Goal: Task Accomplishment & Management: Use online tool/utility

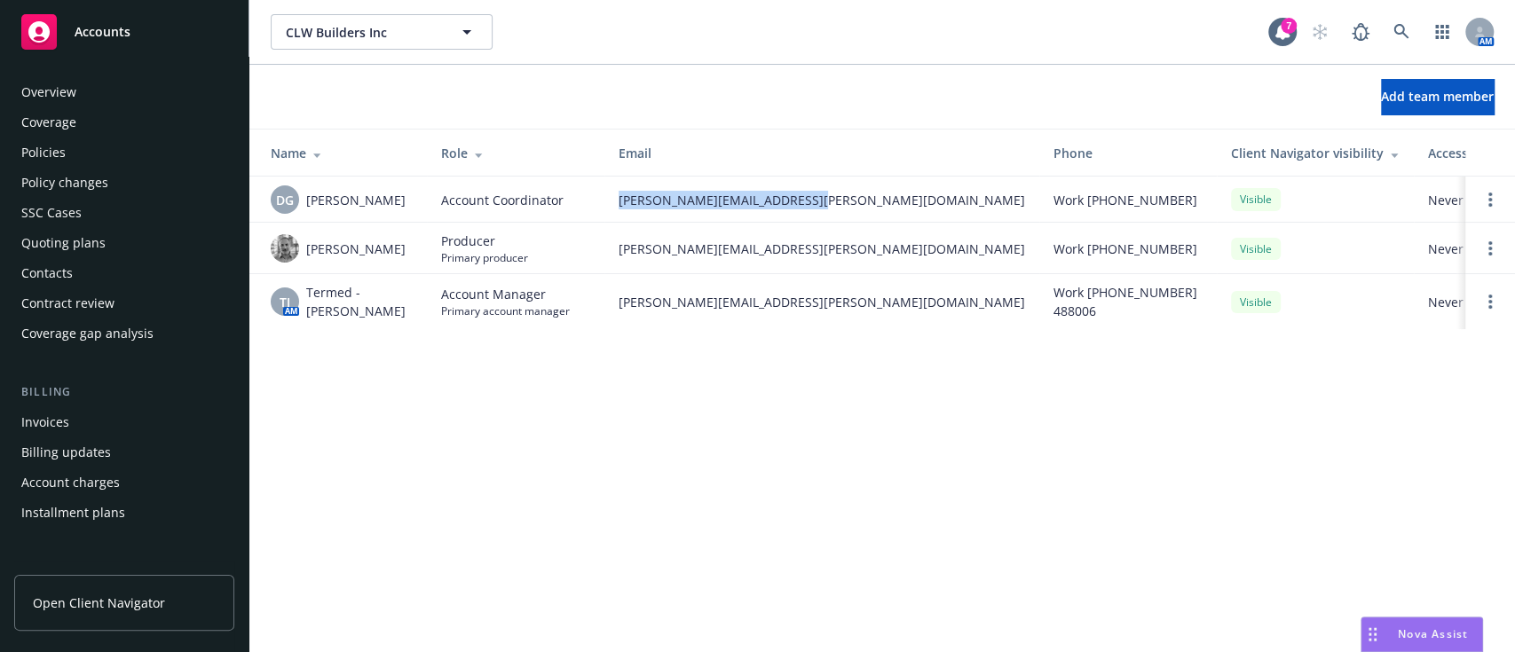
scroll to position [409, 0]
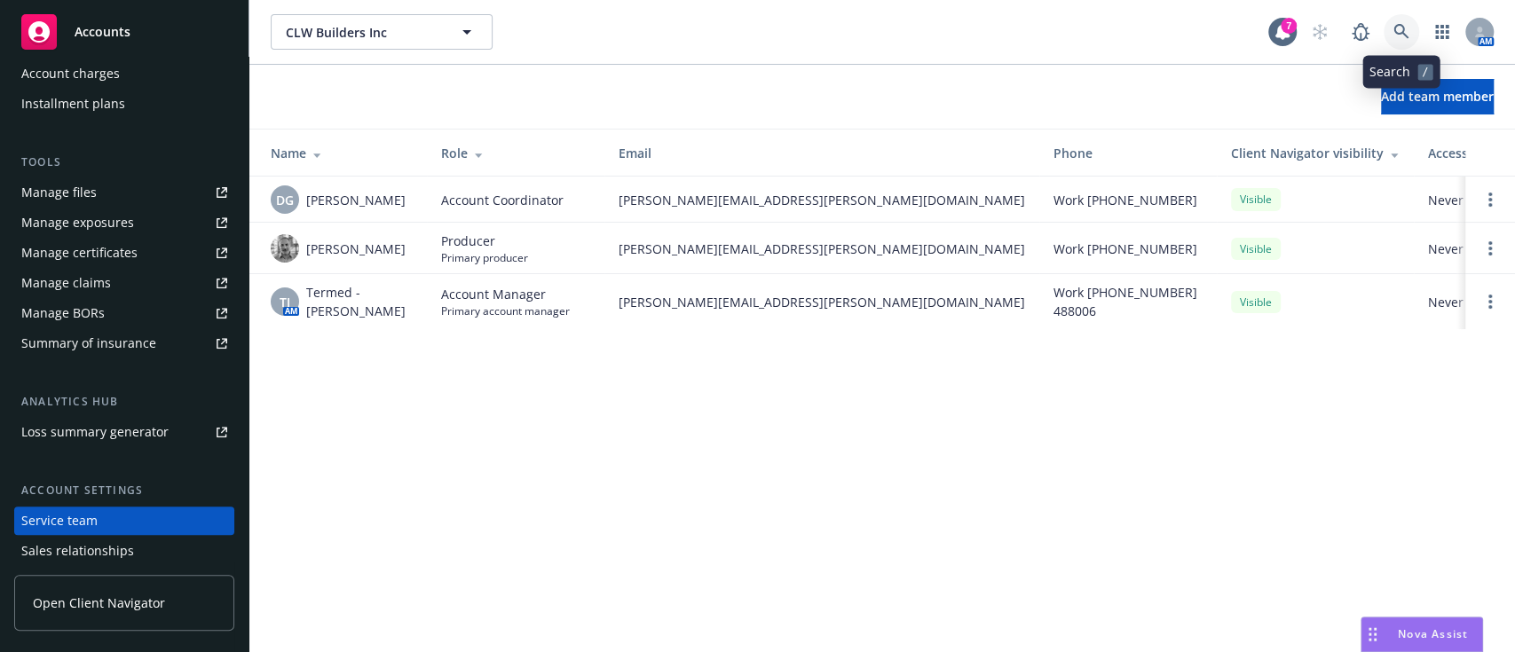
click at [1398, 35] on icon at bounding box center [1401, 32] width 16 height 16
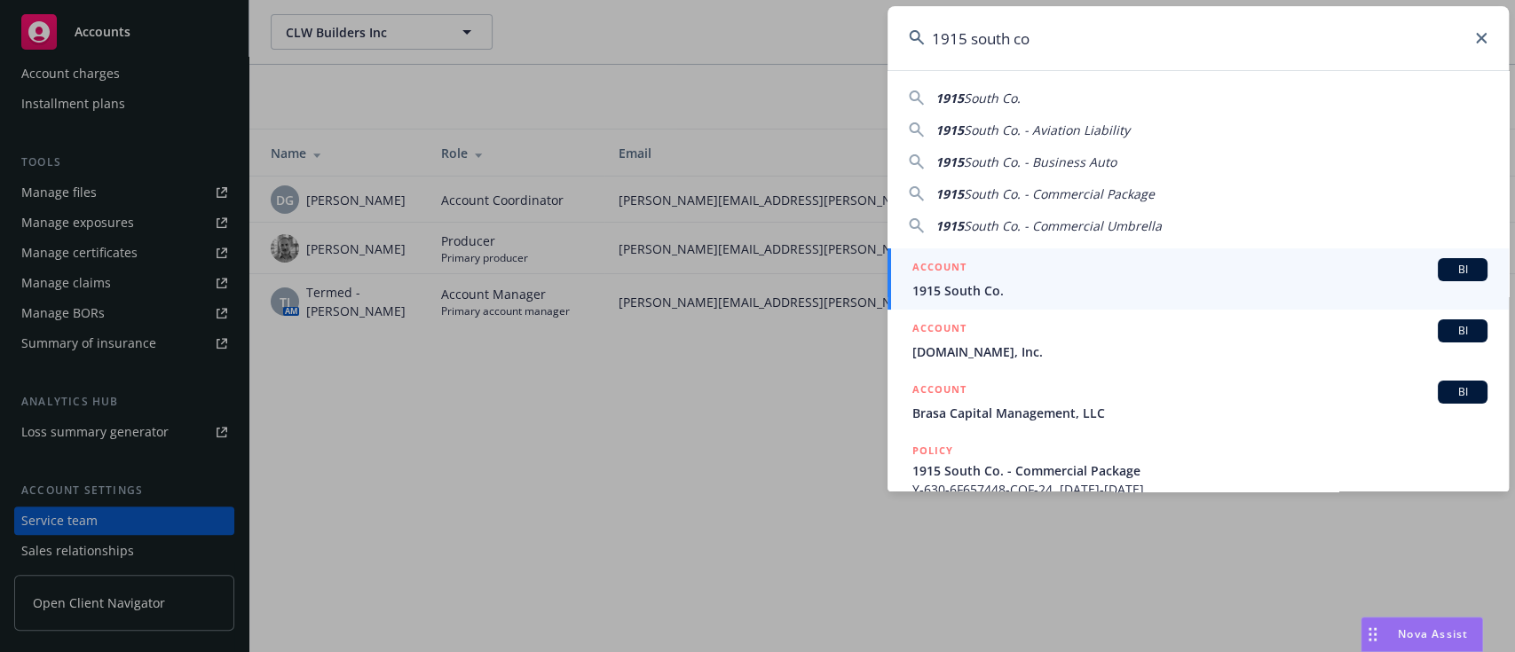
type input "1915 south co"
click at [1049, 294] on span "1915 South Co." at bounding box center [1199, 290] width 575 height 19
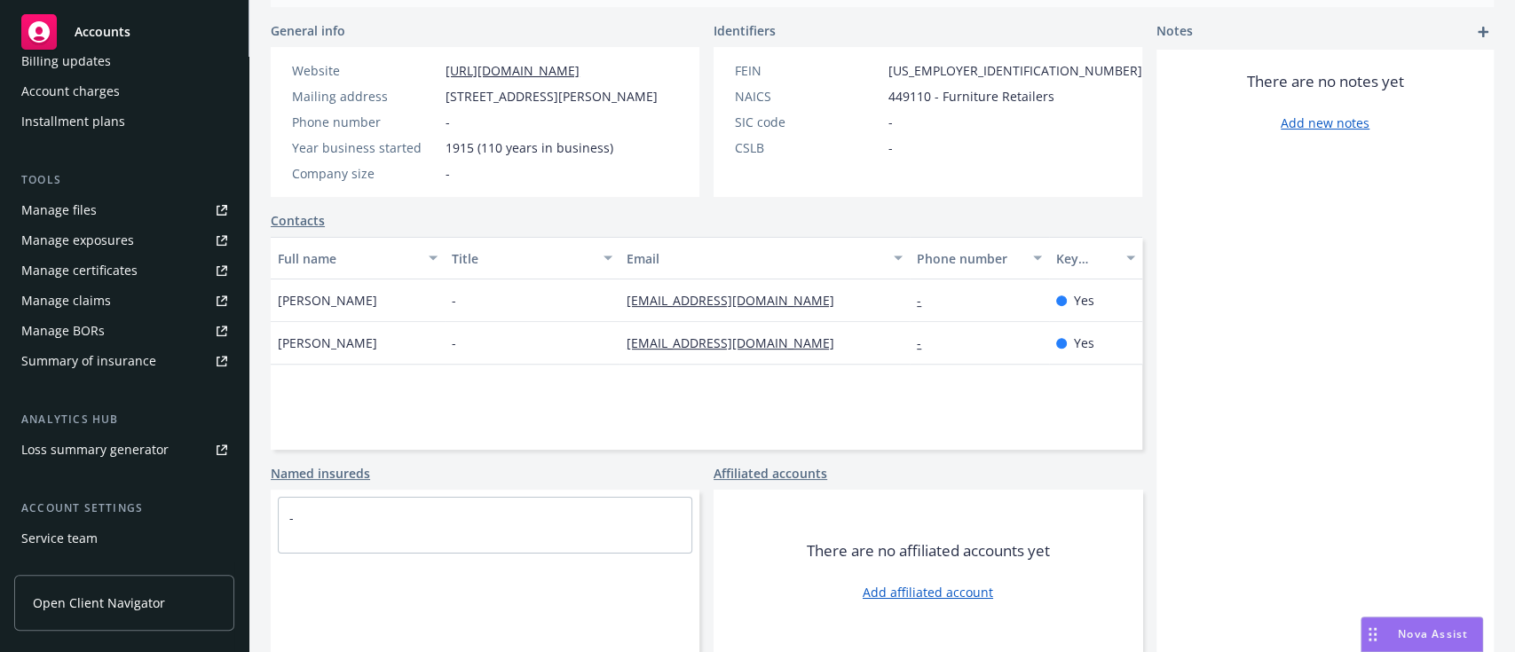
scroll to position [473, 0]
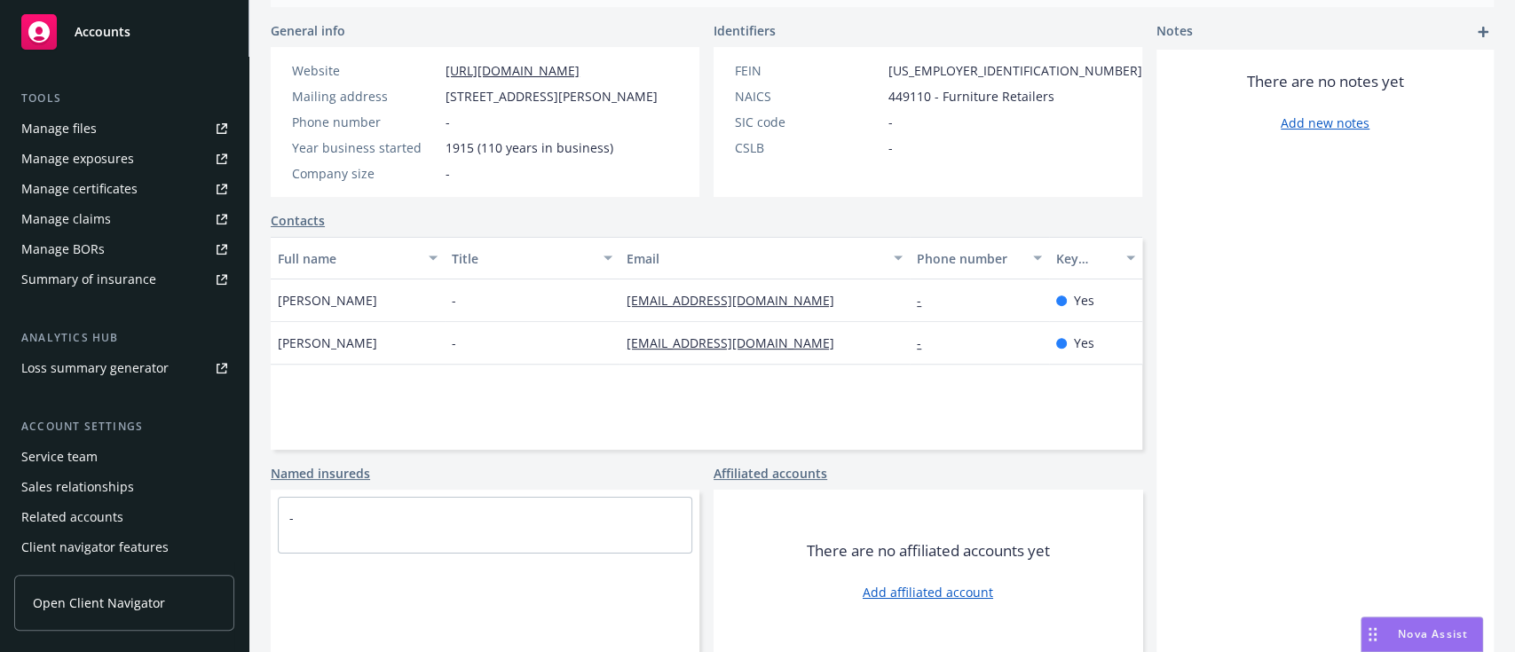
click at [58, 446] on div "Service team" at bounding box center [59, 457] width 76 height 28
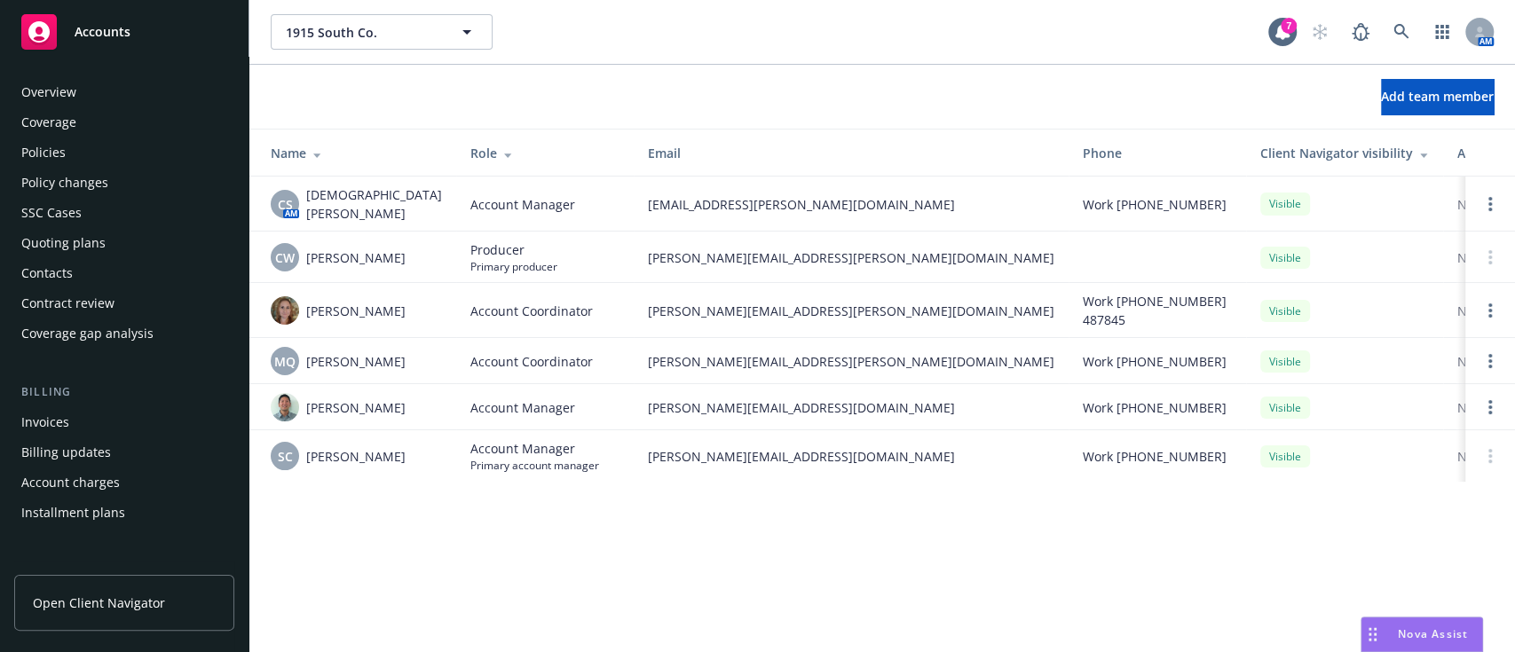
click at [89, 245] on div "Quoting plans" at bounding box center [63, 243] width 84 height 28
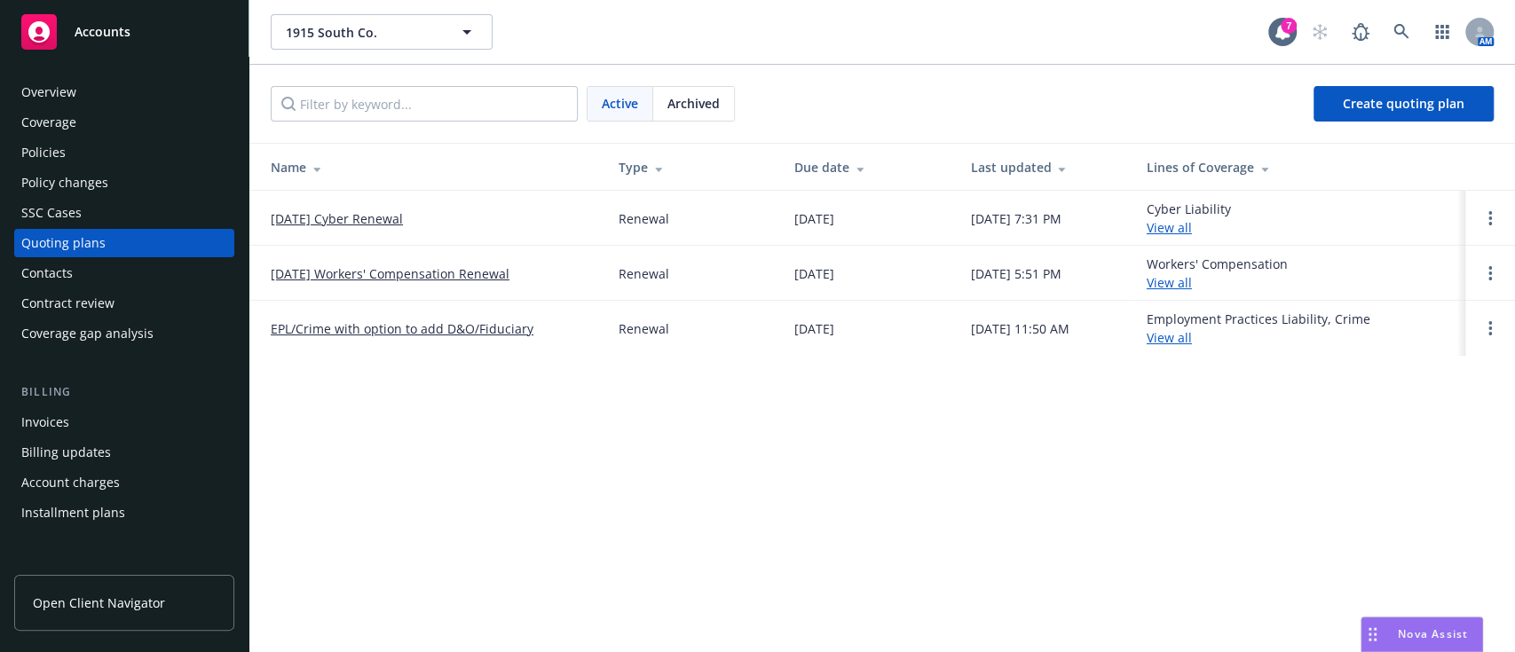
click at [330, 268] on link "[DATE] Workers' Compensation Renewal" at bounding box center [390, 273] width 239 height 19
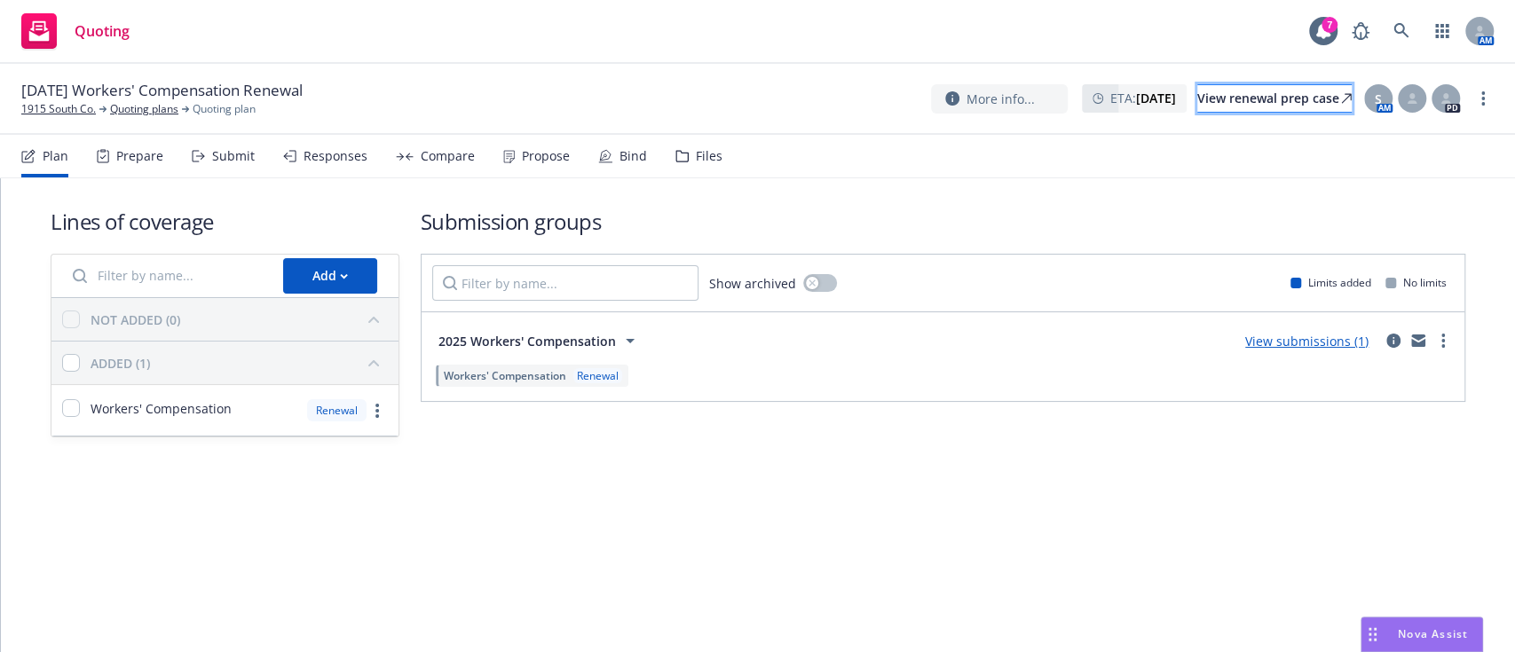
click at [1245, 99] on div "View renewal prep case" at bounding box center [1274, 98] width 154 height 27
click at [692, 168] on div "Files" at bounding box center [698, 156] width 47 height 43
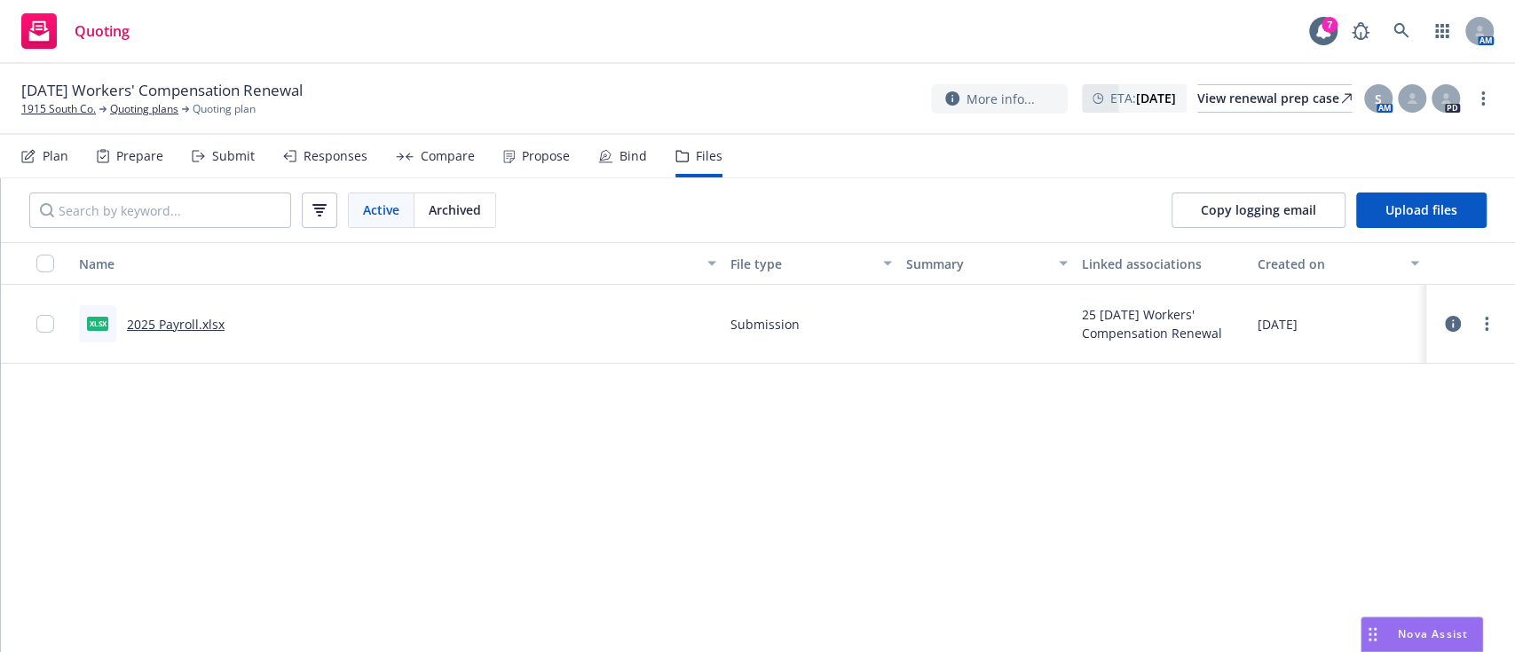
click at [208, 158] on div "Submit" at bounding box center [223, 156] width 63 height 43
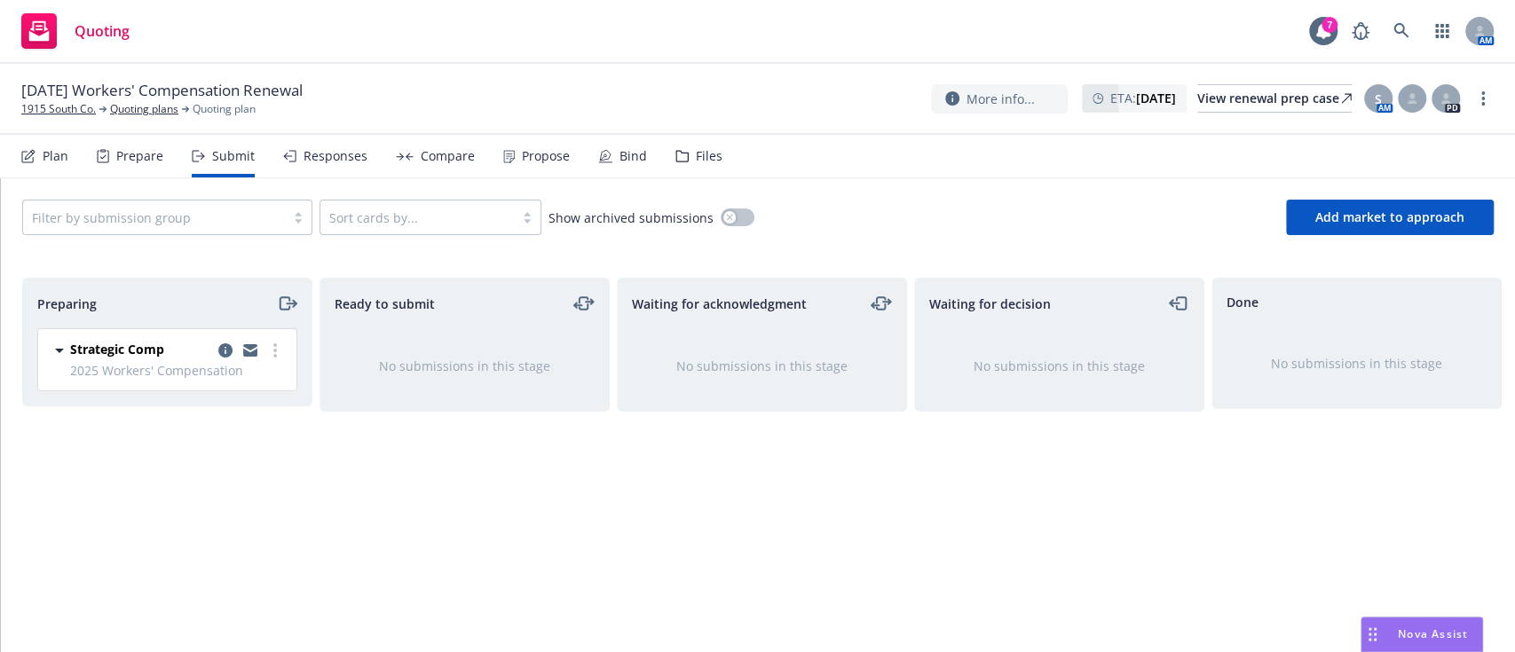
click at [119, 152] on div "Prepare" at bounding box center [139, 156] width 47 height 14
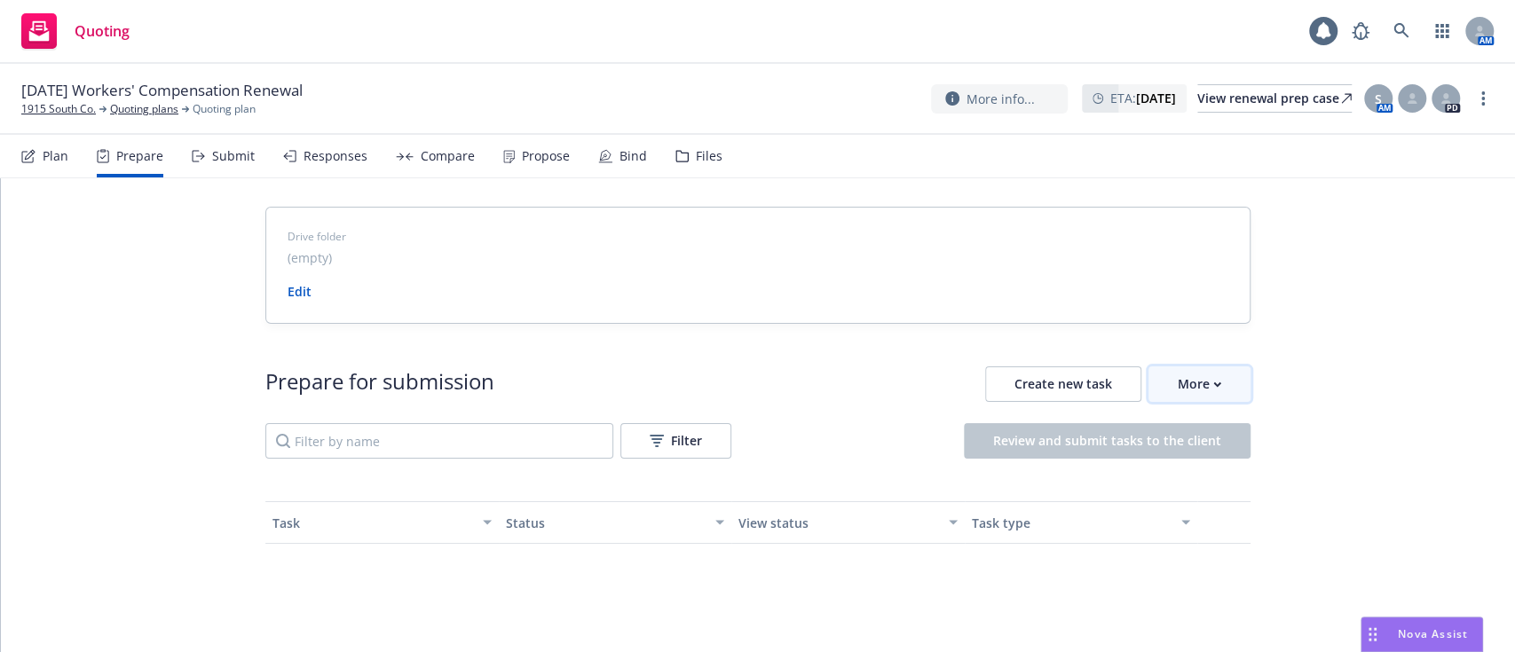
click at [1190, 394] on div "More" at bounding box center [1199, 384] width 43 height 34
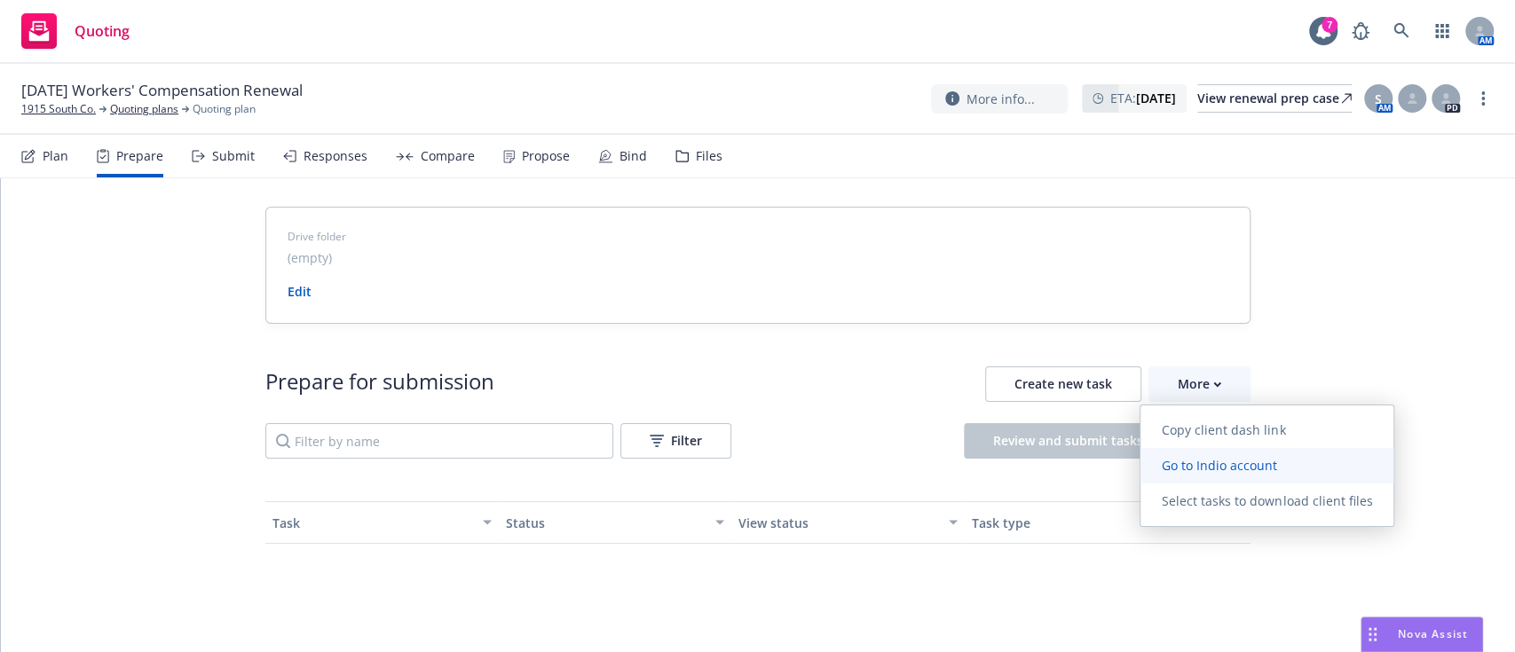
click at [1204, 476] on link "Go to Indio account" at bounding box center [1266, 466] width 253 height 36
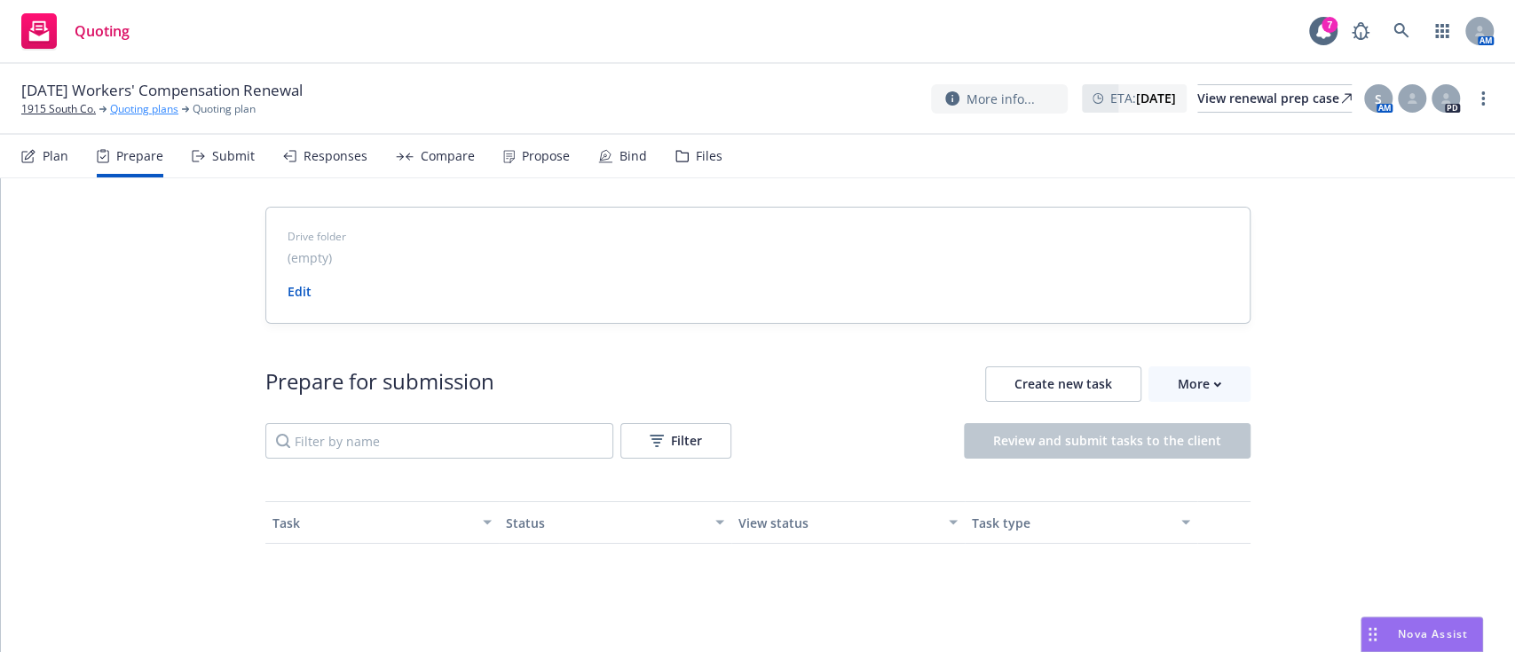
click at [122, 110] on link "Quoting plans" at bounding box center [144, 109] width 68 height 16
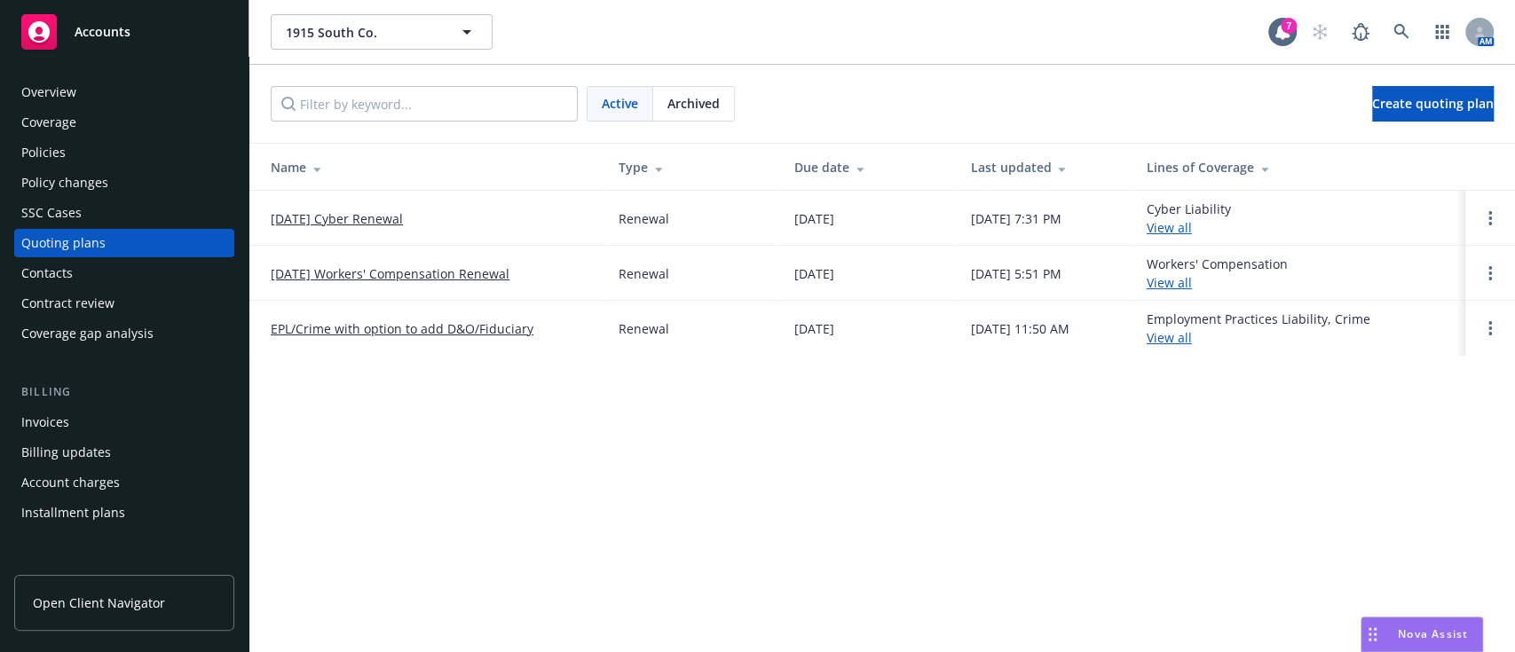
click at [320, 211] on link "10/31/25 Cyber Renewal" at bounding box center [337, 218] width 132 height 19
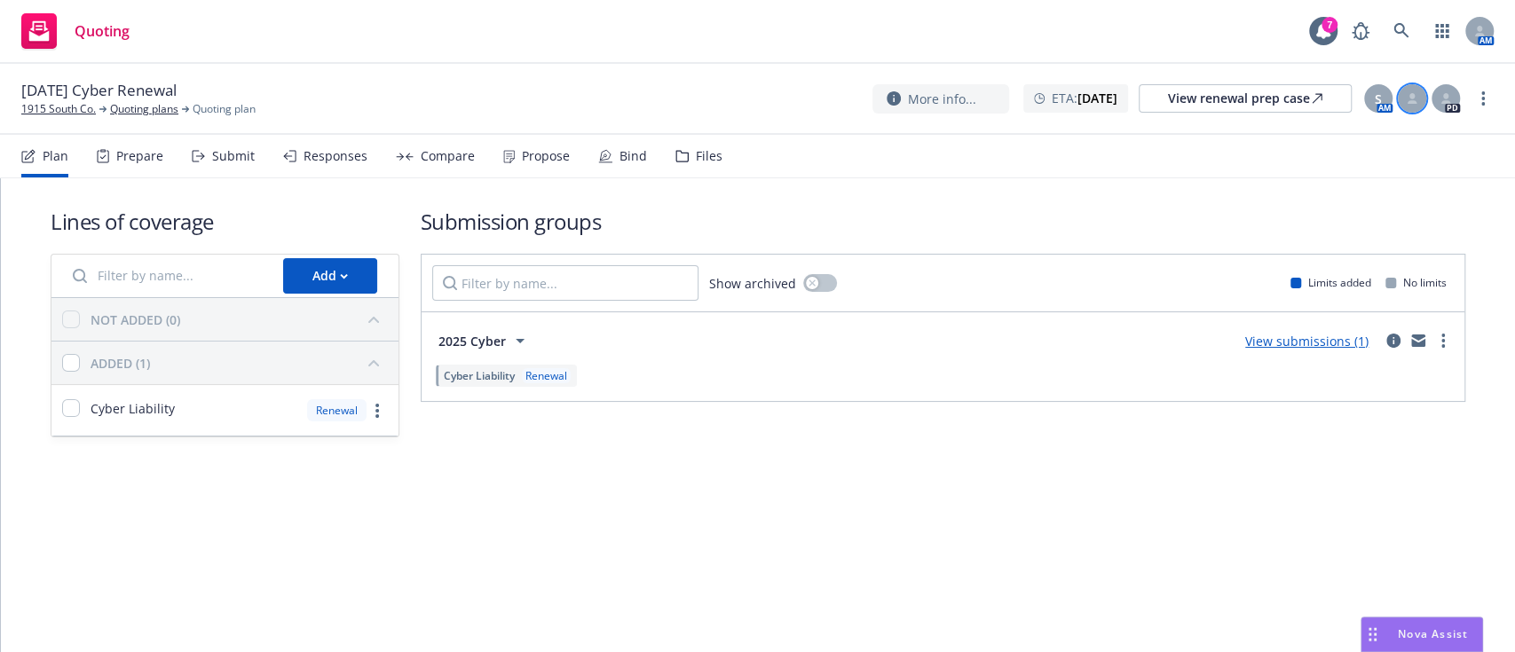
click at [1408, 105] on div at bounding box center [1412, 98] width 28 height 28
click at [1442, 100] on icon at bounding box center [1445, 98] width 11 height 11
click at [1387, 99] on div "S" at bounding box center [1378, 98] width 28 height 28
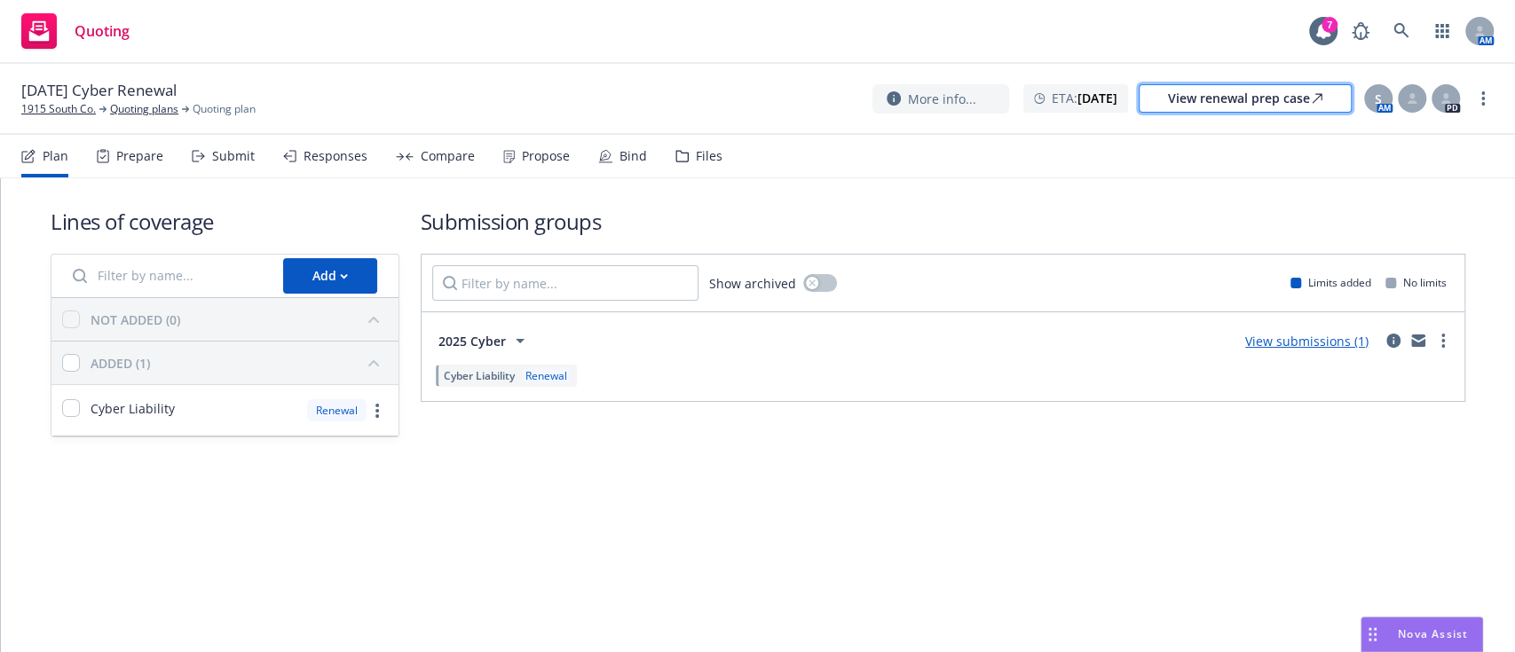
click at [1258, 96] on div "View renewal prep case" at bounding box center [1245, 98] width 154 height 27
click at [686, 154] on div "Files" at bounding box center [698, 156] width 47 height 43
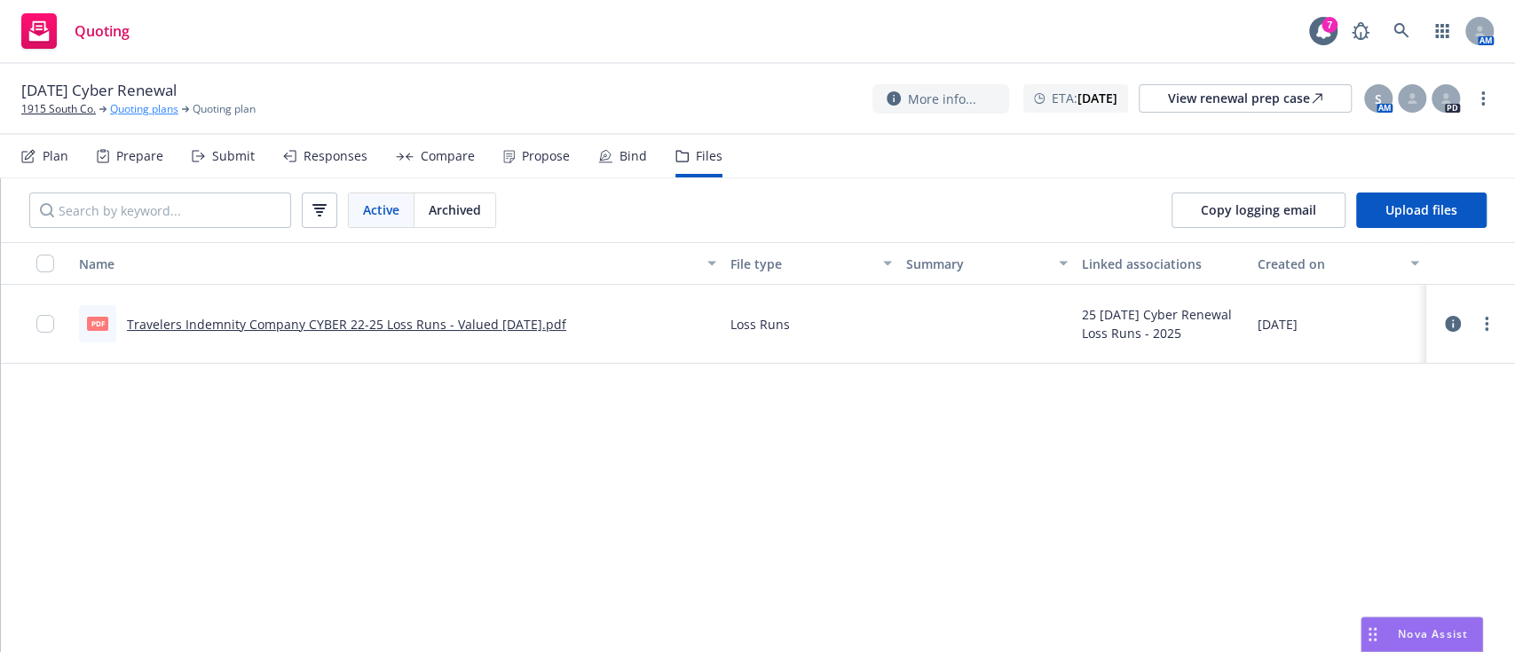
click at [144, 108] on link "Quoting plans" at bounding box center [144, 109] width 68 height 16
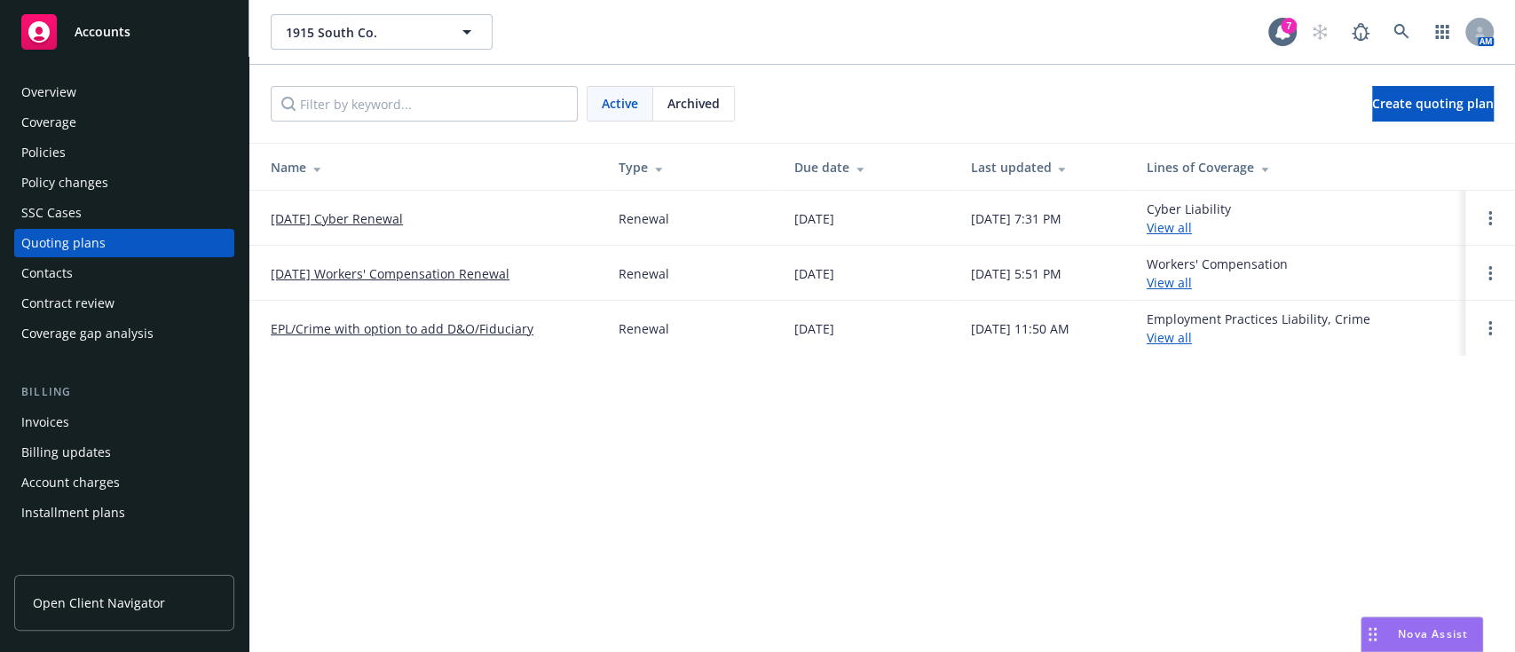
click at [341, 332] on link "EPL/Crime with option to add D&O/Fiduciary" at bounding box center [402, 329] width 263 height 19
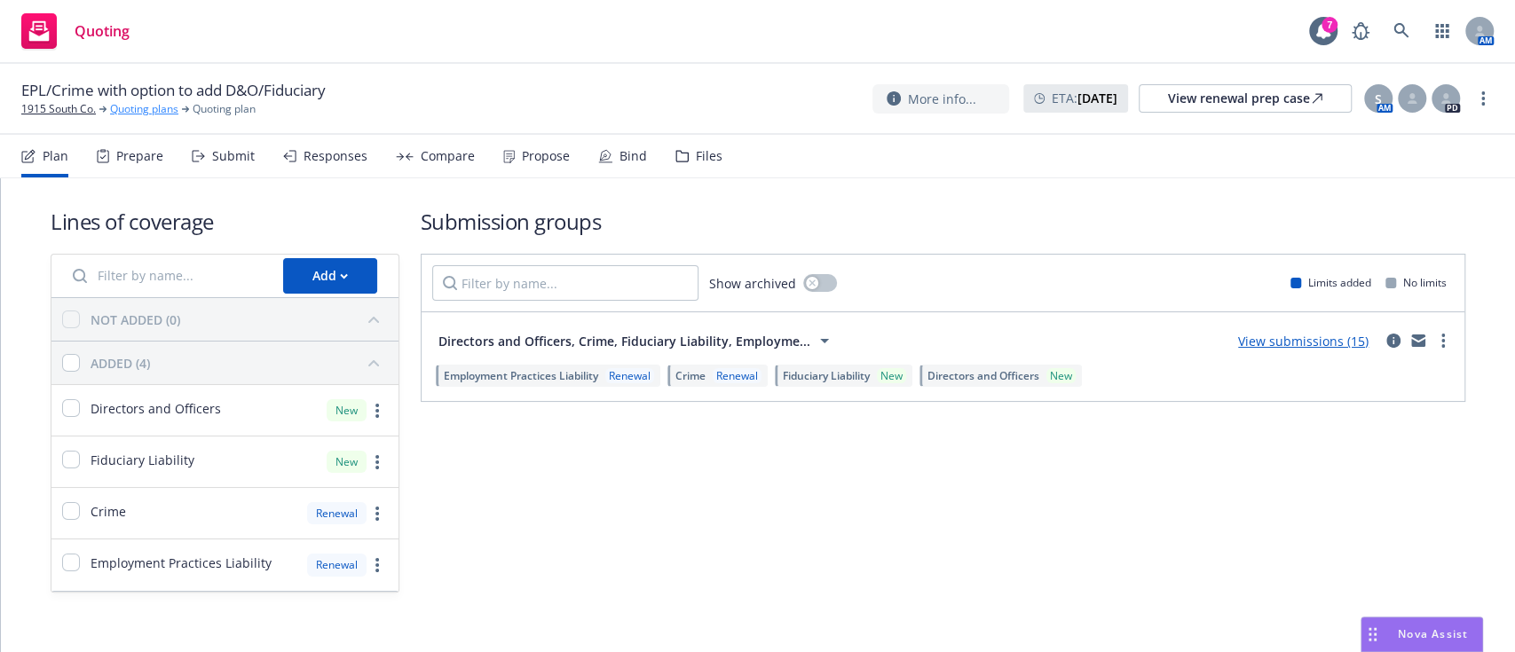
click at [141, 114] on link "Quoting plans" at bounding box center [144, 109] width 68 height 16
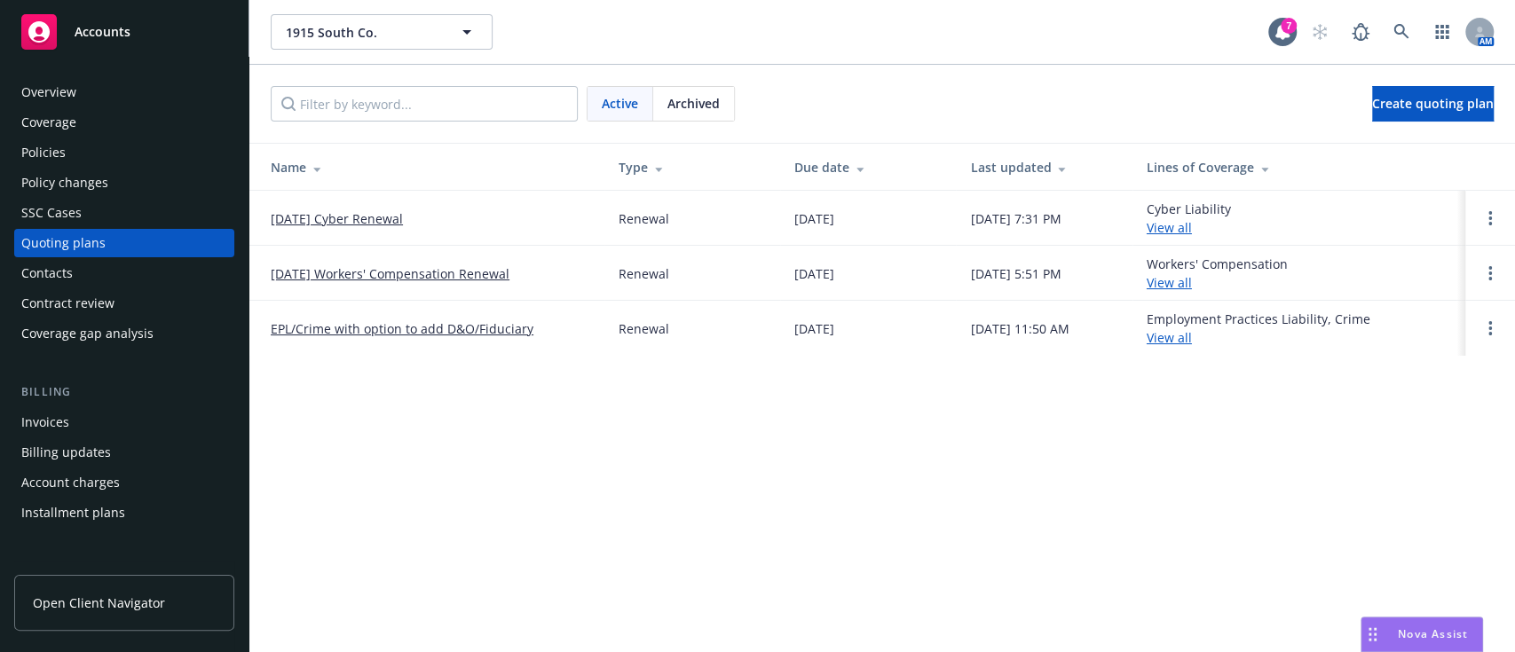
click at [73, 146] on div "Policies" at bounding box center [124, 152] width 206 height 28
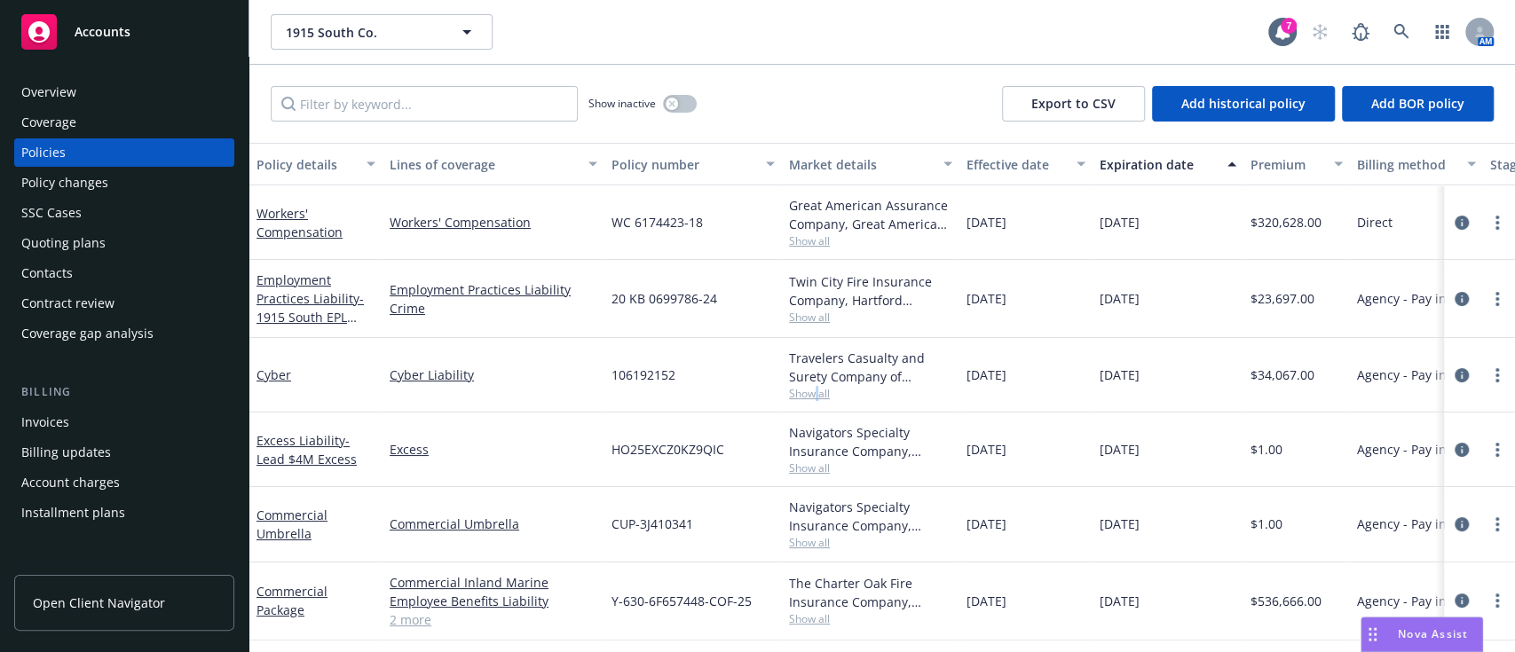
click at [818, 389] on span "Show all" at bounding box center [870, 393] width 163 height 15
click at [1455, 368] on icon "circleInformation" at bounding box center [1462, 375] width 14 height 14
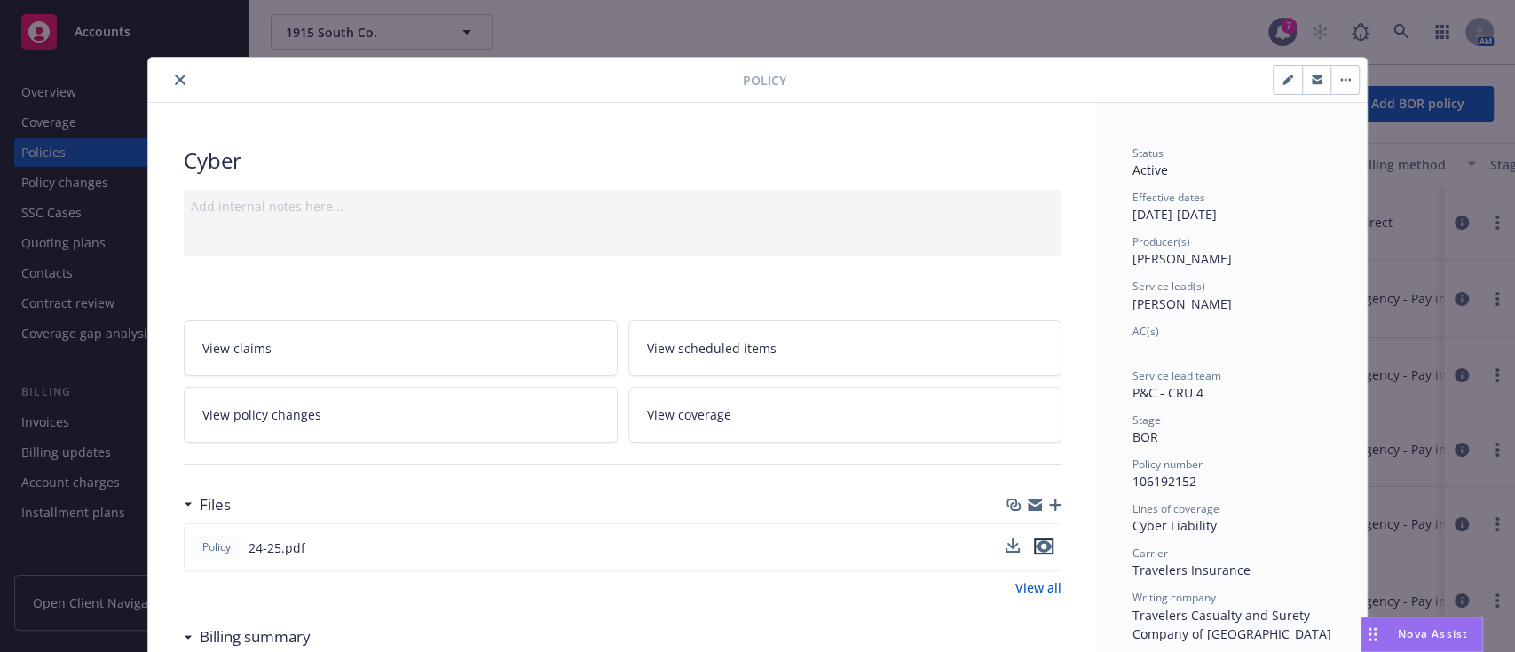
click at [1039, 542] on icon "preview file" at bounding box center [1044, 547] width 16 height 12
click at [175, 78] on icon "close" at bounding box center [180, 80] width 11 height 11
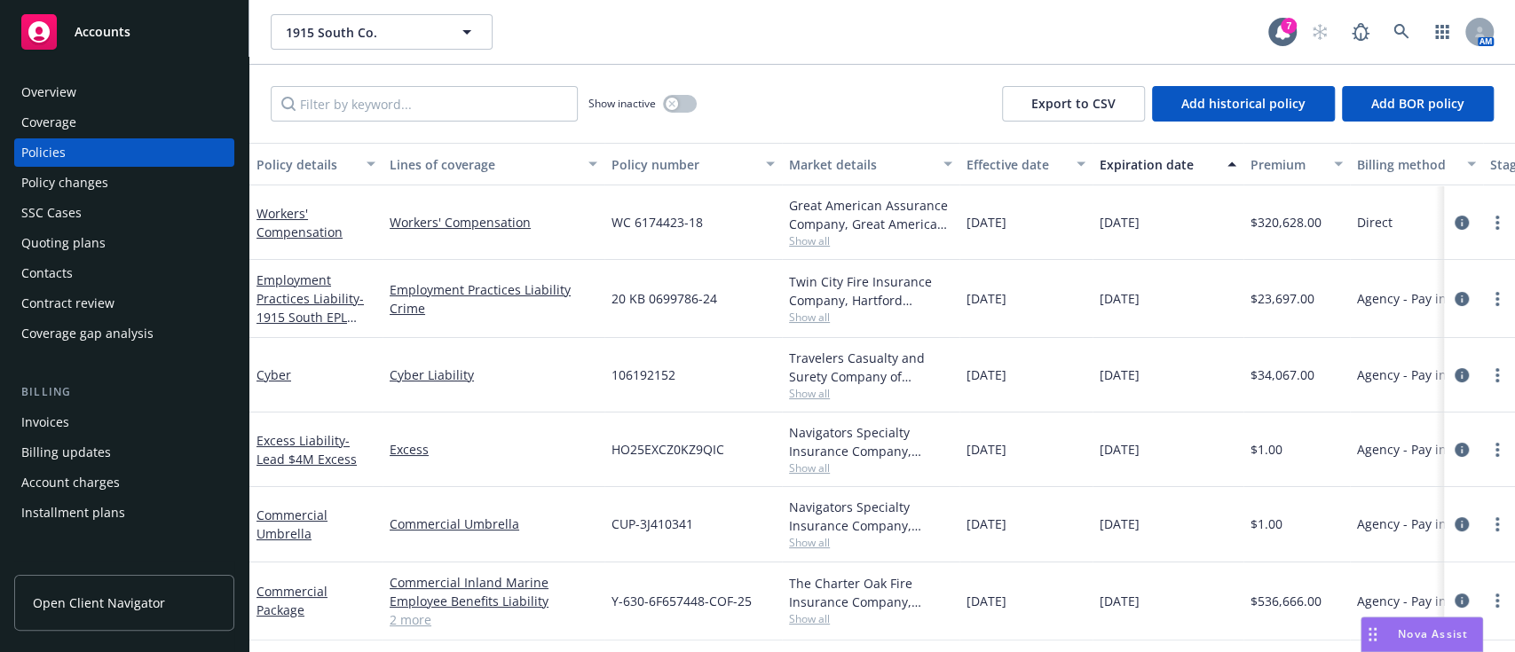
click at [156, 238] on div "Quoting plans" at bounding box center [124, 243] width 206 height 28
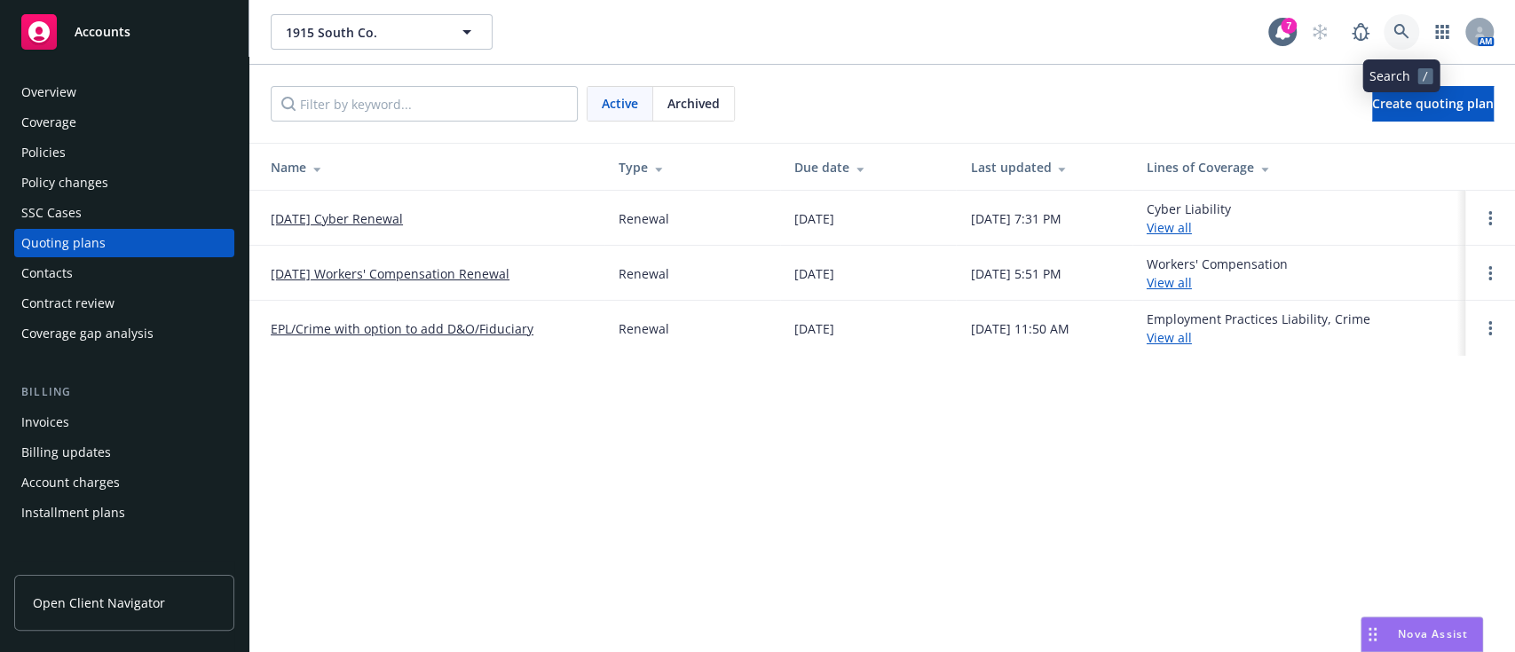
click at [1395, 26] on icon at bounding box center [1400, 31] width 15 height 15
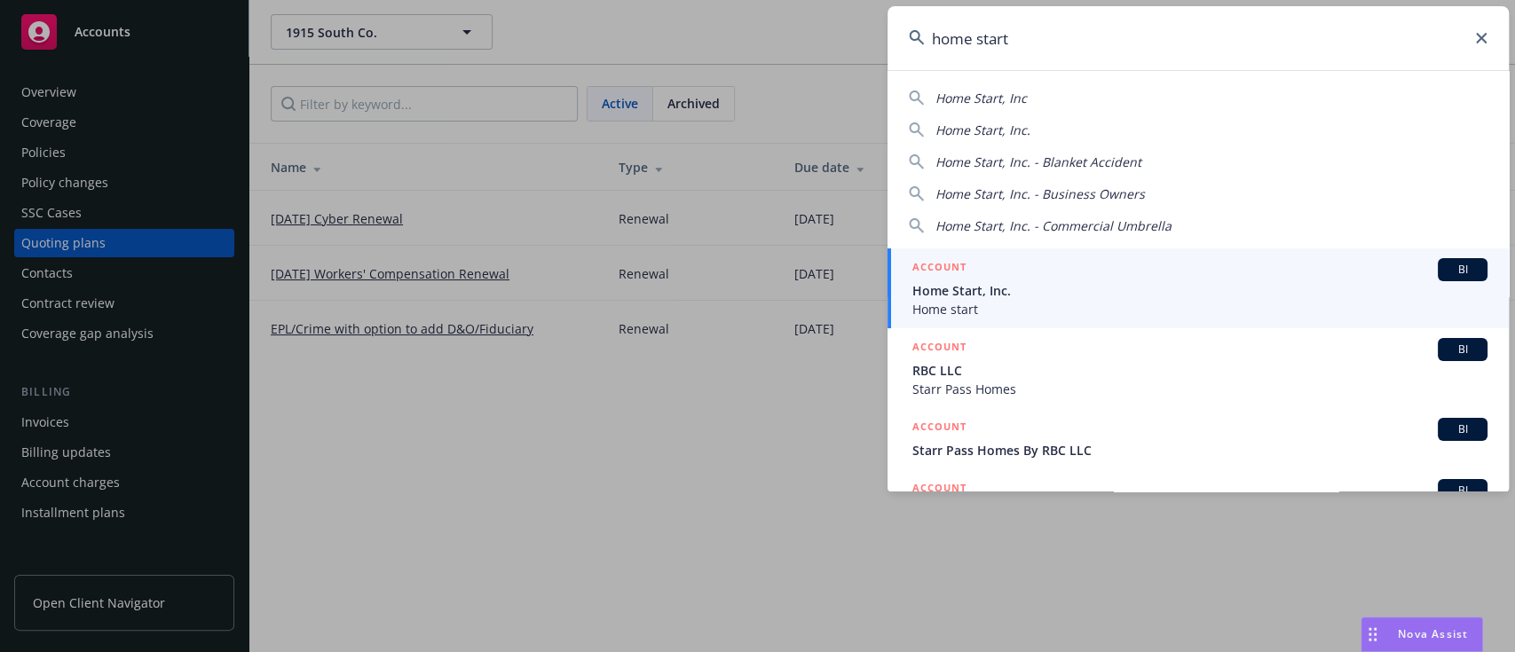
type input "home start"
click at [963, 301] on span "Home start" at bounding box center [1199, 309] width 575 height 19
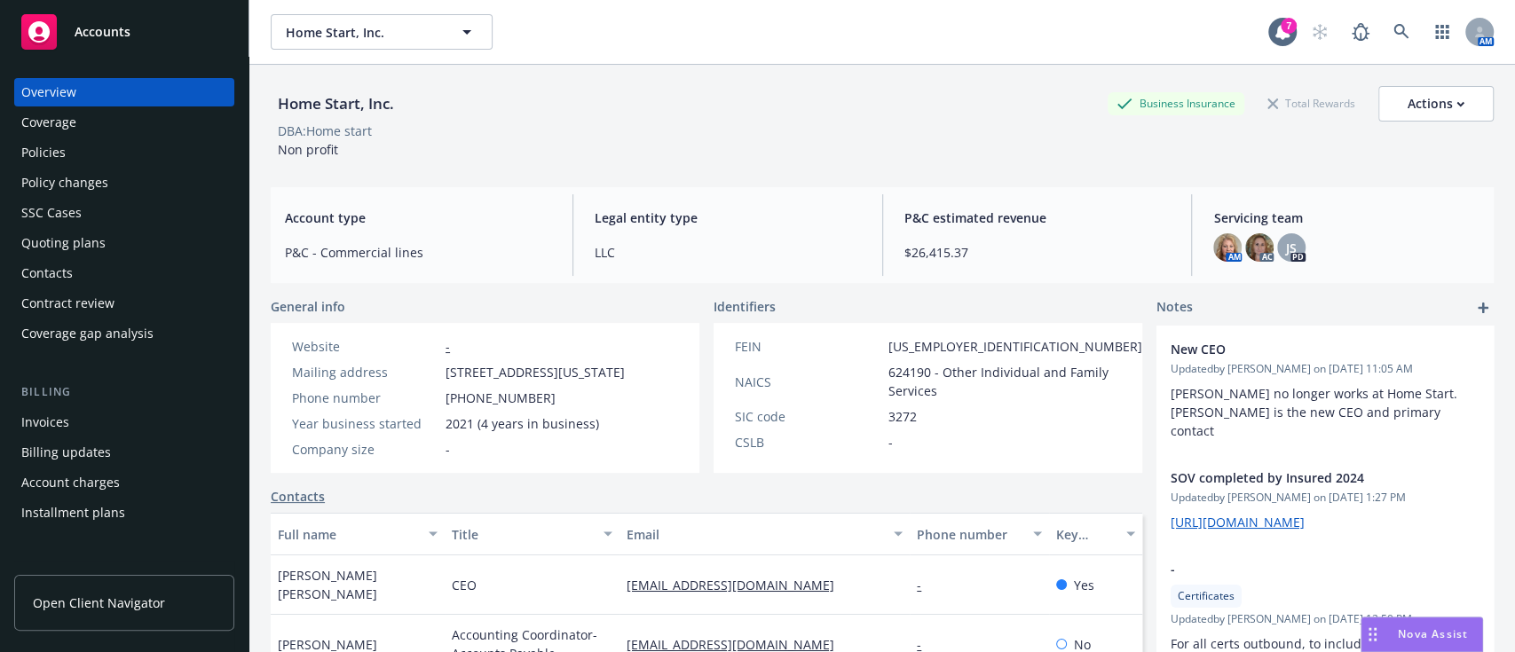
click at [114, 149] on div "Policies" at bounding box center [124, 152] width 206 height 28
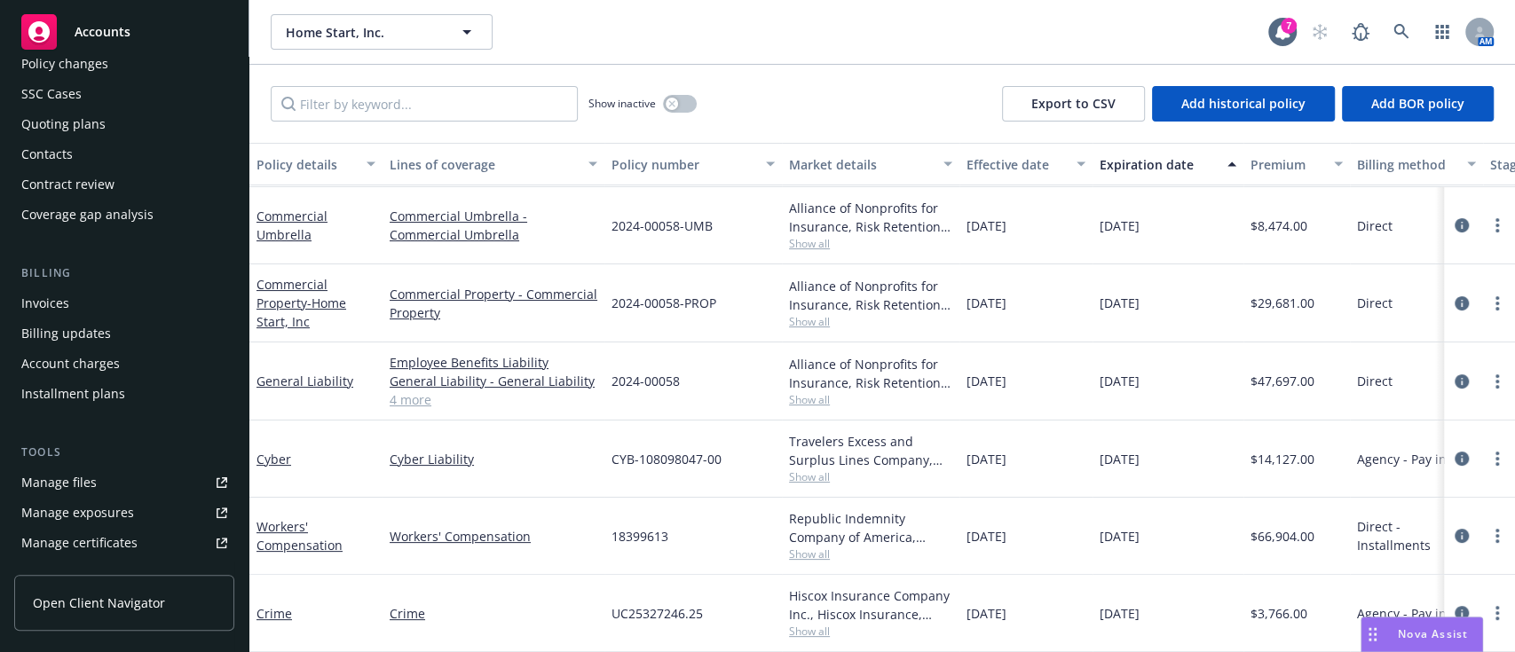
scroll to position [236, 0]
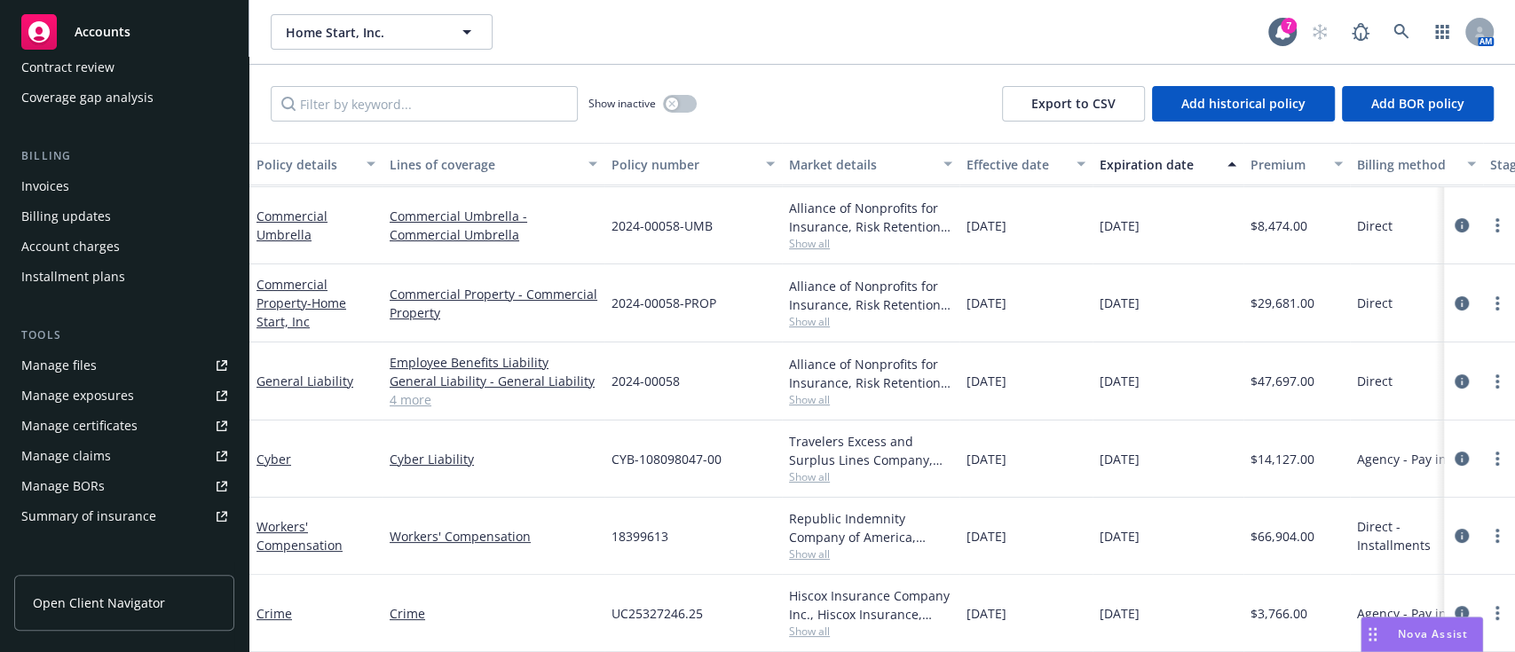
click at [107, 509] on div "Summary of insurance" at bounding box center [88, 516] width 135 height 28
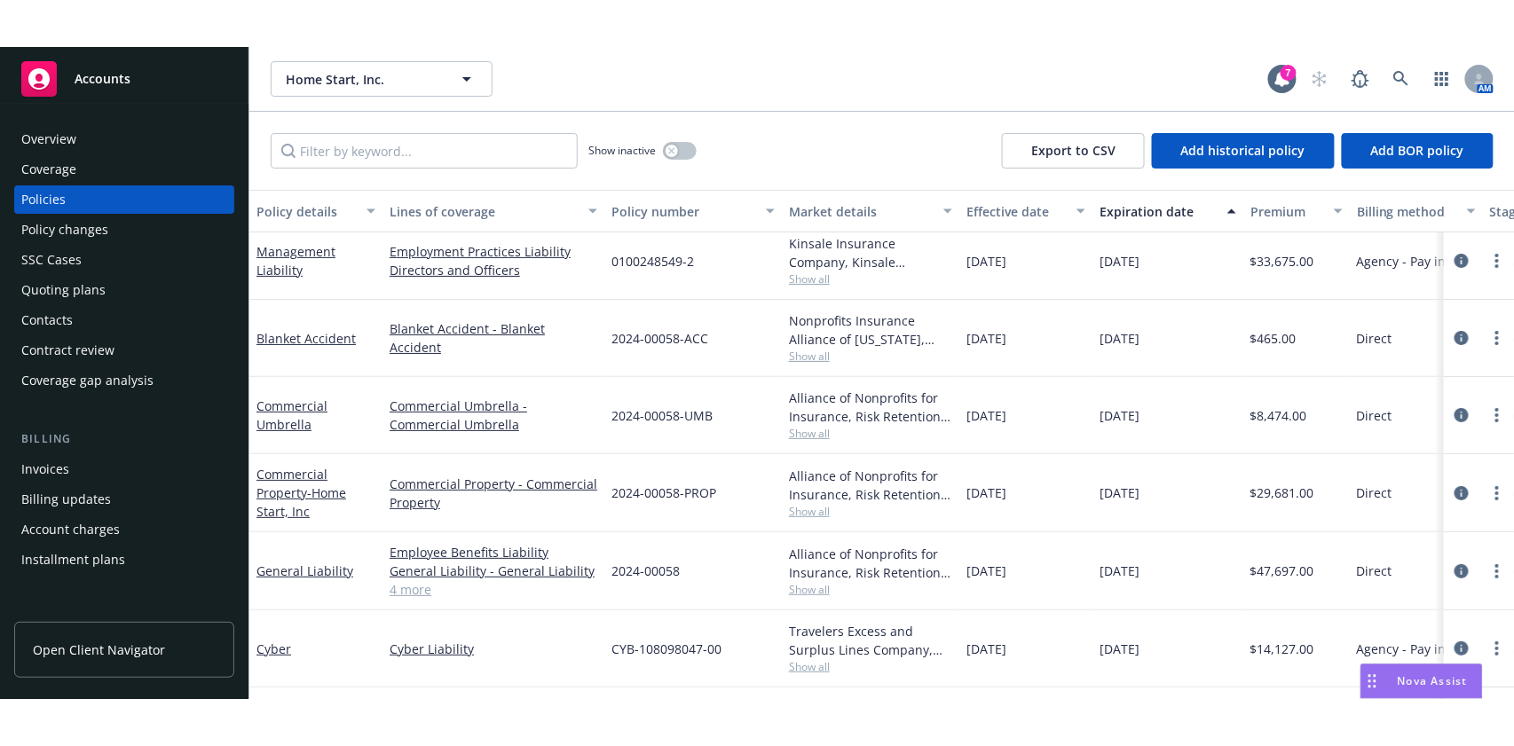
scroll to position [0, 0]
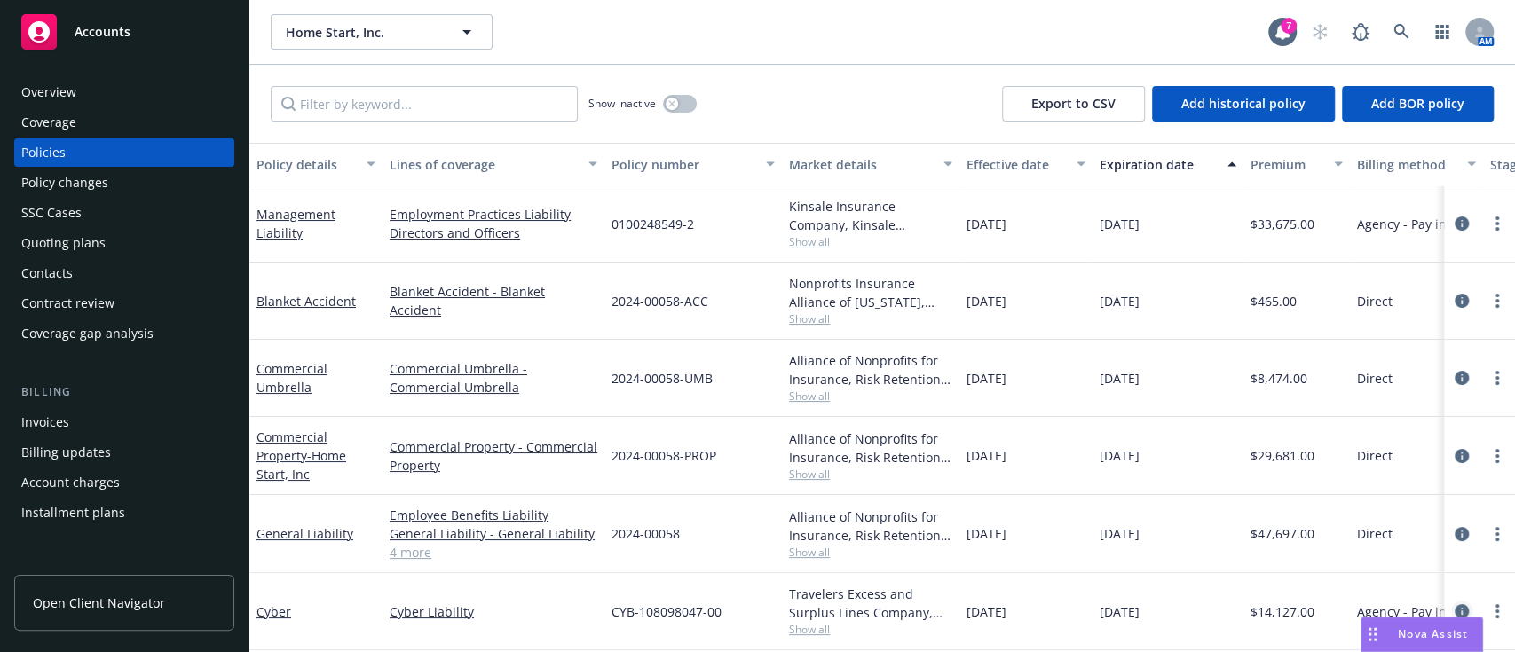
click at [1455, 607] on icon "circleInformation" at bounding box center [1462, 611] width 14 height 14
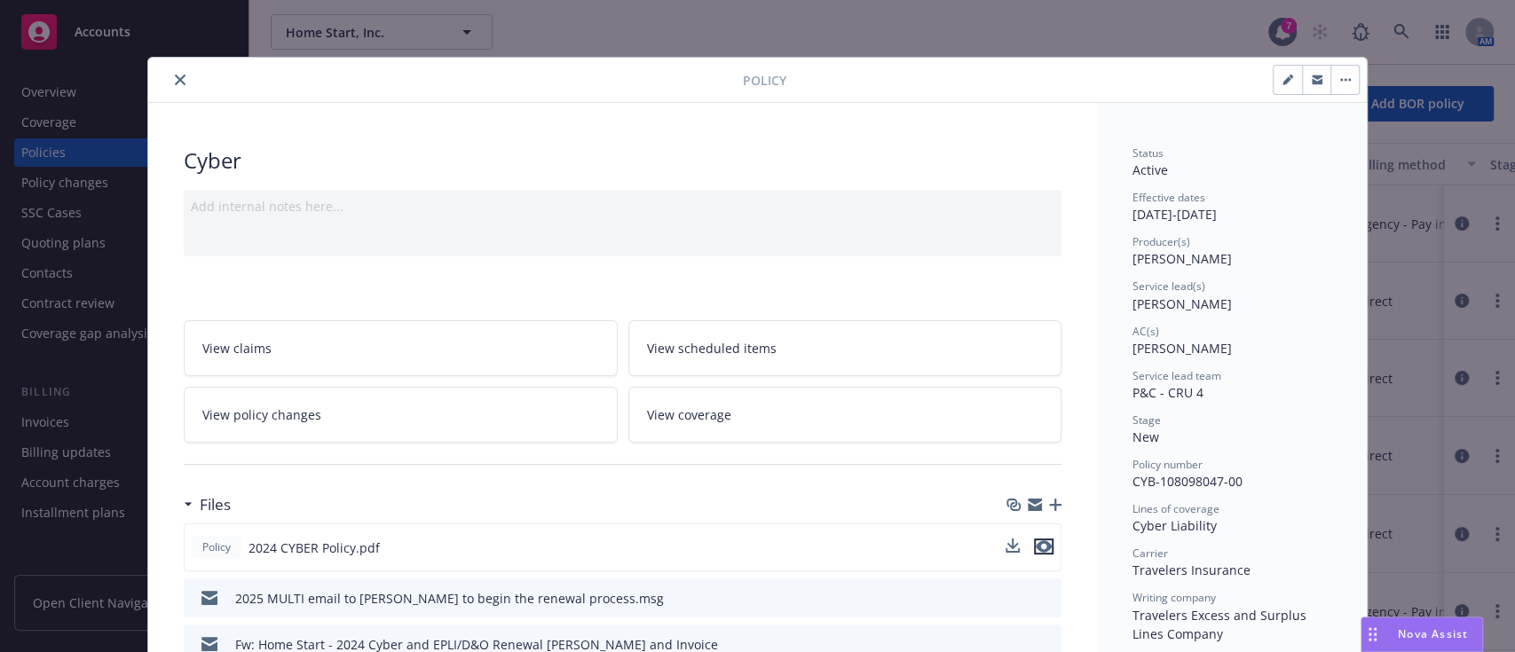
click at [1043, 546] on button "preview file" at bounding box center [1044, 547] width 20 height 16
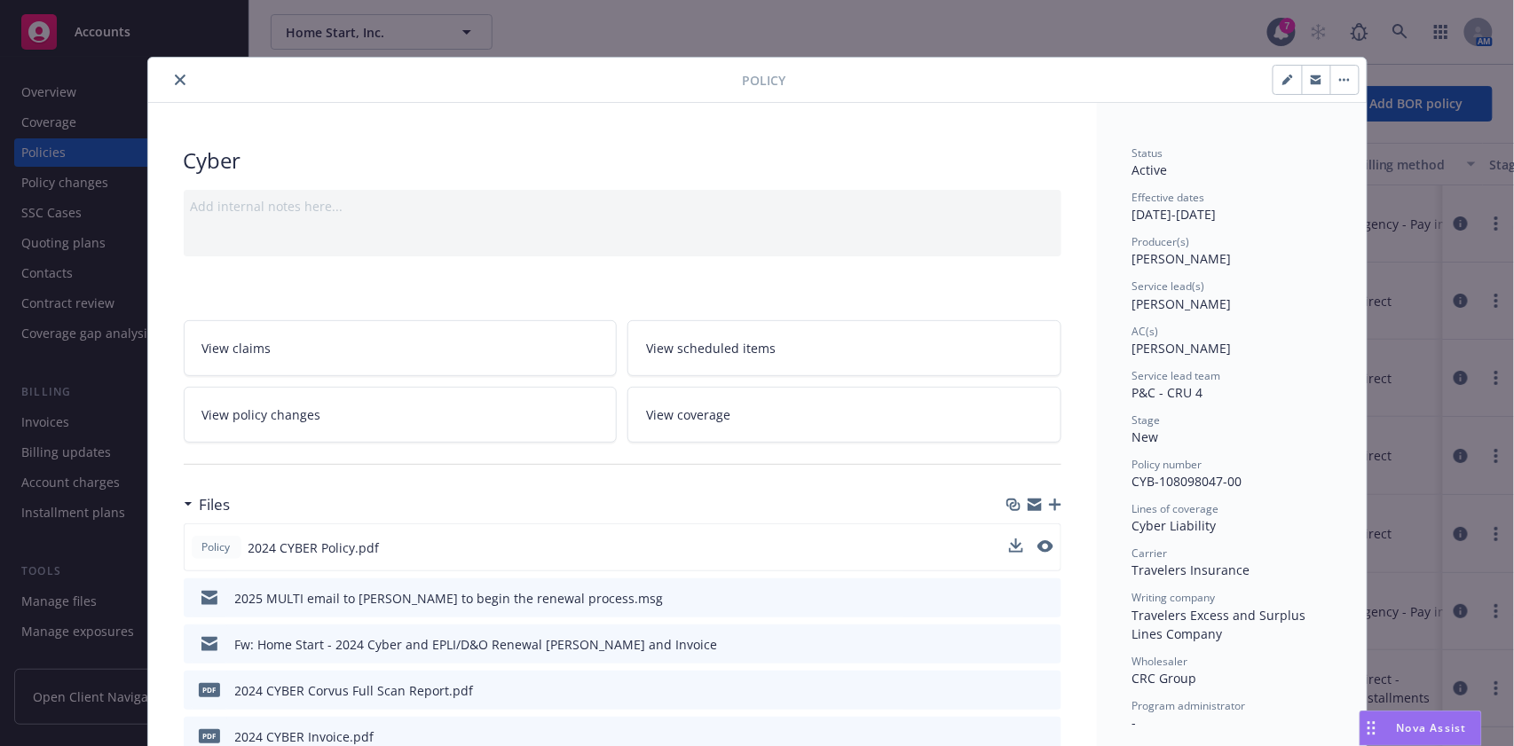
click at [170, 70] on button "close" at bounding box center [180, 79] width 21 height 21
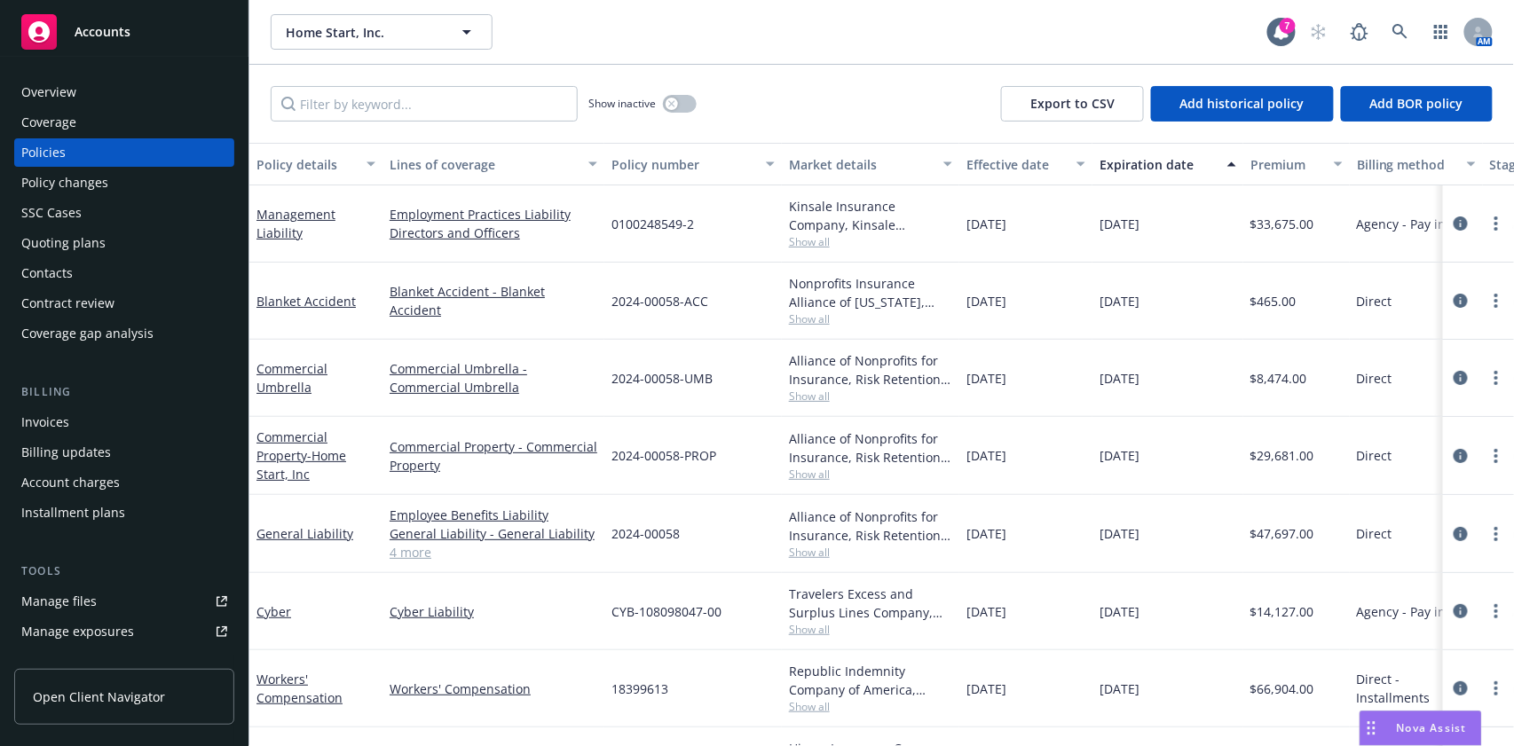
click at [99, 37] on span "Accounts" at bounding box center [103, 32] width 56 height 14
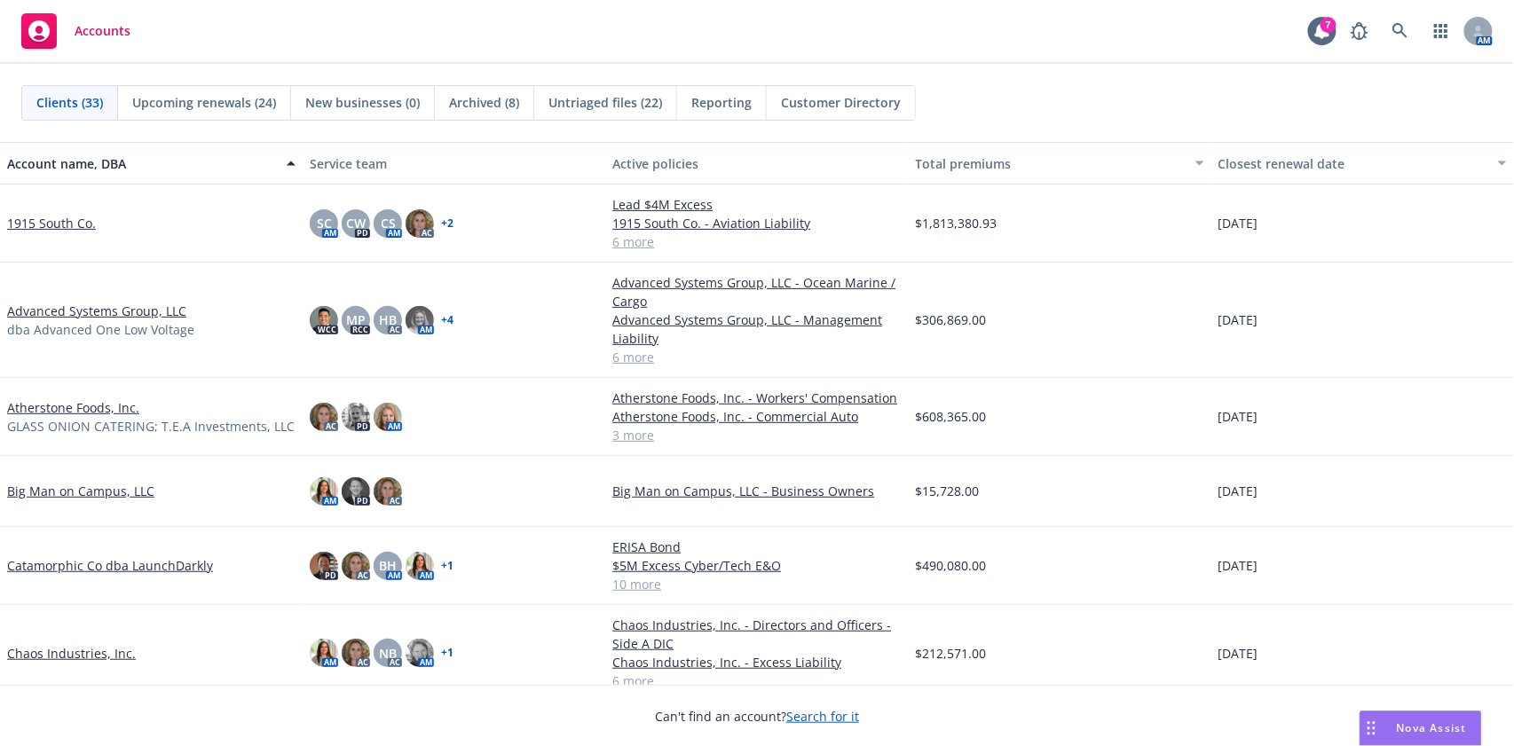
click at [63, 221] on link "1915 South Co." at bounding box center [51, 223] width 89 height 19
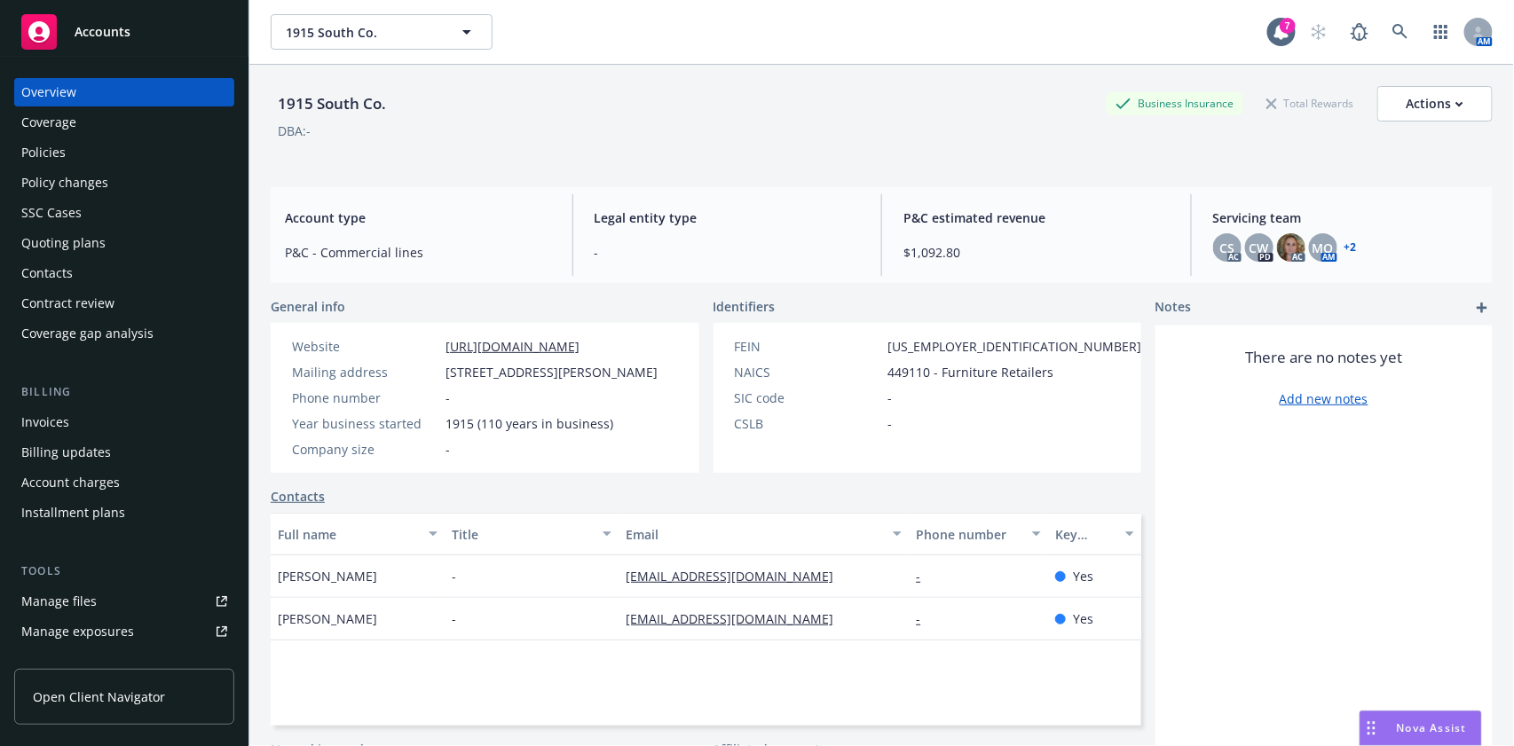
click at [73, 245] on div "Quoting plans" at bounding box center [63, 243] width 84 height 28
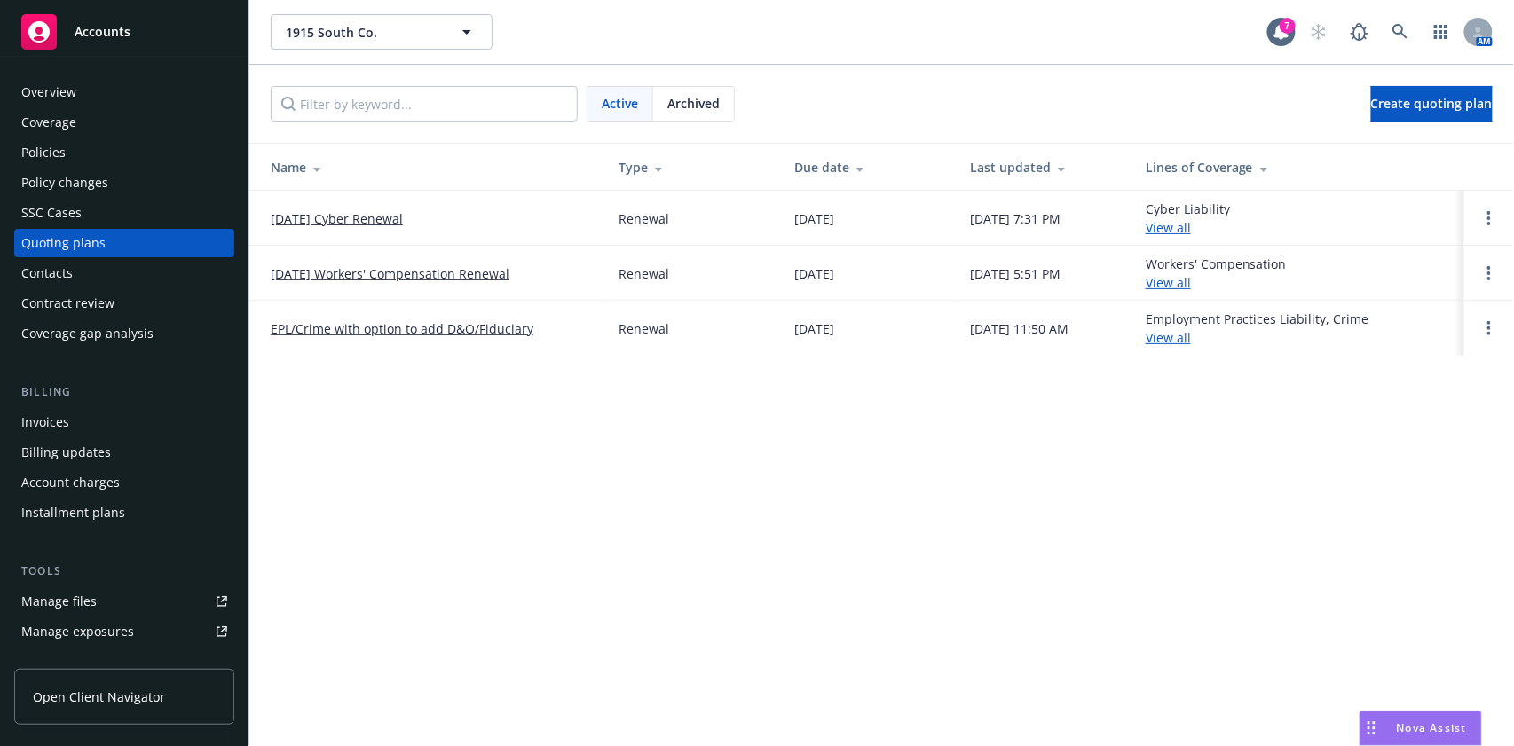
click at [385, 279] on link "[DATE] Workers' Compensation Renewal" at bounding box center [390, 273] width 239 height 19
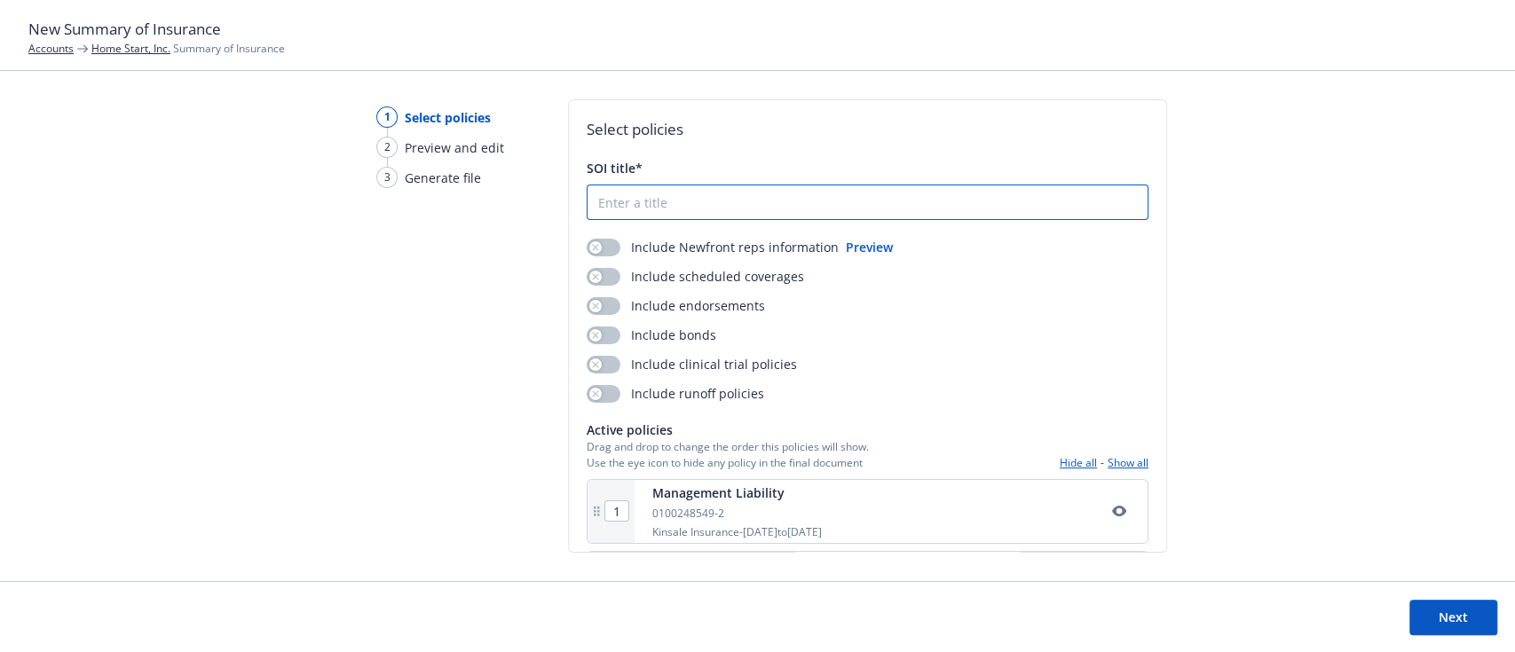
click at [705, 199] on input "SOI title*" at bounding box center [868, 202] width 560 height 34
type input "24-25 Home Start SOI"
click at [603, 246] on button "button" at bounding box center [604, 248] width 34 height 18
click at [601, 280] on button "button" at bounding box center [604, 277] width 34 height 18
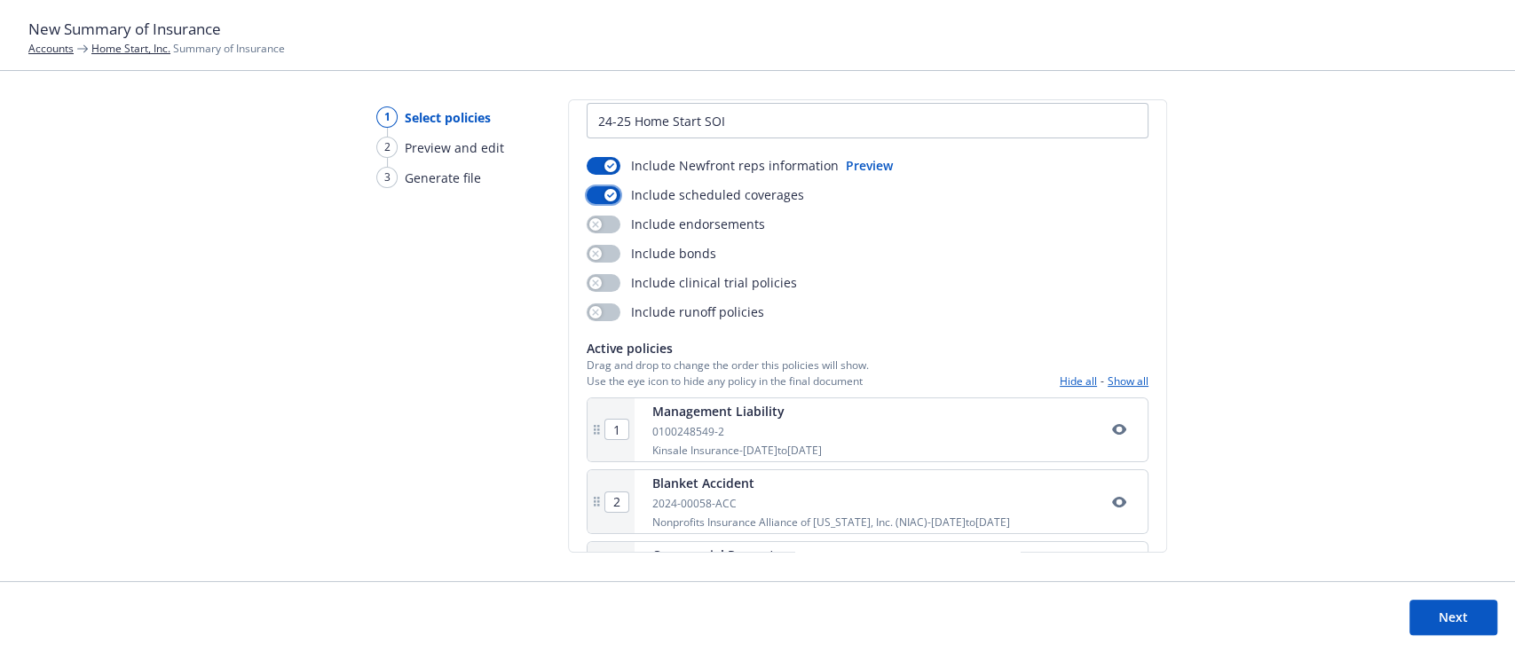
scroll to position [118, 0]
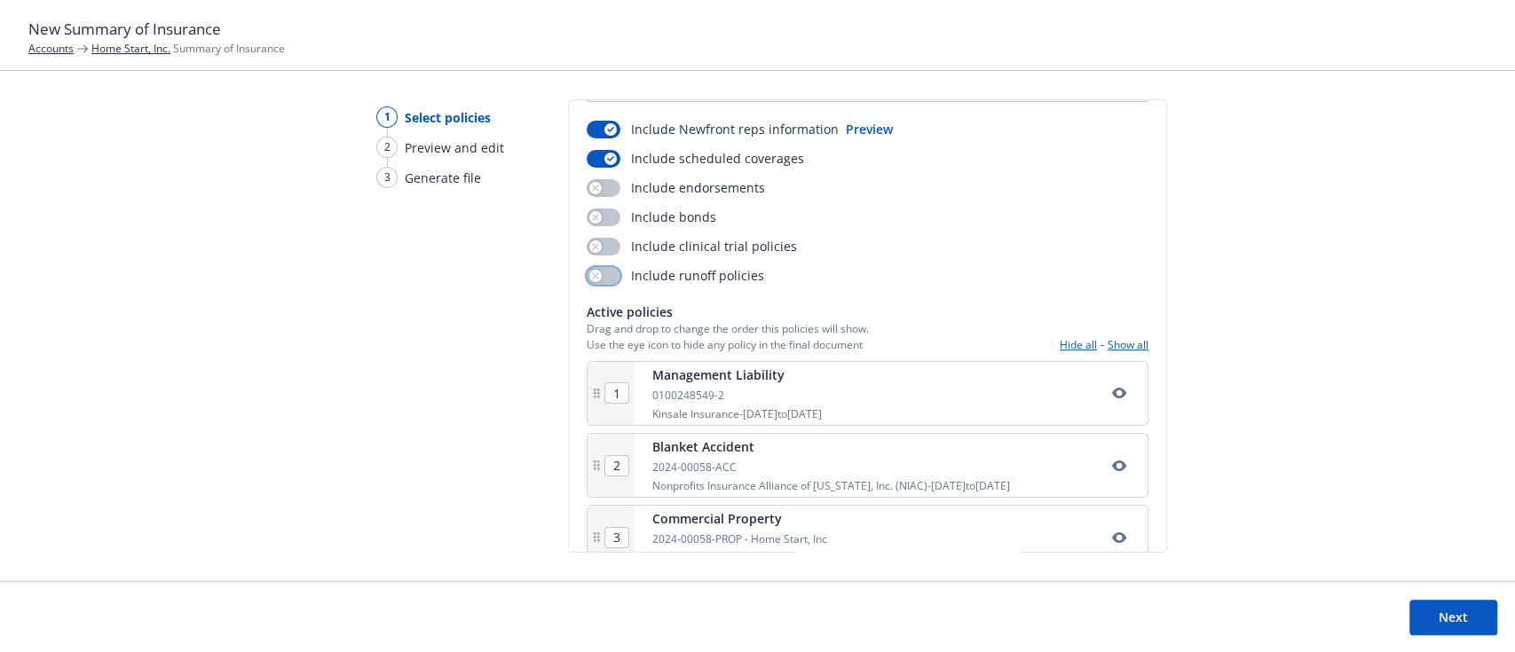
click at [601, 274] on button "button" at bounding box center [604, 276] width 34 height 18
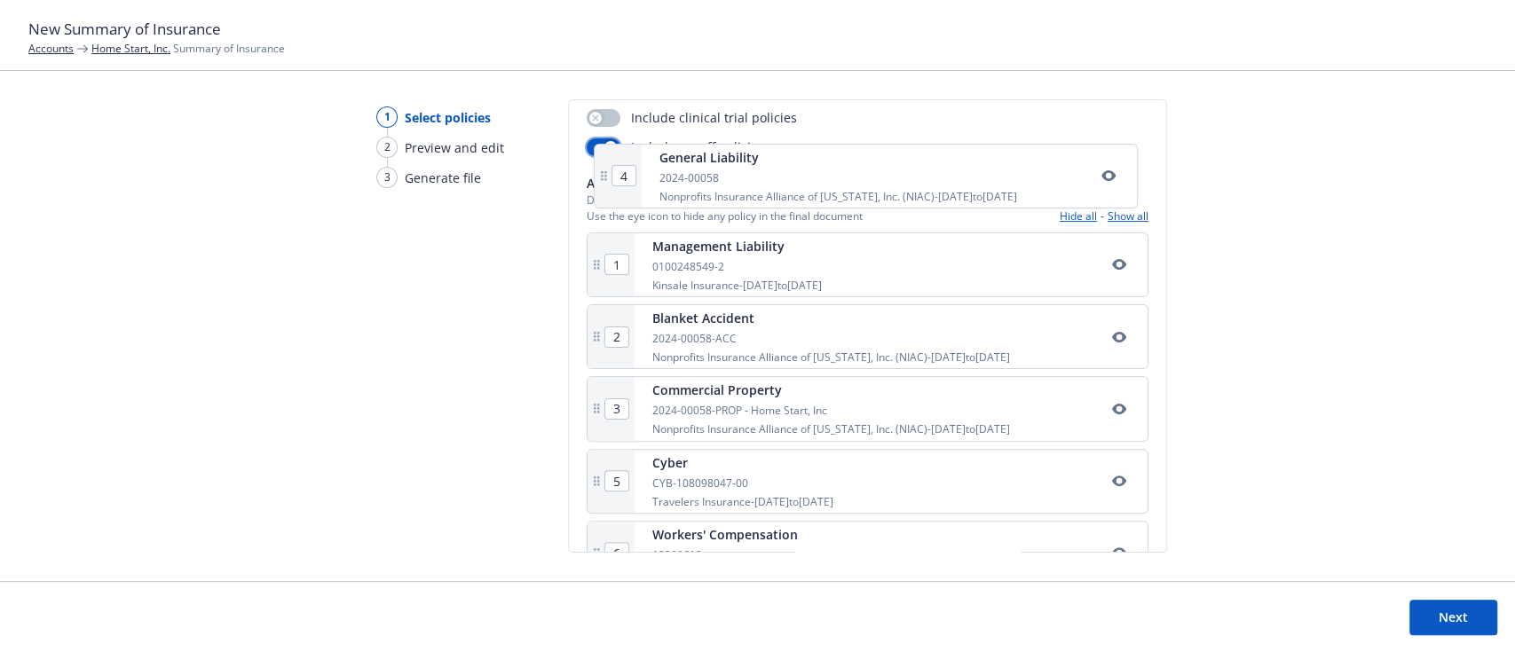
scroll to position [240, 0]
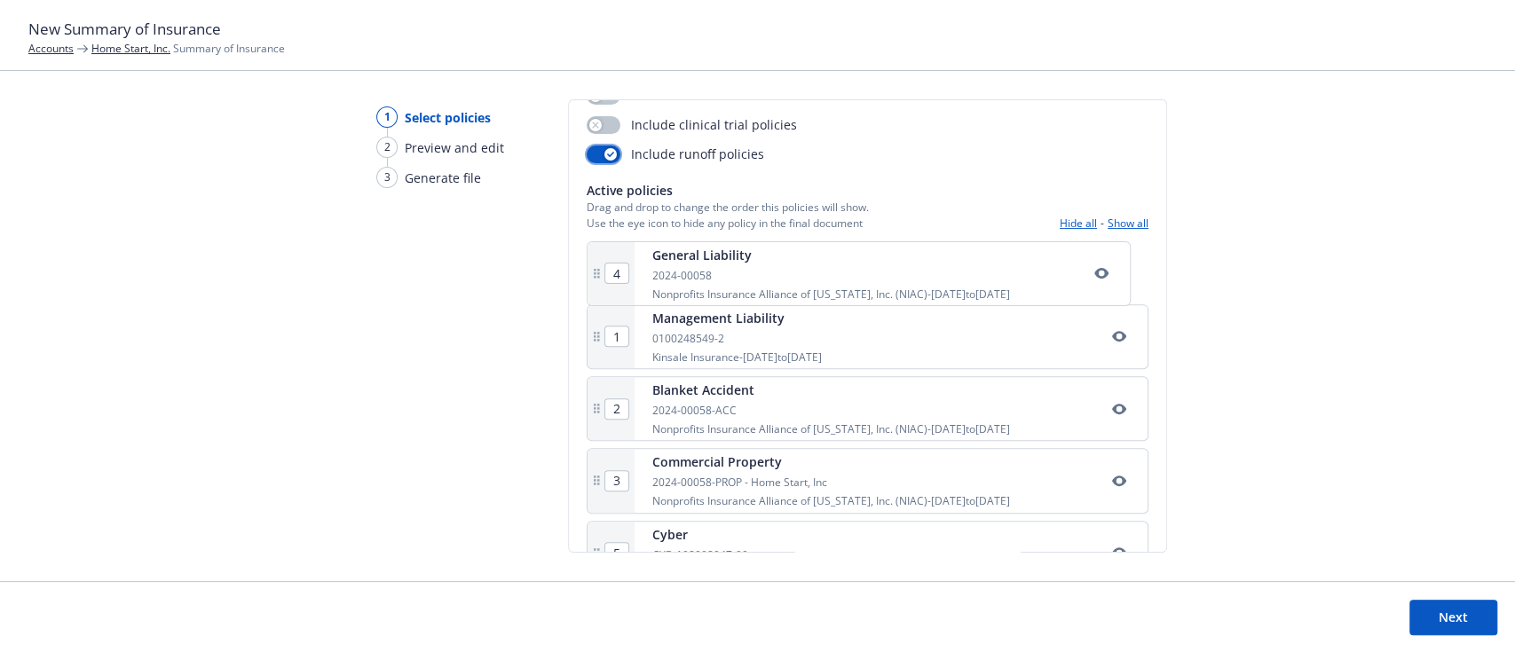
drag, startPoint x: 596, startPoint y: 367, endPoint x: 601, endPoint y: 257, distance: 110.1
click at [601, 257] on div "1 Management Liability 0100248549-2 Kinsale Insurance - 11/01/2024 to 11/01/202…" at bounding box center [868, 489] width 562 height 498
type input "2"
type input "3"
type input "4"
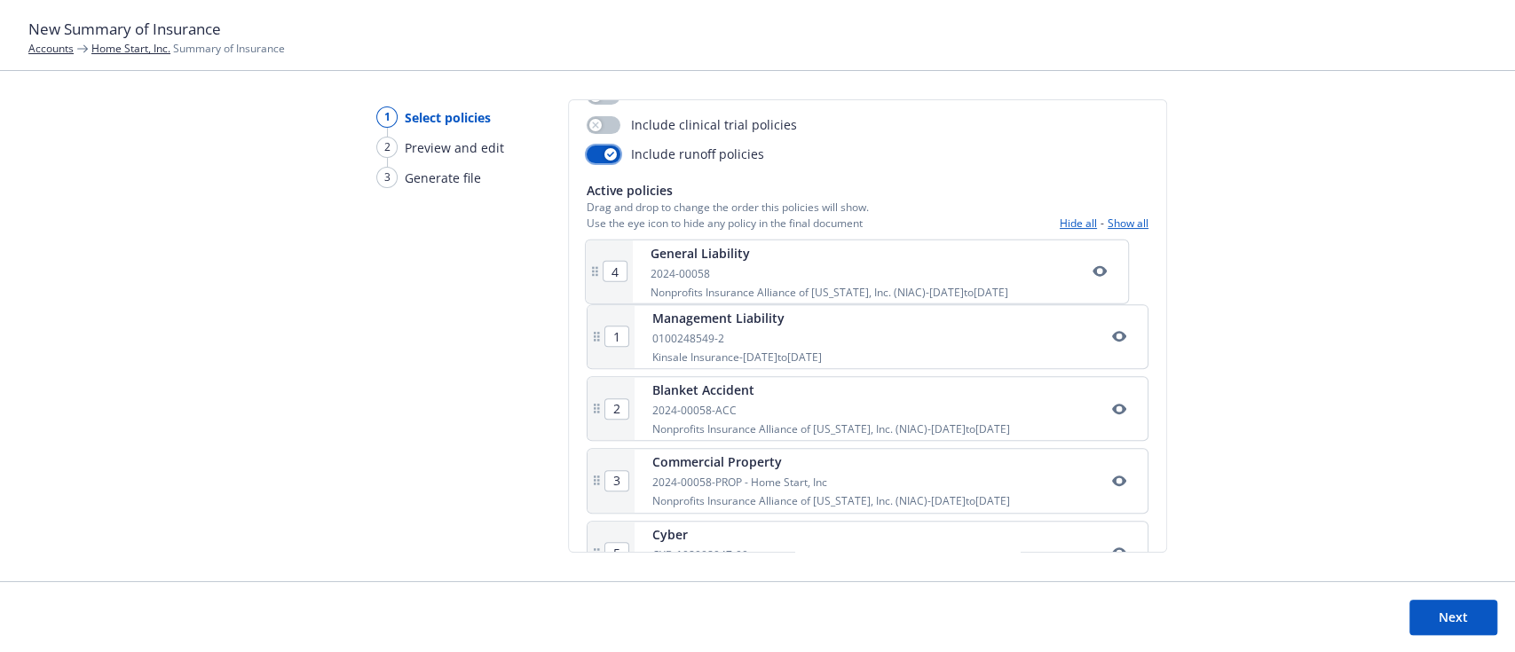
type input "1"
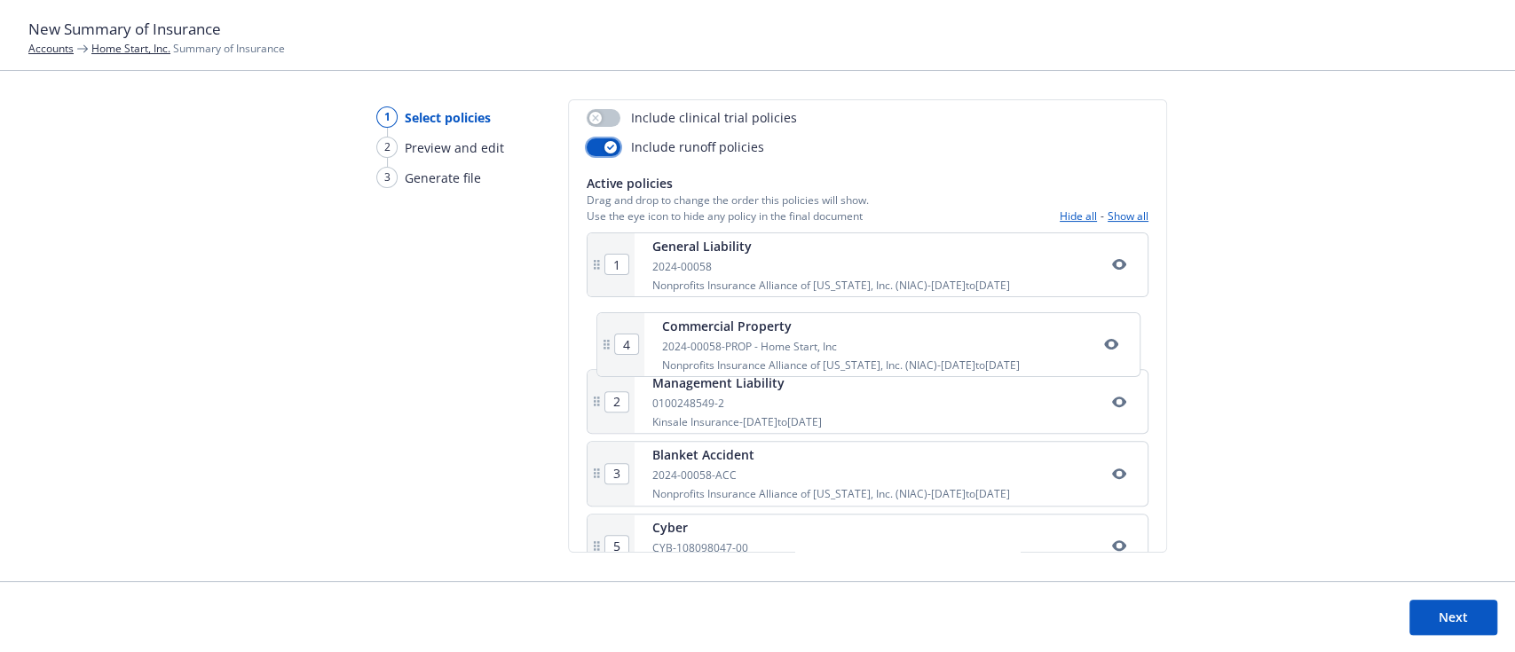
drag, startPoint x: 596, startPoint y: 490, endPoint x: 604, endPoint y: 328, distance: 161.7
click at [604, 328] on div "1 General Liability 2024-00058 Nonprofits Insurance Alliance of California, Inc…" at bounding box center [868, 482] width 562 height 498
type input "3"
type input "4"
type input "2"
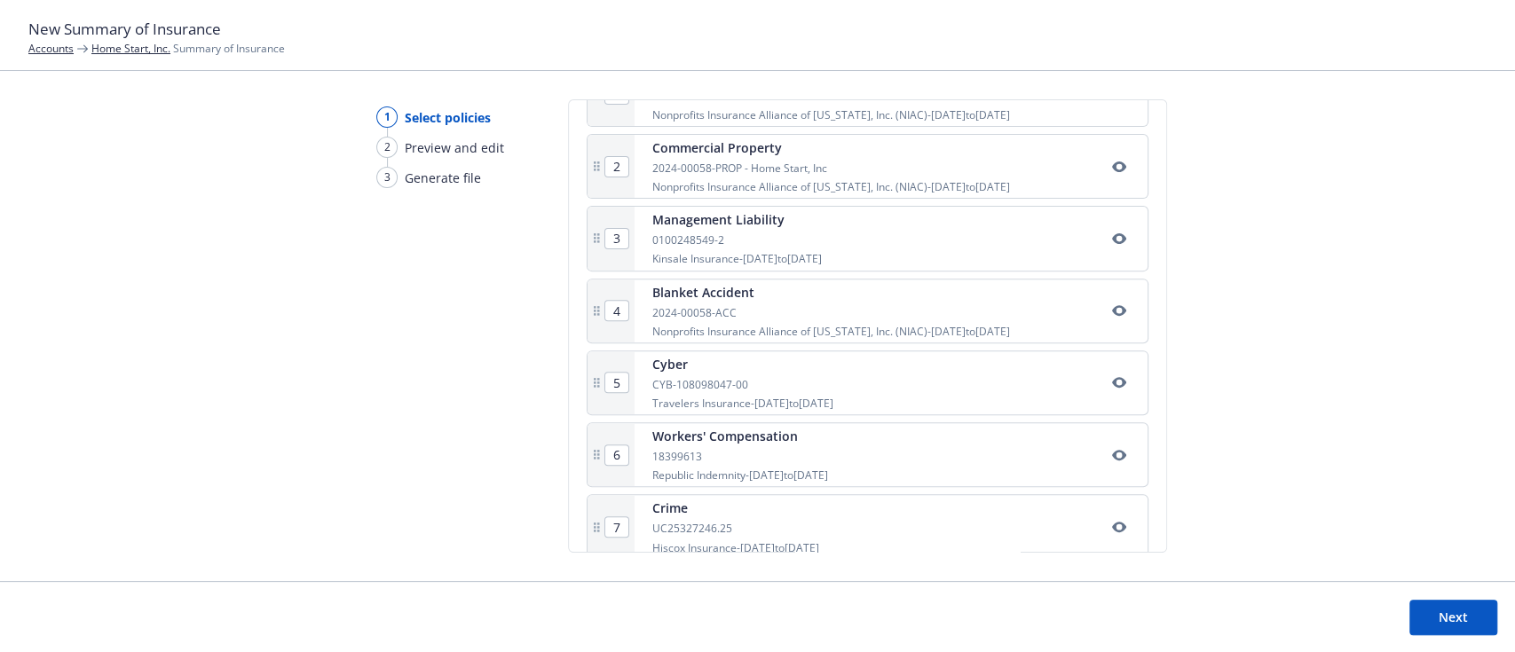
scroll to position [440, 0]
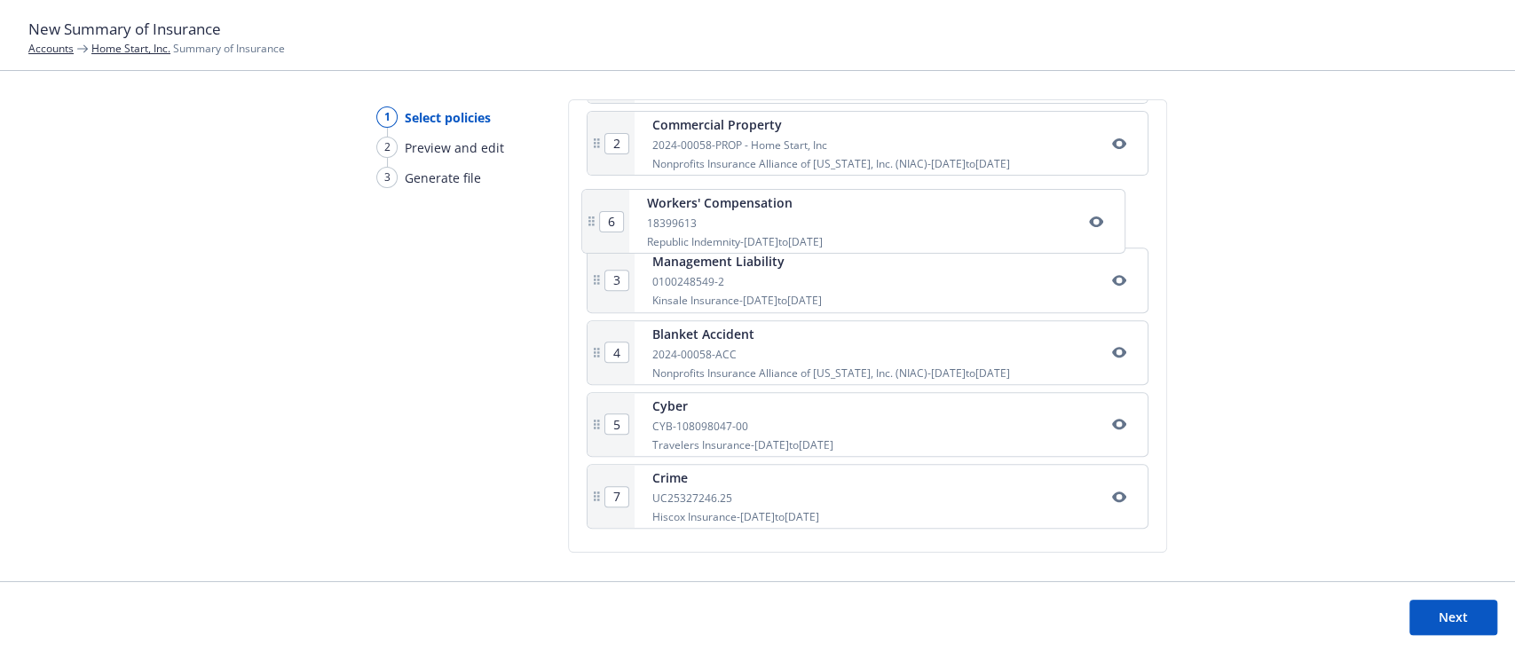
drag, startPoint x: 592, startPoint y: 440, endPoint x: 591, endPoint y: 224, distance: 216.6
click at [588, 225] on div "1 General Liability 2024-00058 Nonprofits Insurance Alliance of California, Inc…" at bounding box center [868, 288] width 562 height 498
type input "6"
type input "3"
type input "4"
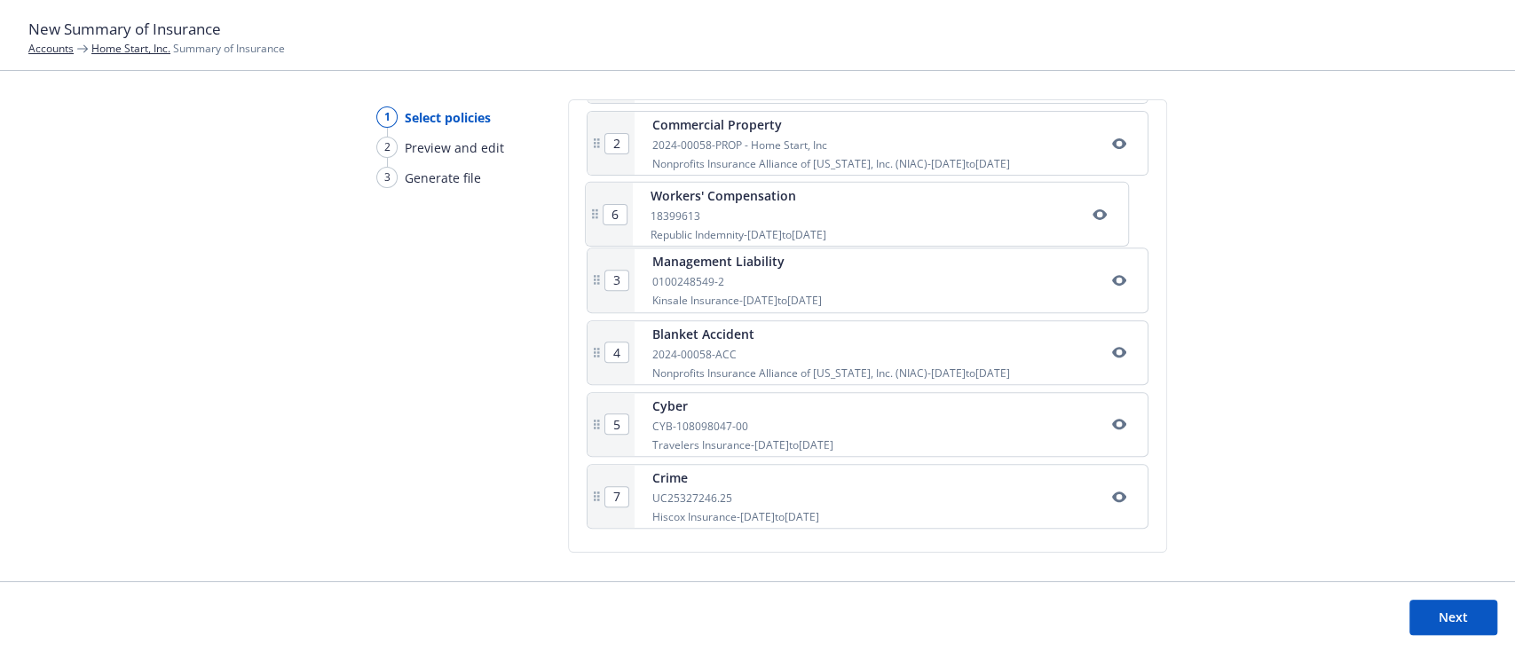
type input "5"
drag, startPoint x: 597, startPoint y: 362, endPoint x: 593, endPoint y: 280, distance: 82.7
click at [593, 280] on div "1 General Liability 2024-00058 Nonprofits Insurance Alliance of California, Inc…" at bounding box center [868, 288] width 562 height 498
type input "5"
type input "4"
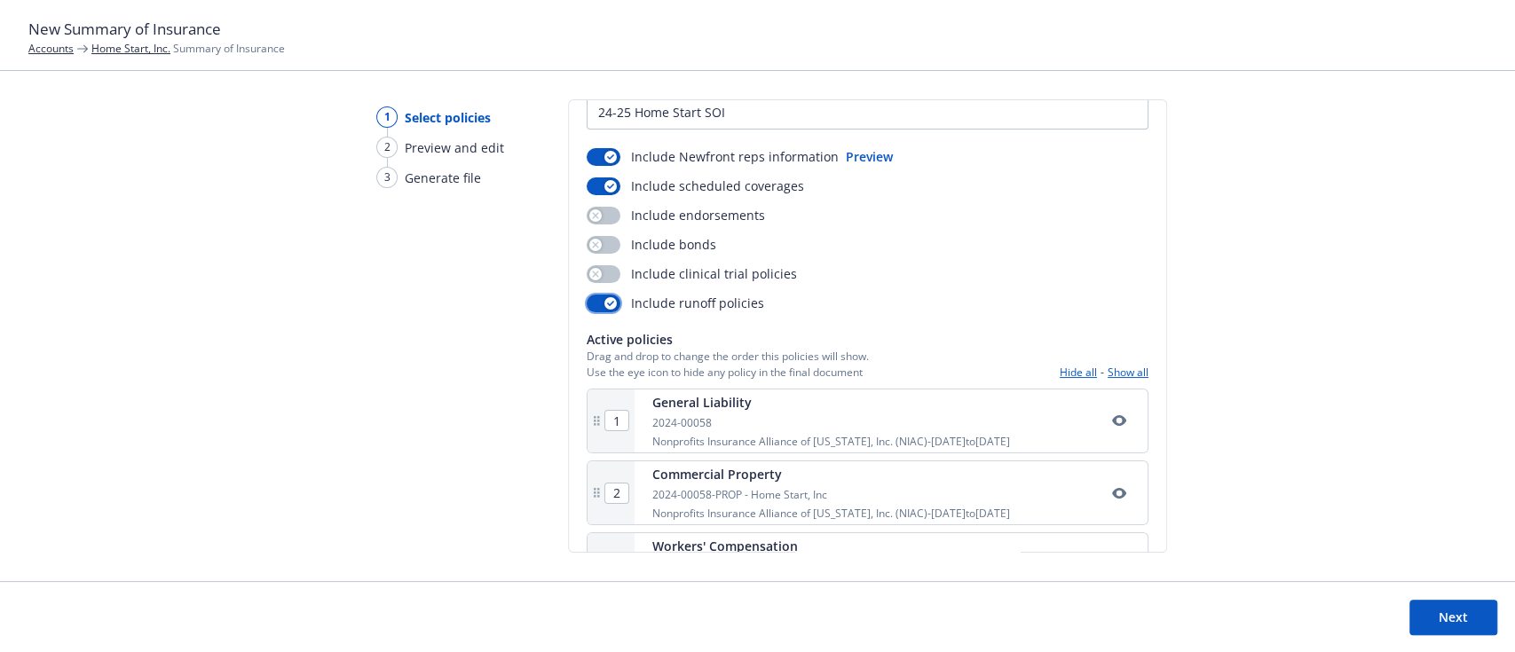
scroll to position [85, 0]
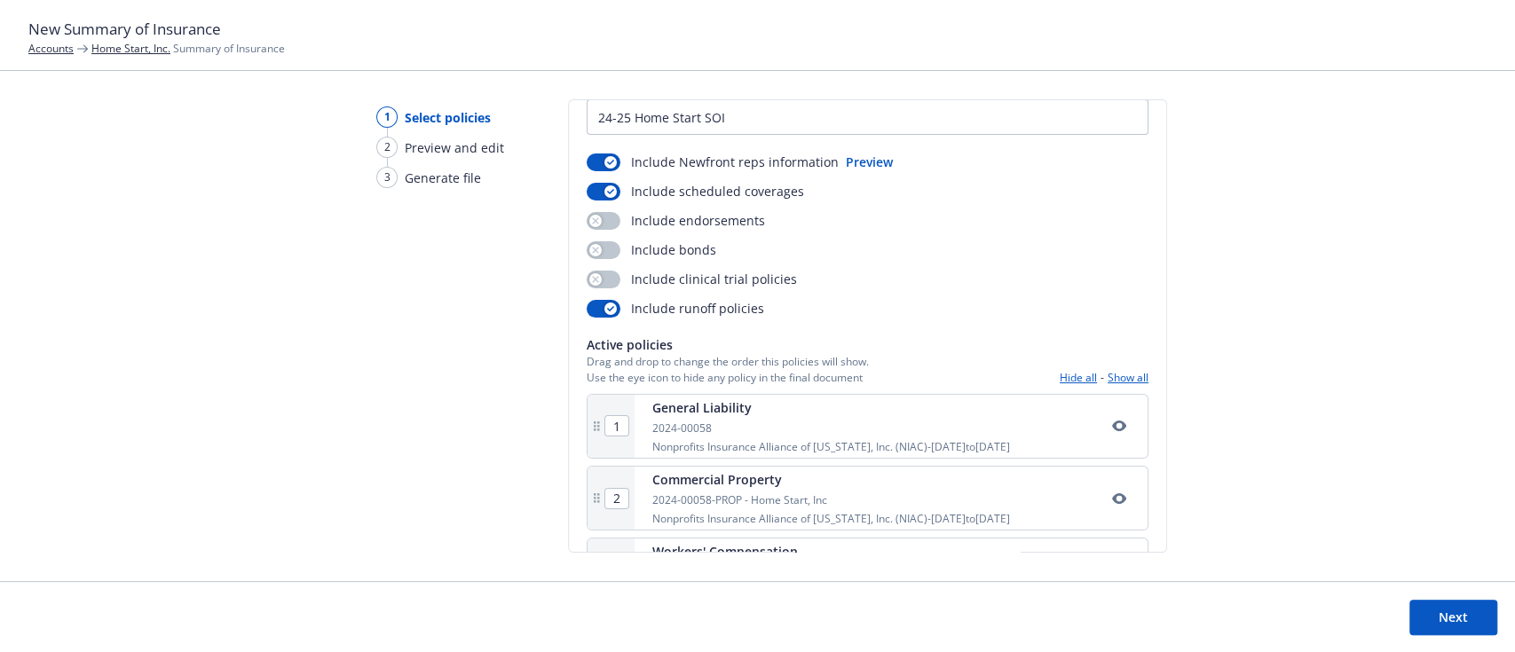
click at [1108, 372] on button "Show all" at bounding box center [1128, 377] width 41 height 15
click at [596, 244] on div "button" at bounding box center [595, 250] width 12 height 12
click at [600, 276] on button "button" at bounding box center [604, 280] width 34 height 18
click at [604, 217] on button "button" at bounding box center [604, 221] width 34 height 18
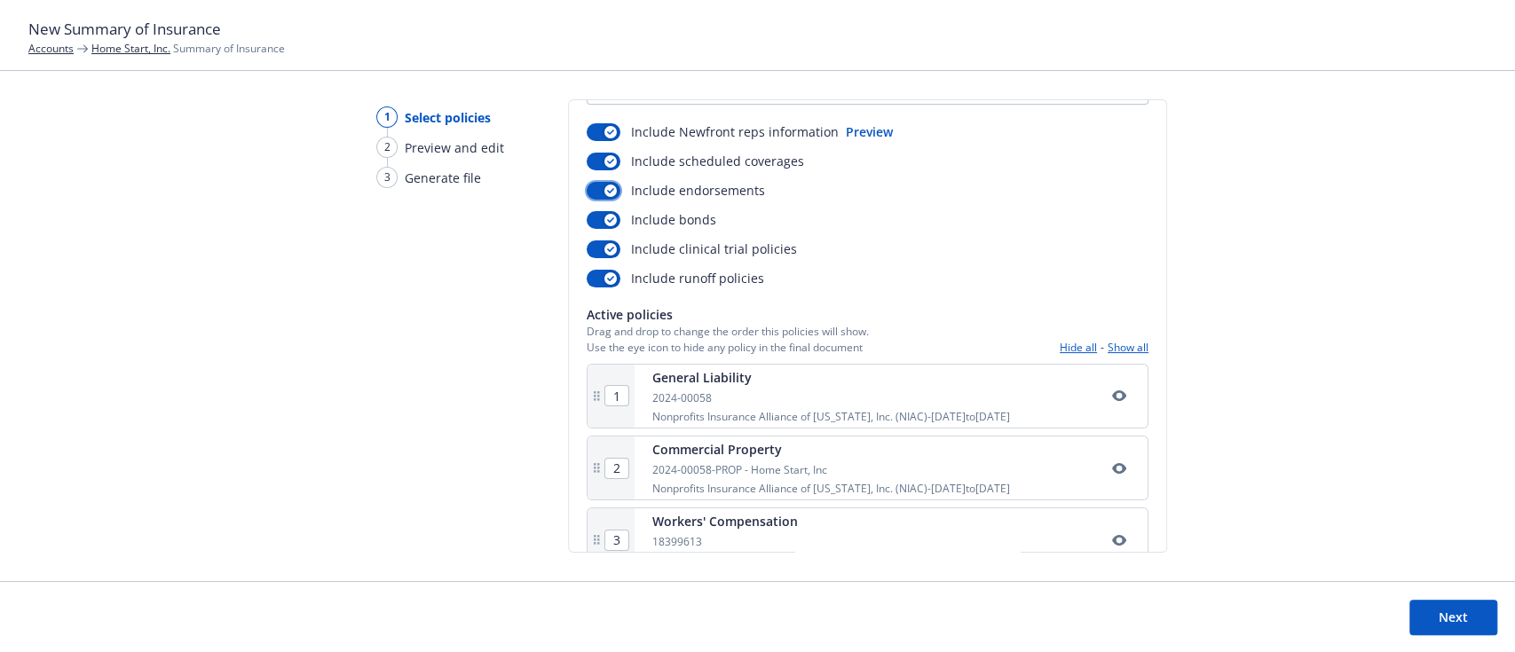
scroll to position [440, 0]
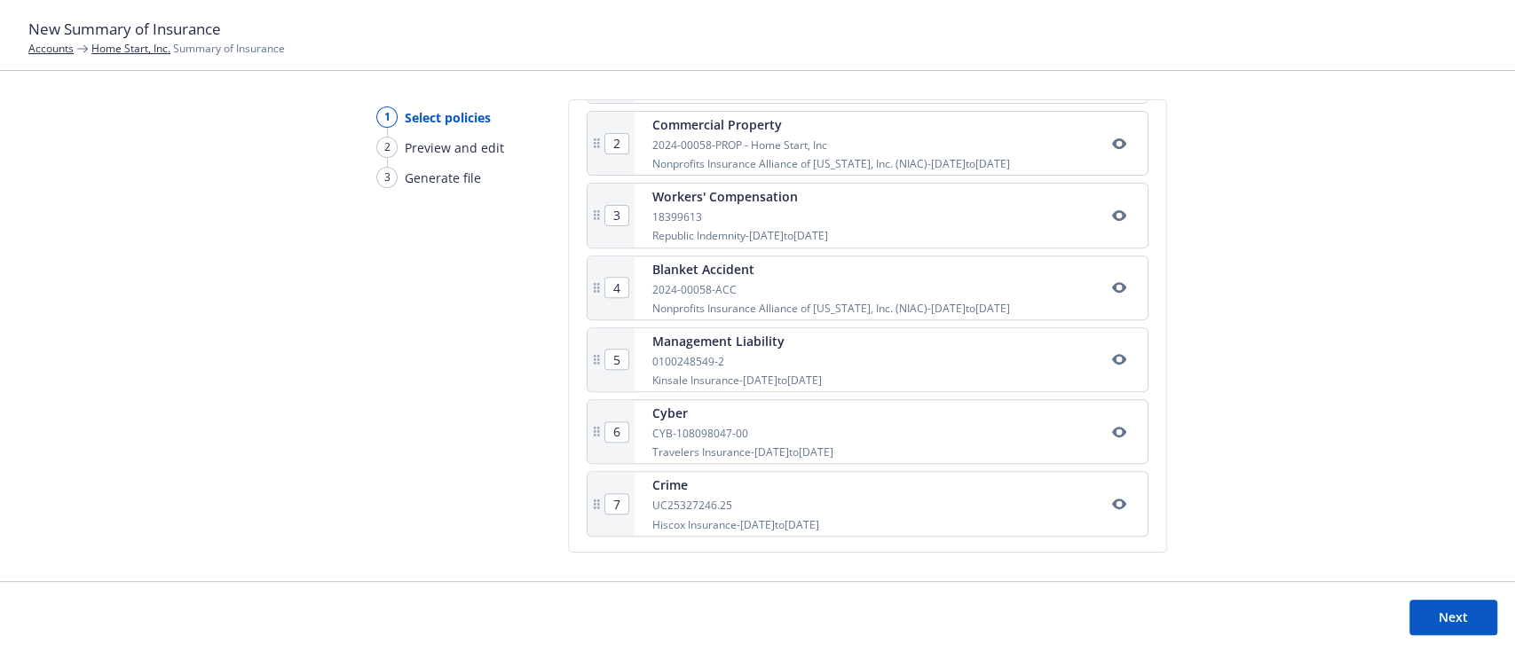
click at [1437, 621] on button "Next" at bounding box center [1453, 618] width 88 height 36
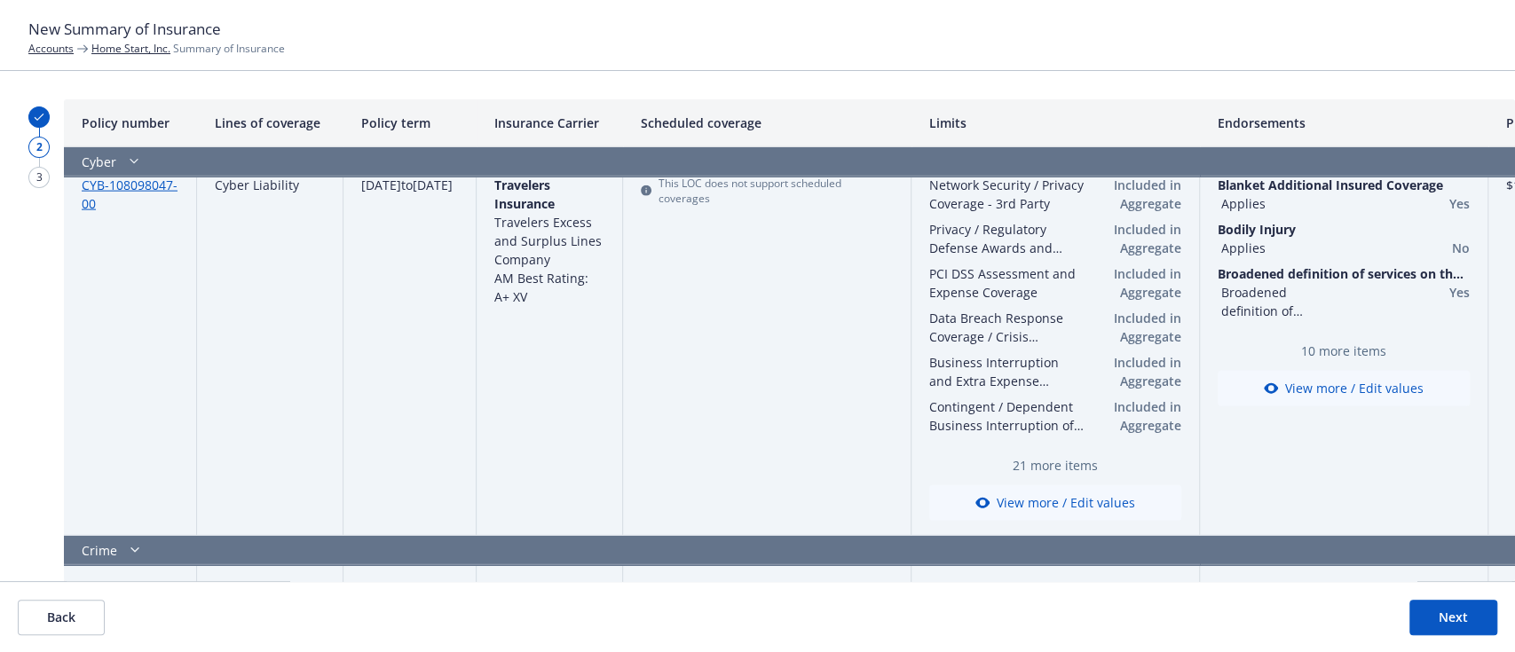
scroll to position [2924, 0]
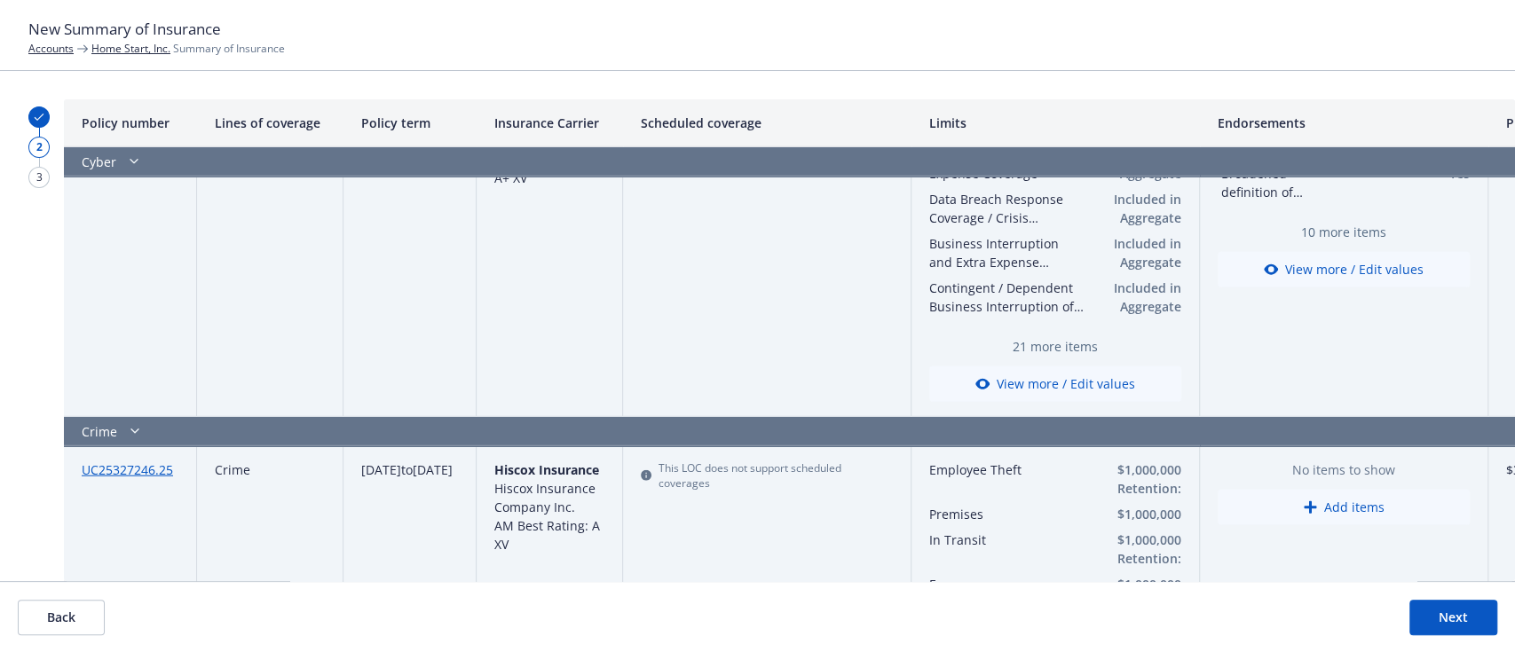
click at [1044, 384] on button "View more / Edit values" at bounding box center [1055, 385] width 252 height 36
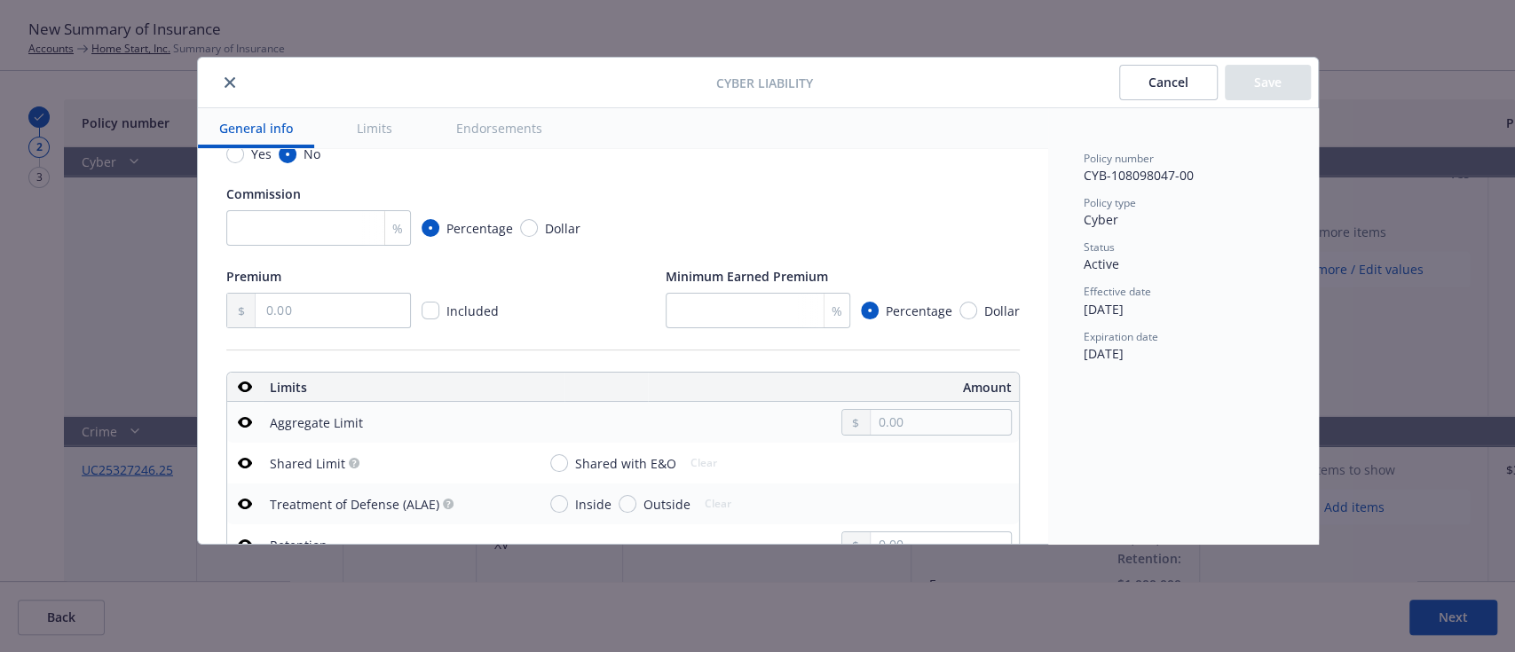
scroll to position [473, 0]
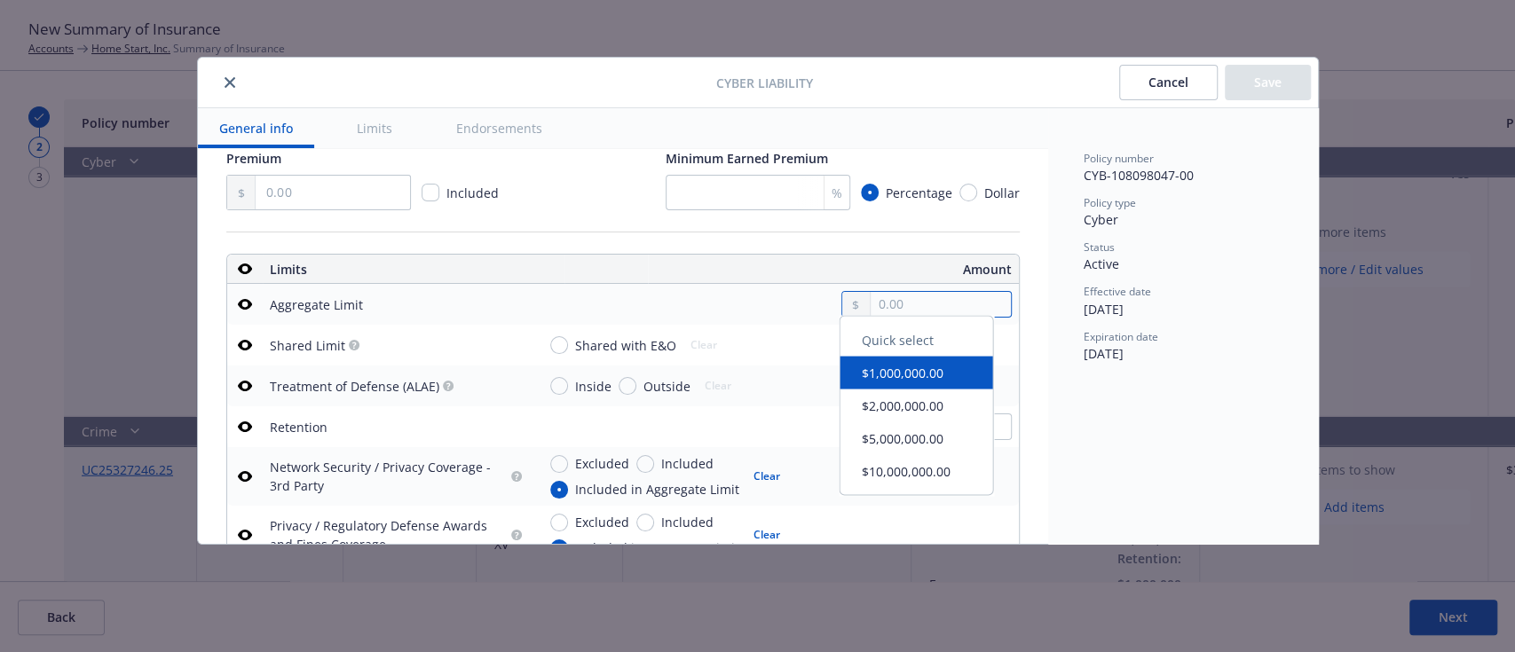
click at [888, 309] on input "text" at bounding box center [940, 304] width 139 height 25
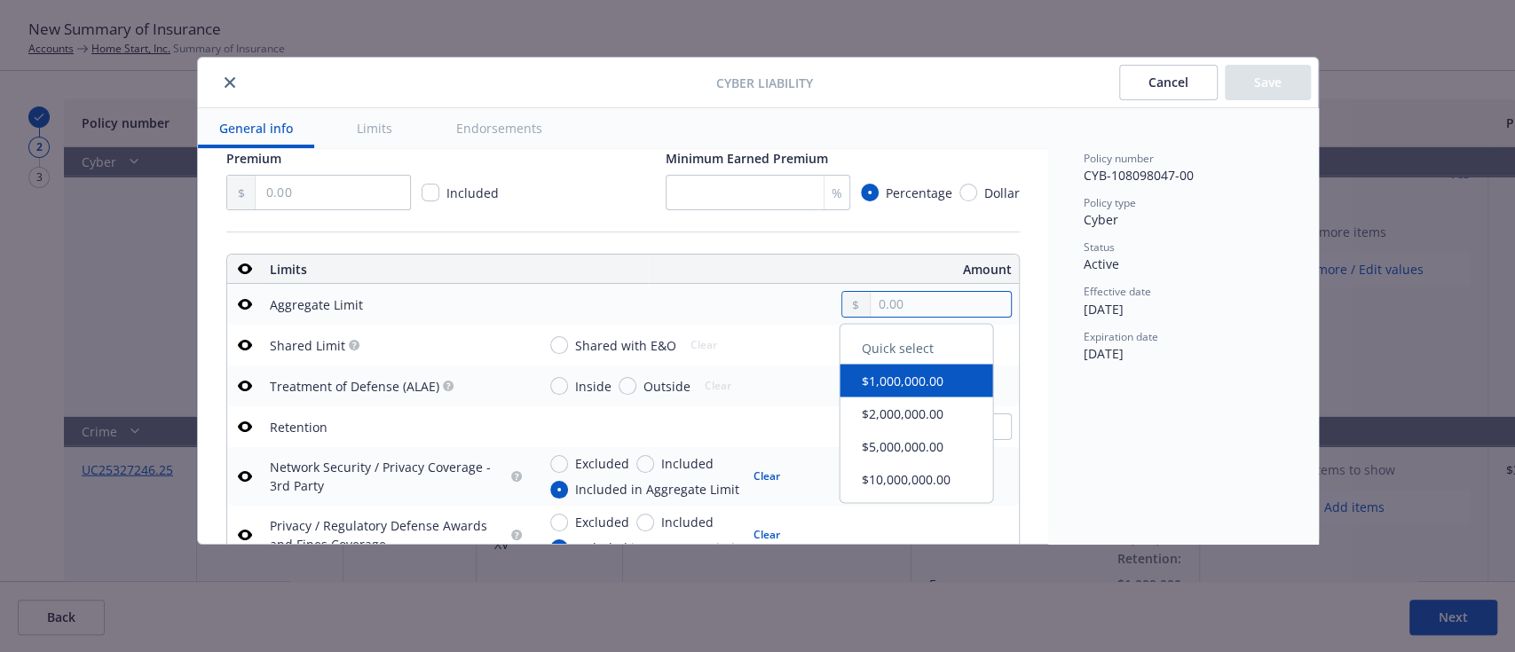
paste input "2,000,000.00"
type input "2,000,000.00"
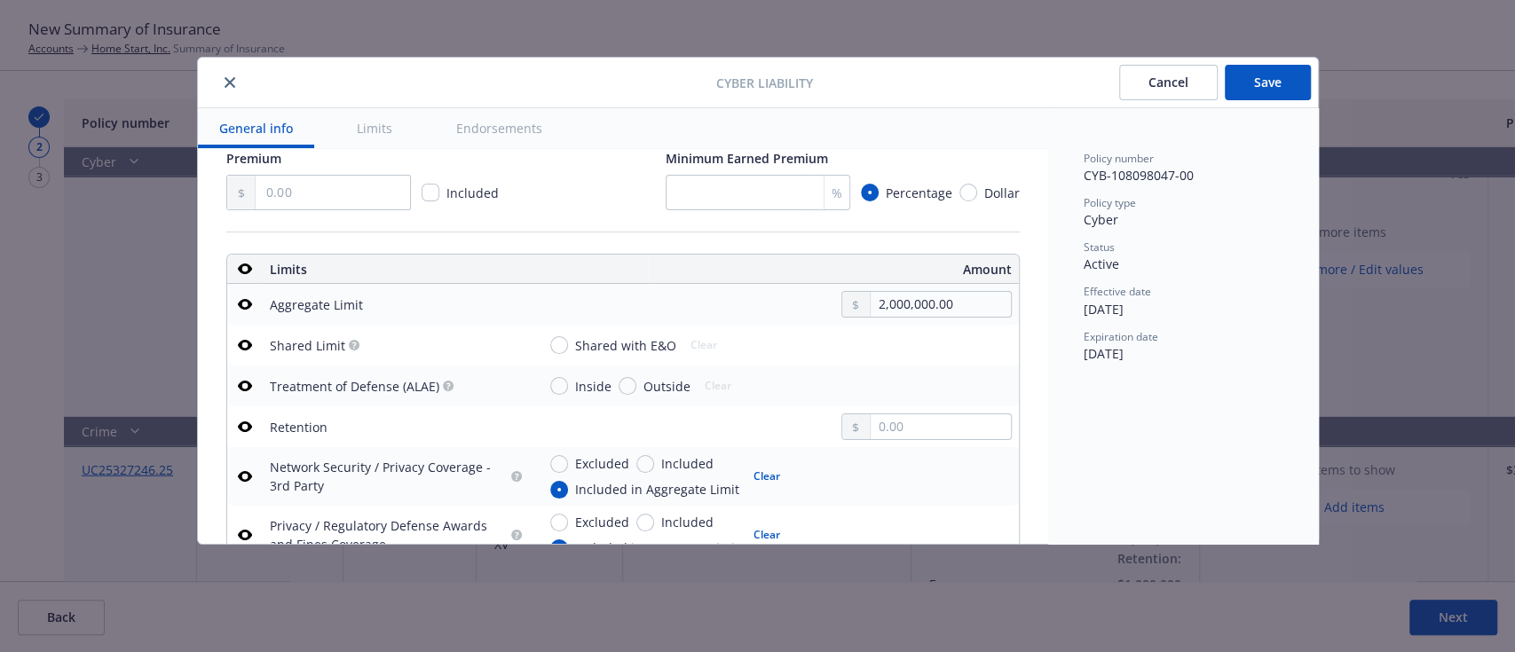
click at [760, 343] on div "Shared with E&O Clear" at bounding box center [655, 345] width 238 height 27
click at [882, 420] on input "text" at bounding box center [940, 426] width 139 height 25
paste input "10,000.00"
type input "10,000.00"
drag, startPoint x: 974, startPoint y: 465, endPoint x: 975, endPoint y: 455, distance: 9.8
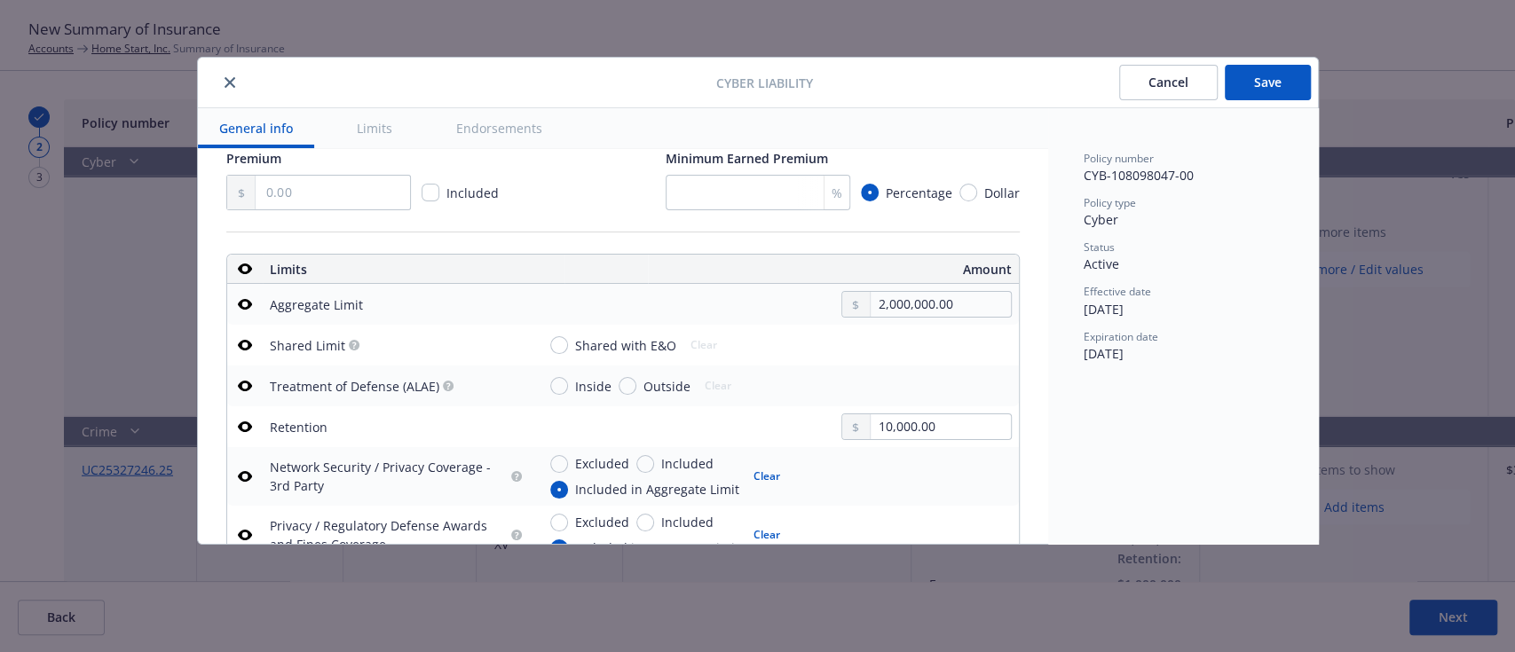
click at [973, 466] on div at bounding box center [926, 476] width 170 height 44
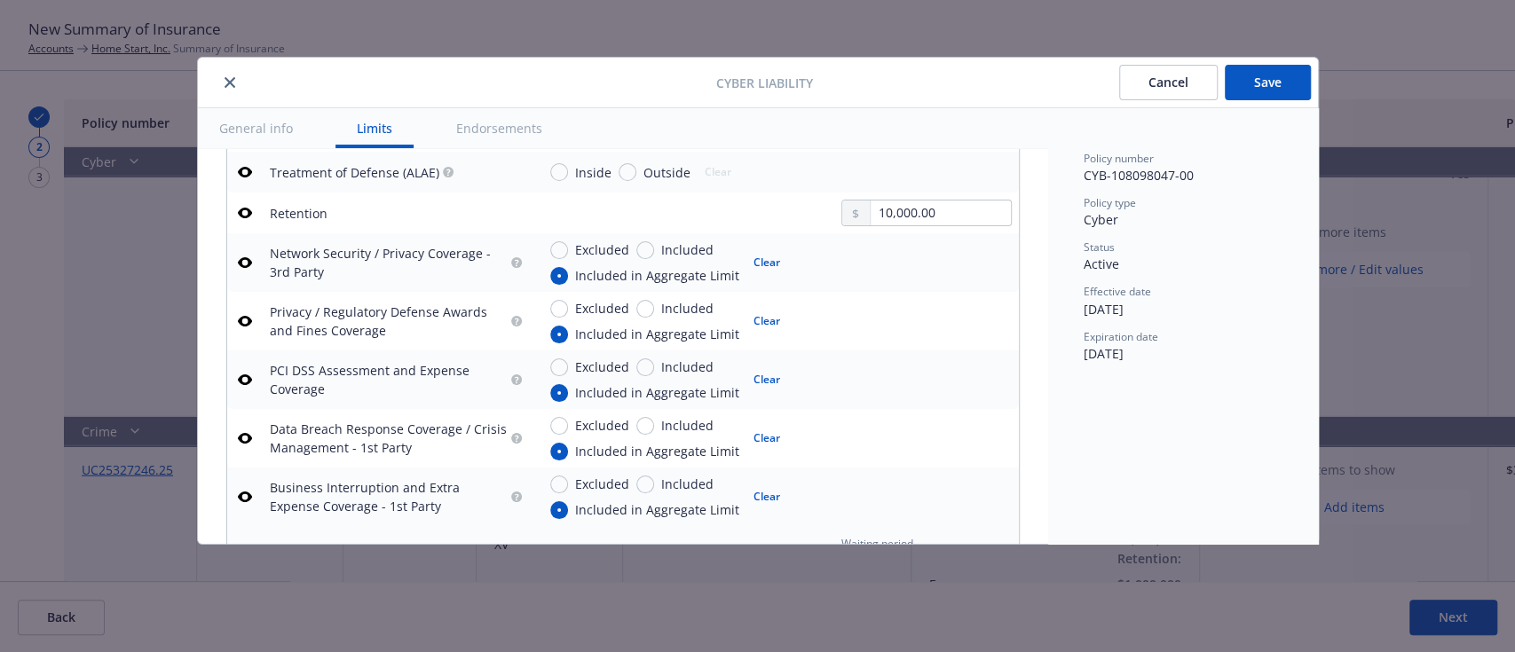
scroll to position [710, 0]
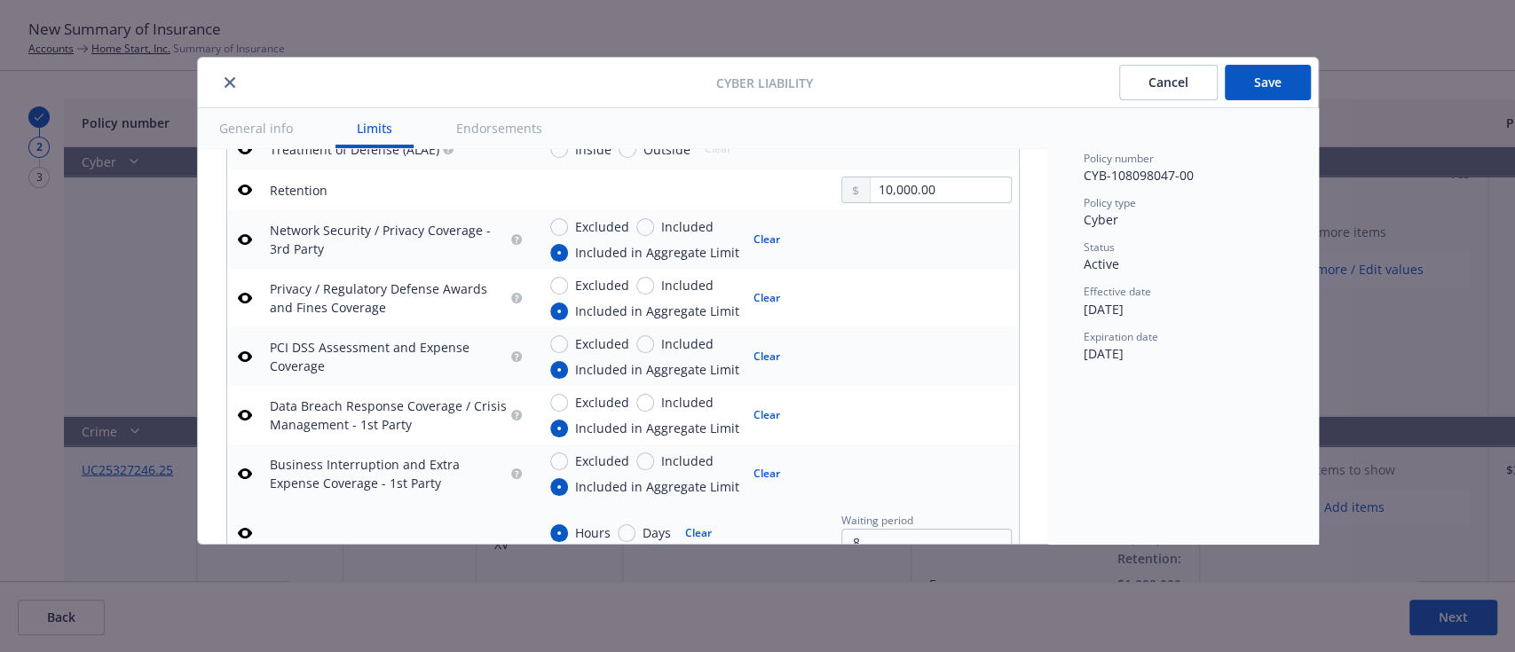
click at [1284, 89] on button "Save" at bounding box center [1268, 83] width 86 height 36
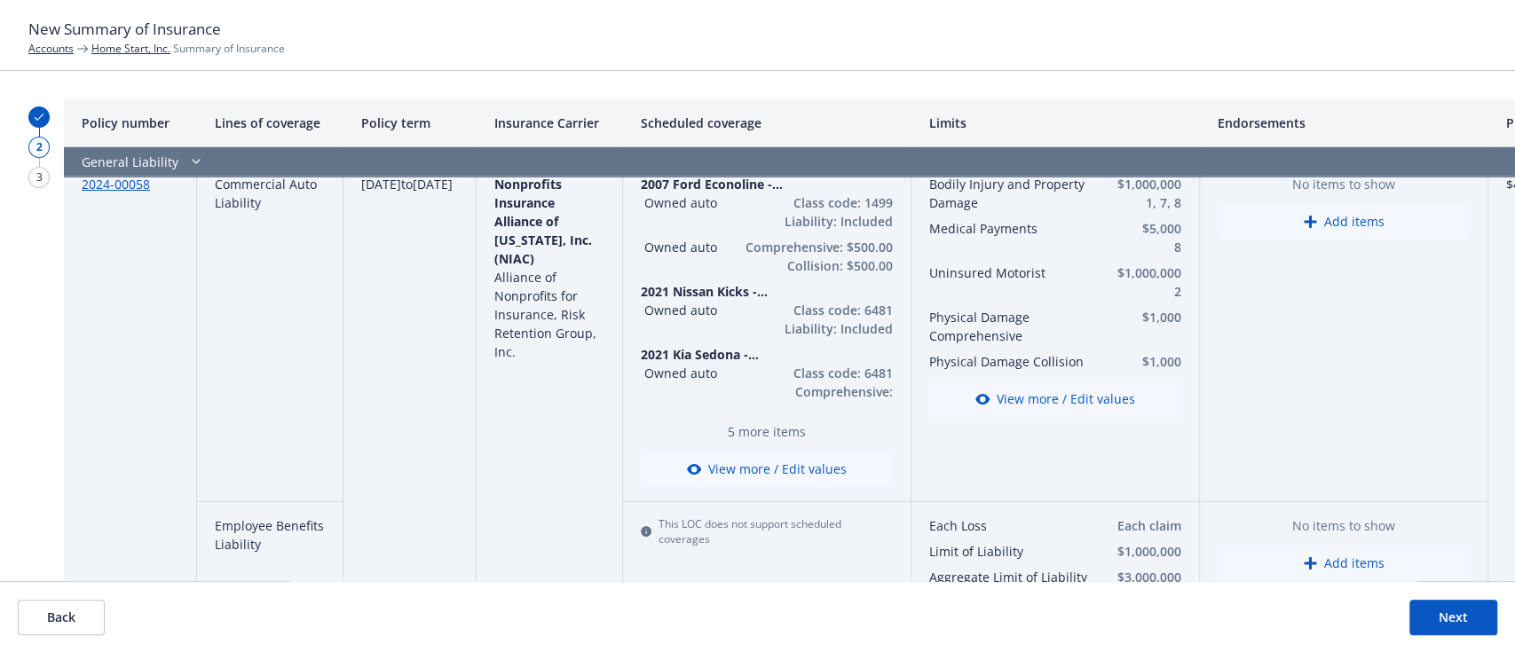
scroll to position [0, 0]
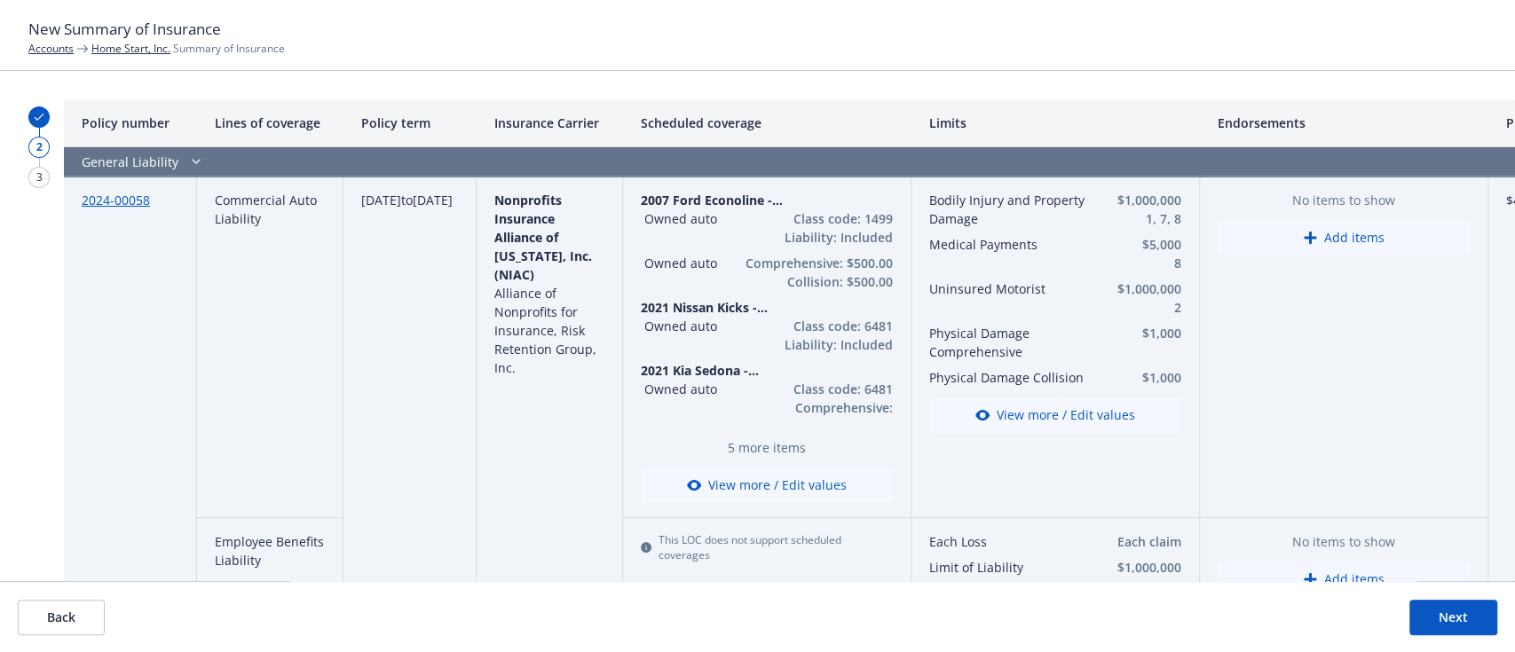
click at [1424, 621] on button "Next" at bounding box center [1453, 618] width 88 height 36
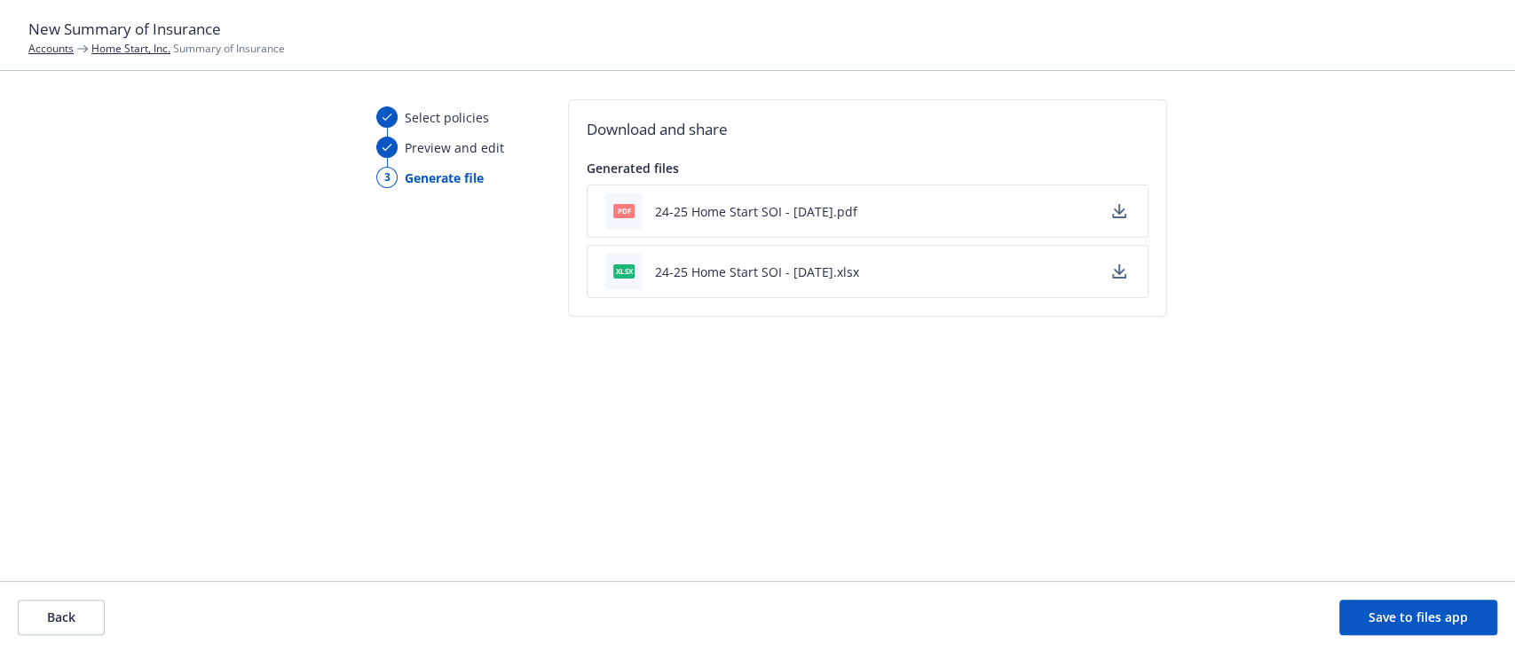
click at [1122, 204] on icon "button" at bounding box center [1119, 211] width 14 height 14
click at [61, 609] on button "Back" at bounding box center [61, 618] width 87 height 36
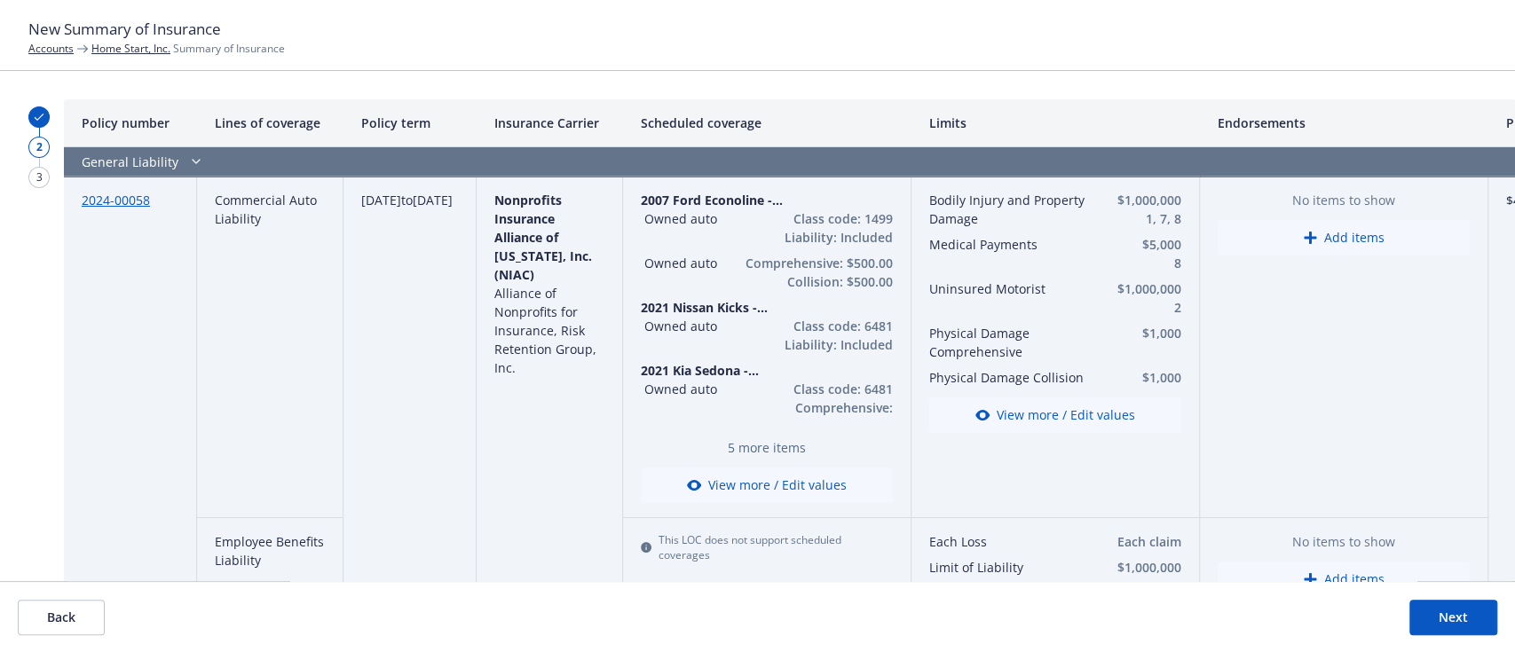
click at [78, 614] on button "Back" at bounding box center [61, 618] width 87 height 36
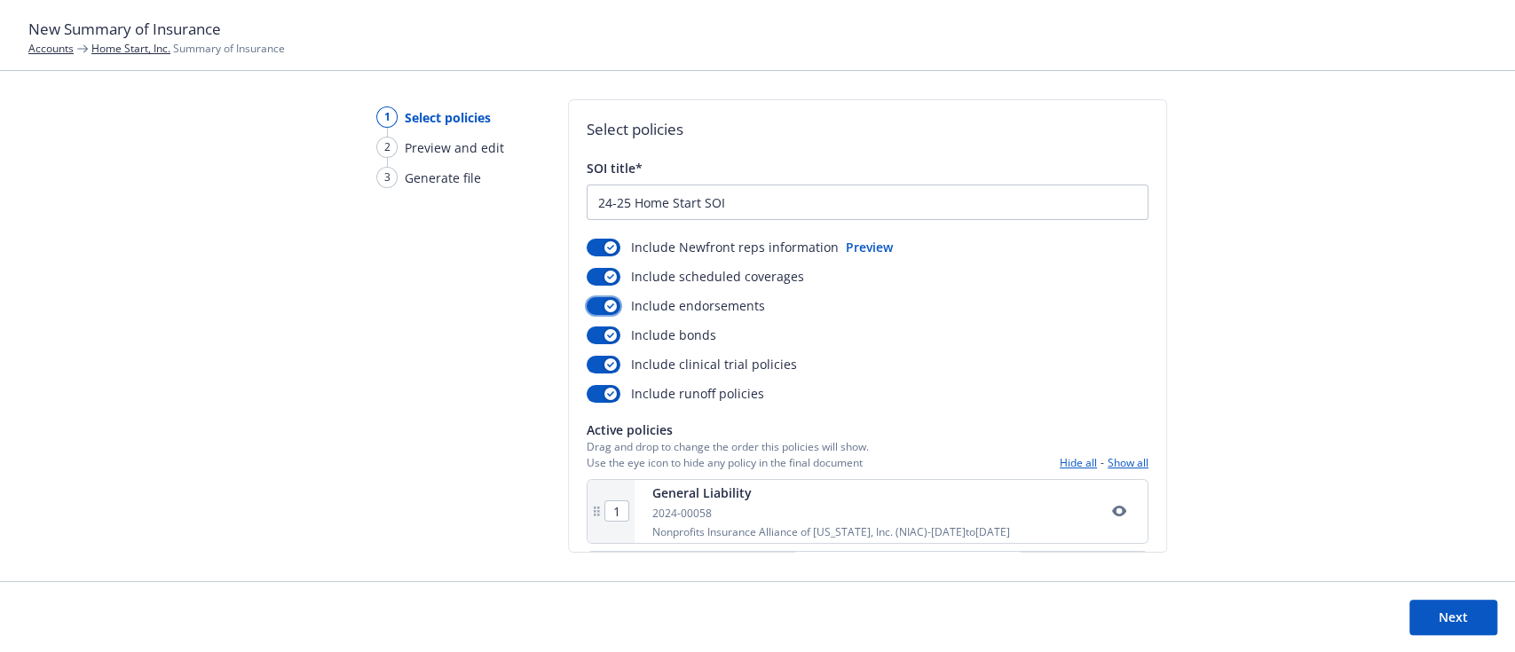
click at [607, 304] on icon "button" at bounding box center [610, 306] width 7 height 5
click at [601, 328] on button "button" at bounding box center [604, 336] width 34 height 18
click at [590, 370] on button "button" at bounding box center [604, 365] width 34 height 18
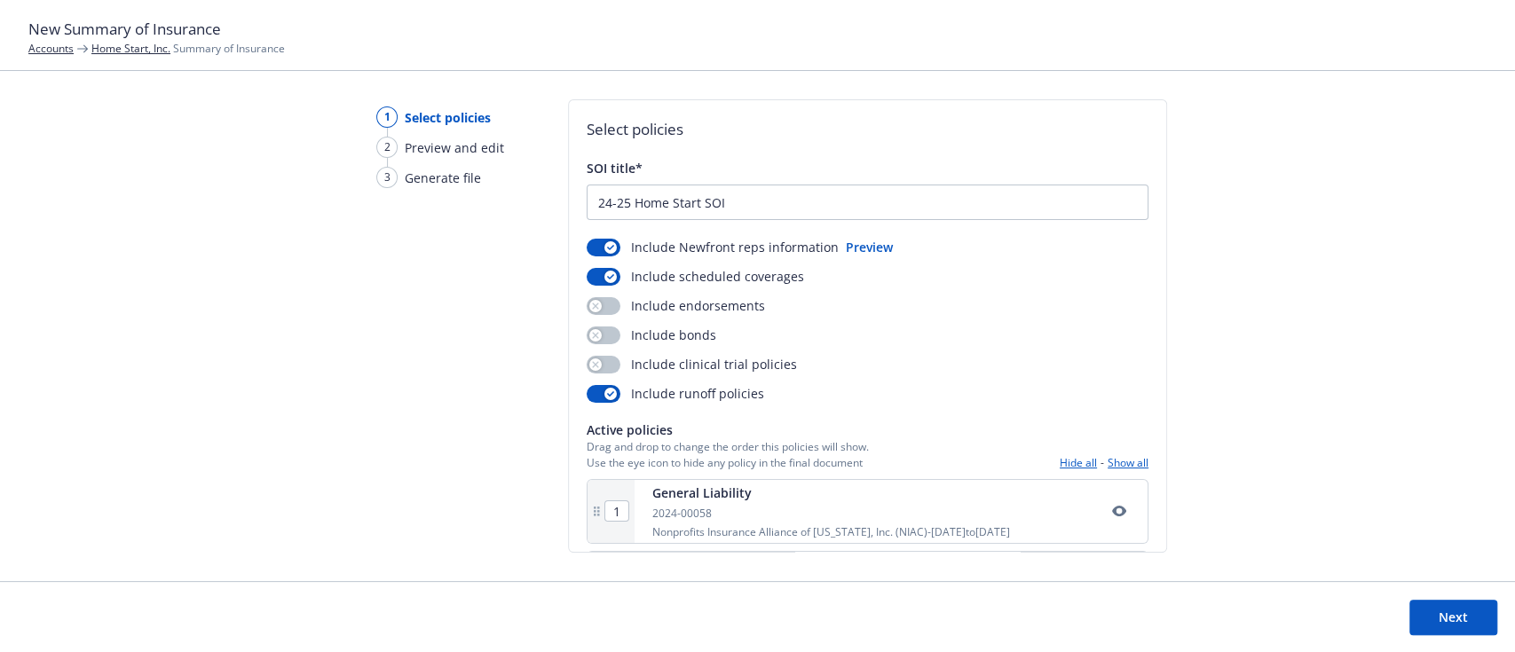
click at [1434, 621] on button "Next" at bounding box center [1453, 618] width 88 height 36
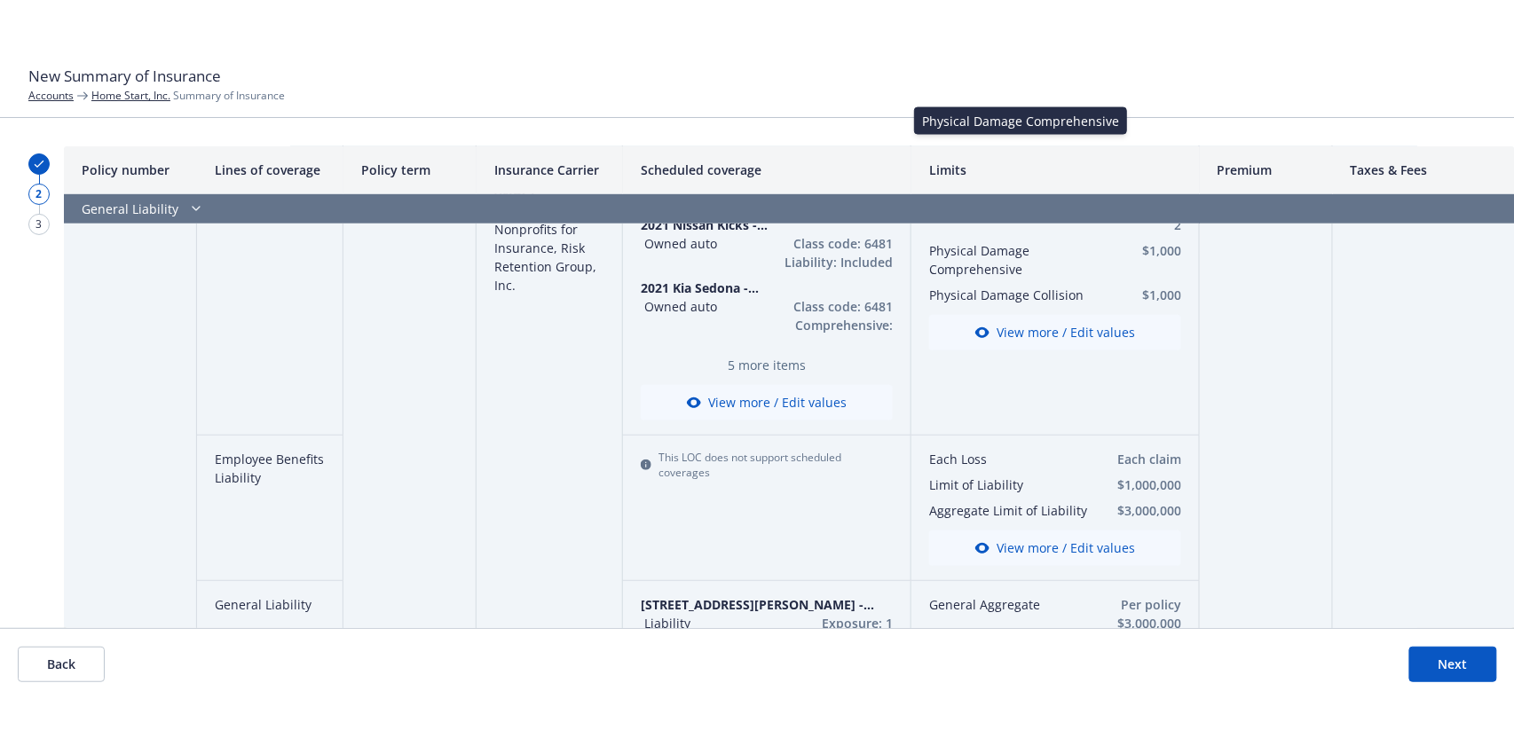
scroll to position [236, 0]
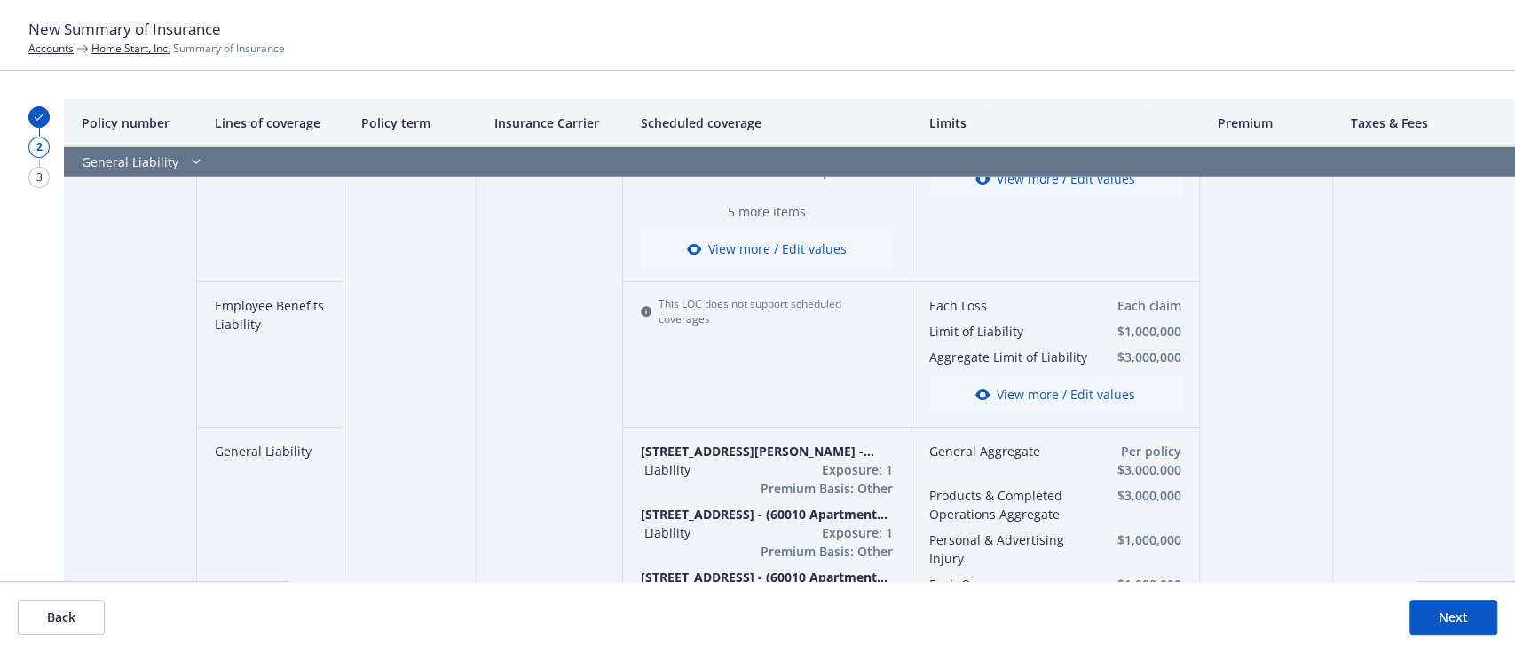
click at [1441, 612] on button "Next" at bounding box center [1453, 618] width 88 height 36
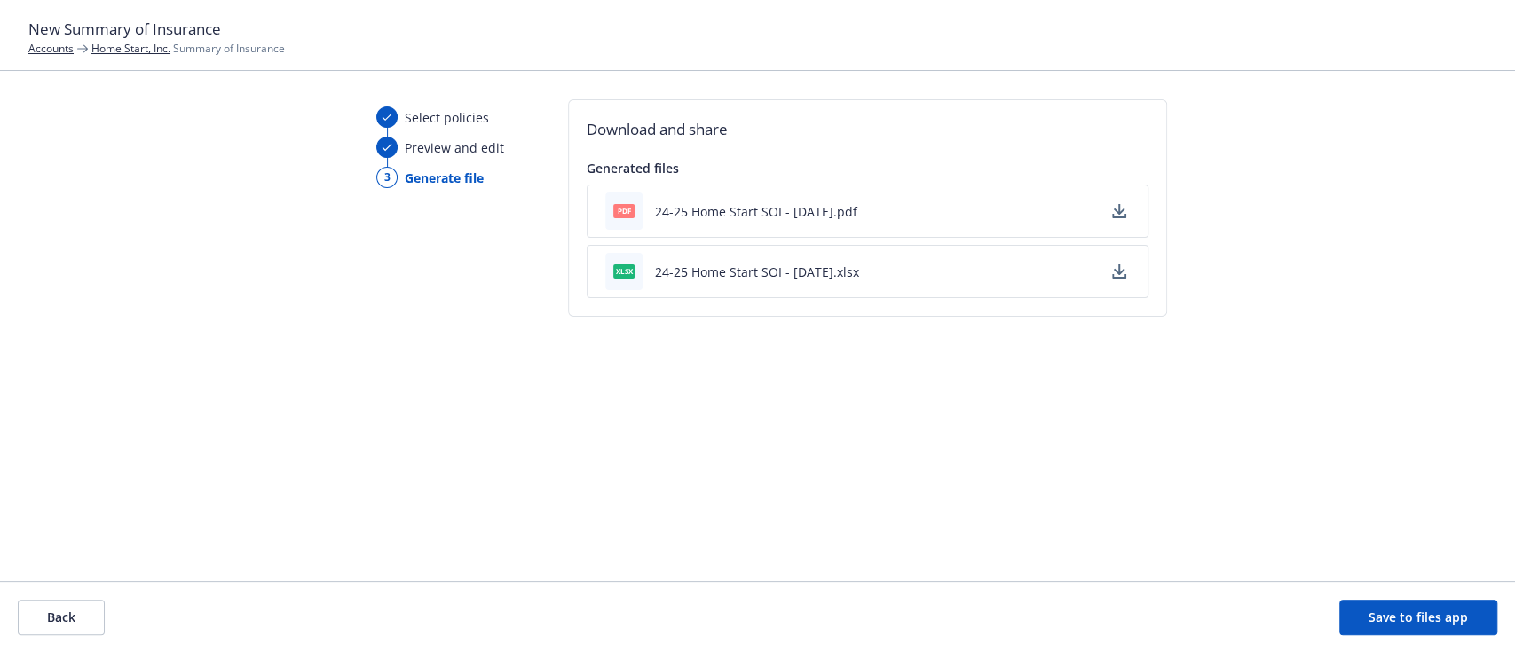
click at [1118, 215] on icon "button" at bounding box center [1119, 211] width 14 height 14
click at [1114, 271] on icon "button" at bounding box center [1120, 269] width 12 height 11
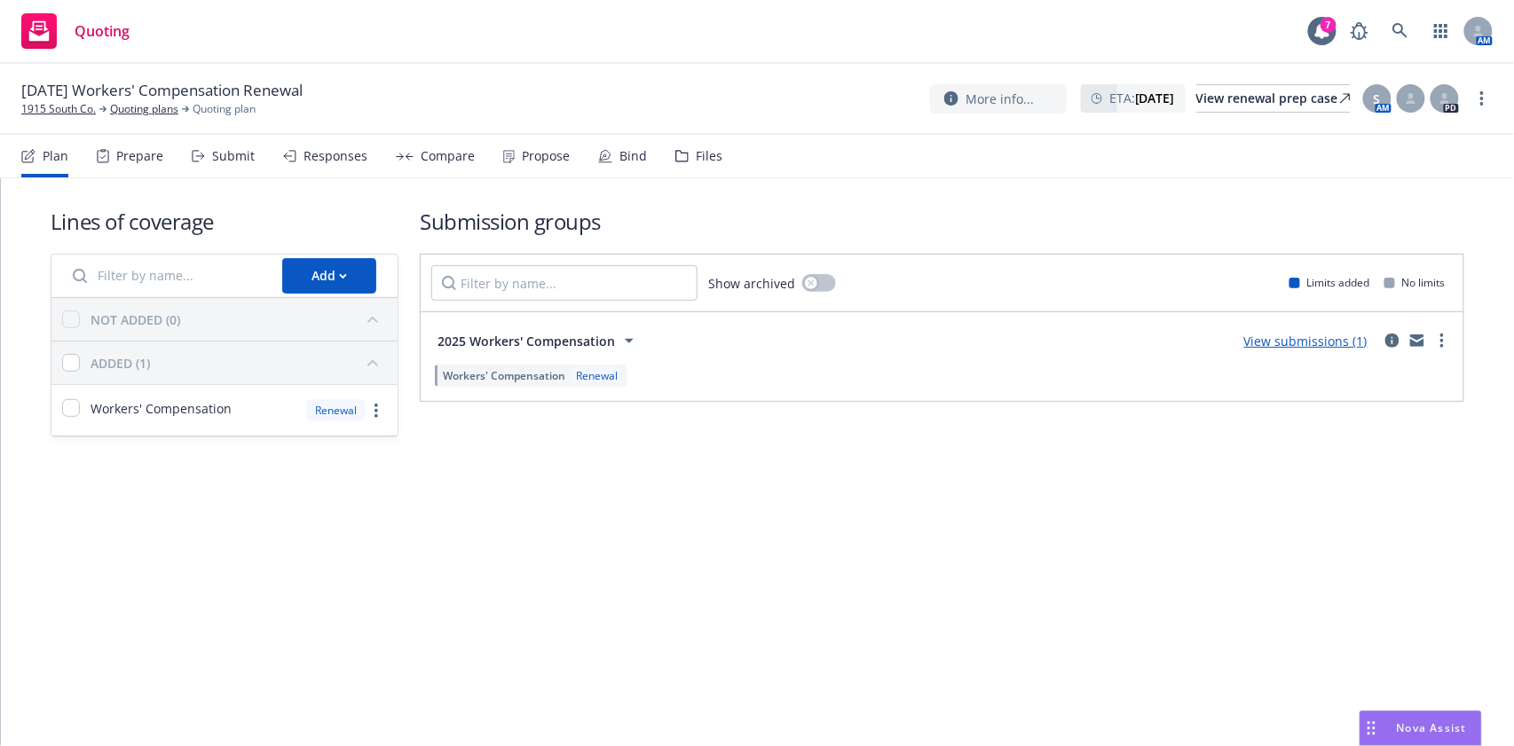
click at [697, 152] on div "Files" at bounding box center [709, 156] width 27 height 14
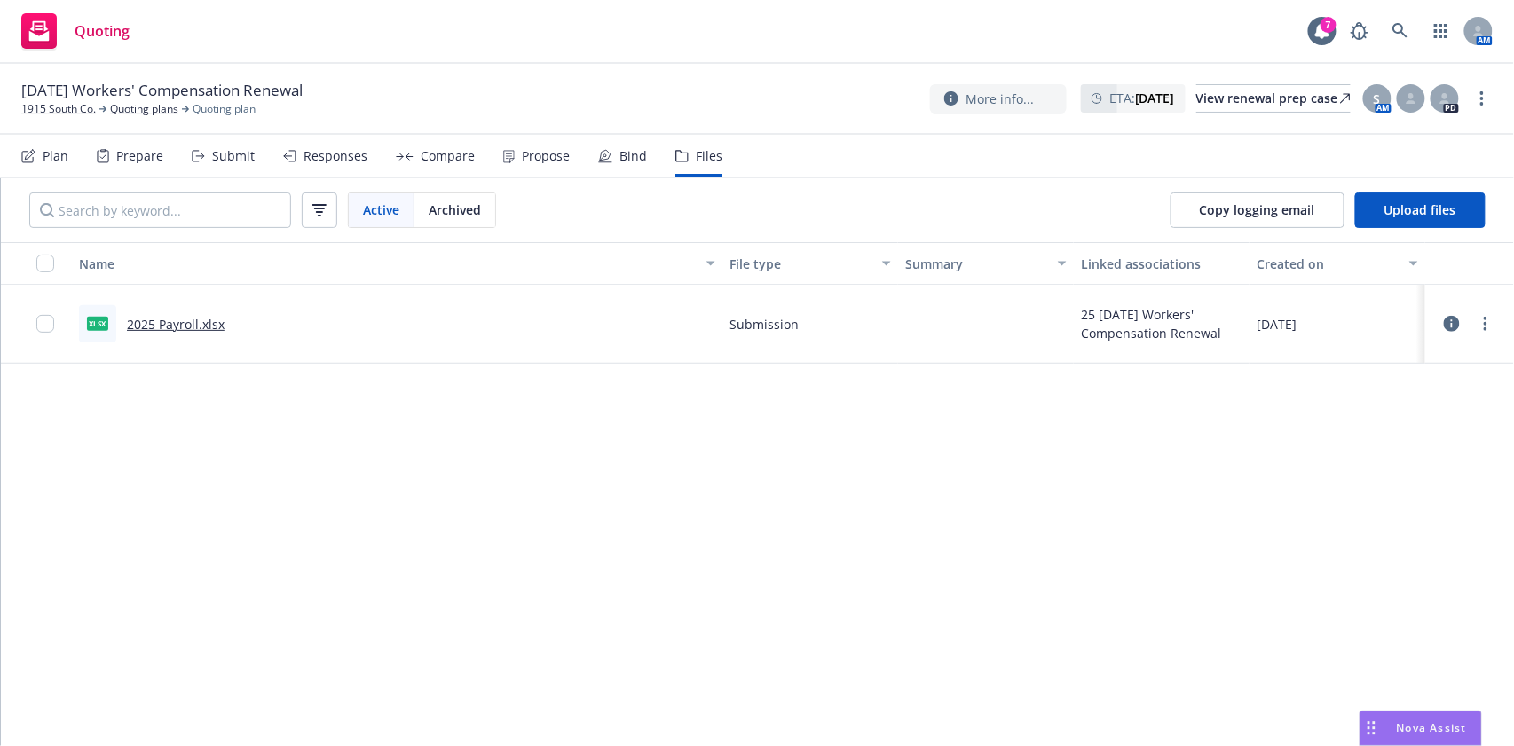
click at [159, 154] on div "Prepare" at bounding box center [139, 156] width 47 height 14
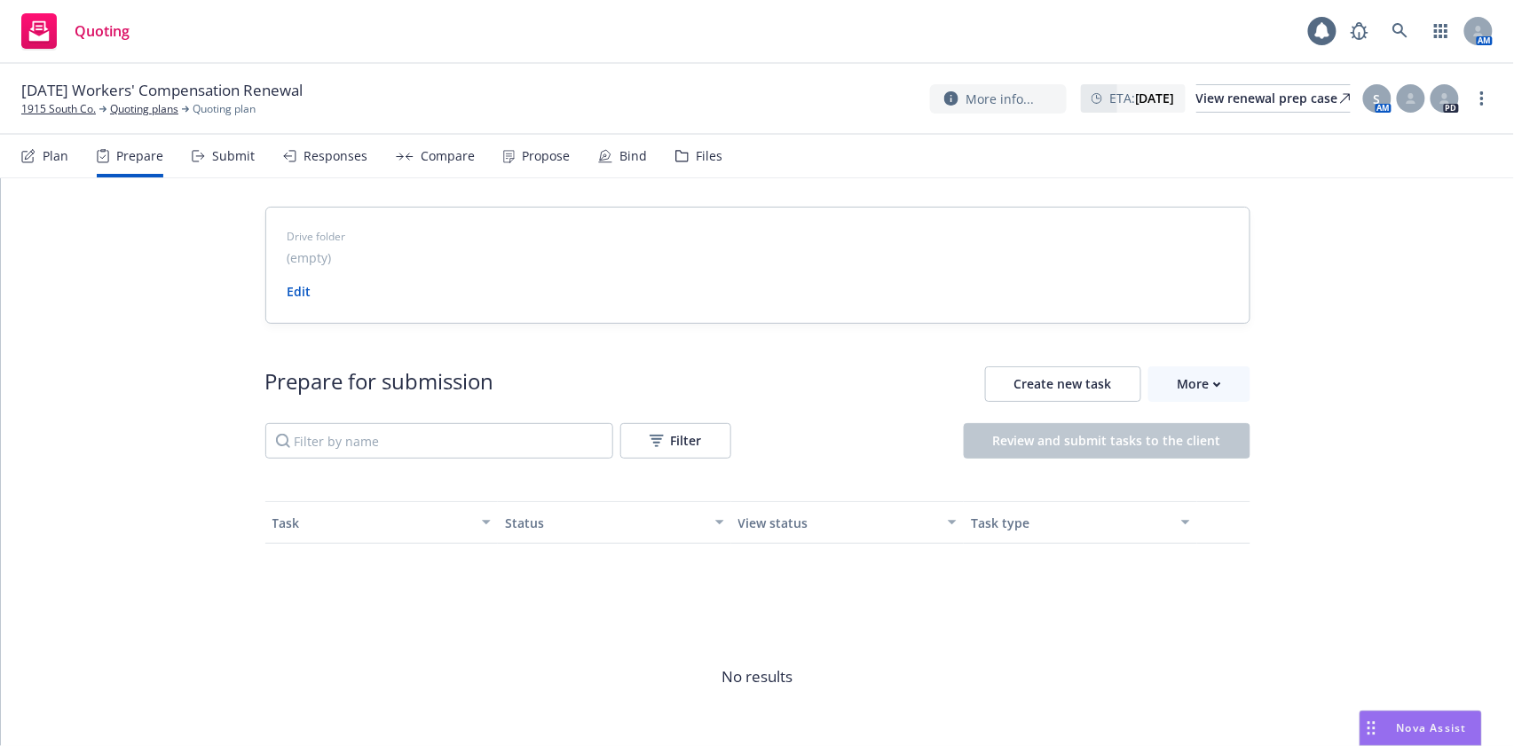
click at [696, 154] on div "Files" at bounding box center [709, 156] width 27 height 14
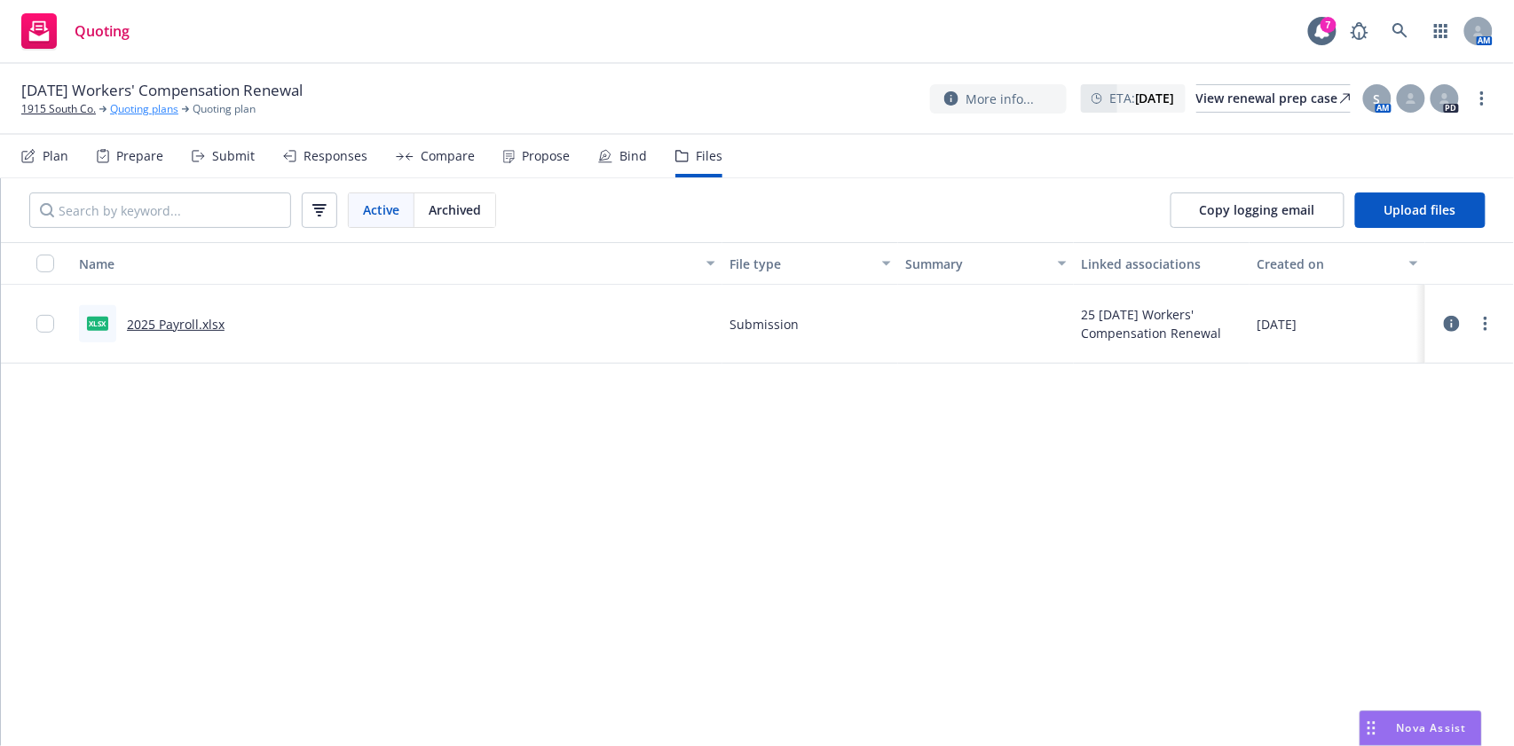
click at [124, 114] on link "Quoting plans" at bounding box center [144, 109] width 68 height 16
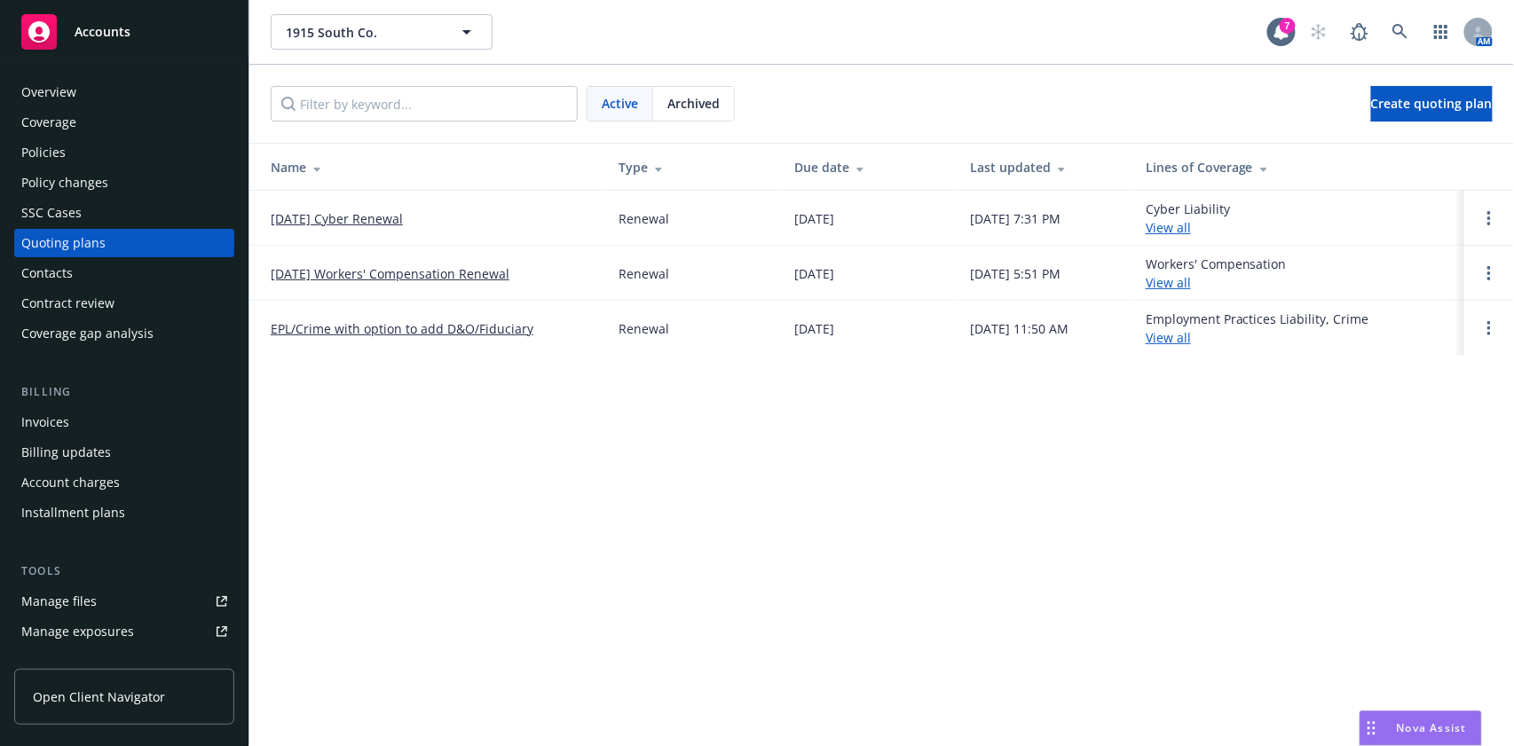
click at [114, 156] on div "Policies" at bounding box center [124, 152] width 206 height 28
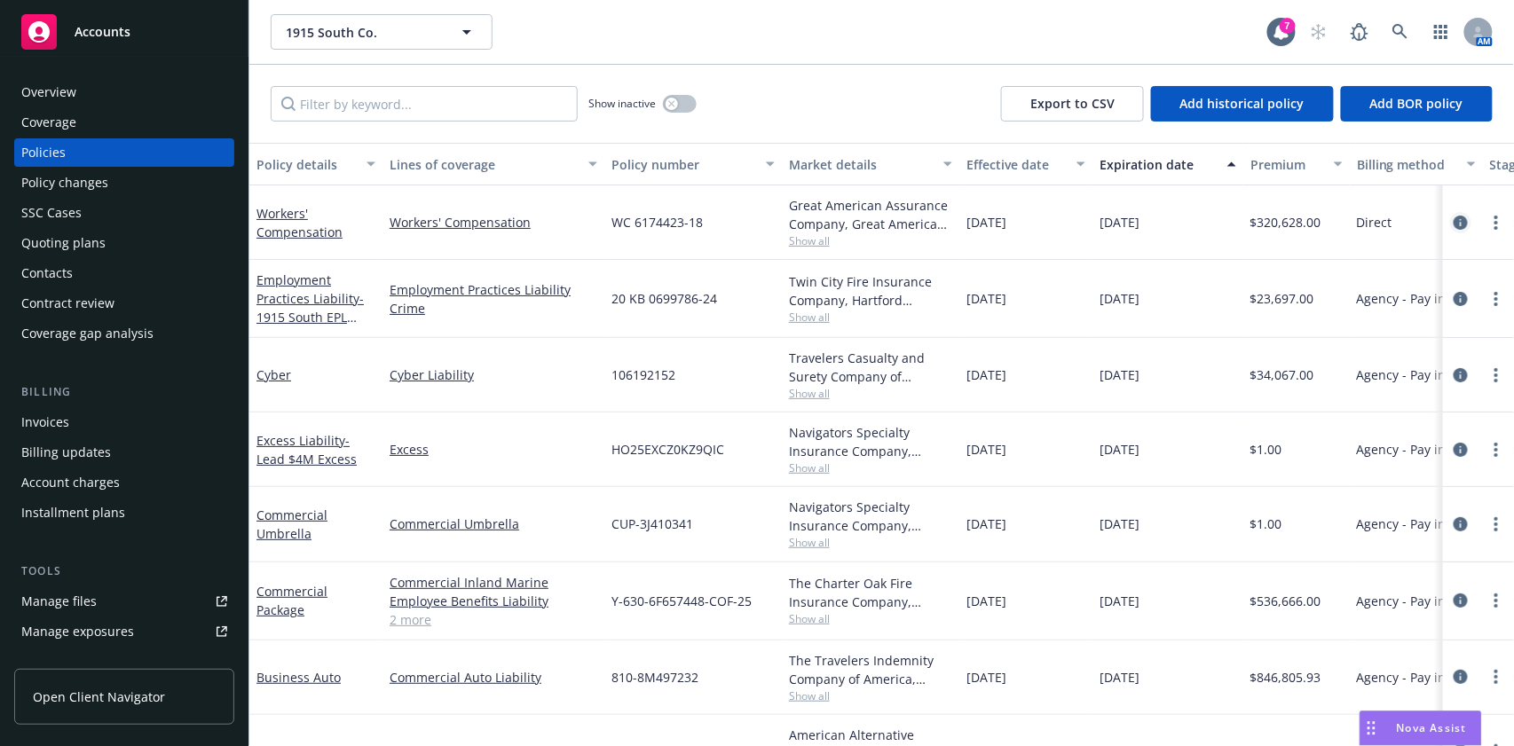
click at [1454, 224] on icon "circleInformation" at bounding box center [1461, 223] width 14 height 14
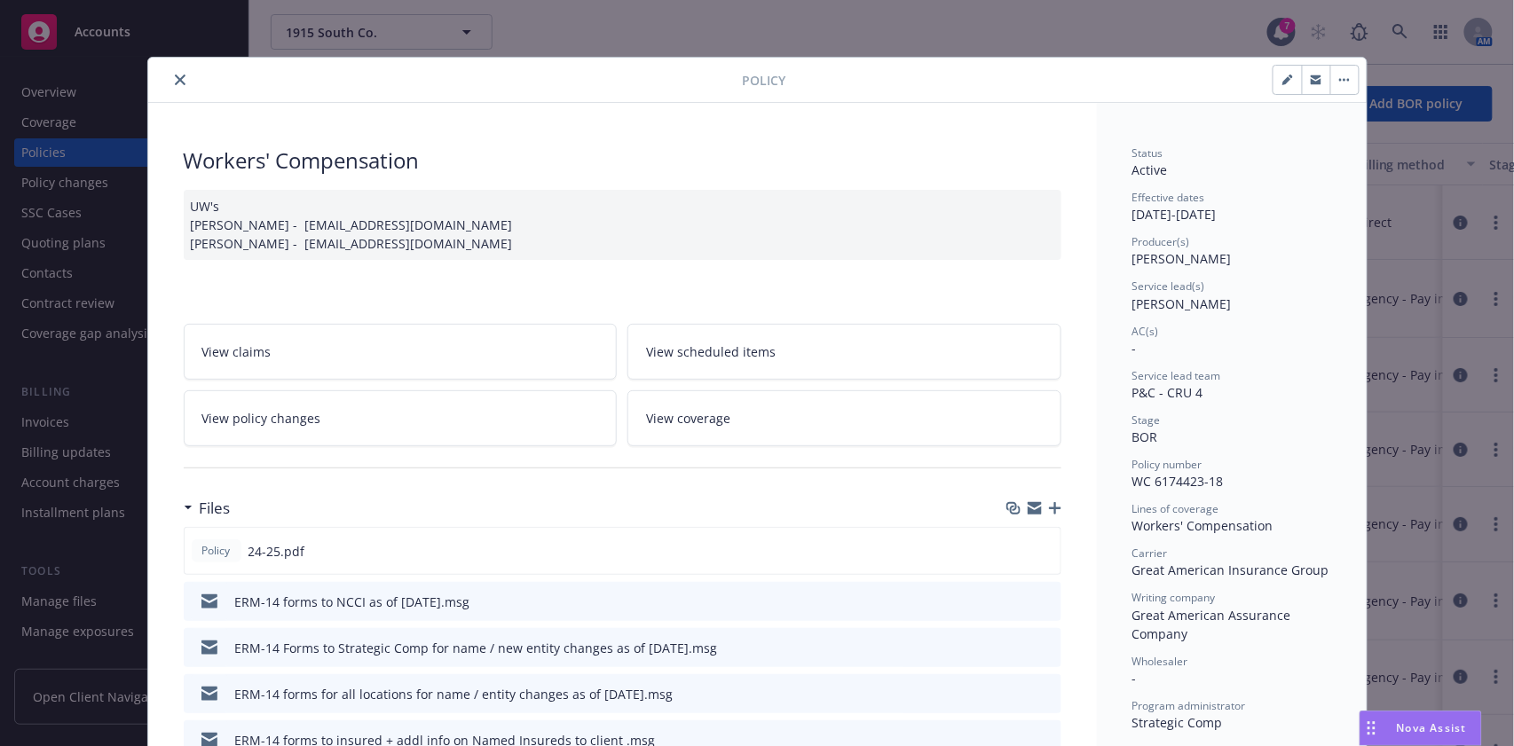
click at [170, 85] on button "close" at bounding box center [180, 79] width 21 height 21
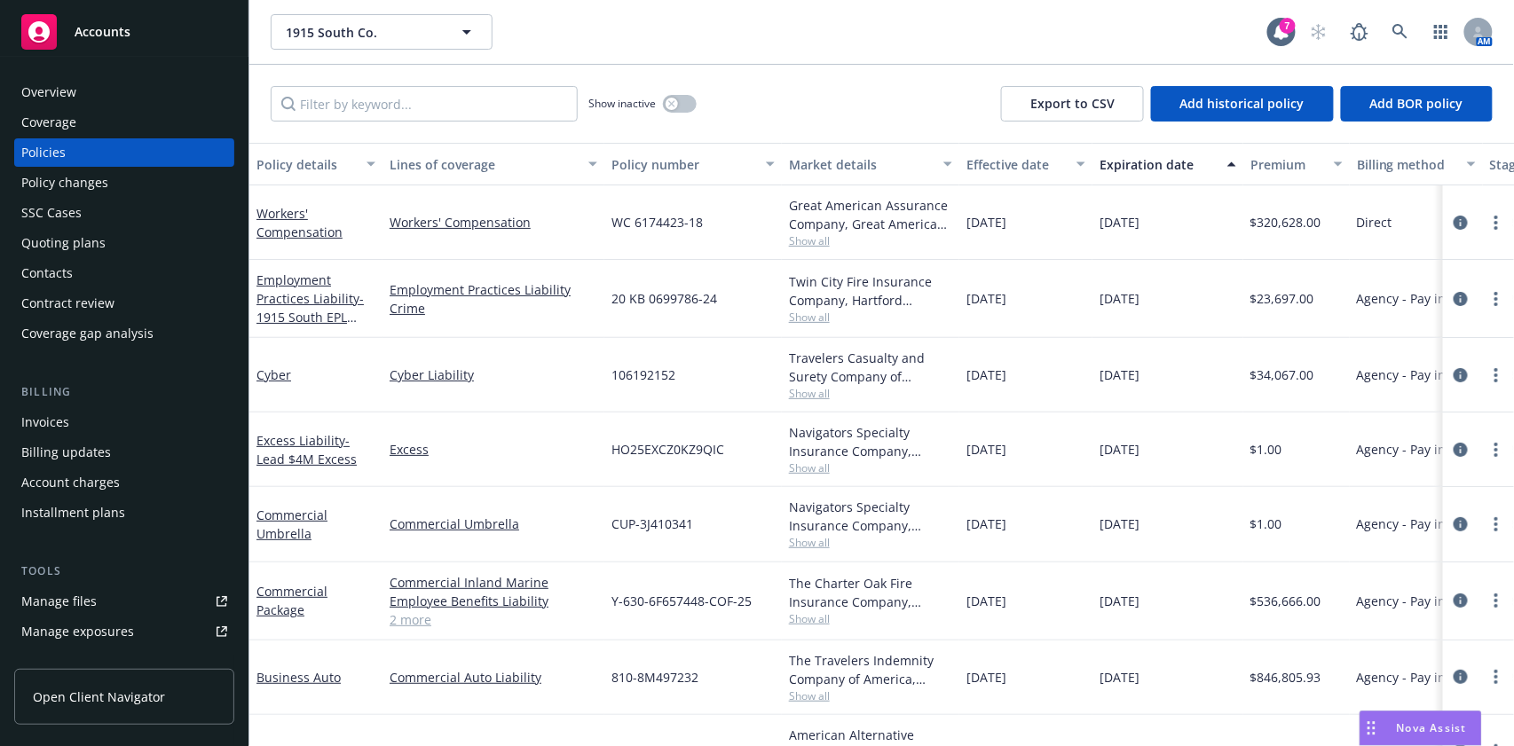
click at [108, 236] on div "Quoting plans" at bounding box center [124, 243] width 206 height 28
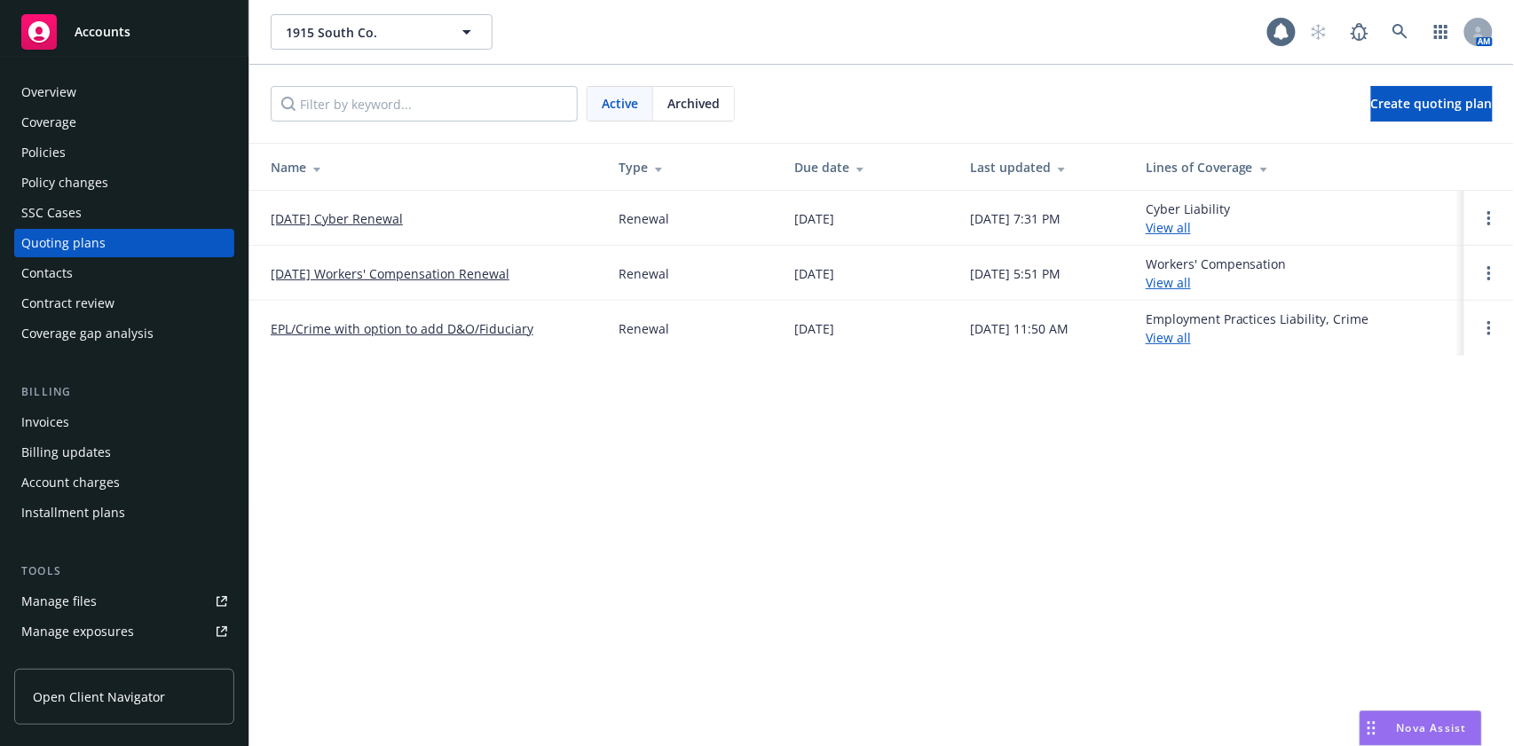
click at [383, 332] on link "EPL/Crime with option to add D&O/Fiduciary" at bounding box center [402, 329] width 263 height 19
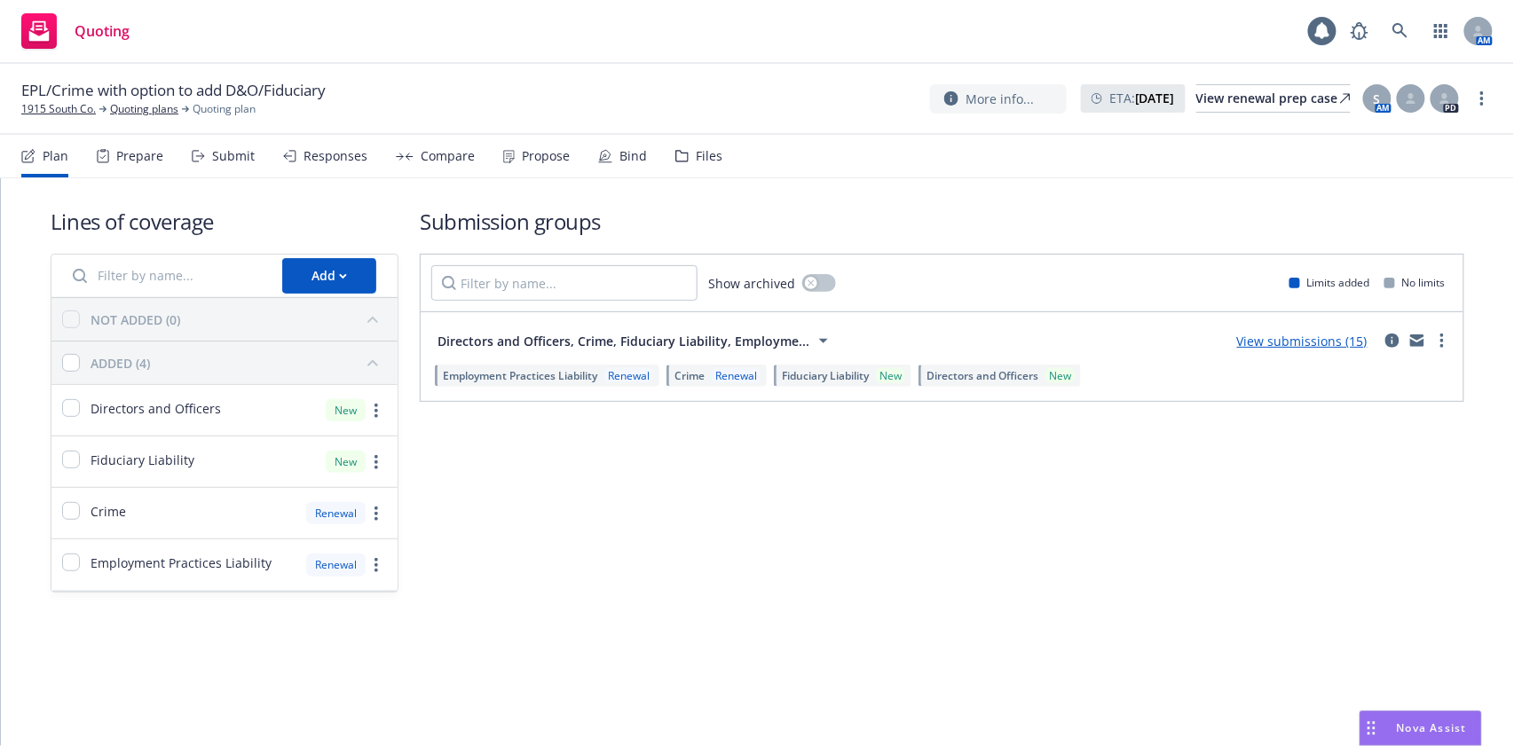
click at [699, 161] on div "Files" at bounding box center [709, 156] width 27 height 14
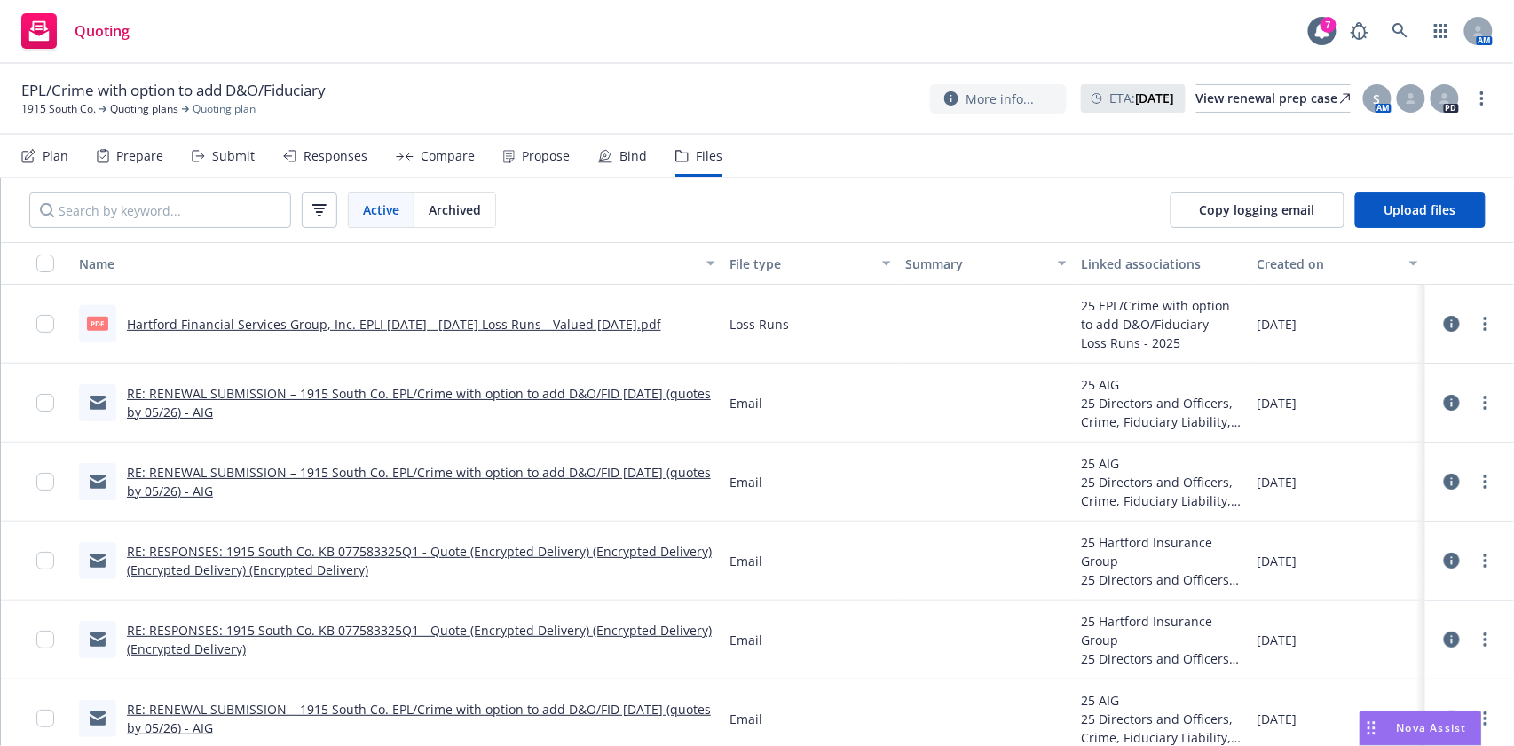
click at [215, 399] on link "RE: RENEWAL SUBMISSION – 1915 South Co. EPL/Crime with option to add D&O/FID [D…" at bounding box center [419, 403] width 584 height 36
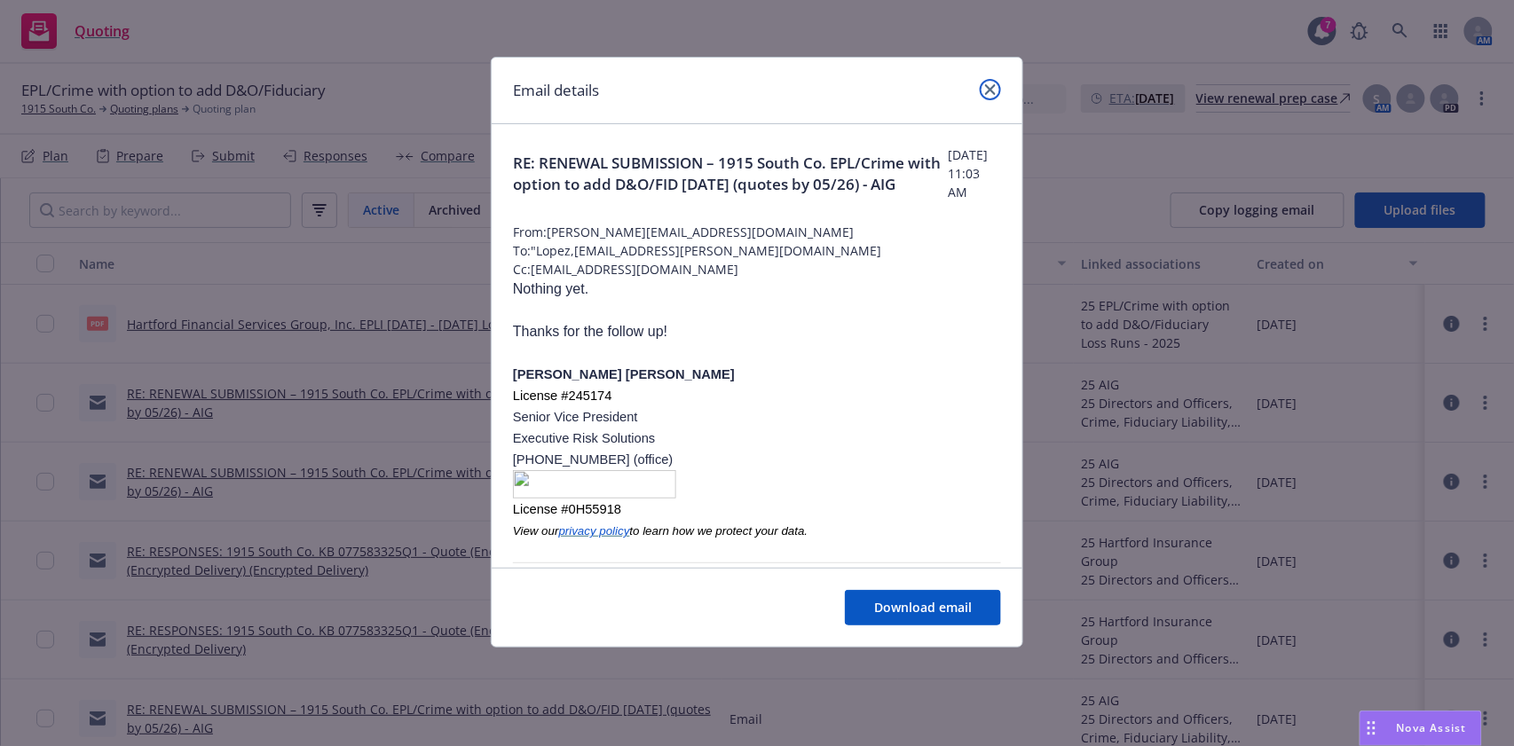
click at [991, 97] on link "close" at bounding box center [990, 89] width 21 height 21
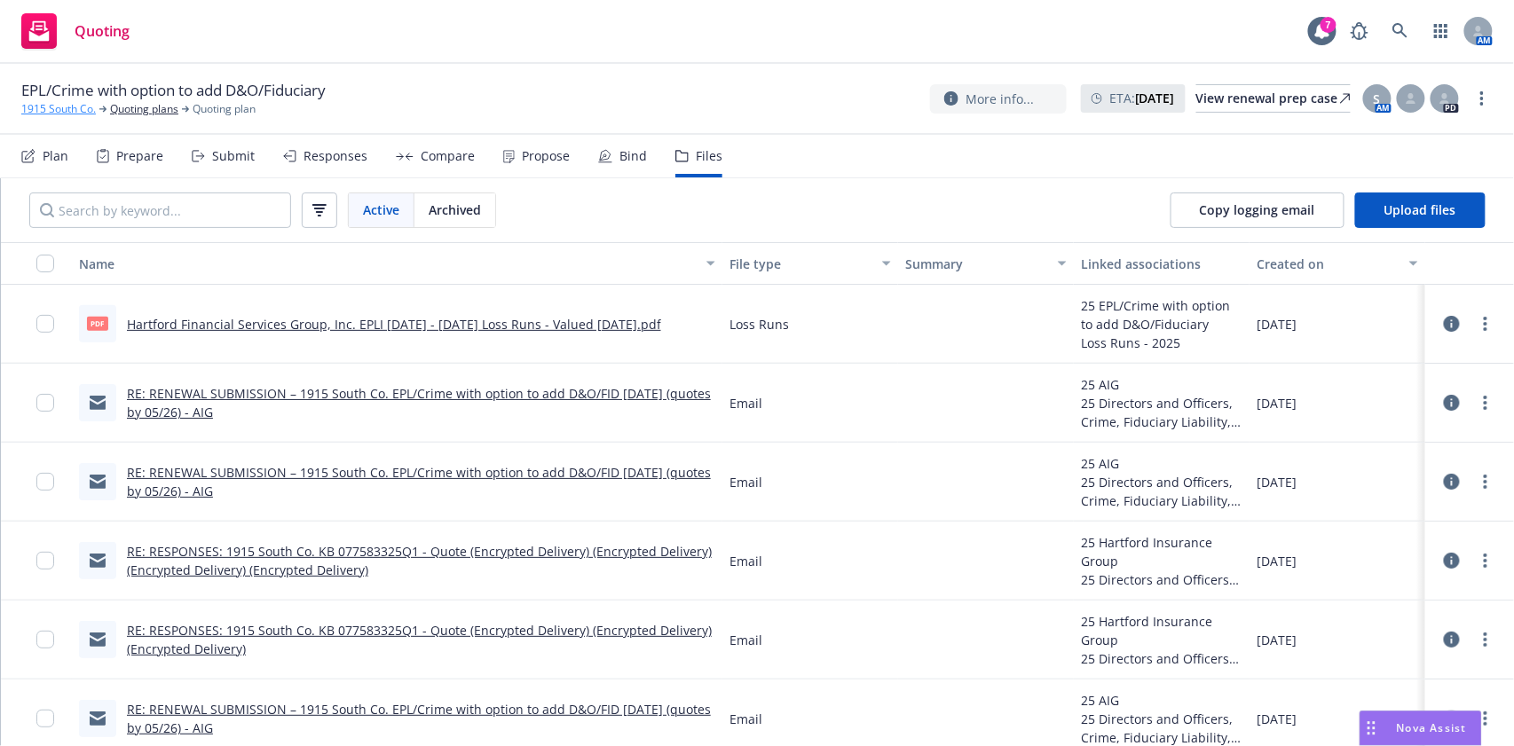
click at [84, 110] on link "1915 South Co." at bounding box center [58, 109] width 75 height 16
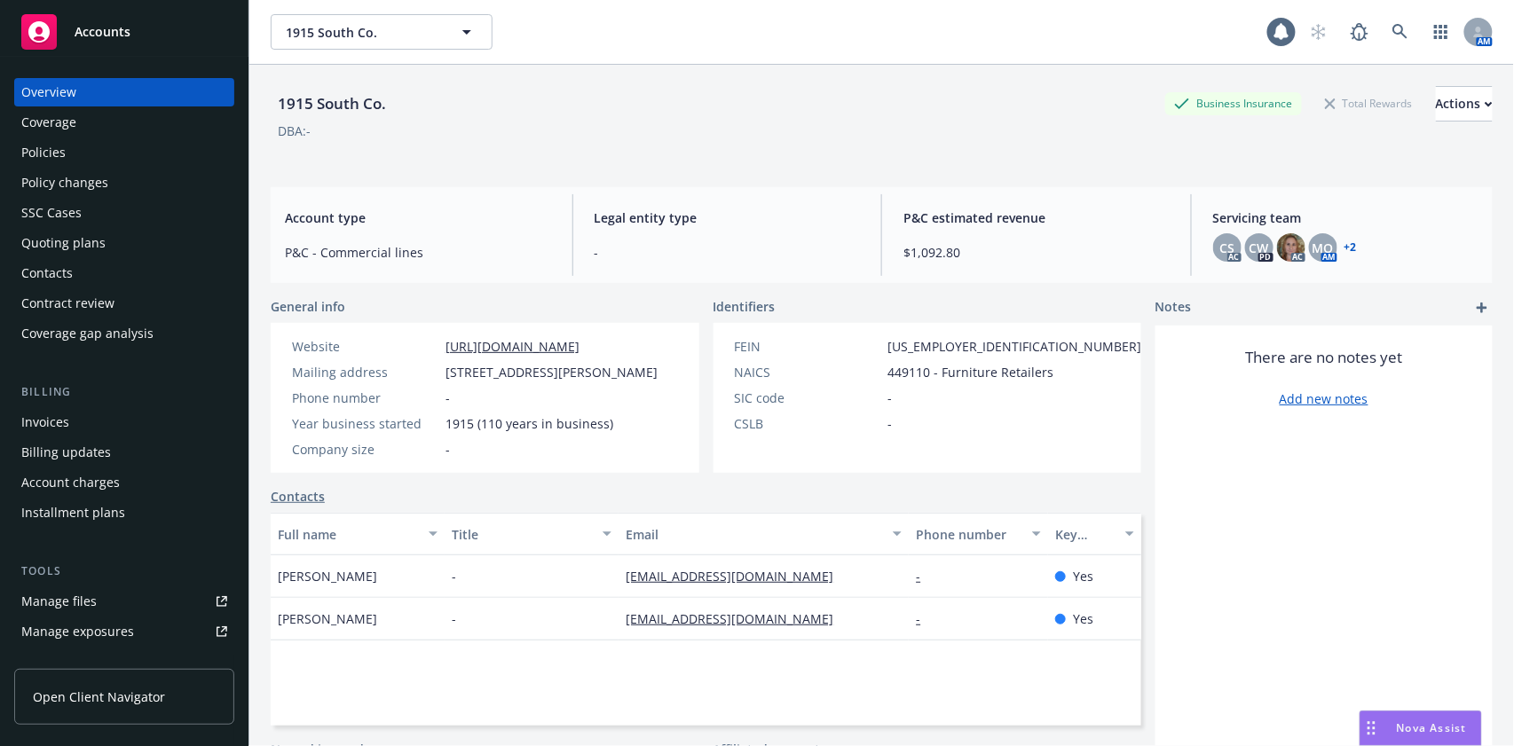
click at [56, 154] on div "Policies" at bounding box center [43, 152] width 44 height 28
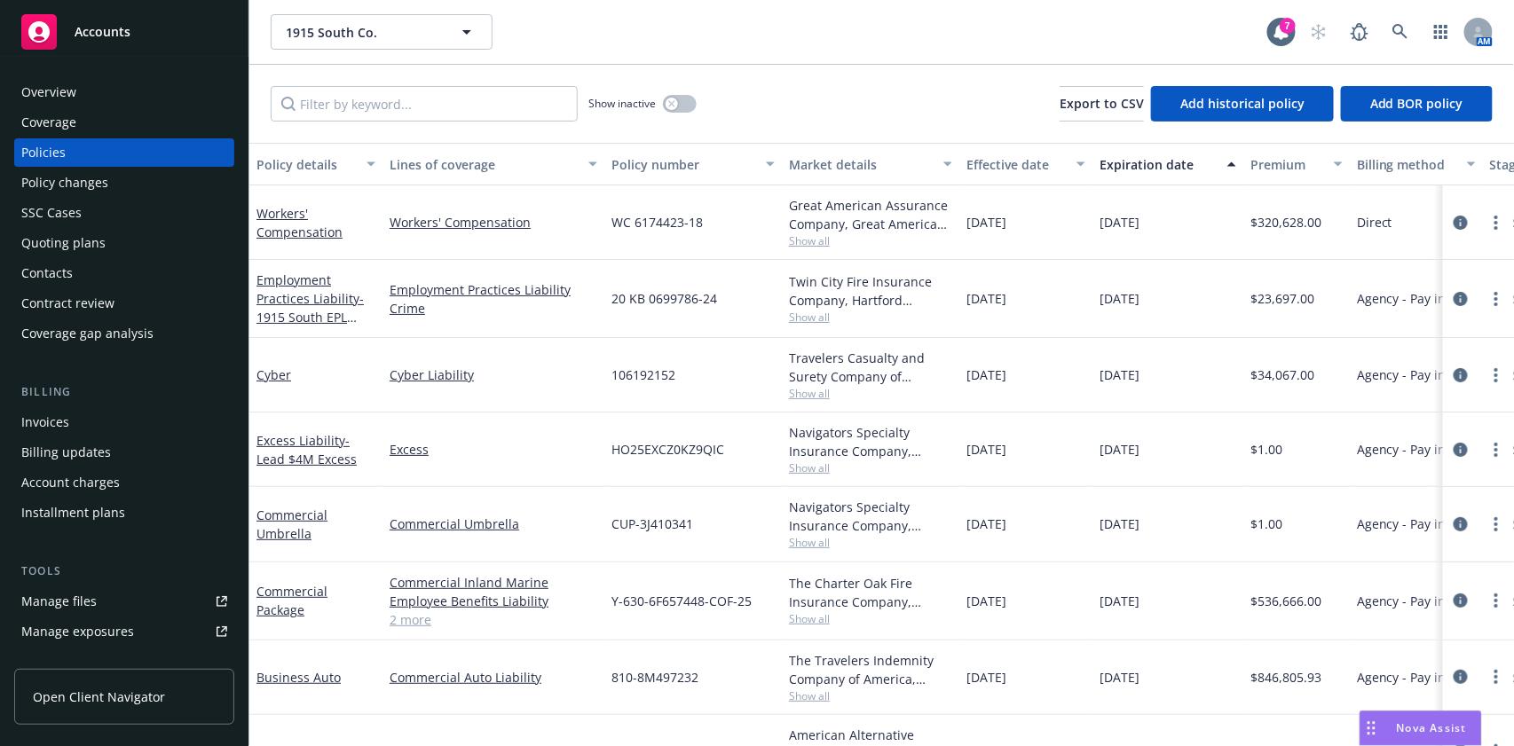
scroll to position [60, 0]
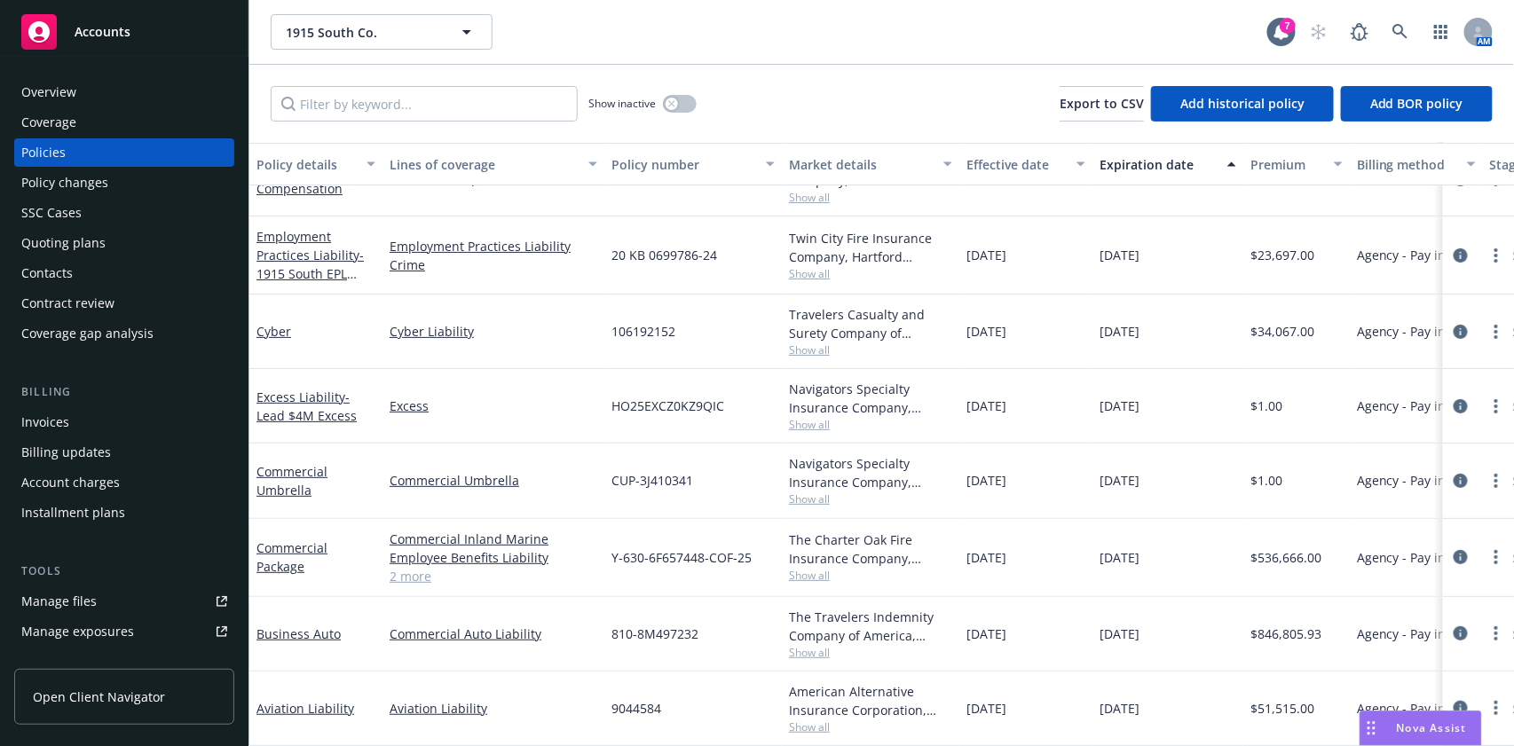
click at [801, 568] on span "Show all" at bounding box center [870, 575] width 163 height 15
click at [1036, 414] on div "04/01/2025" at bounding box center [1025, 406] width 133 height 75
click at [1443, 547] on div at bounding box center [1478, 558] width 71 height 78
click at [1454, 550] on icon "circleInformation" at bounding box center [1461, 557] width 14 height 14
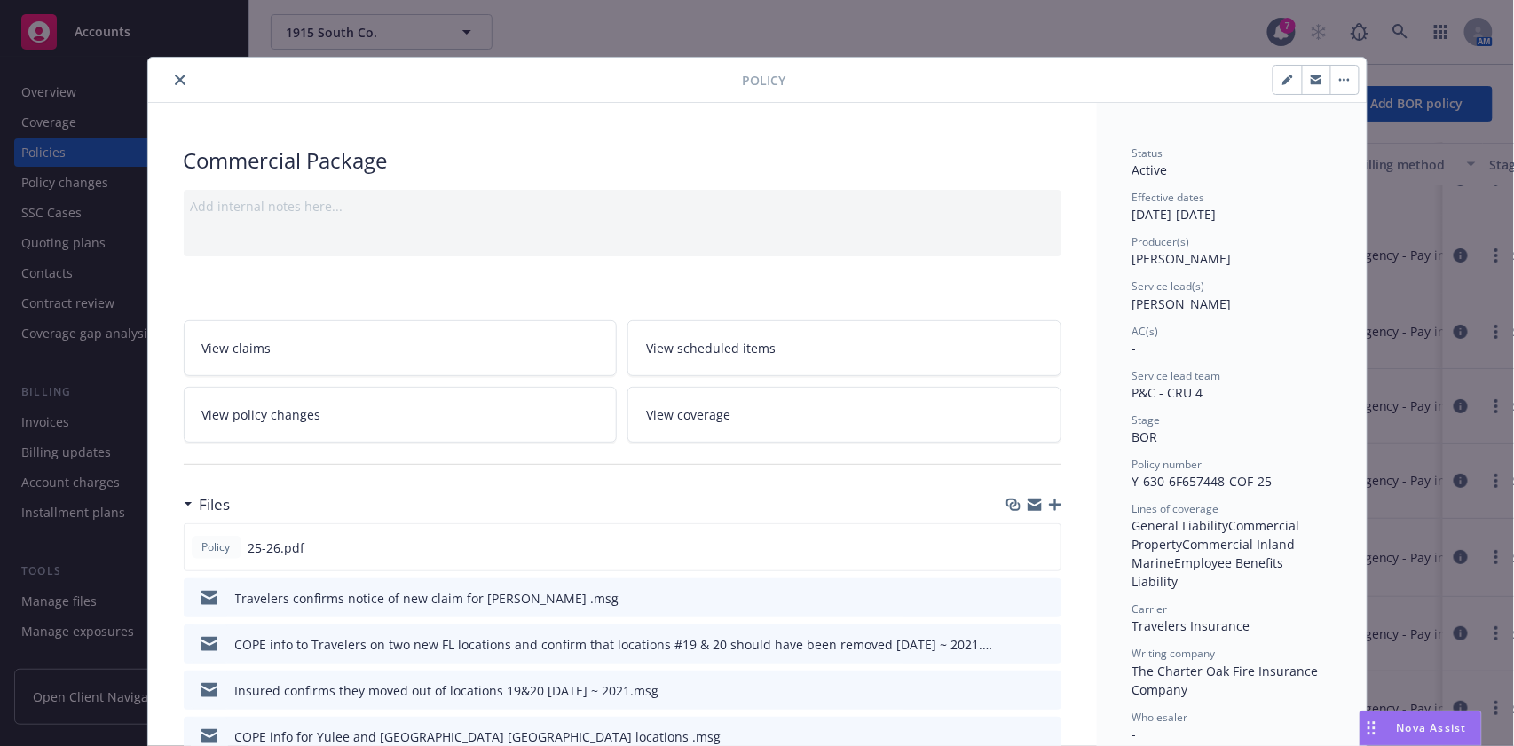
click at [175, 83] on icon "close" at bounding box center [180, 80] width 11 height 11
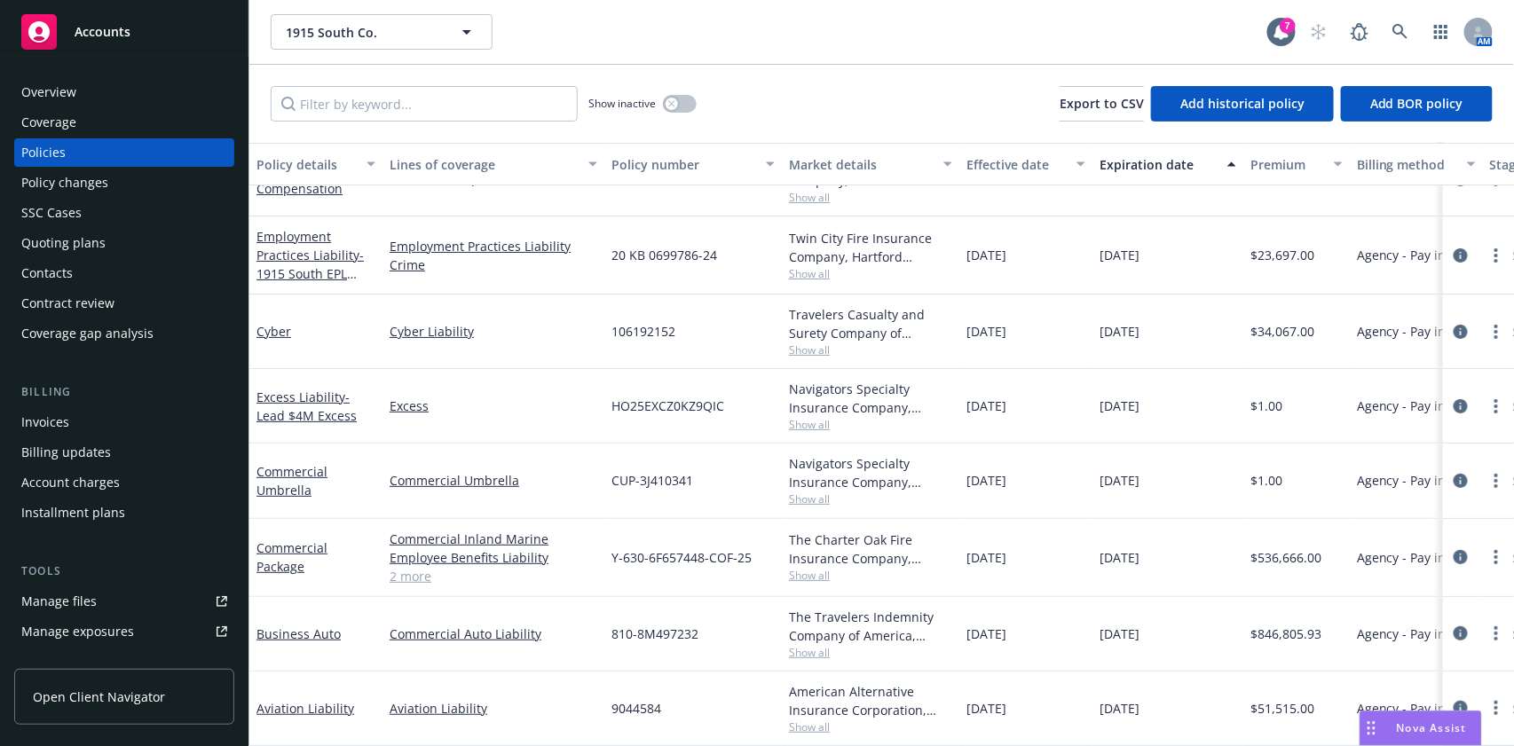
click at [99, 241] on div "Quoting plans" at bounding box center [63, 243] width 84 height 28
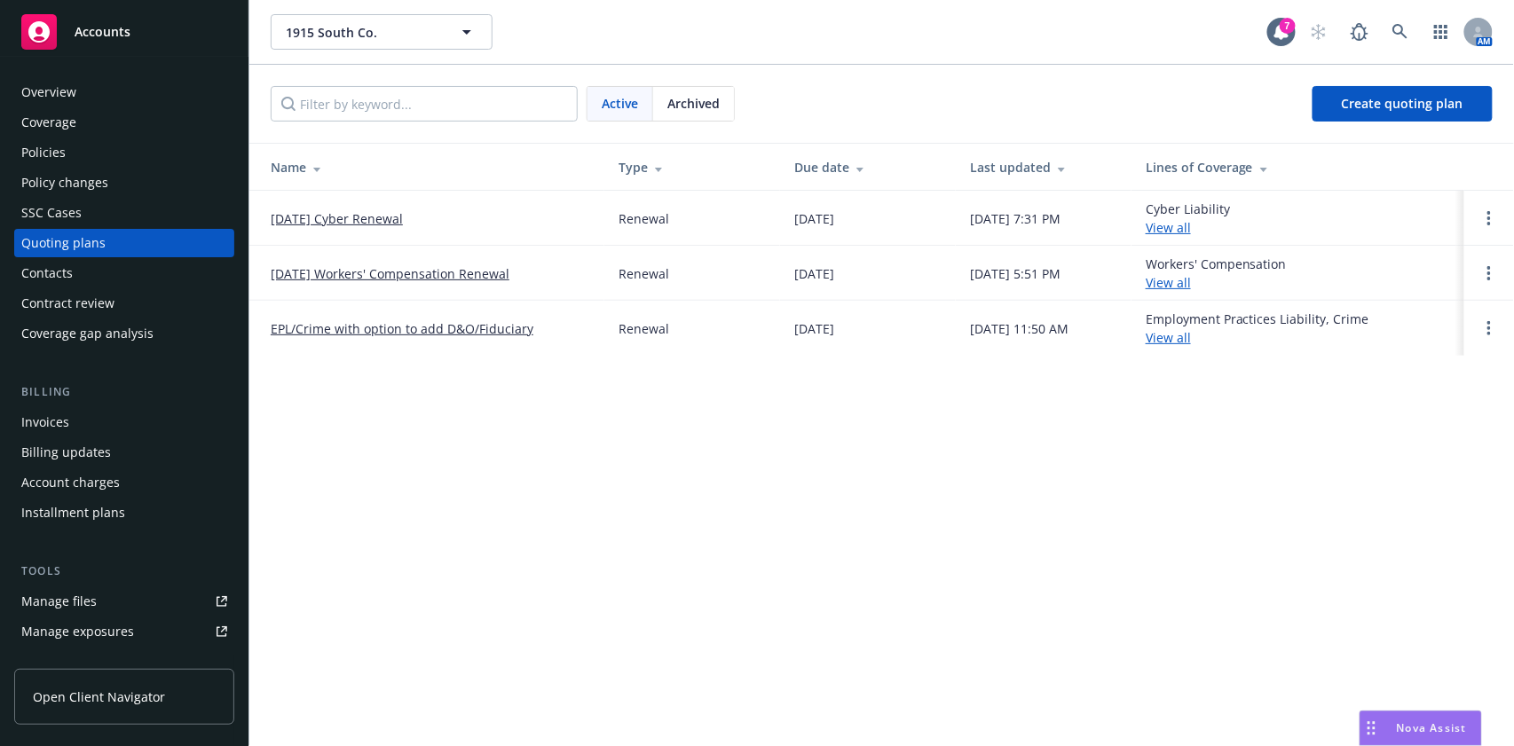
click at [78, 145] on div "Policies" at bounding box center [124, 152] width 206 height 28
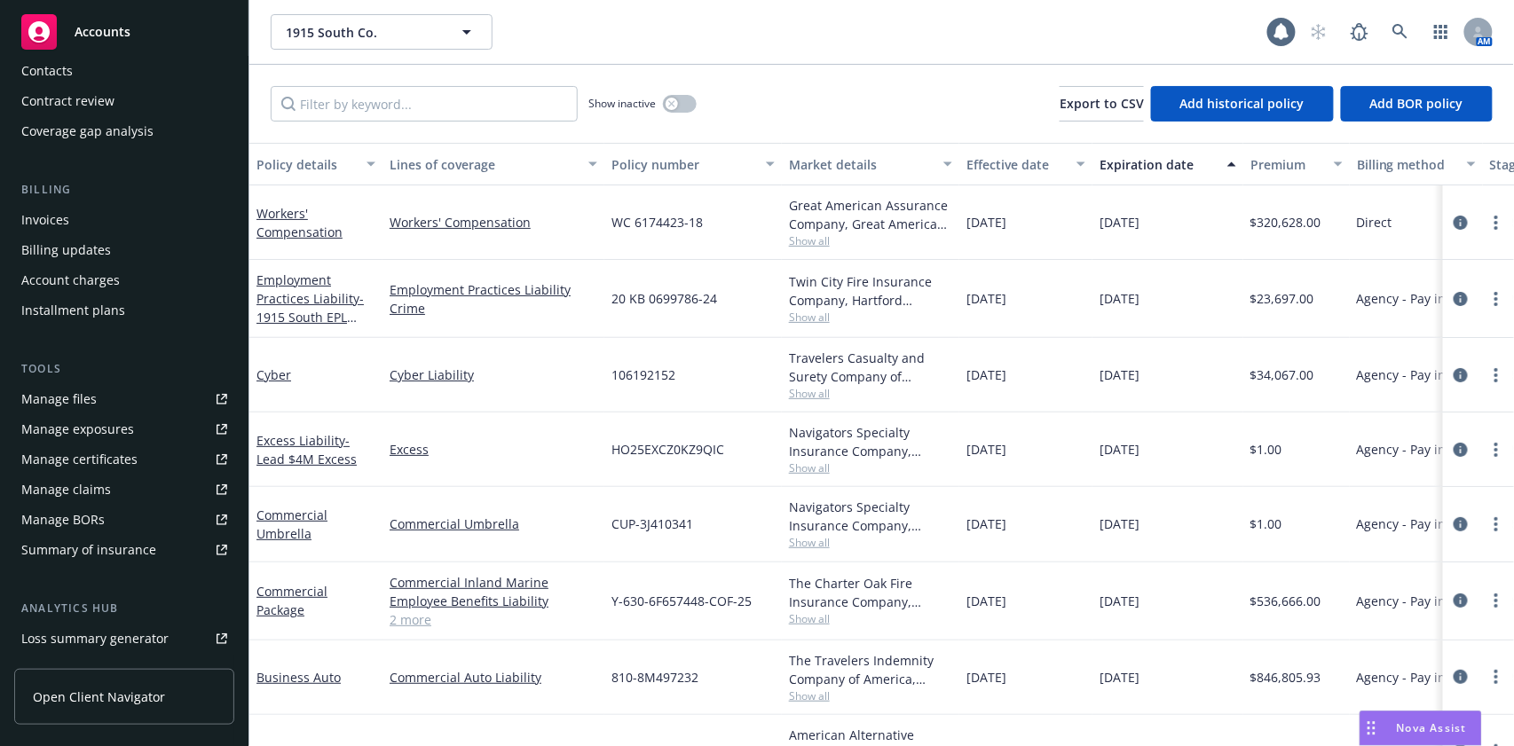
scroll to position [236, 0]
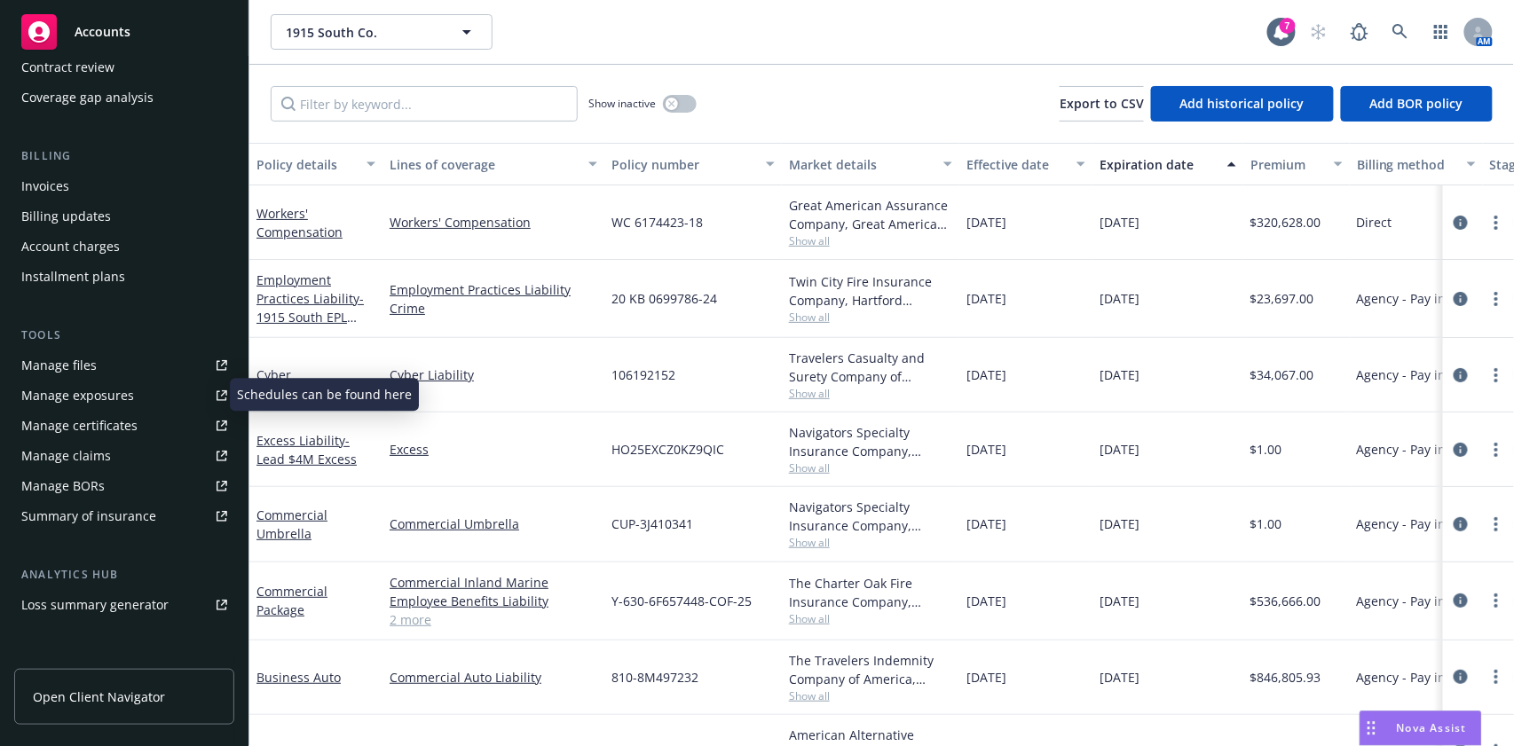
click at [83, 370] on div "Manage files" at bounding box center [58, 365] width 75 height 28
click at [820, 548] on span "Show all" at bounding box center [870, 542] width 163 height 15
click at [1104, 383] on div "10/31/2025" at bounding box center [1168, 375] width 151 height 75
click at [824, 620] on span "Show all" at bounding box center [870, 619] width 163 height 15
click at [1140, 378] on span "10/31/2025" at bounding box center [1120, 375] width 40 height 19
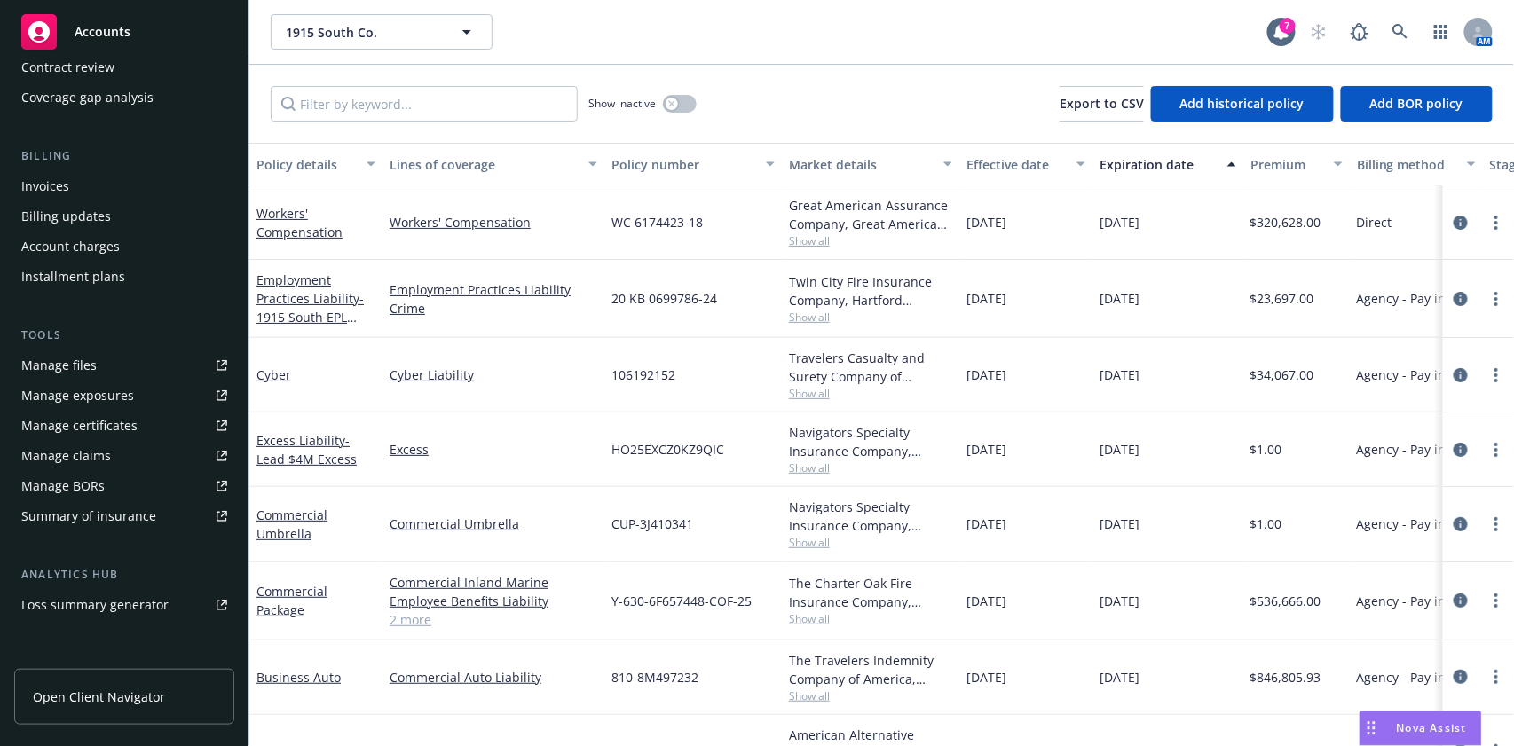
click at [810, 312] on span "Show all" at bounding box center [870, 317] width 163 height 15
click at [1089, 320] on div "[DATE]" at bounding box center [1025, 299] width 133 height 78
click at [819, 246] on span "Show all" at bounding box center [870, 240] width 163 height 15
click at [1124, 401] on div "10/31/2025" at bounding box center [1168, 375] width 151 height 75
click at [785, 243] on div "Great American Assurance Company, Great American Insurance Group, Strategic Com…" at bounding box center [871, 222] width 178 height 75
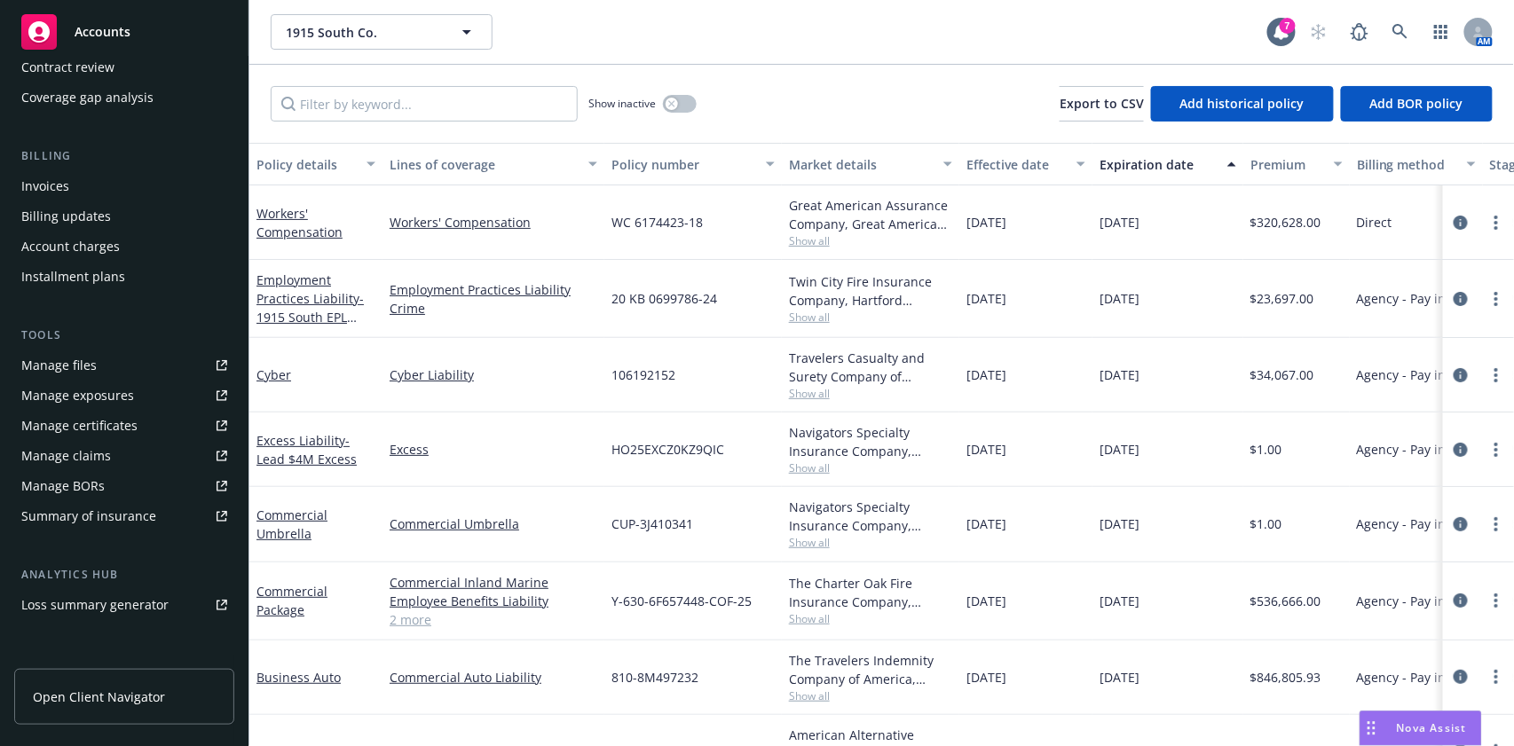
click at [809, 234] on span "Show all" at bounding box center [870, 240] width 163 height 15
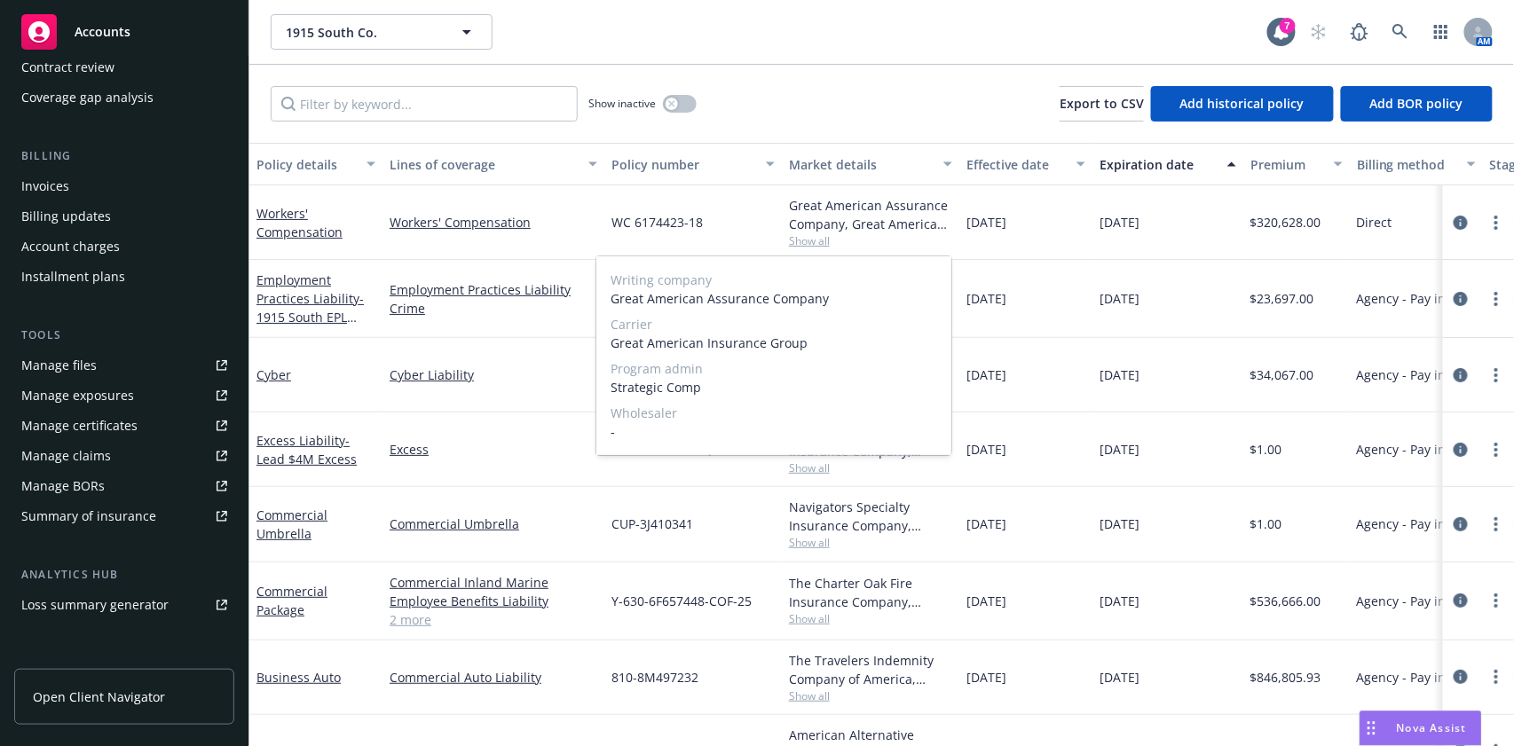
scroll to position [0, 0]
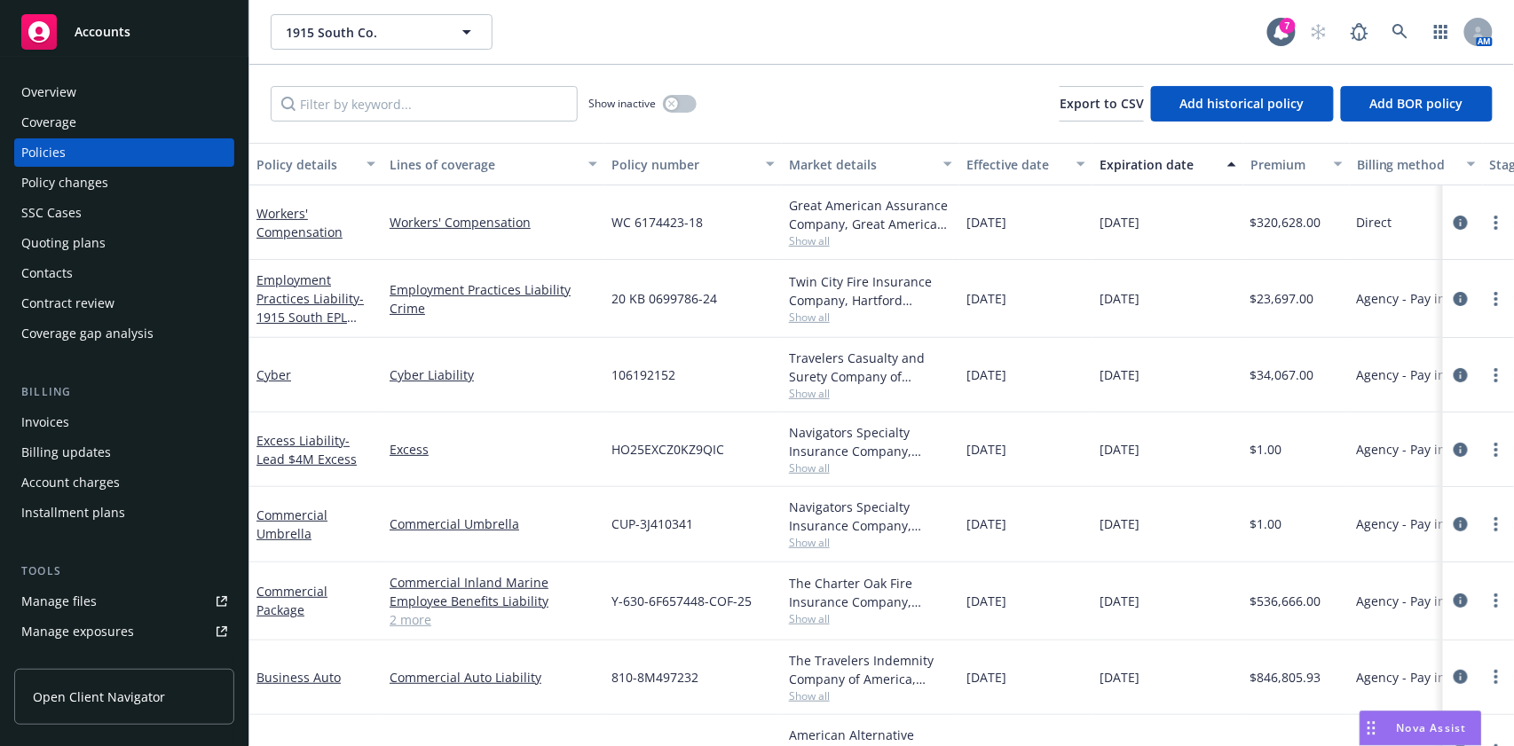
click at [114, 254] on div "Quoting plans" at bounding box center [124, 243] width 206 height 28
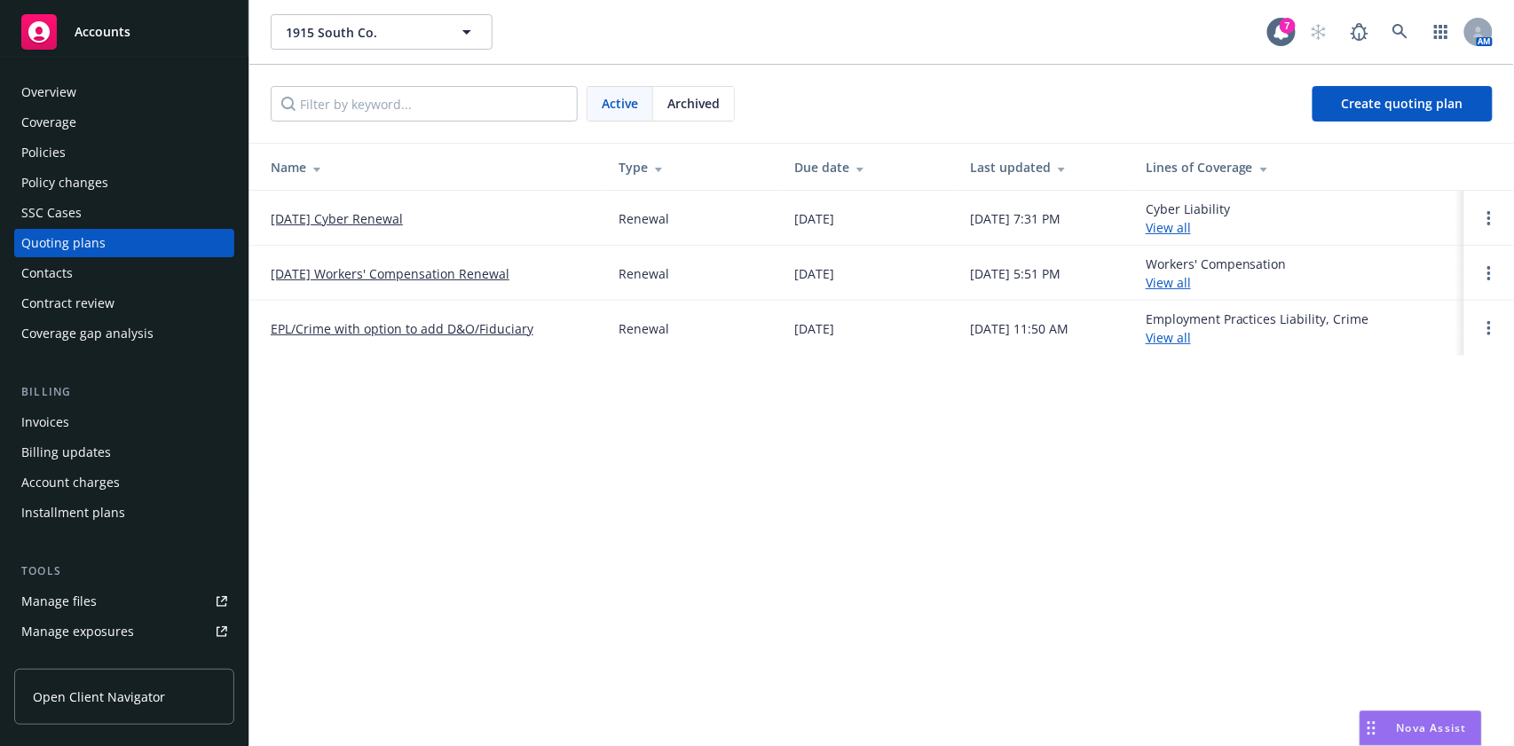
click at [357, 273] on link "[DATE] Workers' Compensation Renewal" at bounding box center [390, 273] width 239 height 19
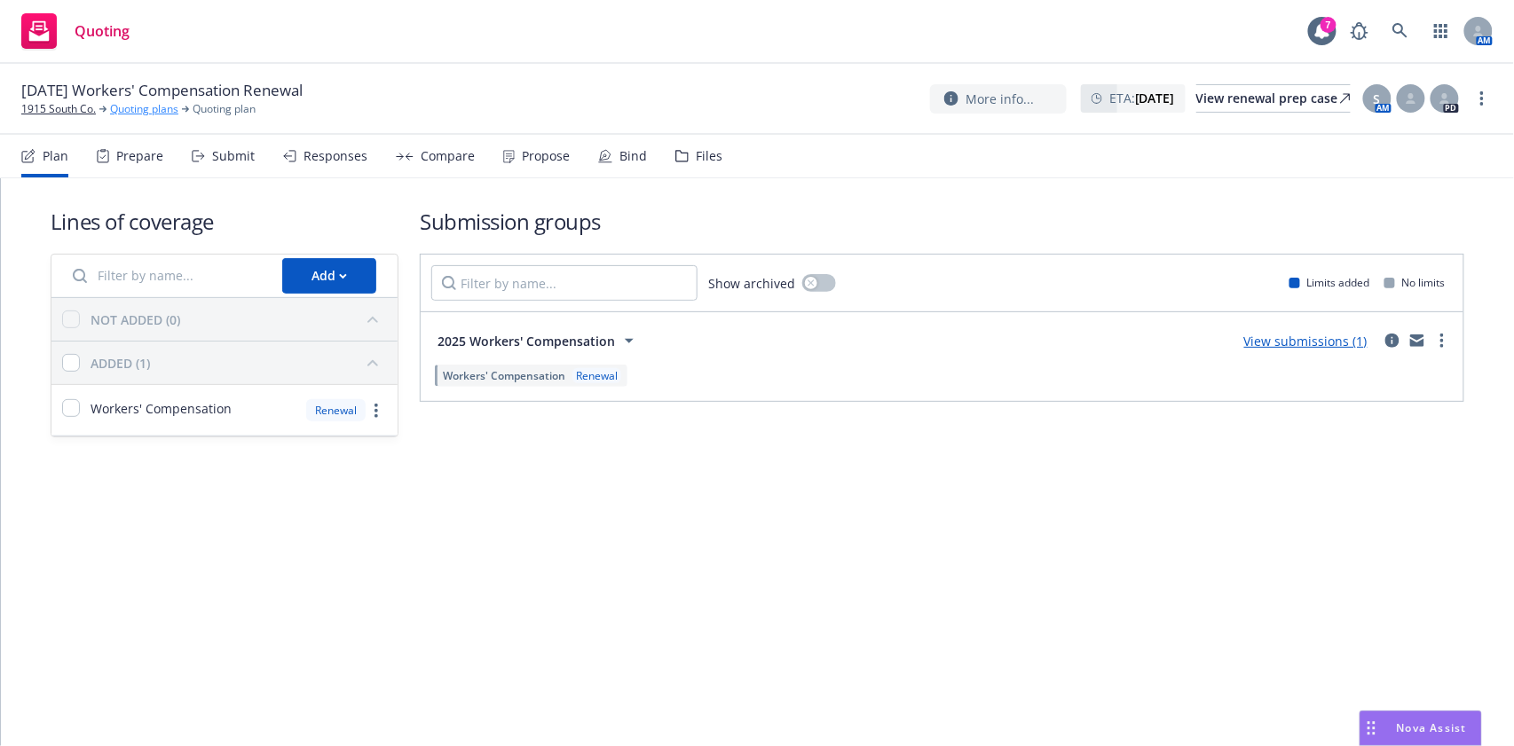
click at [147, 108] on link "Quoting plans" at bounding box center [144, 109] width 68 height 16
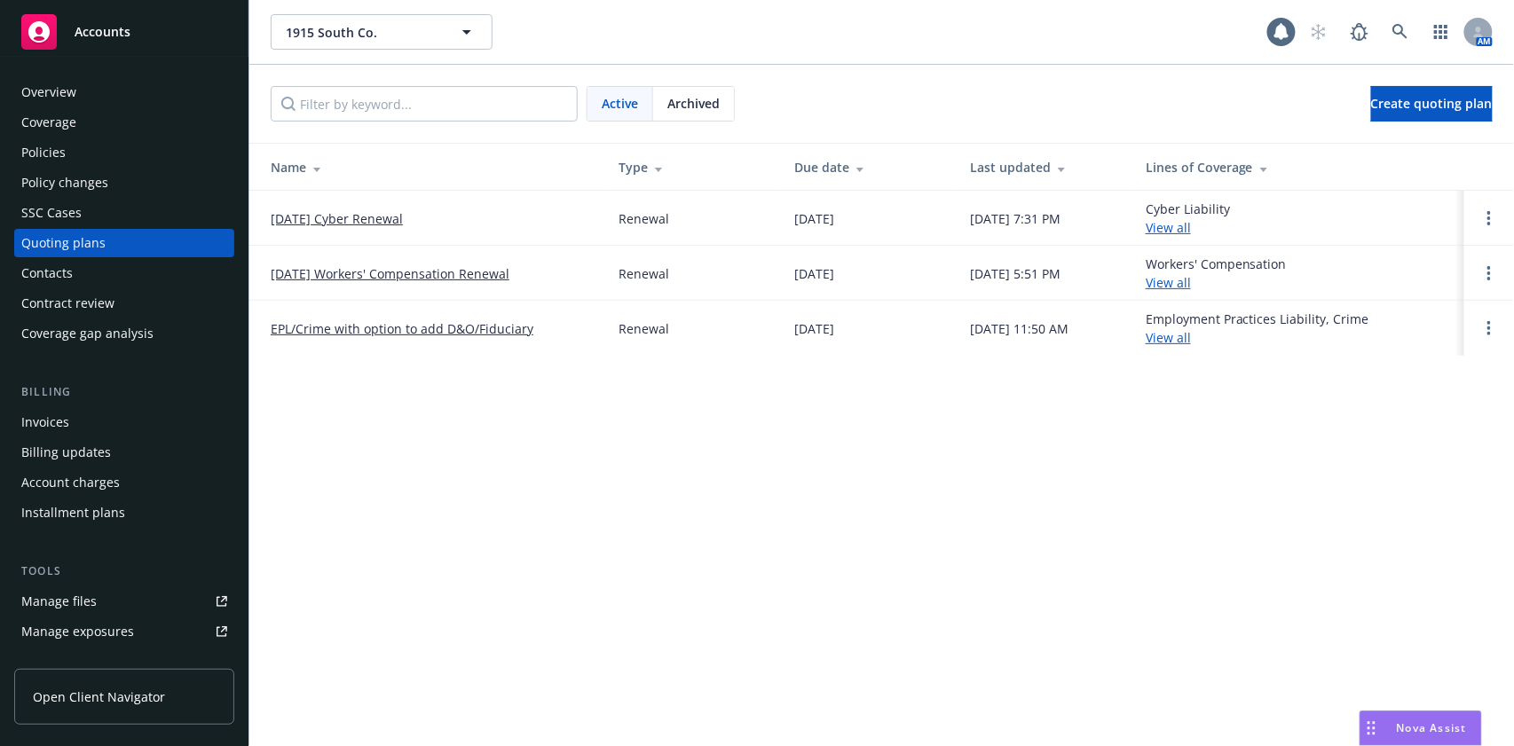
click at [134, 160] on div "Policies" at bounding box center [124, 152] width 206 height 28
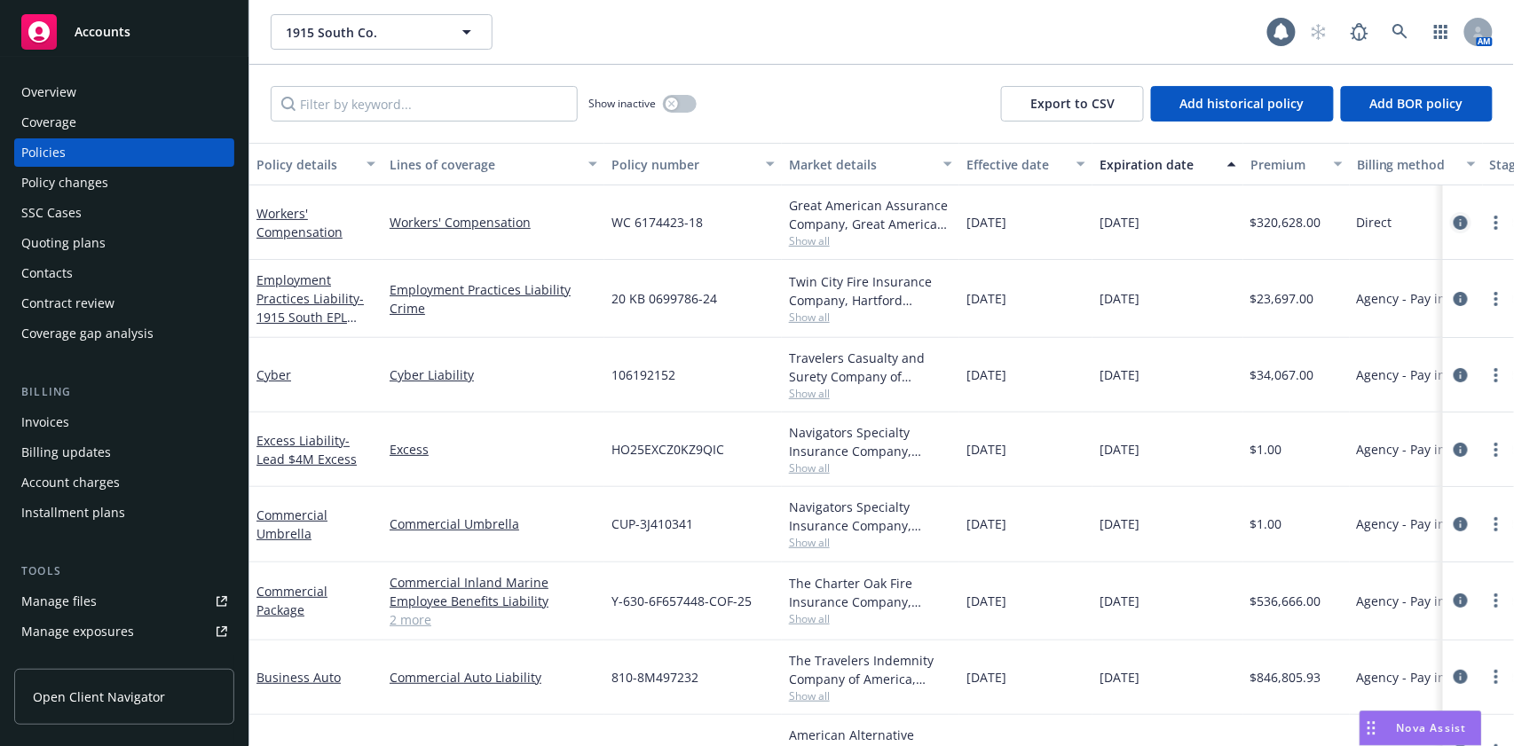
click at [1454, 228] on icon "circleInformation" at bounding box center [1461, 223] width 14 height 14
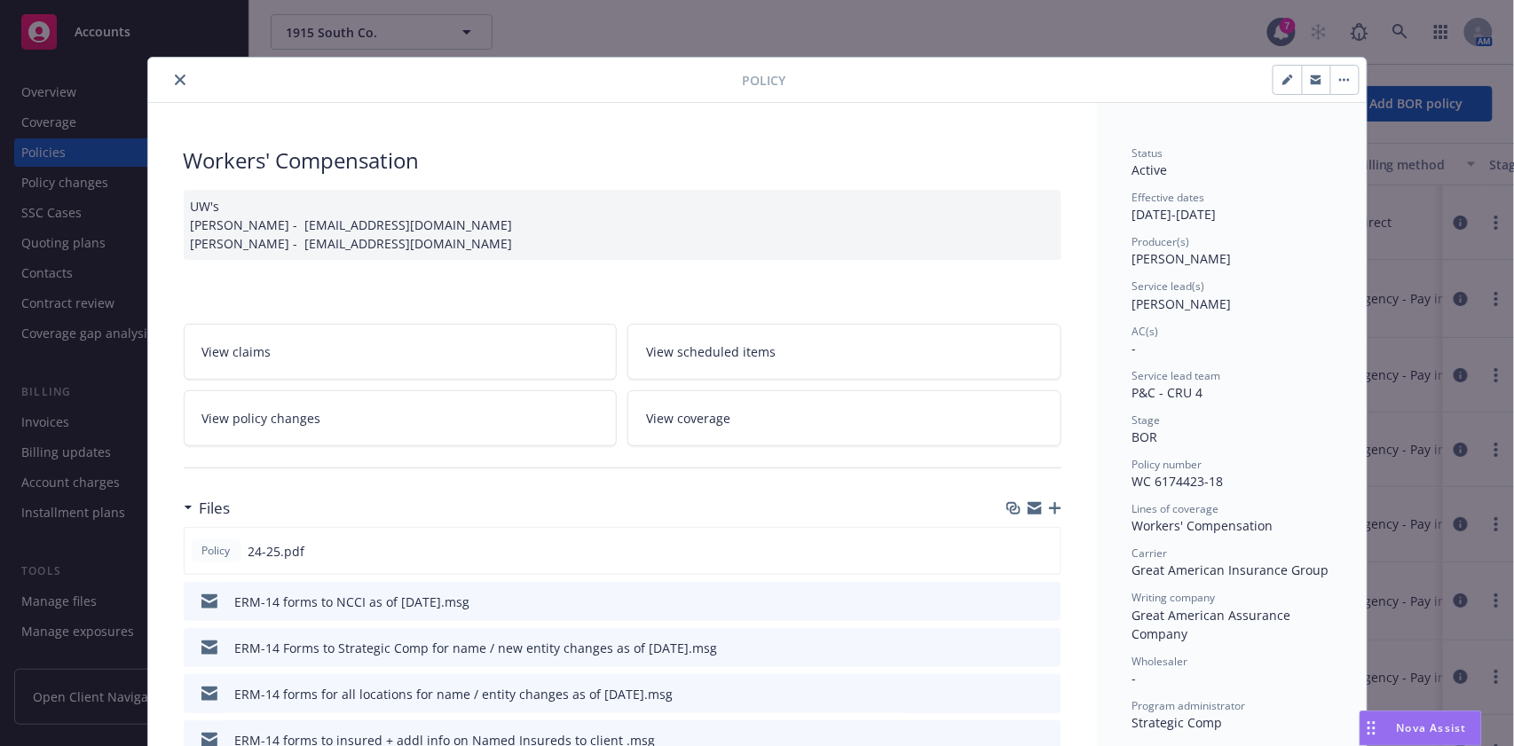
scroll to position [118, 0]
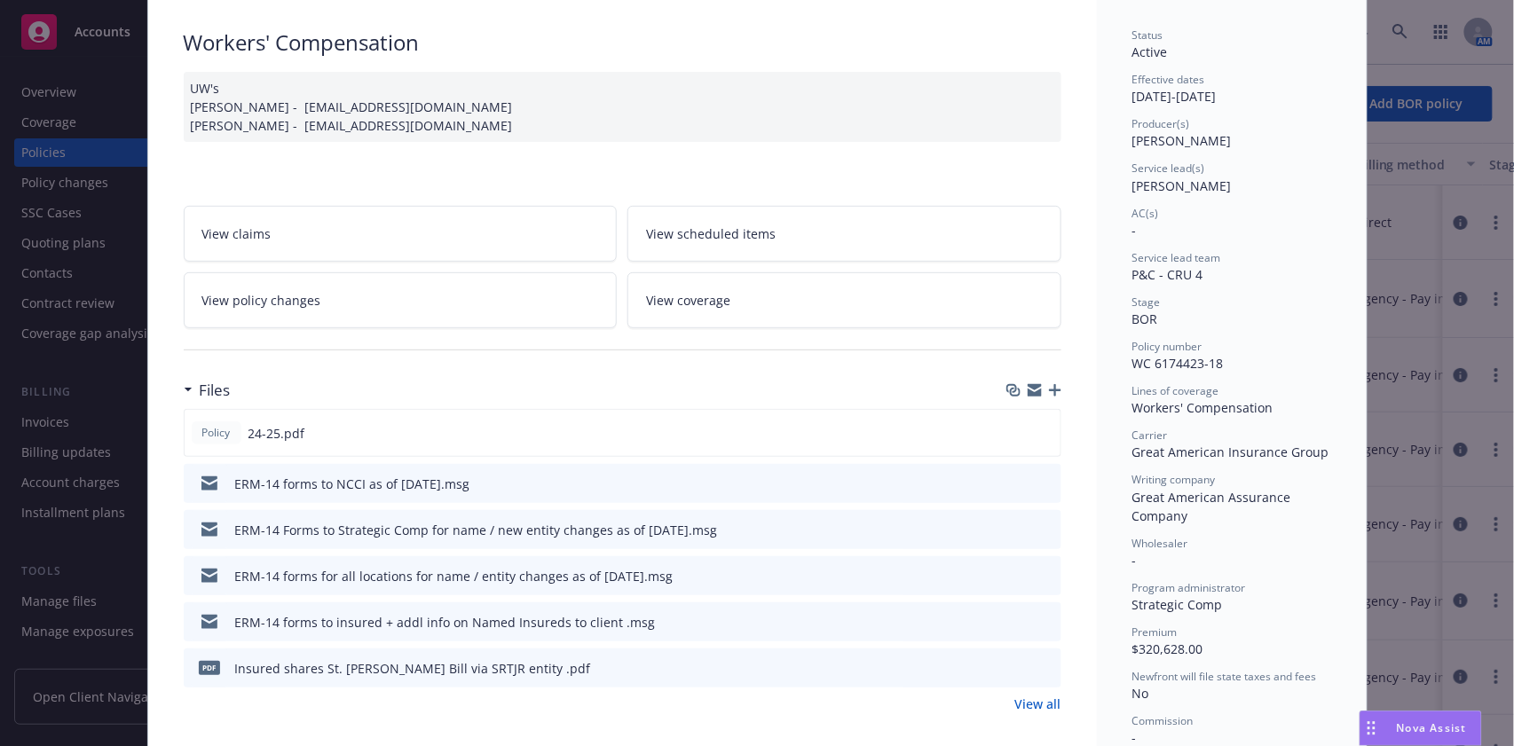
click at [1026, 706] on link "View all" at bounding box center [1038, 704] width 46 height 19
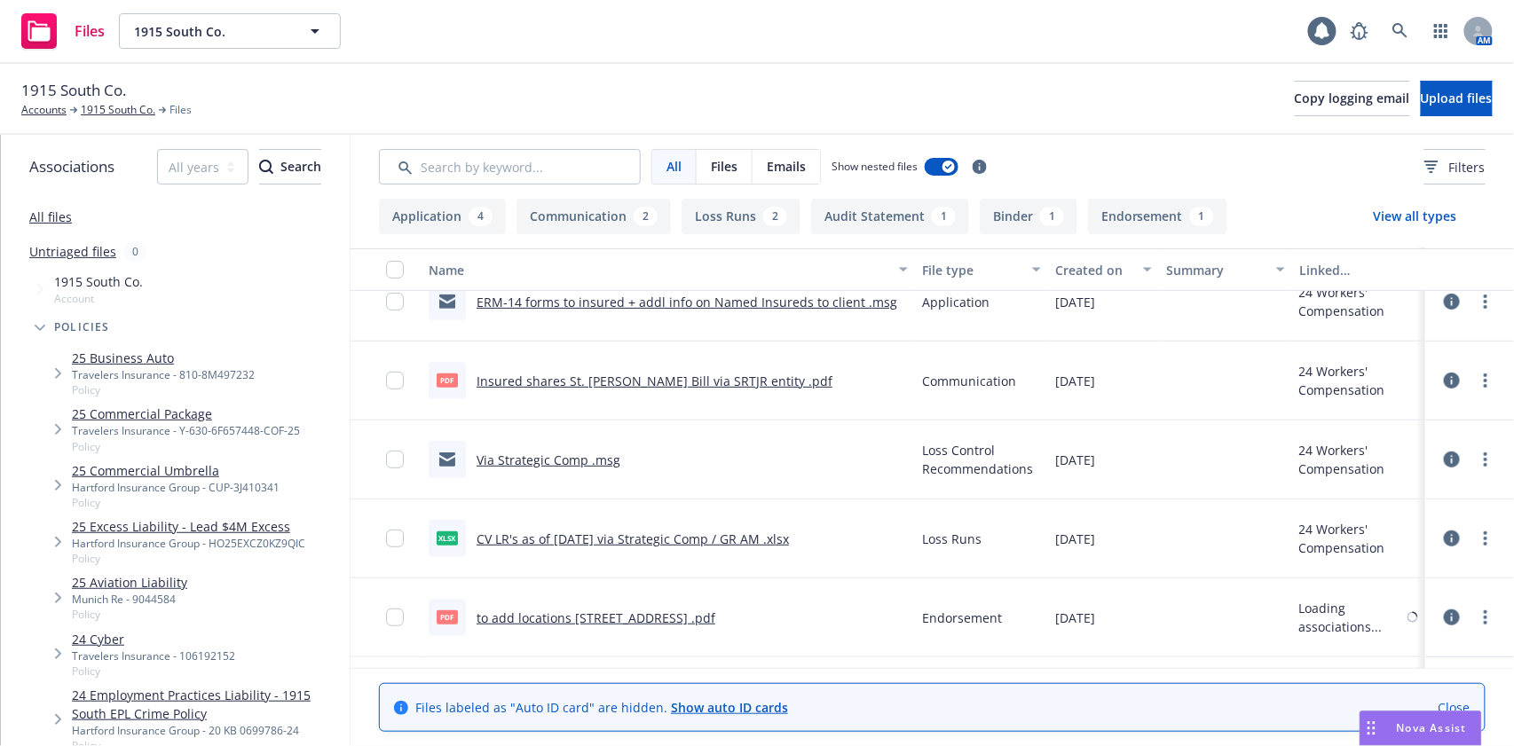
scroll to position [355, 0]
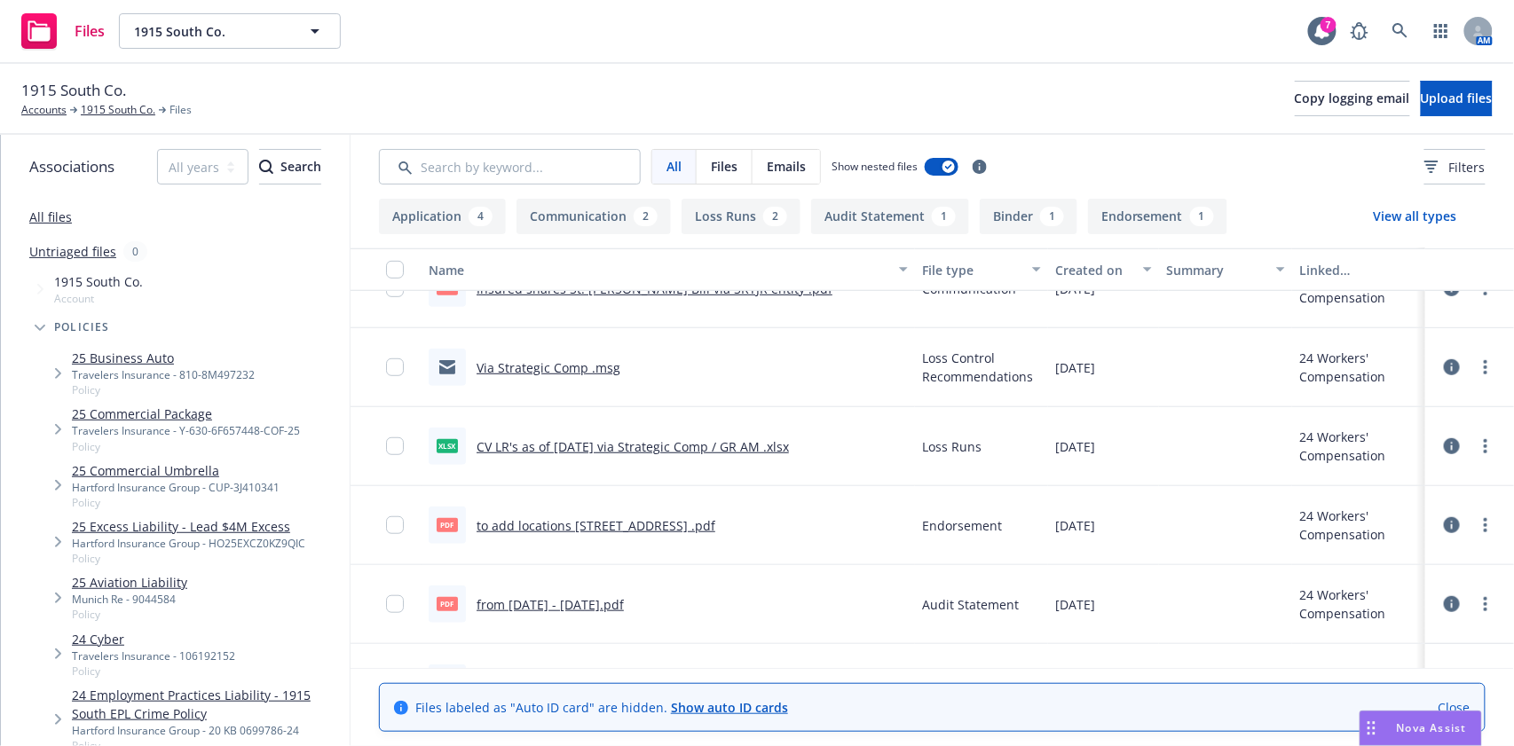
click at [583, 366] on link "Via Strategic Comp .msg" at bounding box center [549, 367] width 144 height 17
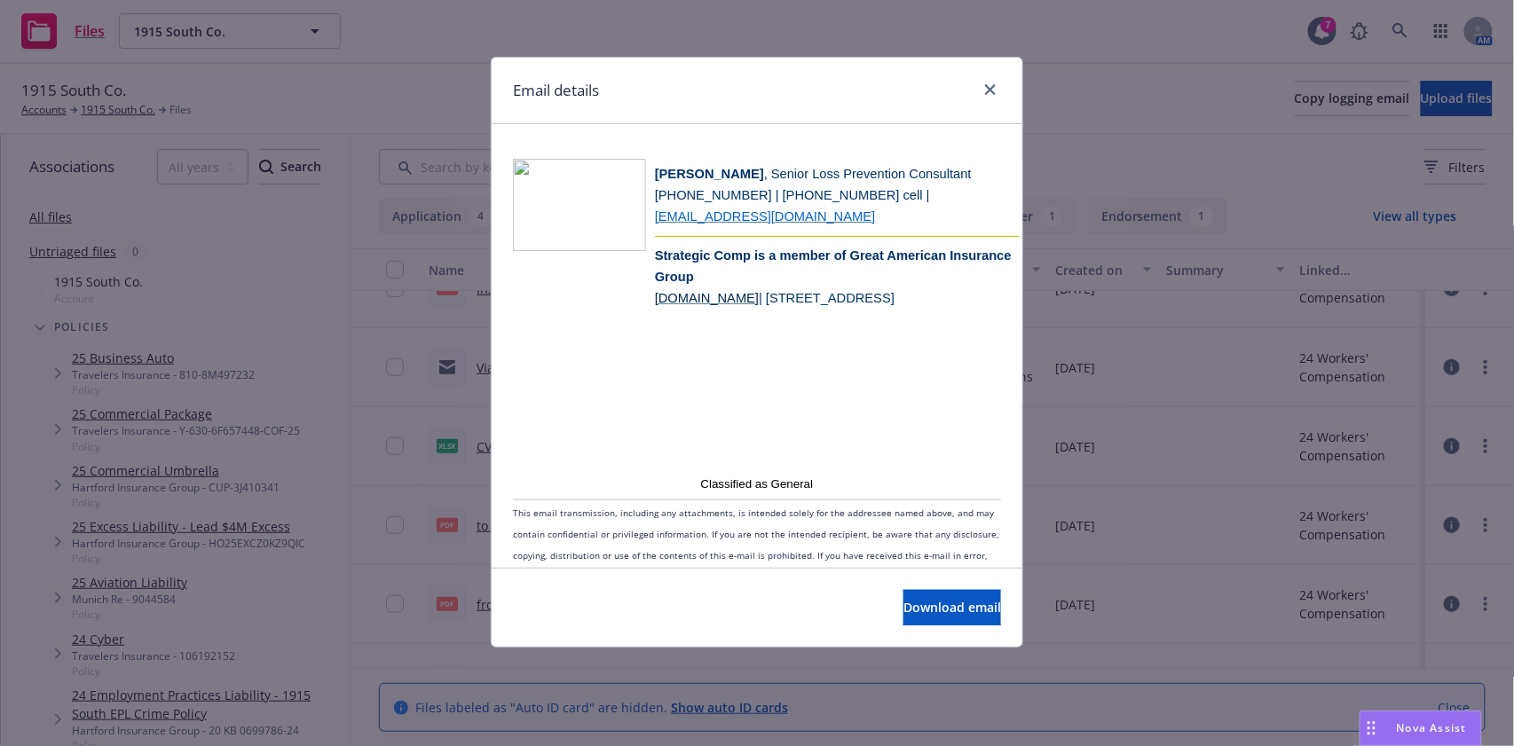
scroll to position [1517, 0]
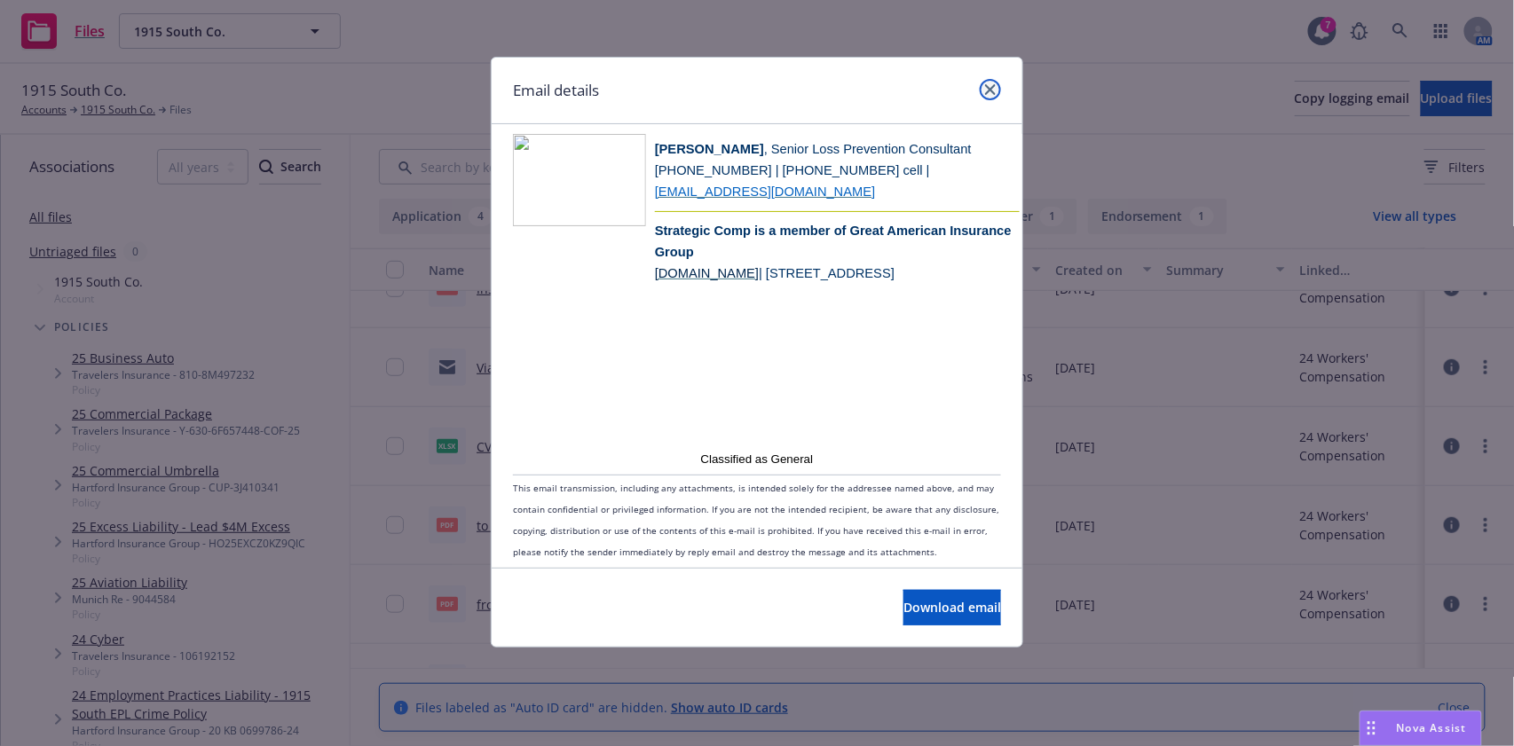
click at [993, 88] on icon "close" at bounding box center [990, 89] width 11 height 11
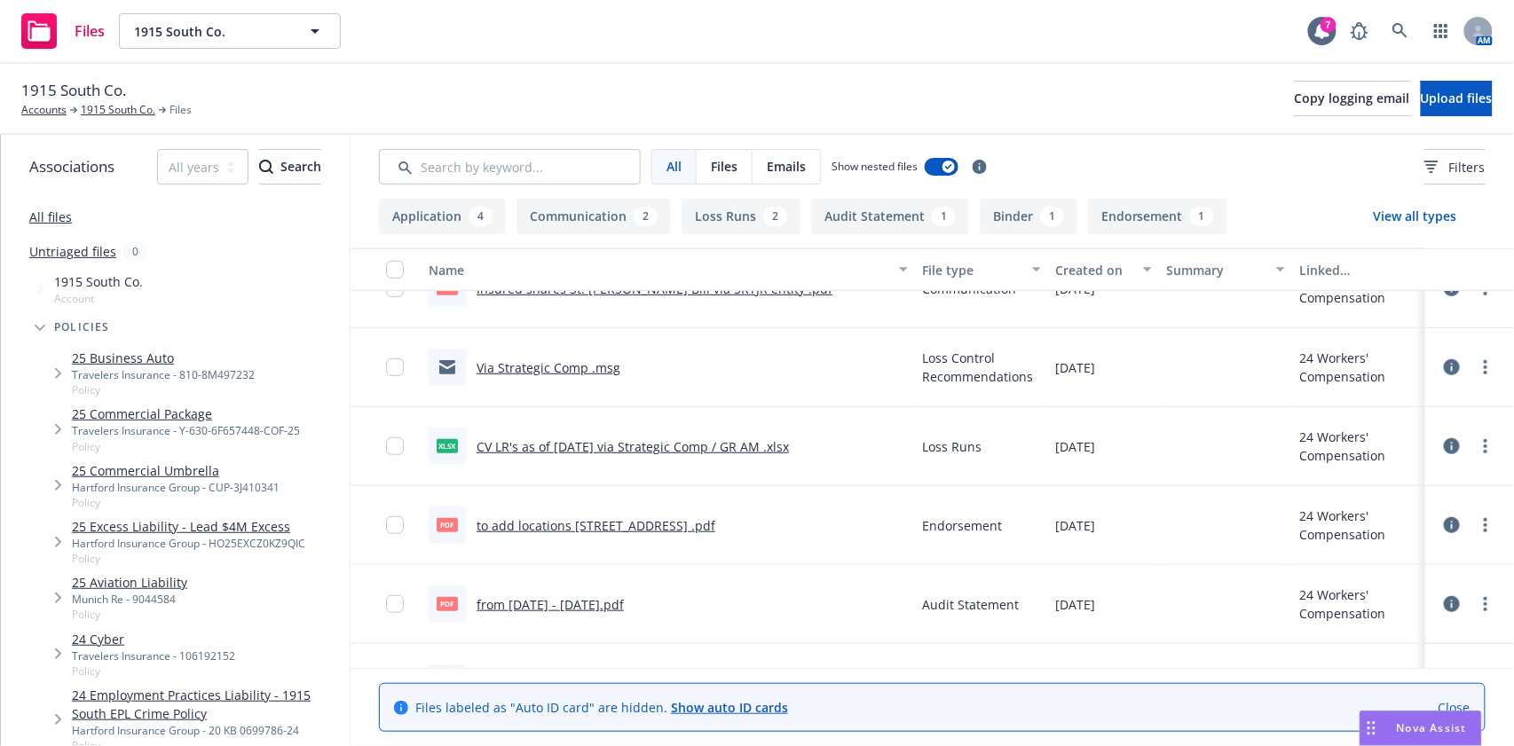
scroll to position [0, 0]
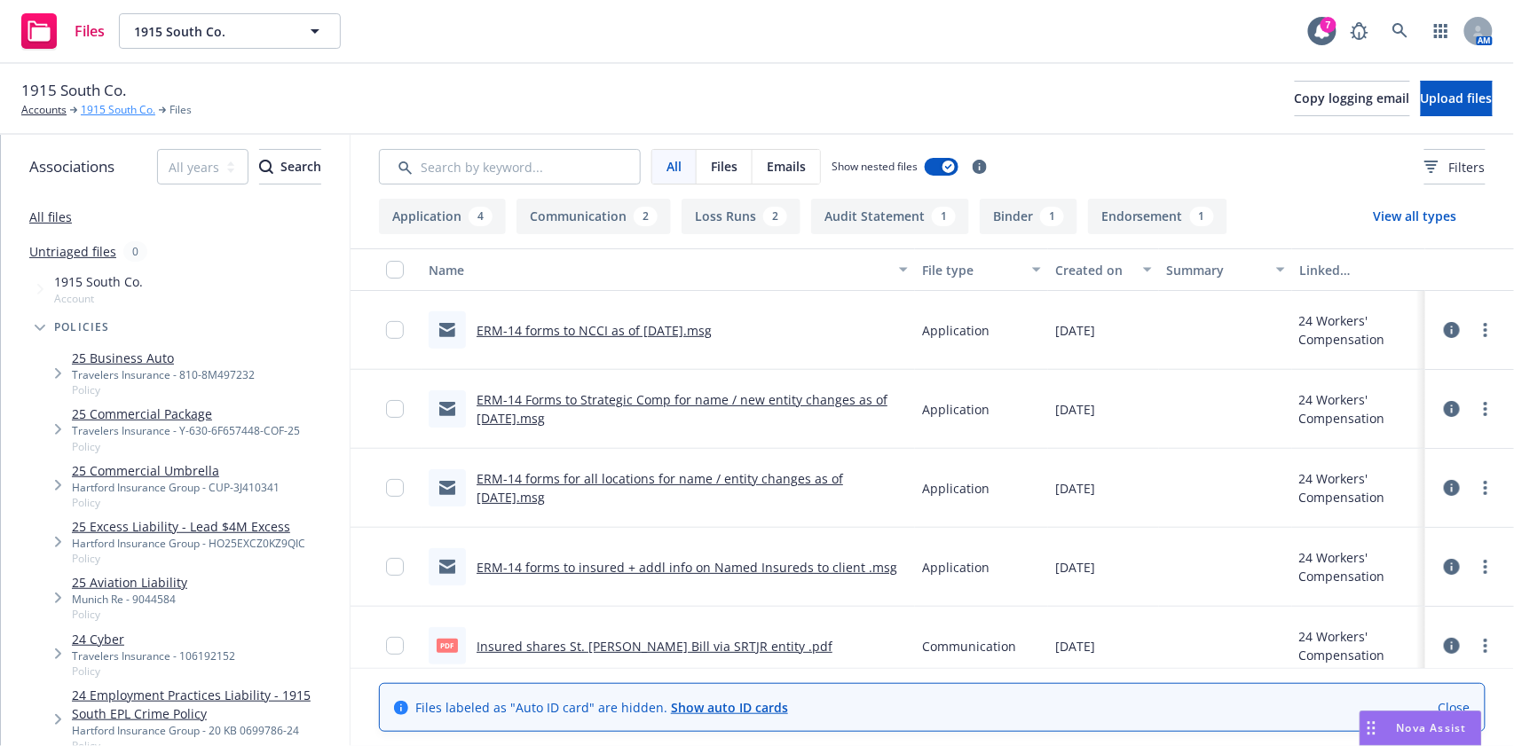
click at [107, 107] on link "1915 South Co." at bounding box center [118, 110] width 75 height 16
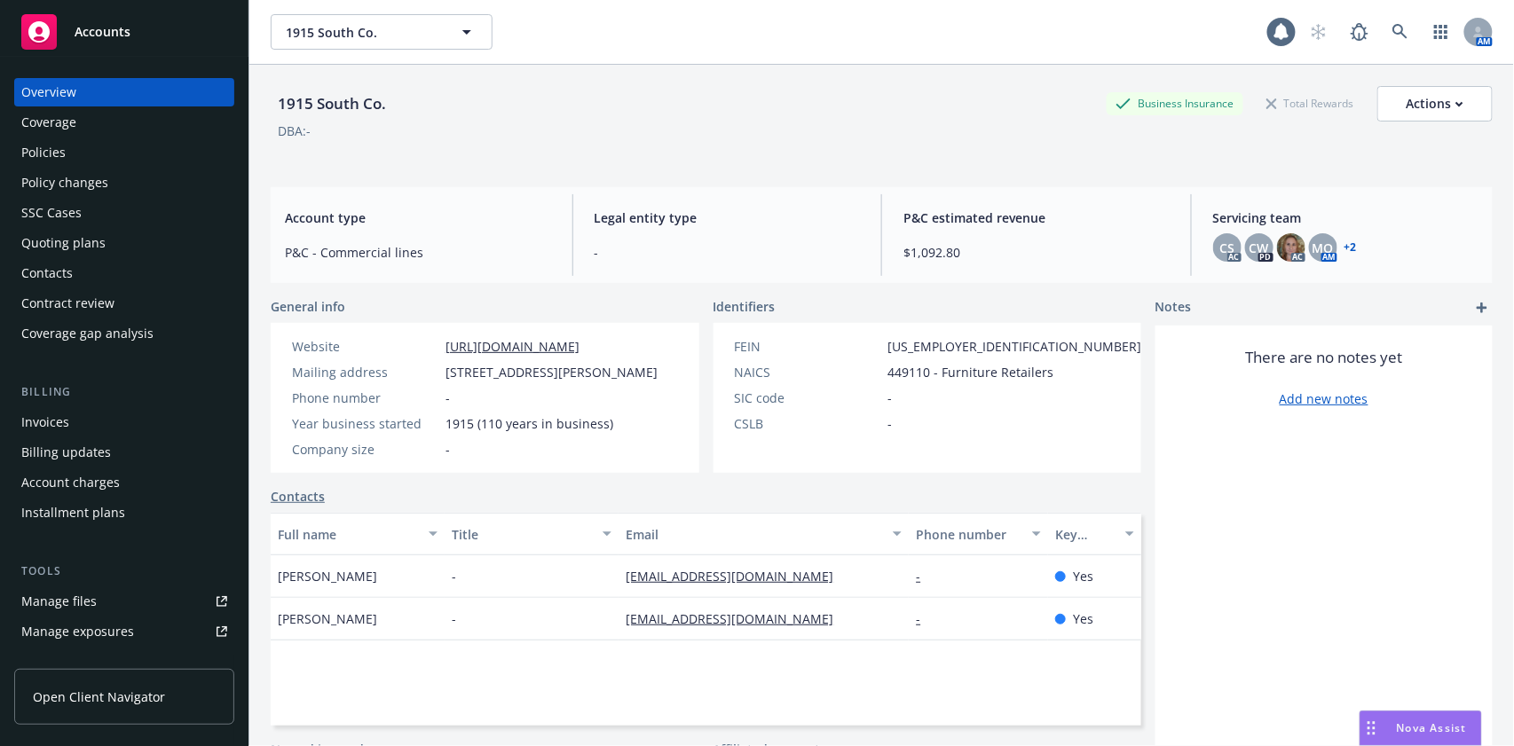
click at [113, 237] on div "Quoting plans" at bounding box center [124, 243] width 206 height 28
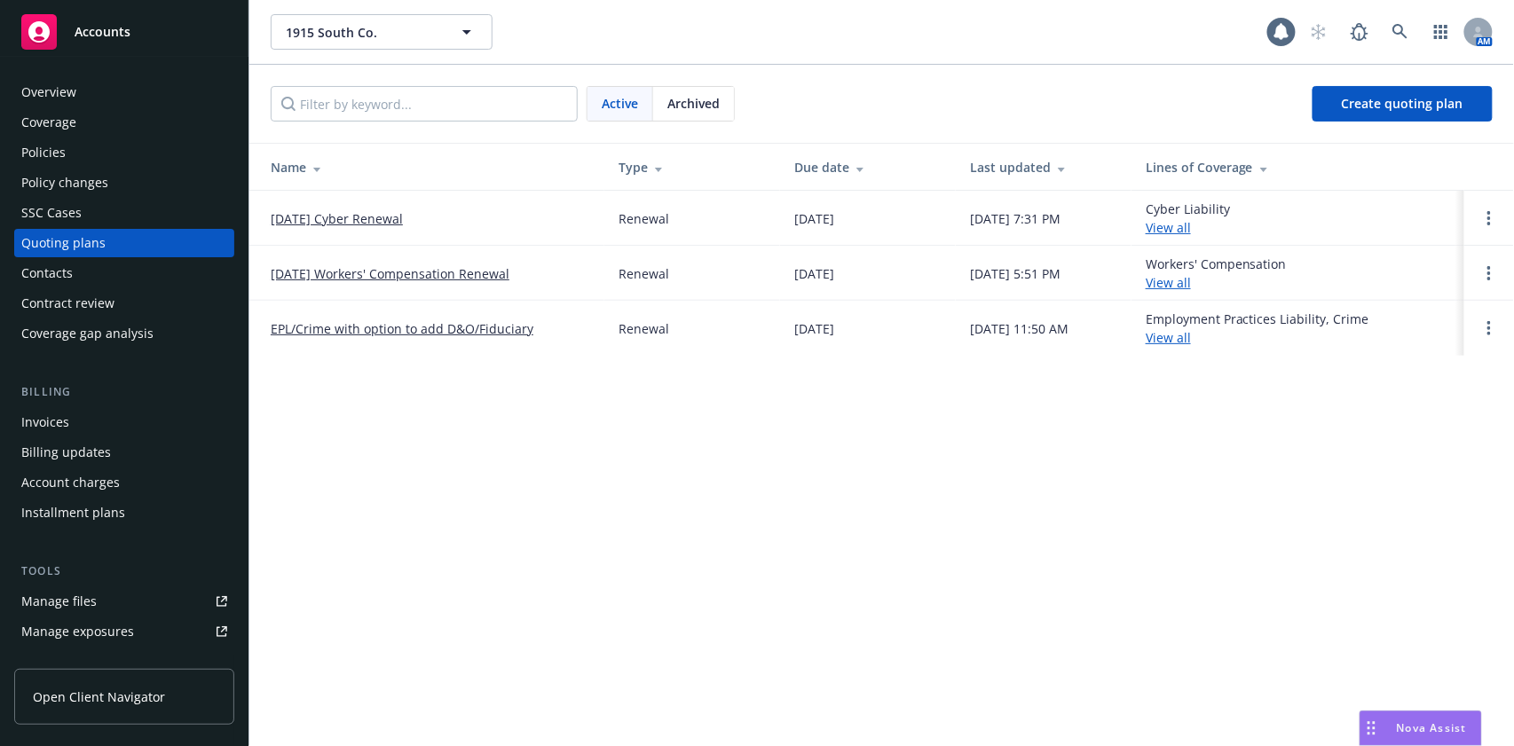
click at [348, 279] on link "09/23/25 Workers' Compensation Renewal" at bounding box center [390, 273] width 239 height 19
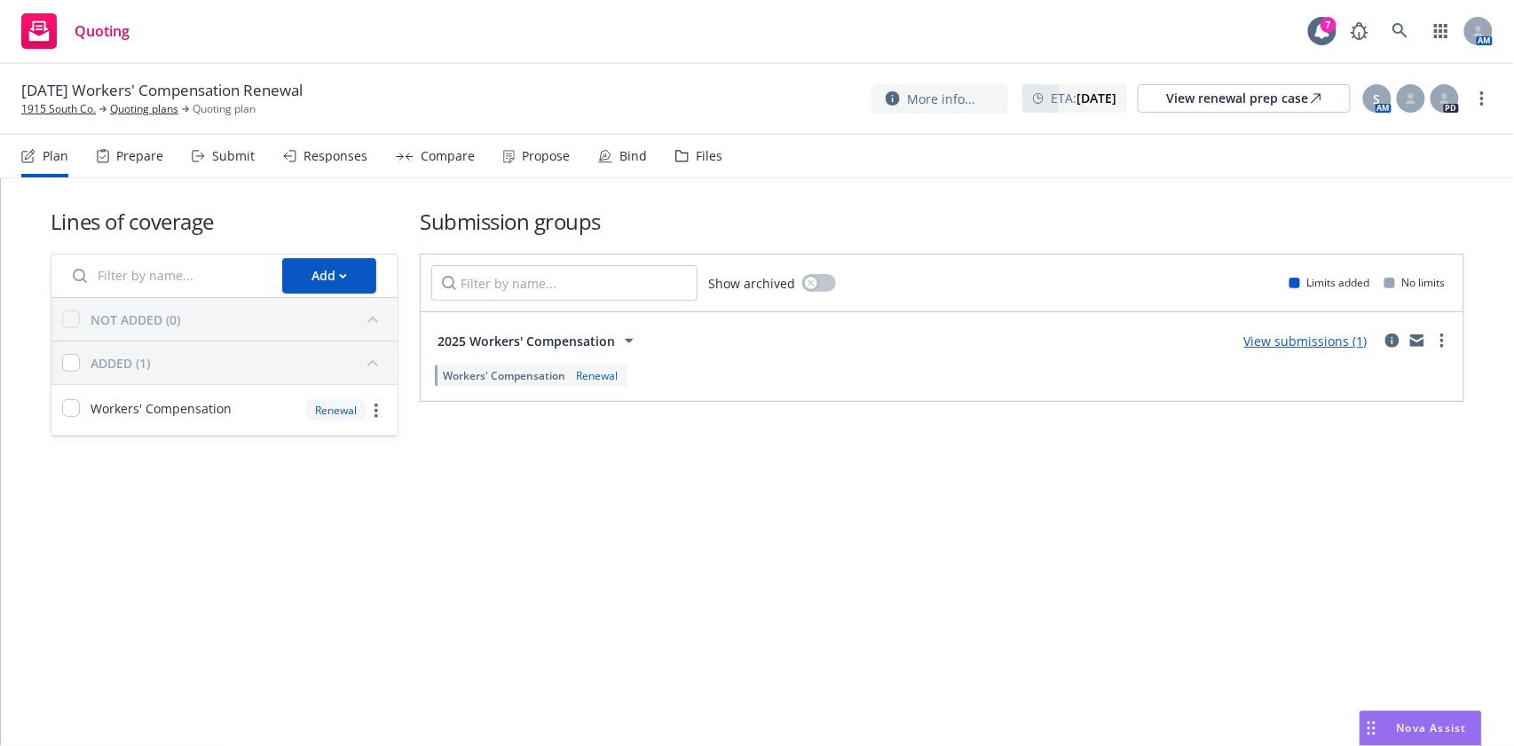
click at [226, 158] on div "Submit" at bounding box center [233, 156] width 43 height 14
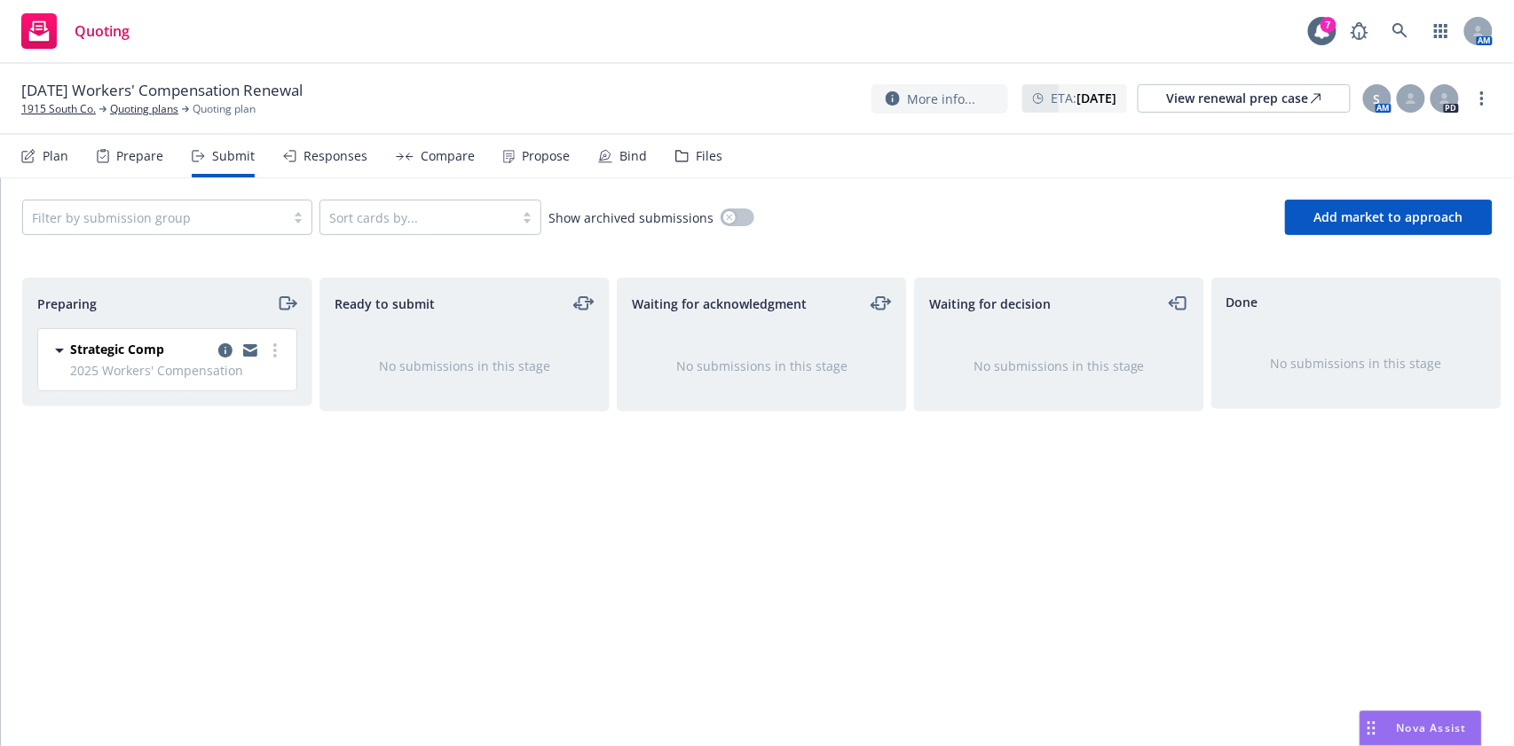
click at [330, 163] on div "Responses" at bounding box center [336, 156] width 64 height 14
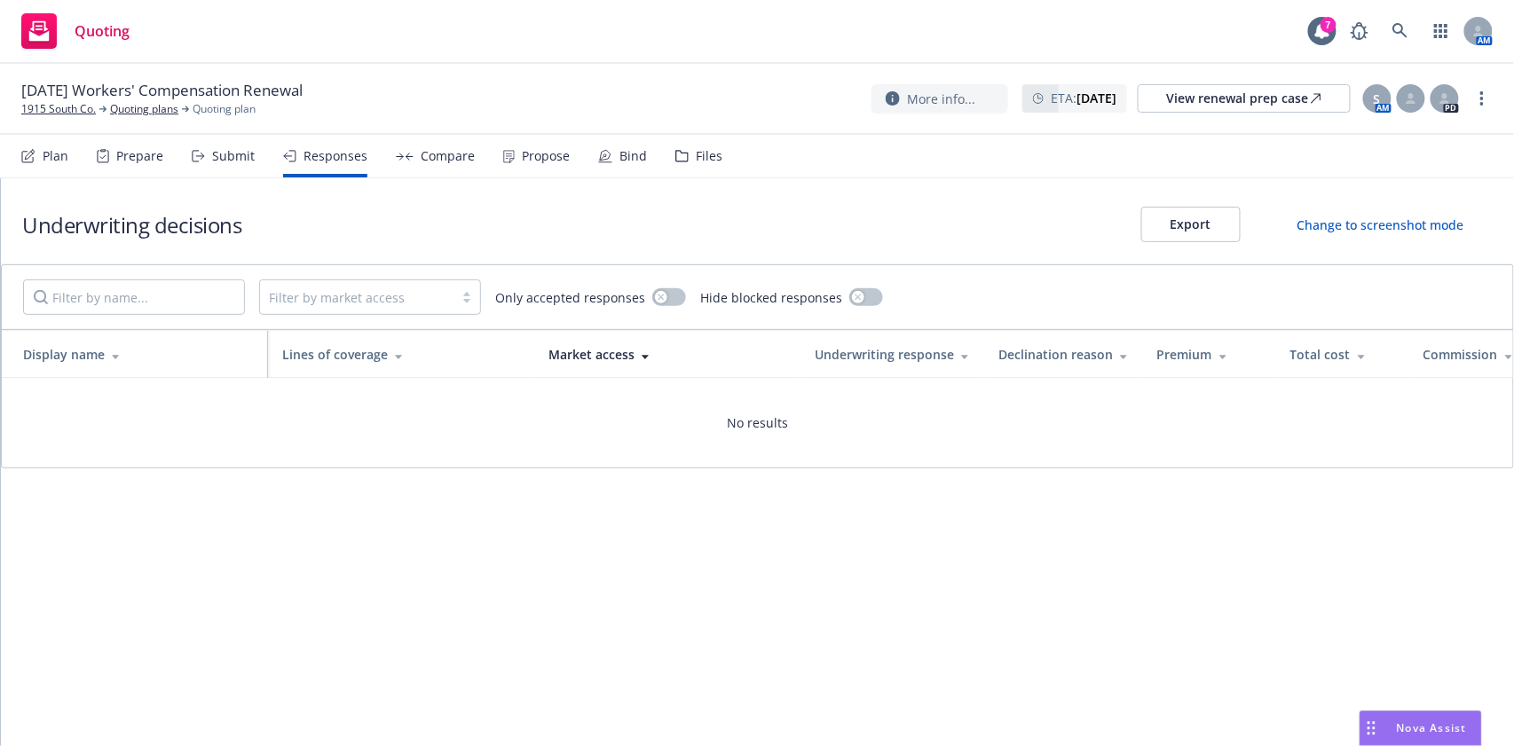
click at [675, 163] on div "Files" at bounding box center [698, 156] width 47 height 43
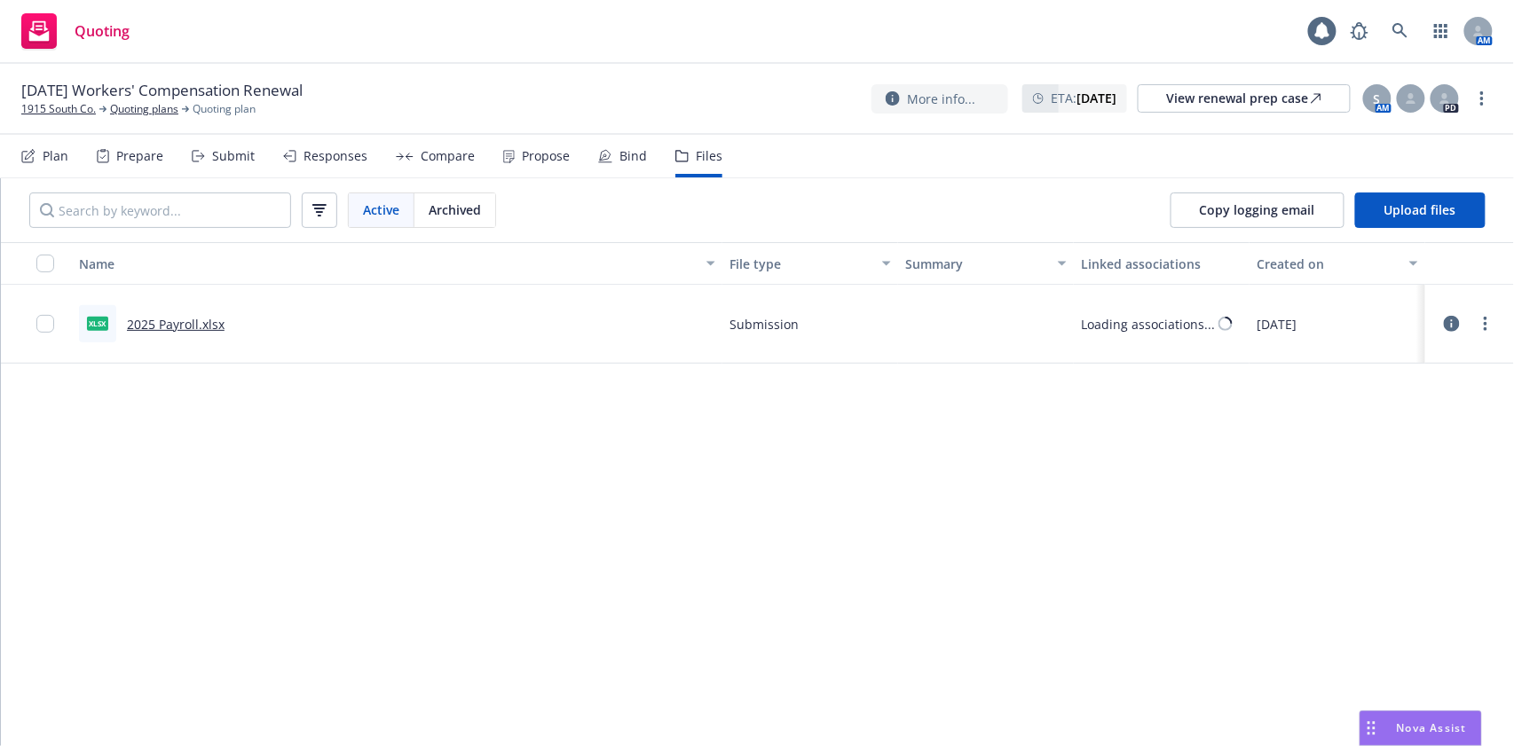
click at [116, 160] on div "Prepare" at bounding box center [139, 156] width 47 height 14
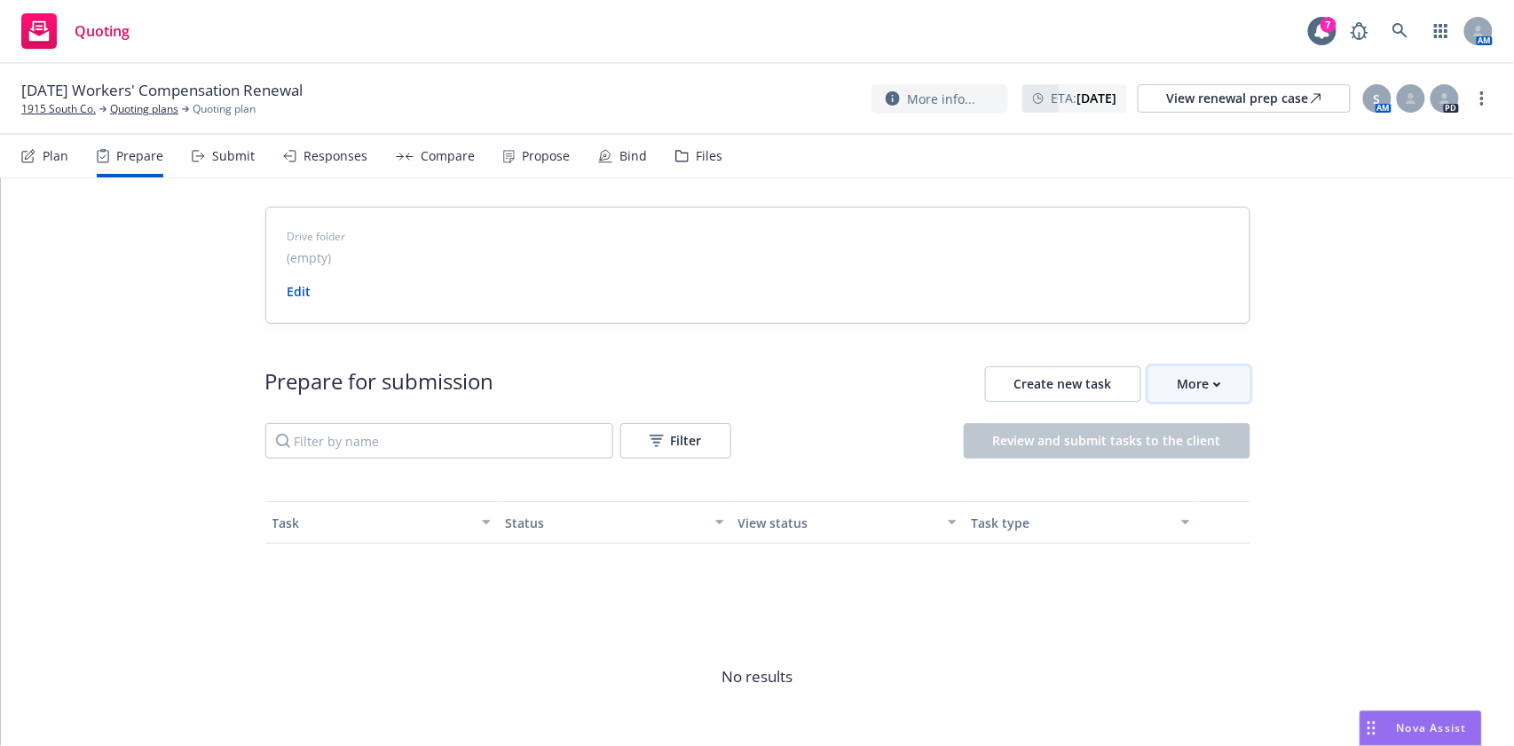
click at [1195, 389] on div "More" at bounding box center [1199, 384] width 43 height 34
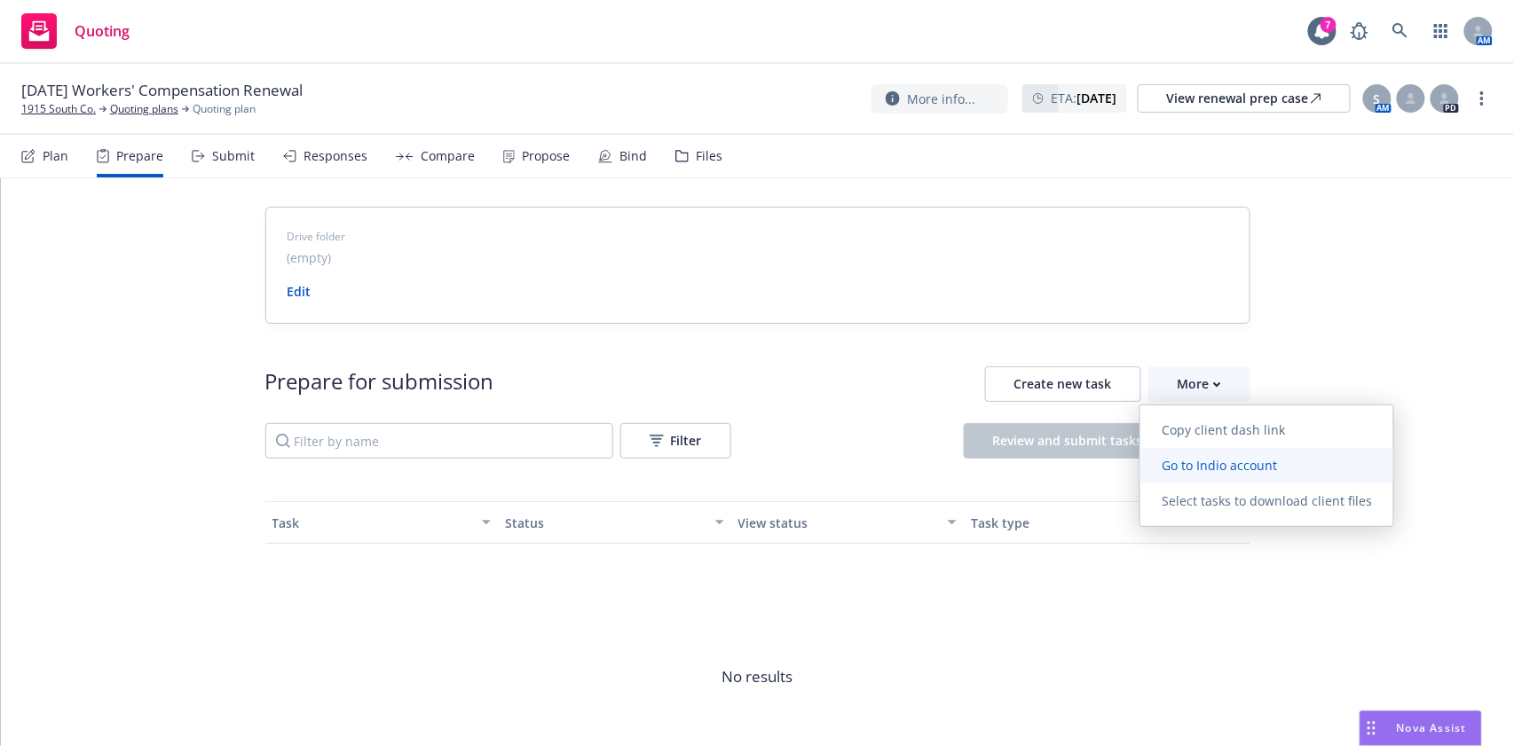
click at [1246, 467] on span "Go to Indio account" at bounding box center [1219, 465] width 158 height 17
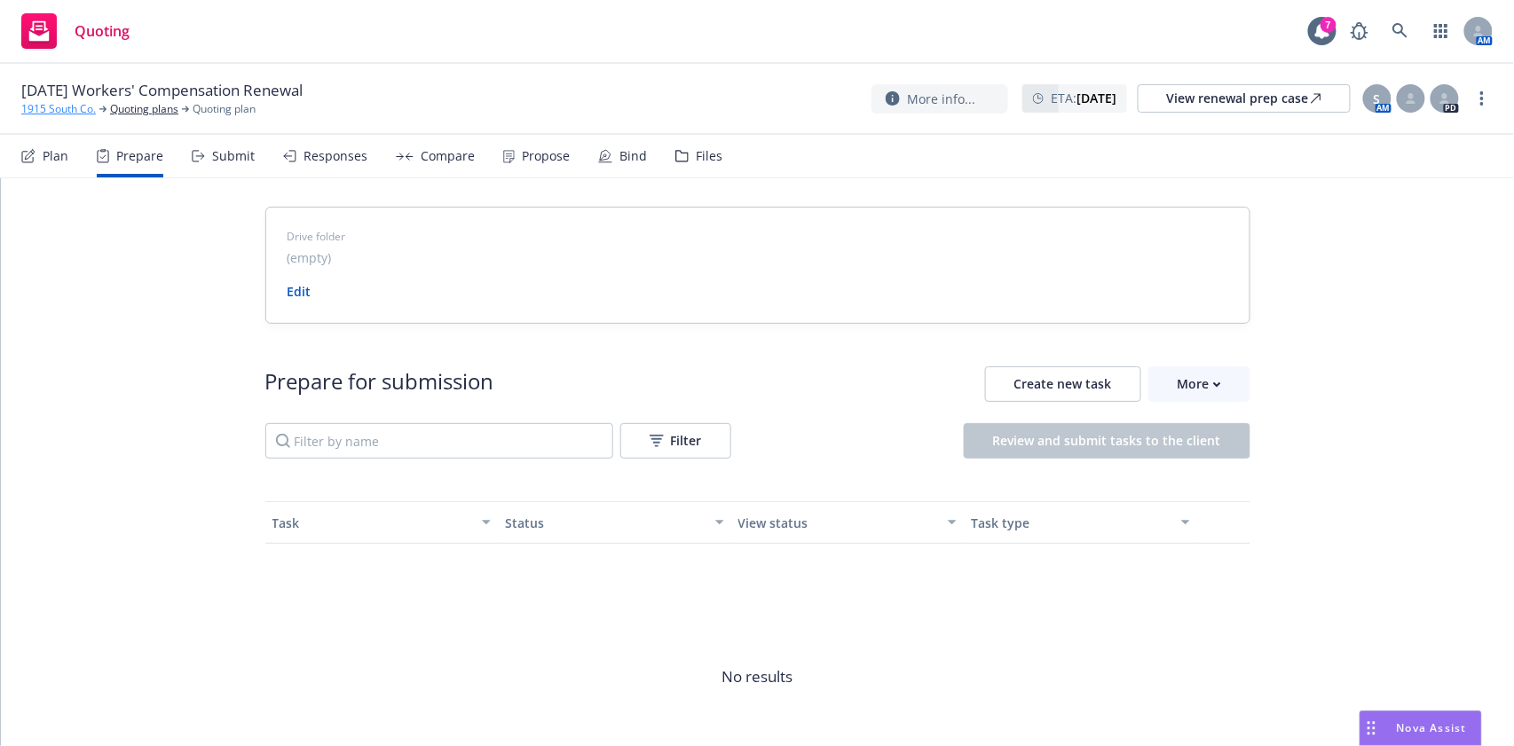
click at [79, 114] on link "1915 South Co." at bounding box center [58, 109] width 75 height 16
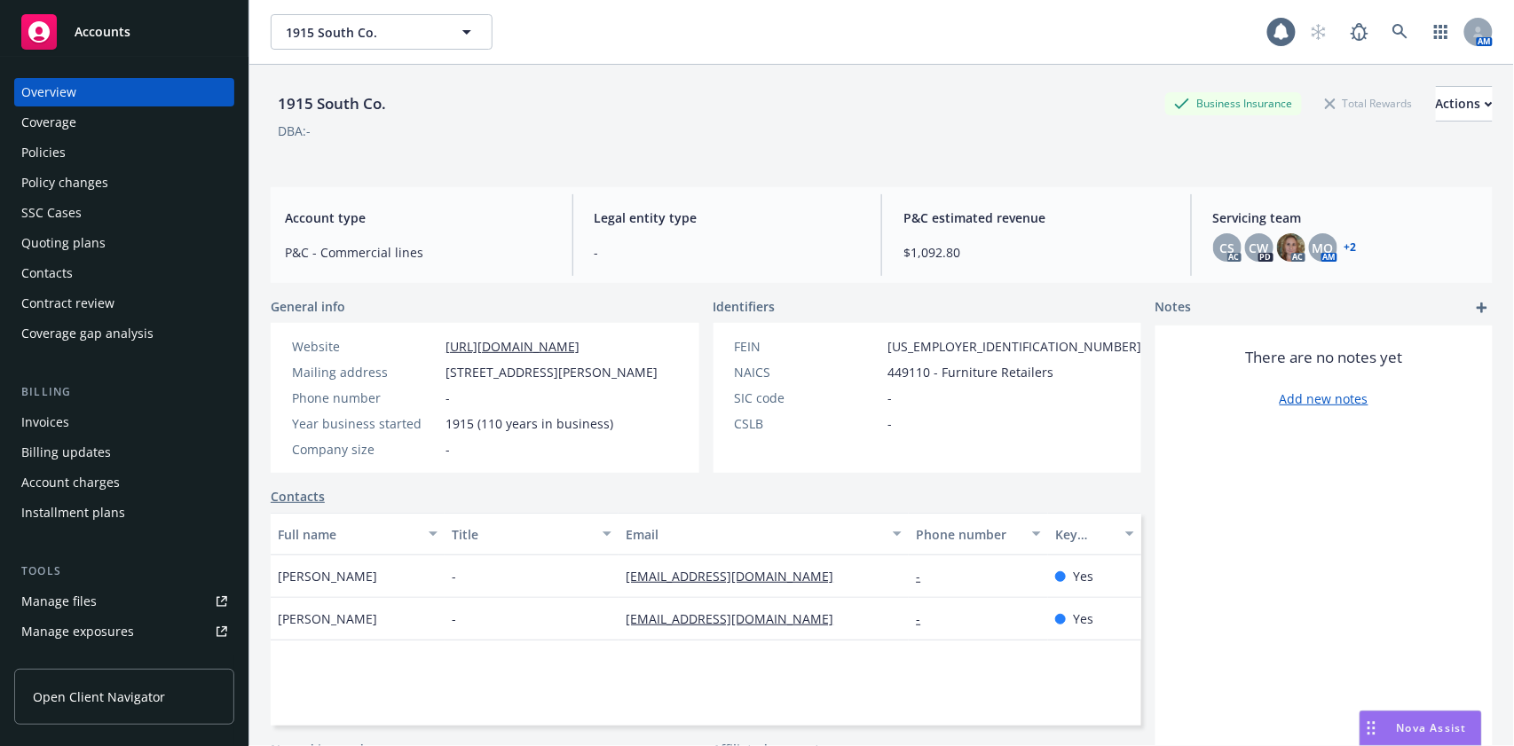
click at [96, 162] on div "Policies" at bounding box center [124, 152] width 206 height 28
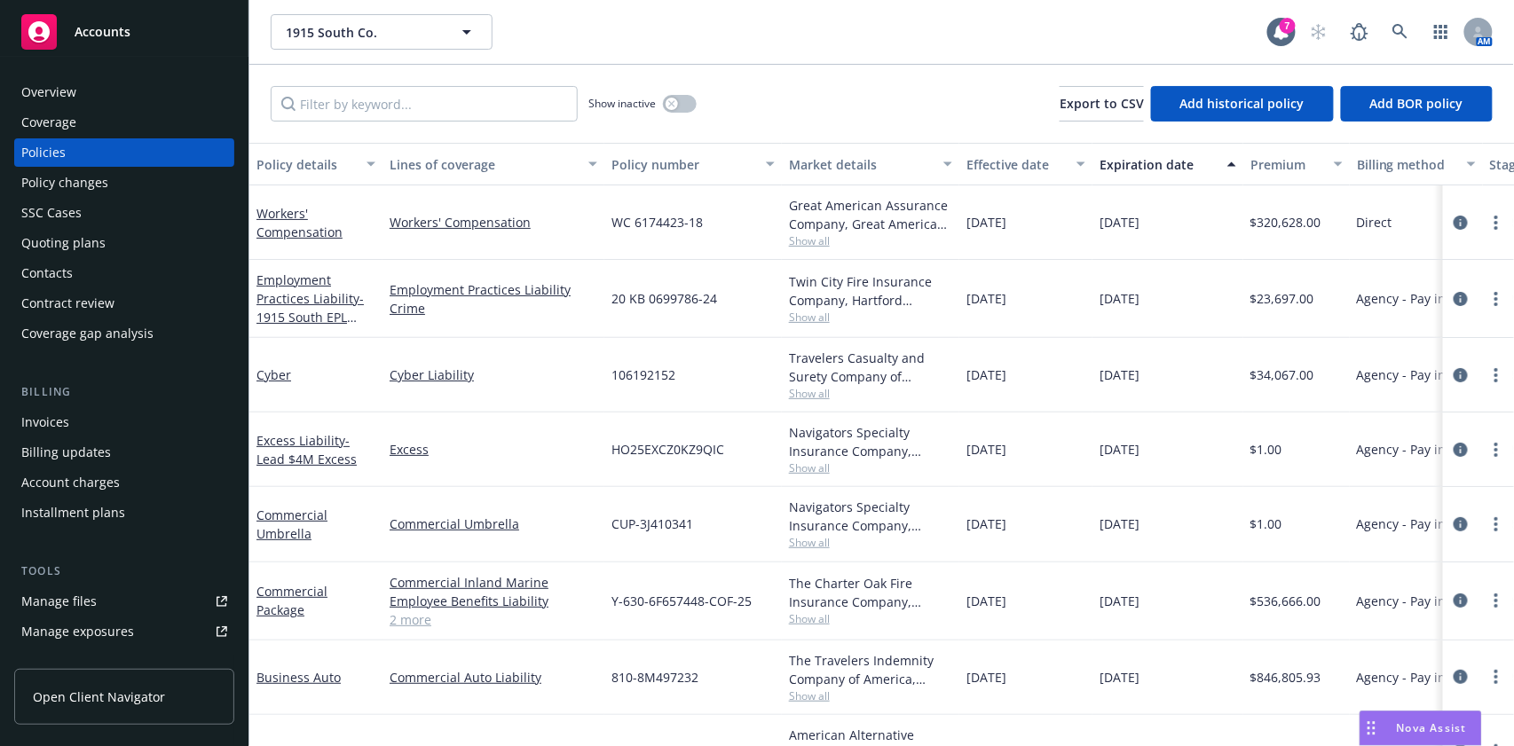
click at [129, 236] on div "Quoting plans" at bounding box center [124, 243] width 206 height 28
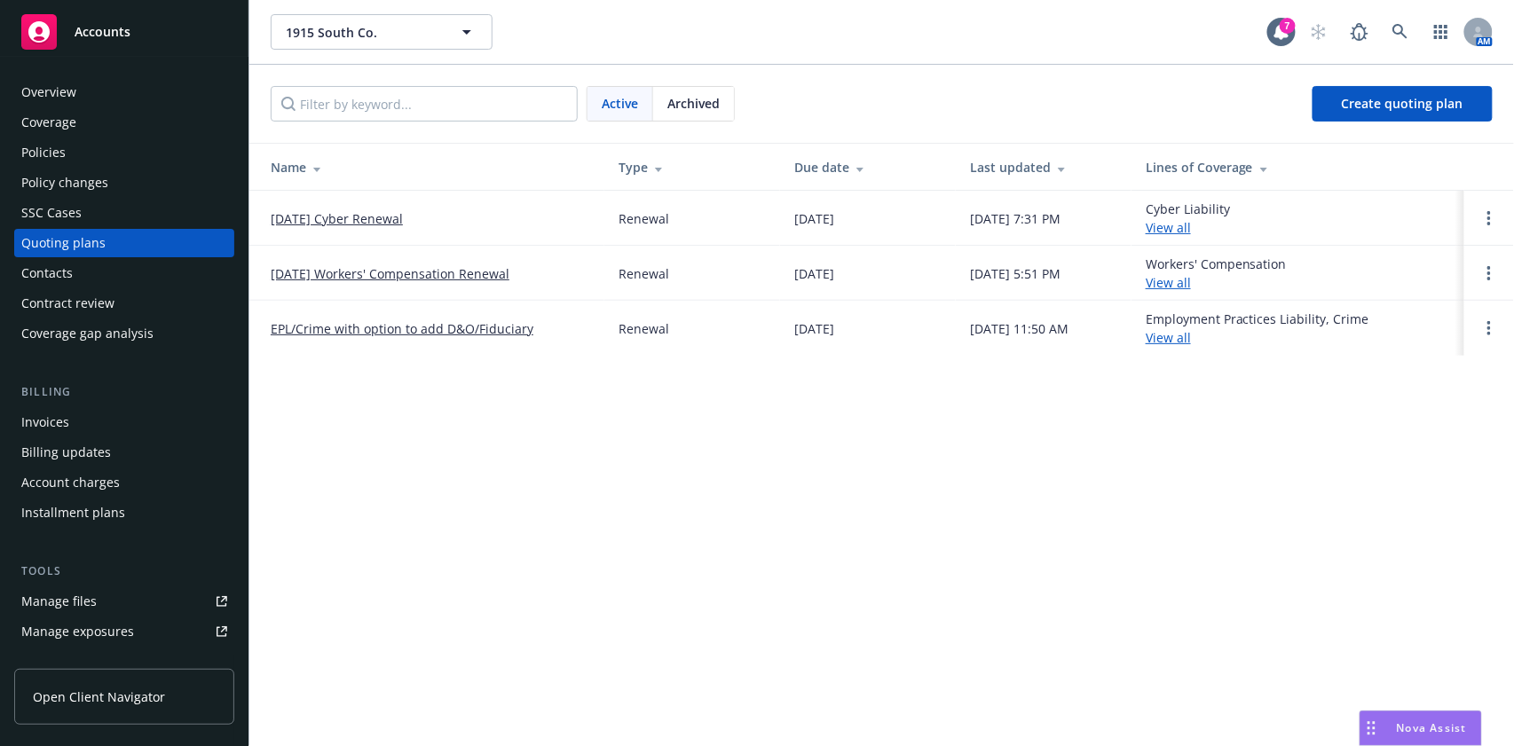
click at [362, 218] on link "10/31/25 Cyber Renewal" at bounding box center [337, 218] width 132 height 19
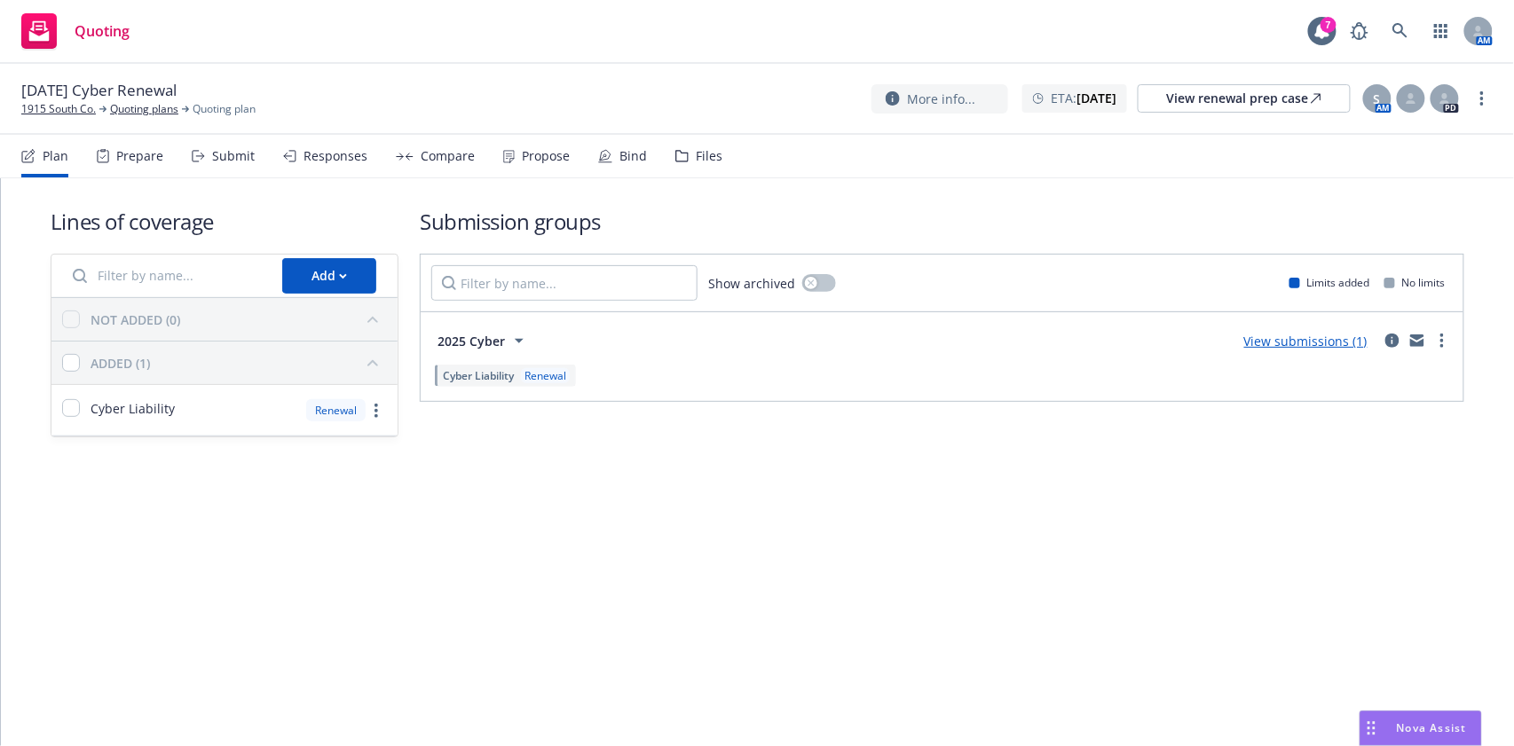
click at [698, 158] on div "Files" at bounding box center [709, 156] width 27 height 14
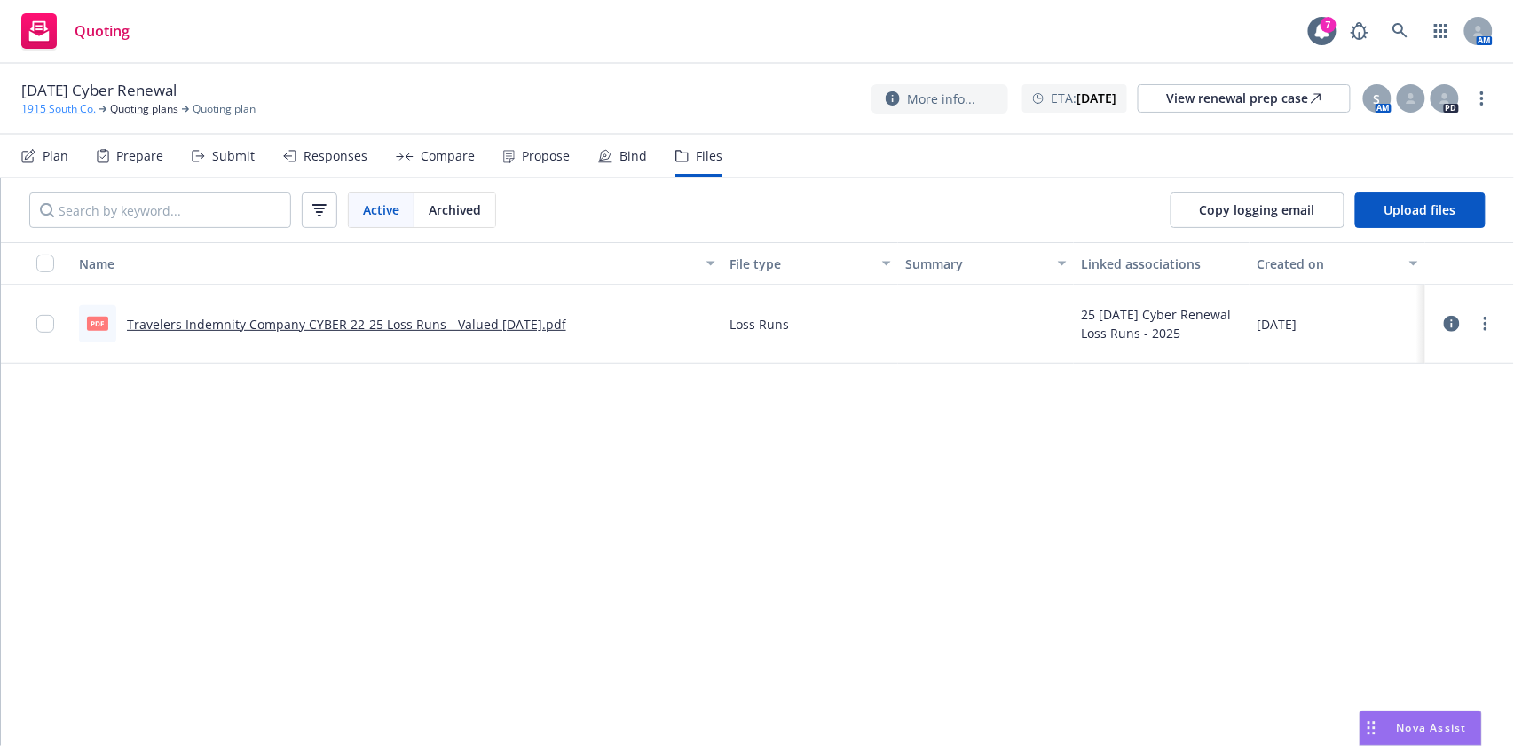
click at [37, 105] on link "1915 South Co." at bounding box center [58, 109] width 75 height 16
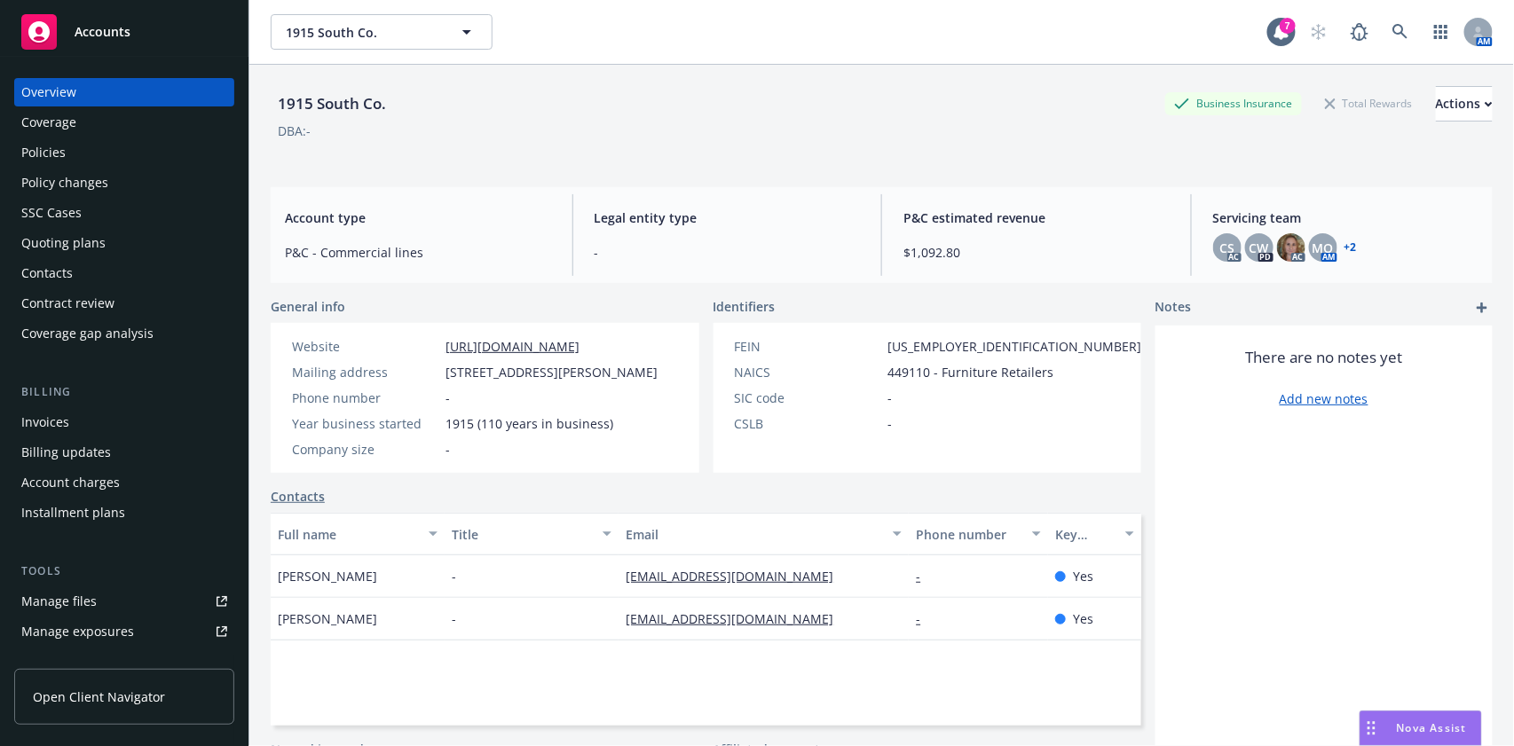
click at [95, 263] on div "Contacts" at bounding box center [124, 273] width 206 height 28
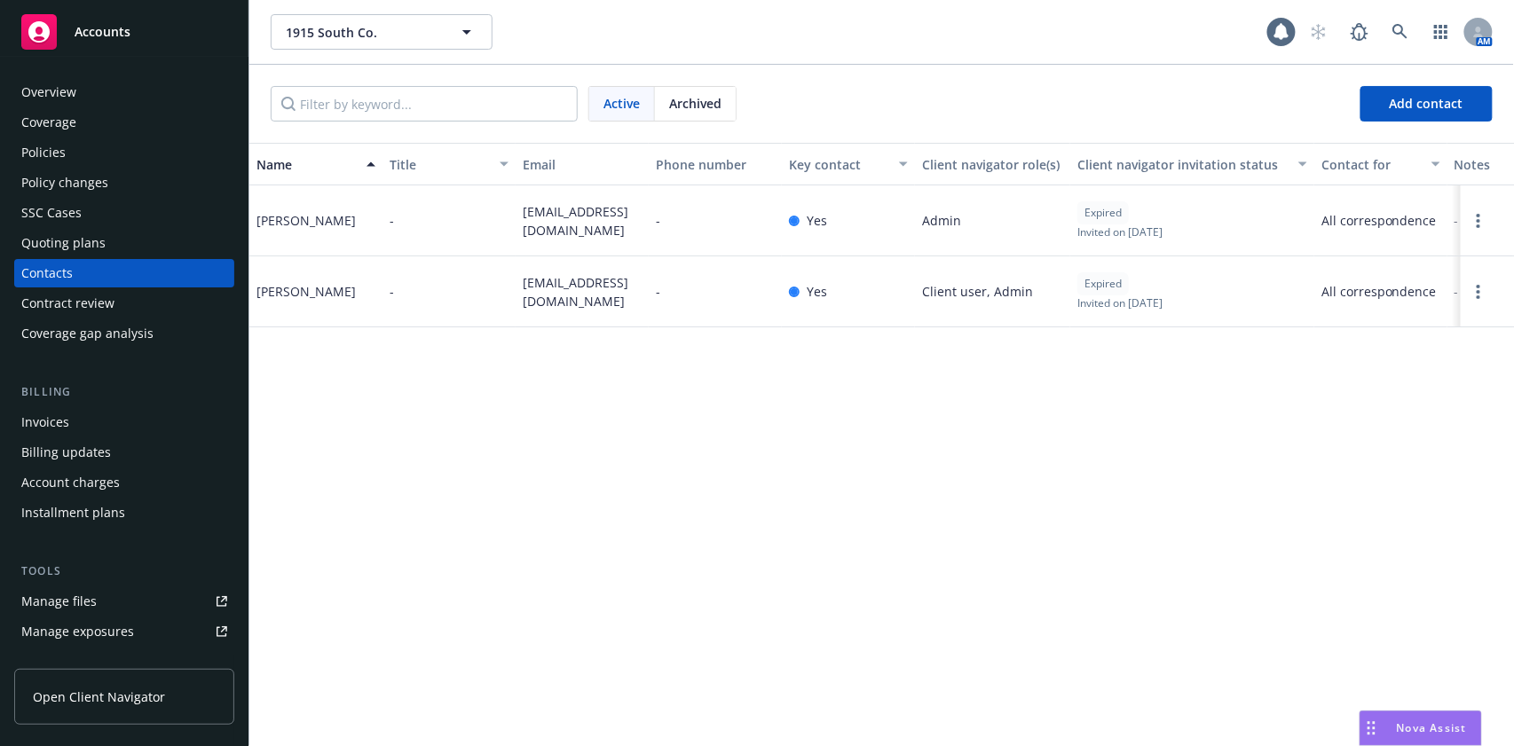
click at [110, 244] on div "Quoting plans" at bounding box center [124, 243] width 206 height 28
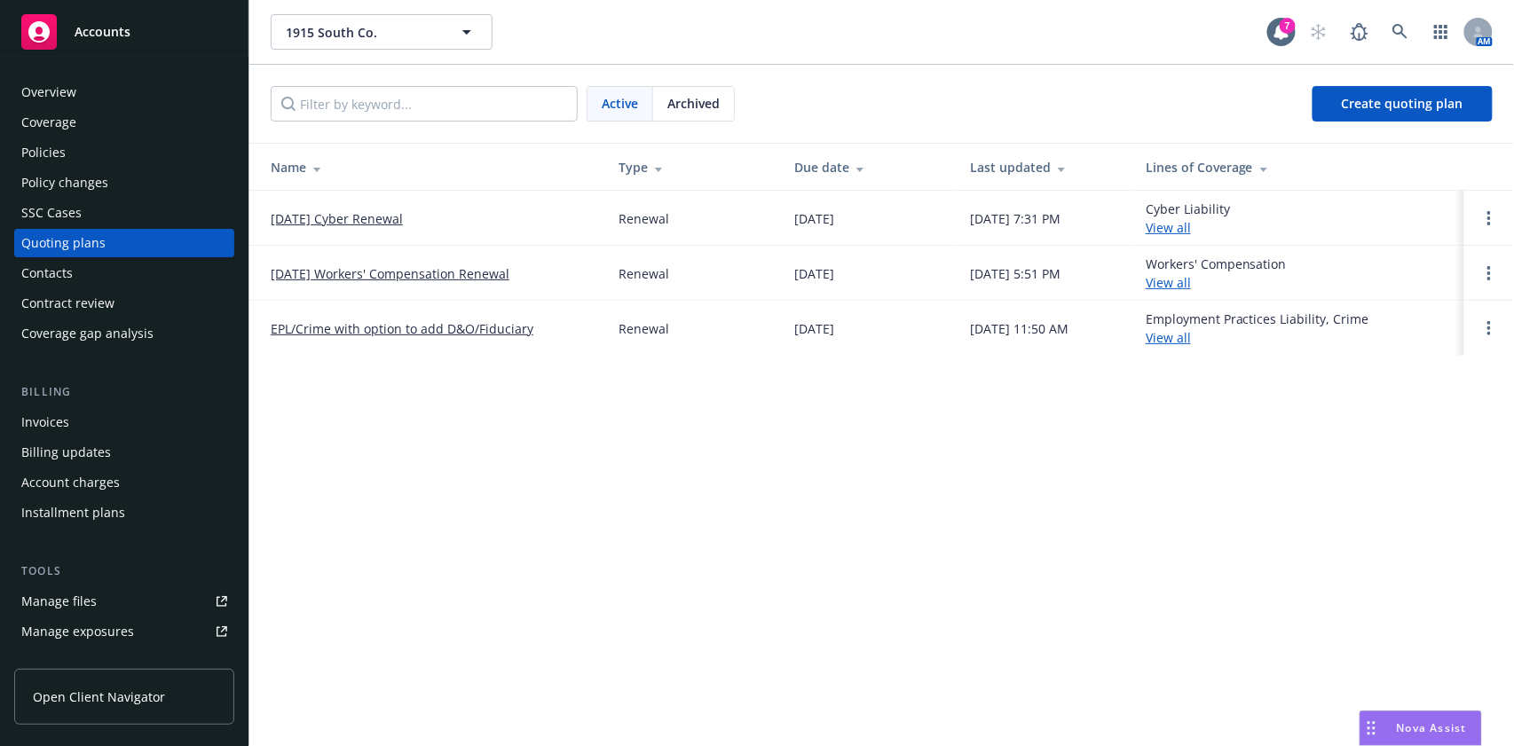
click at [74, 160] on div "Policies" at bounding box center [124, 152] width 206 height 28
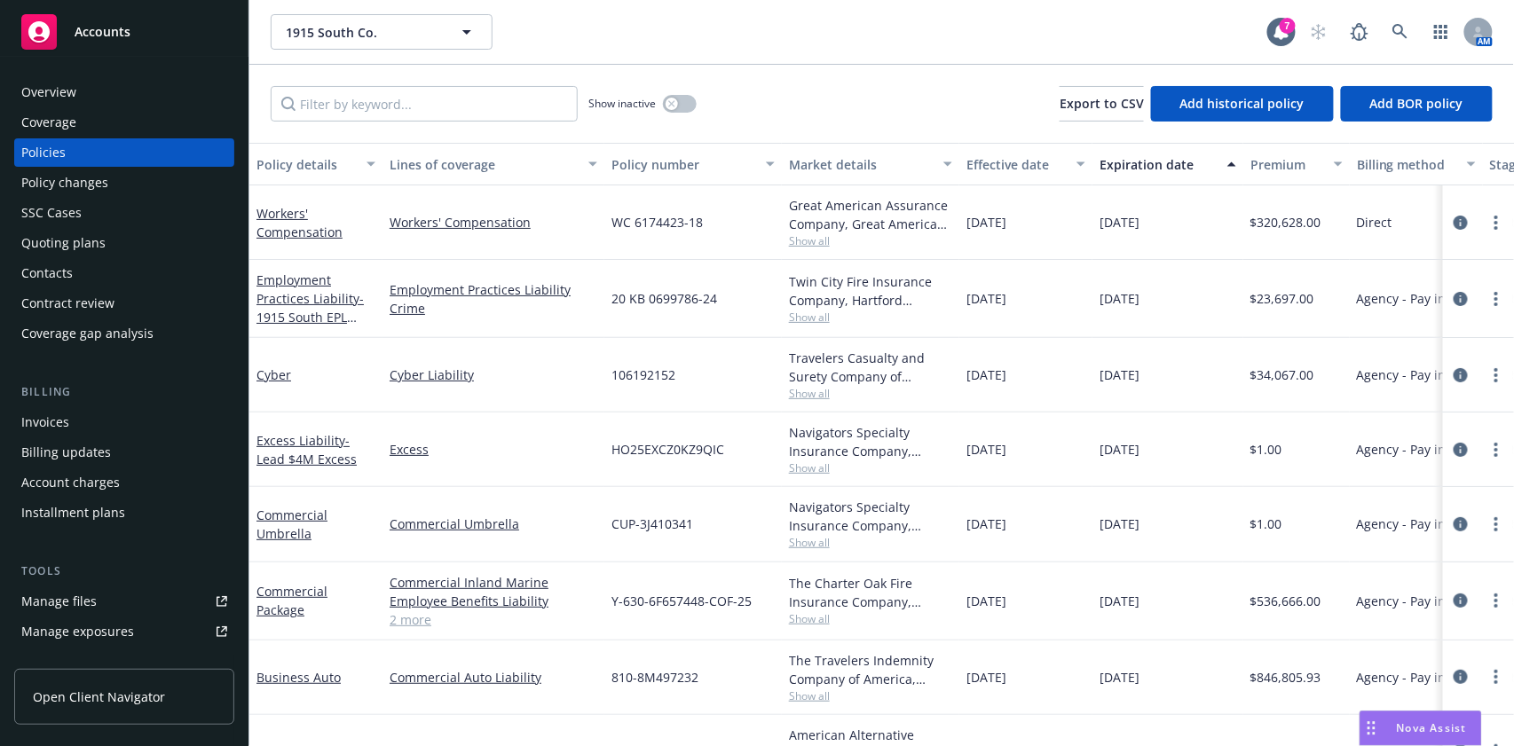
drag, startPoint x: 1095, startPoint y: 383, endPoint x: 1069, endPoint y: 376, distance: 27.3
drag, startPoint x: 1069, startPoint y: 376, endPoint x: 843, endPoint y: 122, distance: 339.5
click at [843, 122] on div "Show inactive Export to CSV Add historical policy Add BOR policy" at bounding box center [881, 104] width 1265 height 78
click at [1454, 374] on icon "circleInformation" at bounding box center [1461, 375] width 14 height 14
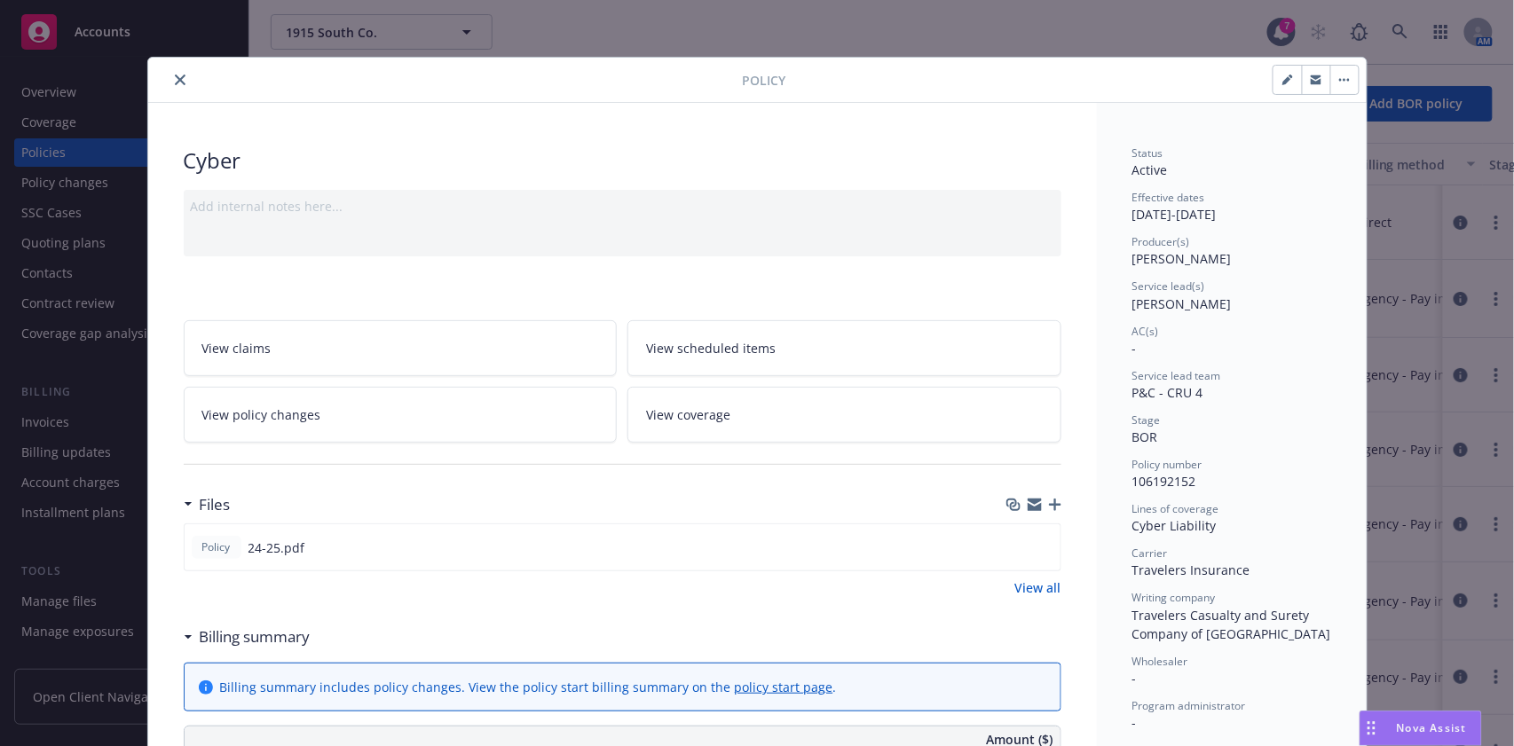
click at [170, 72] on button "close" at bounding box center [180, 79] width 21 height 21
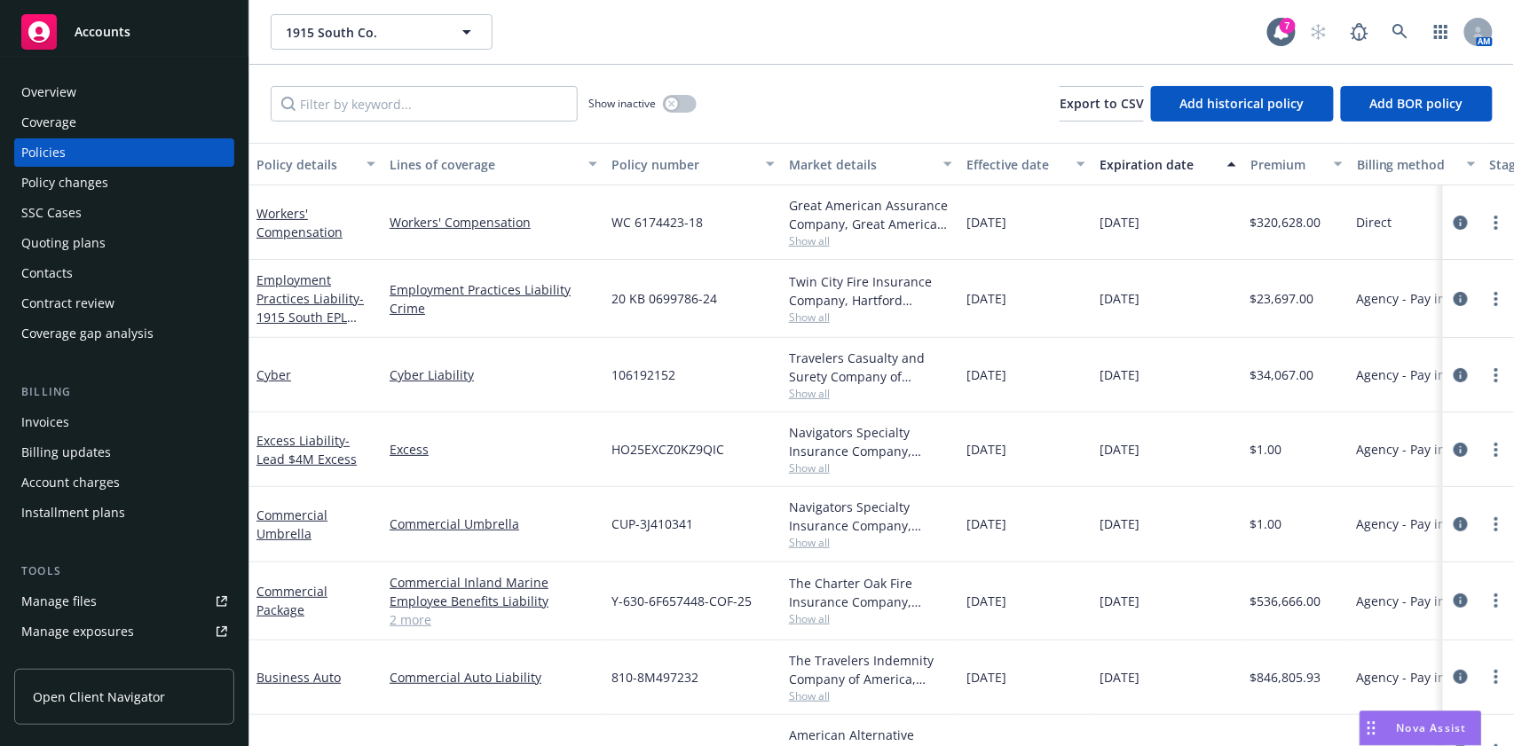
click at [67, 236] on div "Quoting plans" at bounding box center [63, 243] width 84 height 28
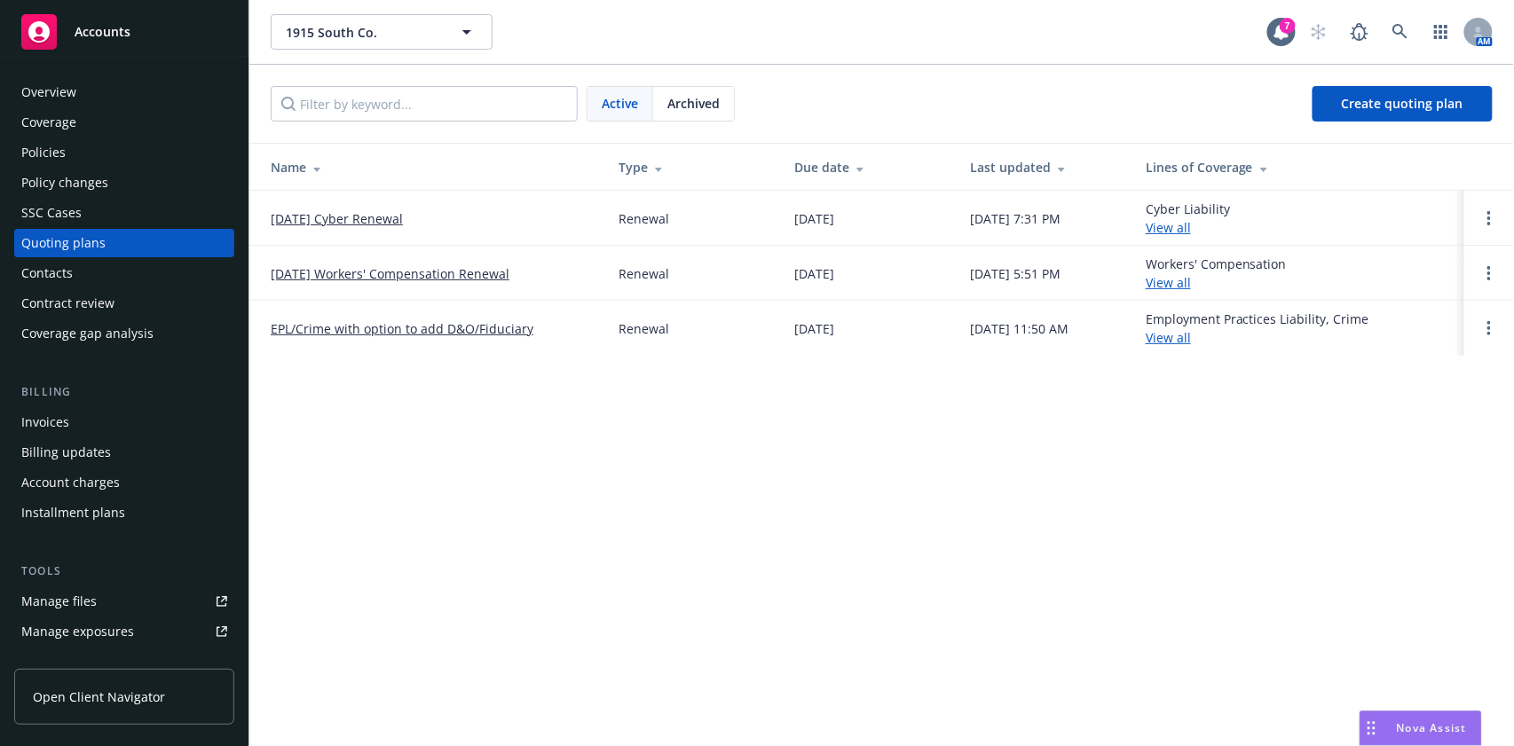
click at [383, 222] on link "[DATE] Cyber Renewal" at bounding box center [337, 218] width 132 height 19
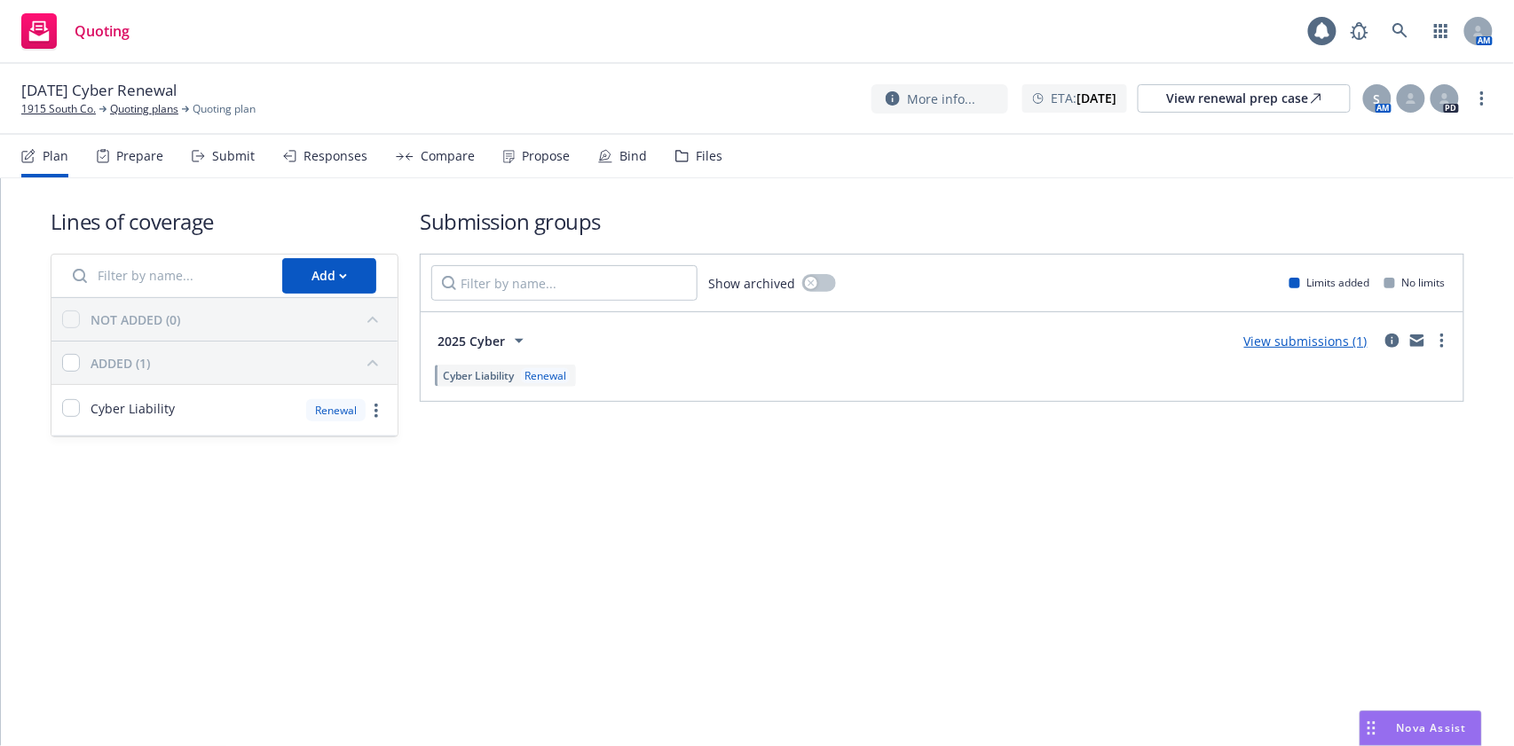
click at [679, 159] on icon at bounding box center [681, 156] width 13 height 12
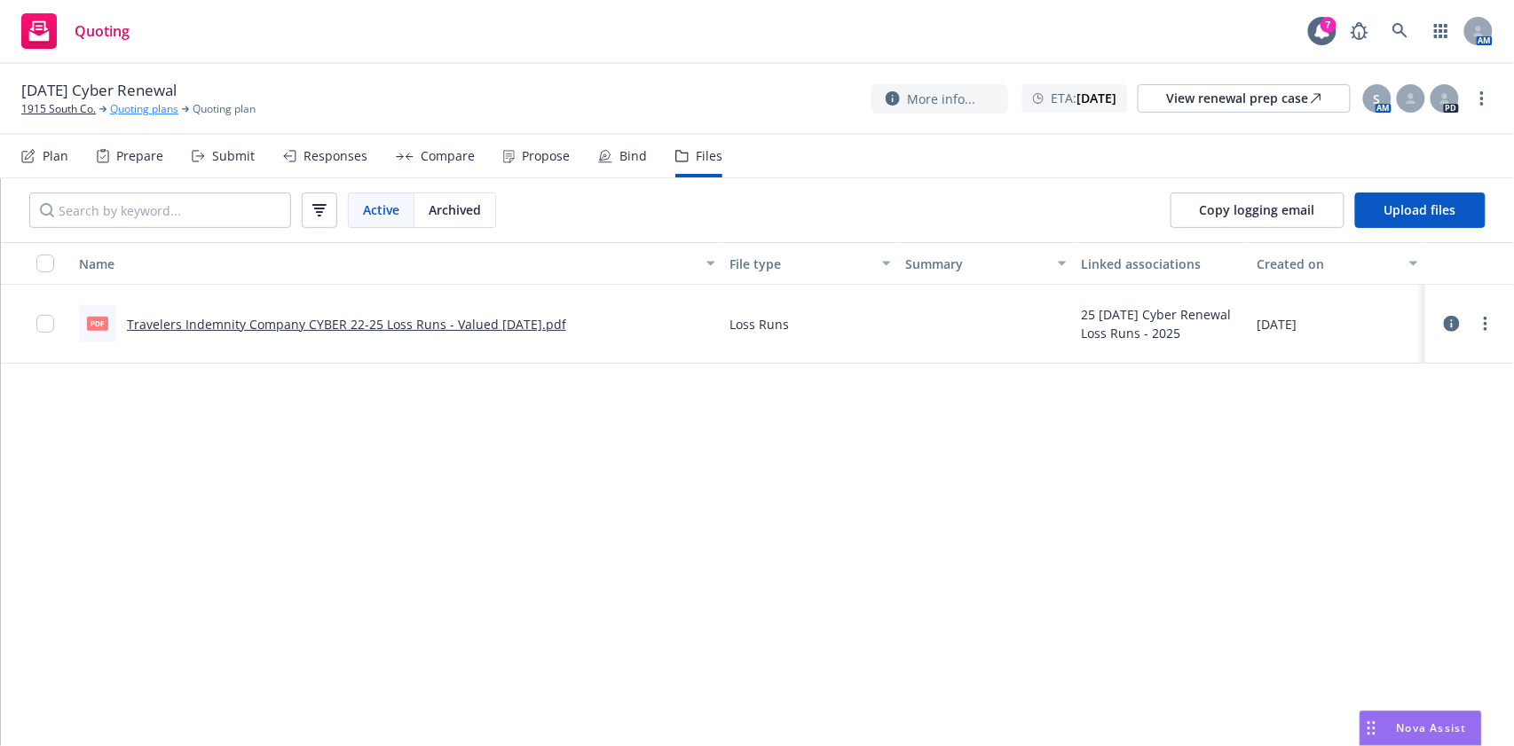
click at [152, 103] on link "Quoting plans" at bounding box center [144, 109] width 68 height 16
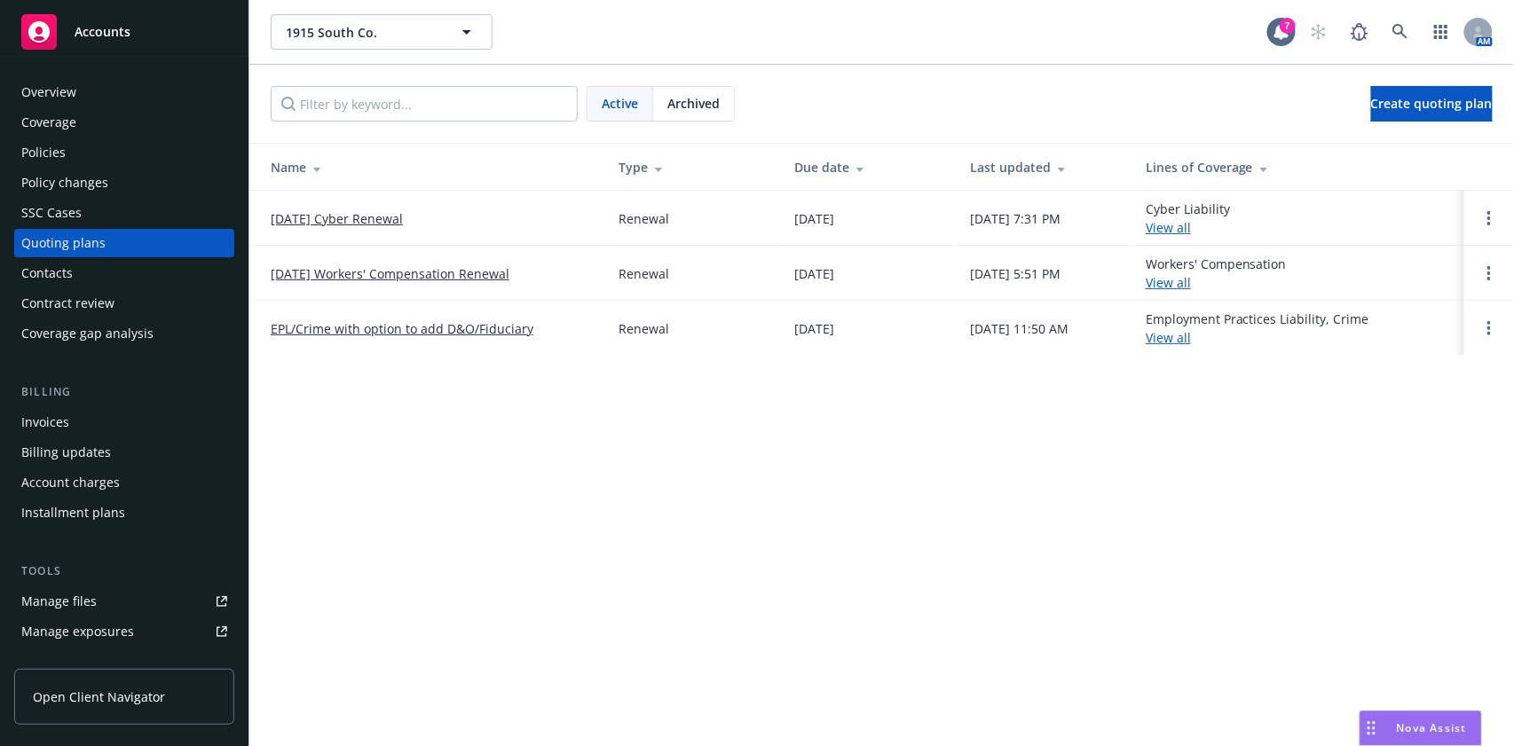
click at [99, 154] on div "Policies" at bounding box center [124, 152] width 206 height 28
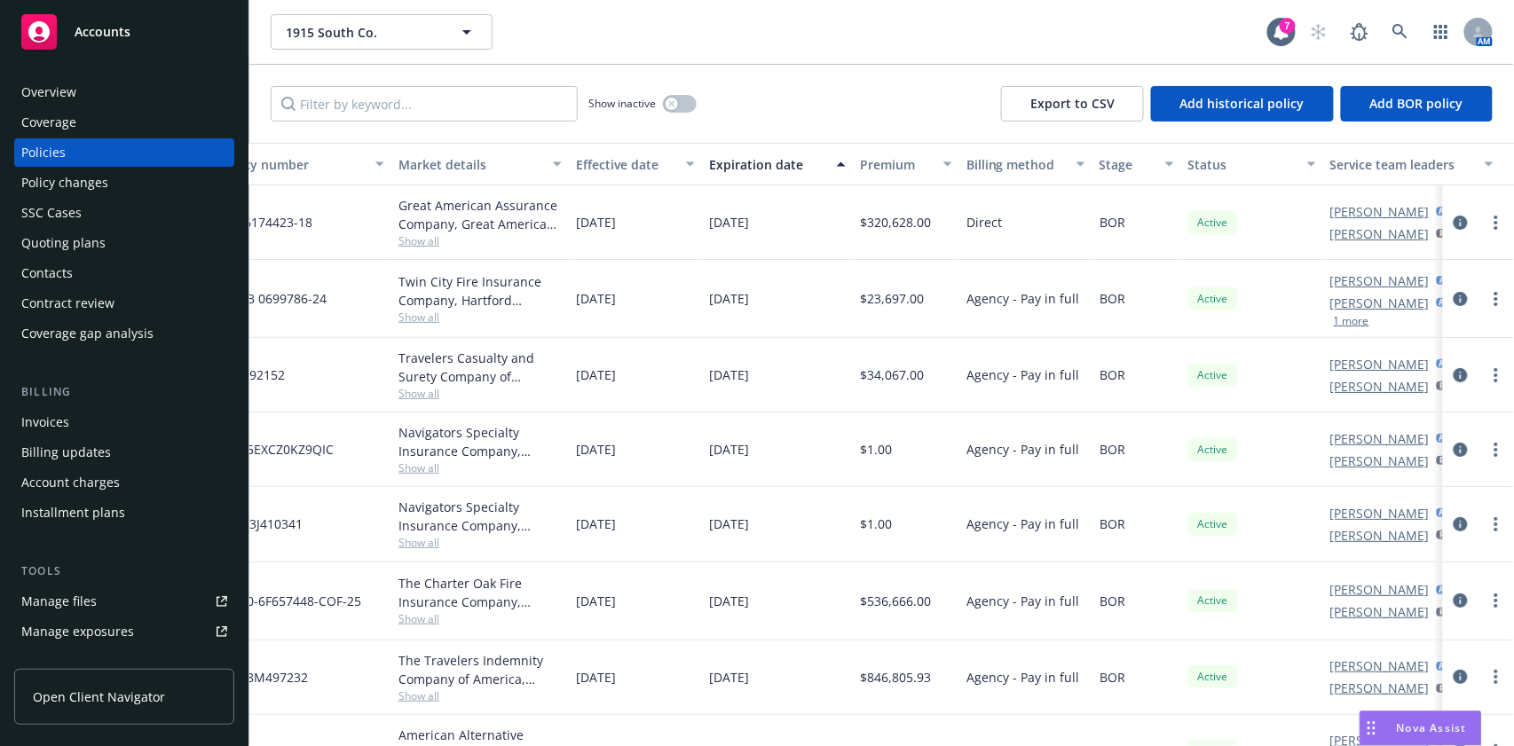
scroll to position [0, 465]
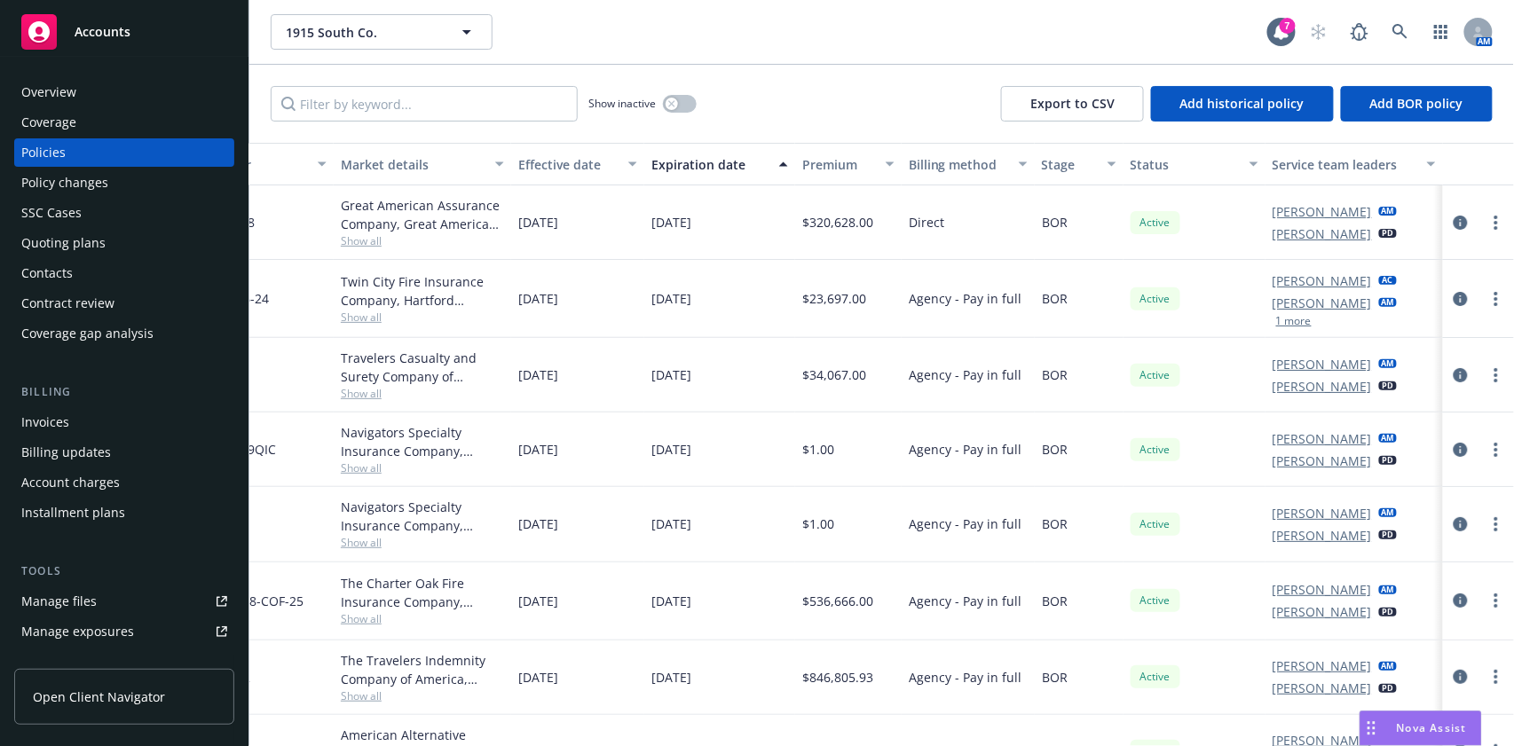
click at [1276, 317] on button "1 more" at bounding box center [1294, 321] width 36 height 11
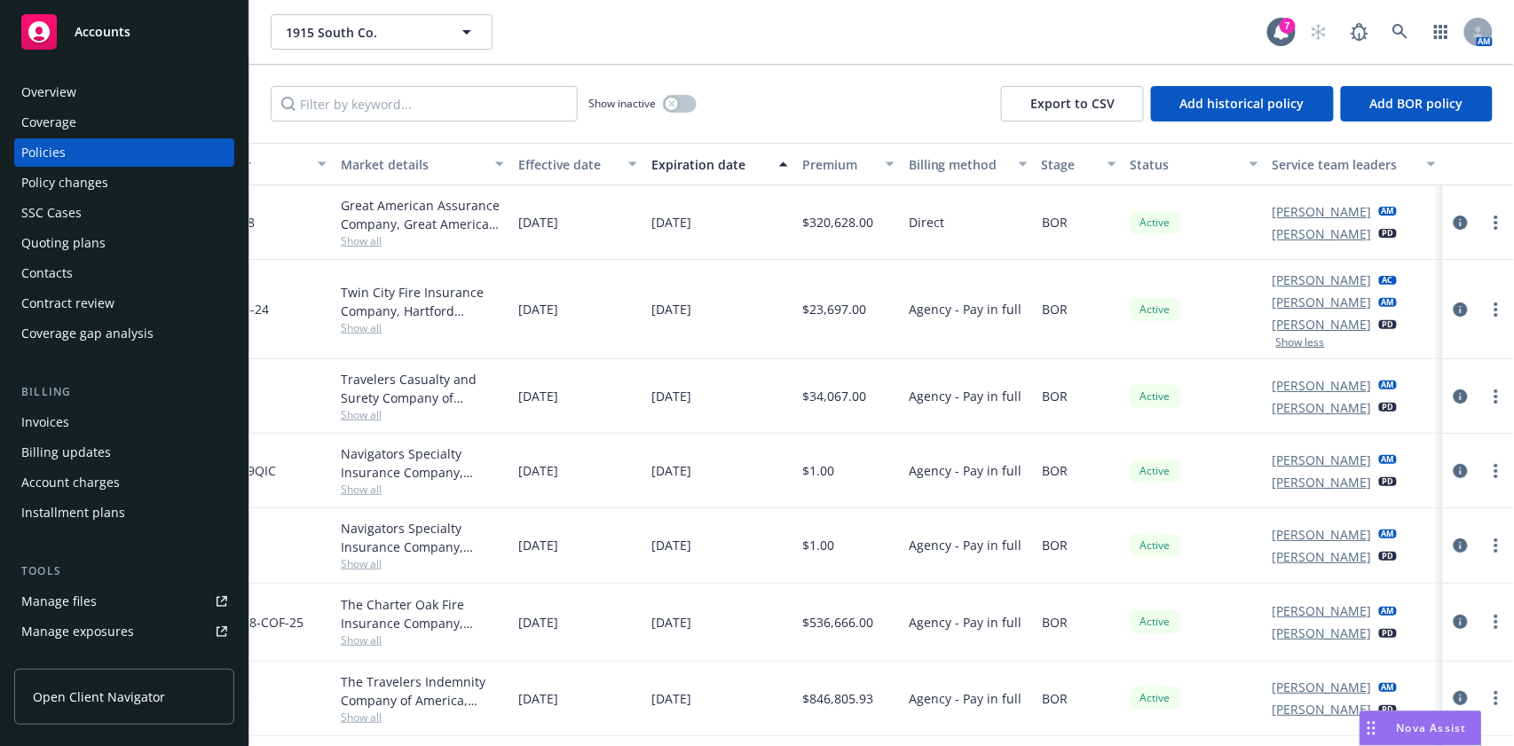
scroll to position [0, 0]
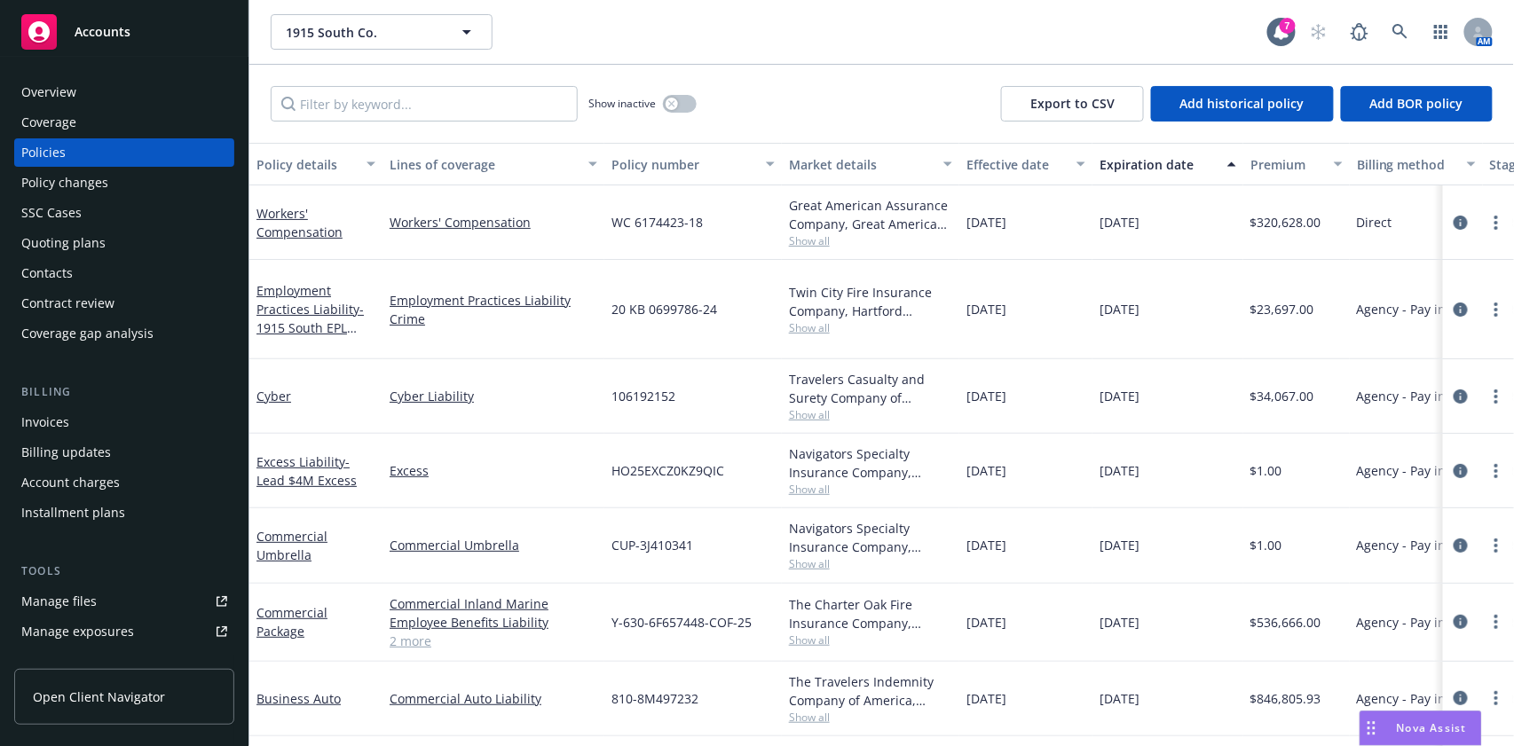
click at [822, 561] on span "Show all" at bounding box center [870, 563] width 163 height 15
click at [817, 630] on div "The Charter Oak Fire Insurance Company, Travelers Insurance" at bounding box center [870, 614] width 163 height 37
click at [817, 636] on span "Show all" at bounding box center [870, 640] width 163 height 15
click at [892, 650] on div "The Charter Oak Fire Insurance Company, Travelers Insurance Show all" at bounding box center [871, 623] width 178 height 78
click at [822, 722] on span "Show all" at bounding box center [870, 717] width 163 height 15
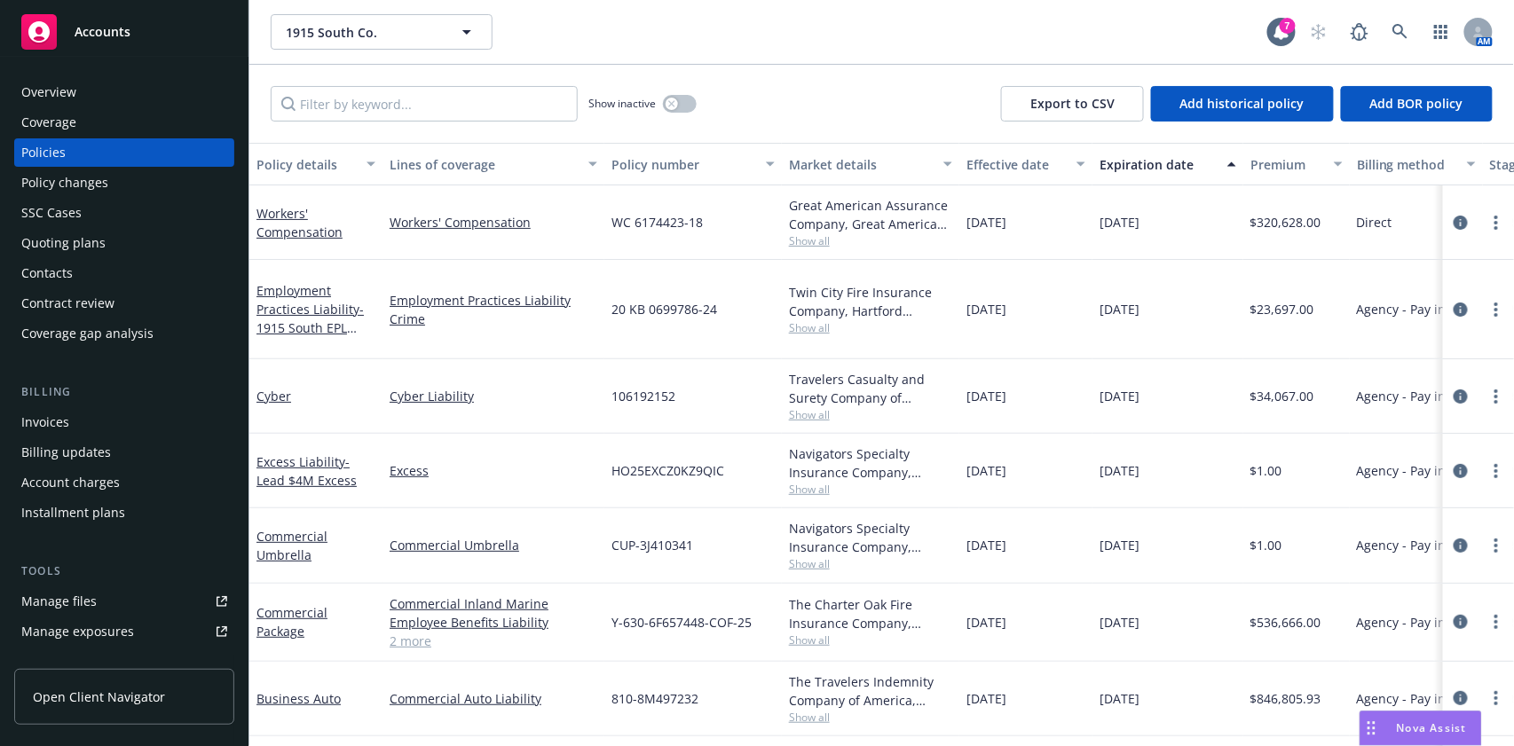
drag, startPoint x: 896, startPoint y: 343, endPoint x: 804, endPoint y: 343, distance: 92.3
click at [895, 343] on div "Twin City Fire Insurance Company, Hartford Insurance Group Show all" at bounding box center [871, 309] width 178 height 99
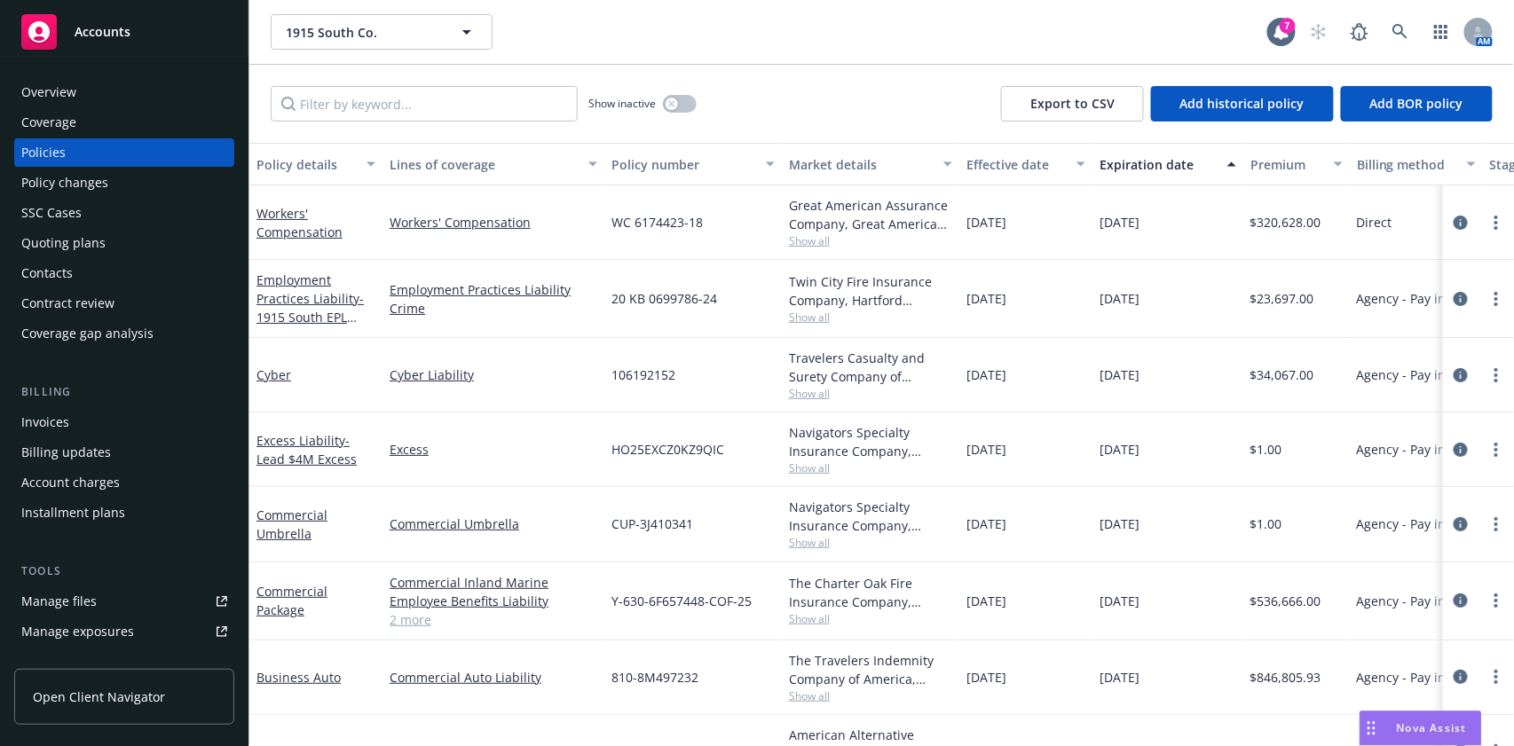
click at [814, 395] on span "Show all" at bounding box center [870, 393] width 163 height 15
click at [1454, 369] on icon "circleInformation" at bounding box center [1461, 375] width 14 height 14
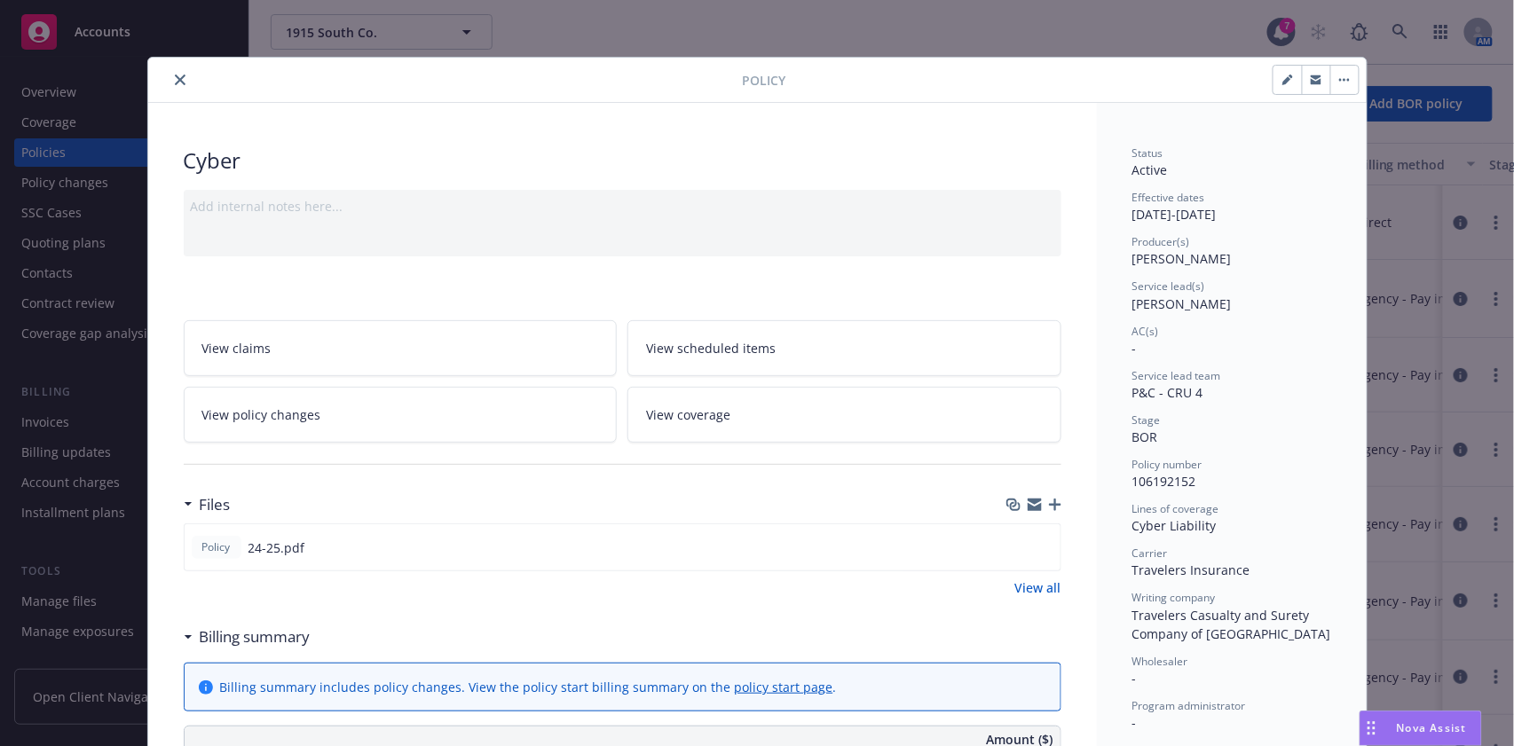
click at [170, 85] on button "close" at bounding box center [180, 79] width 21 height 21
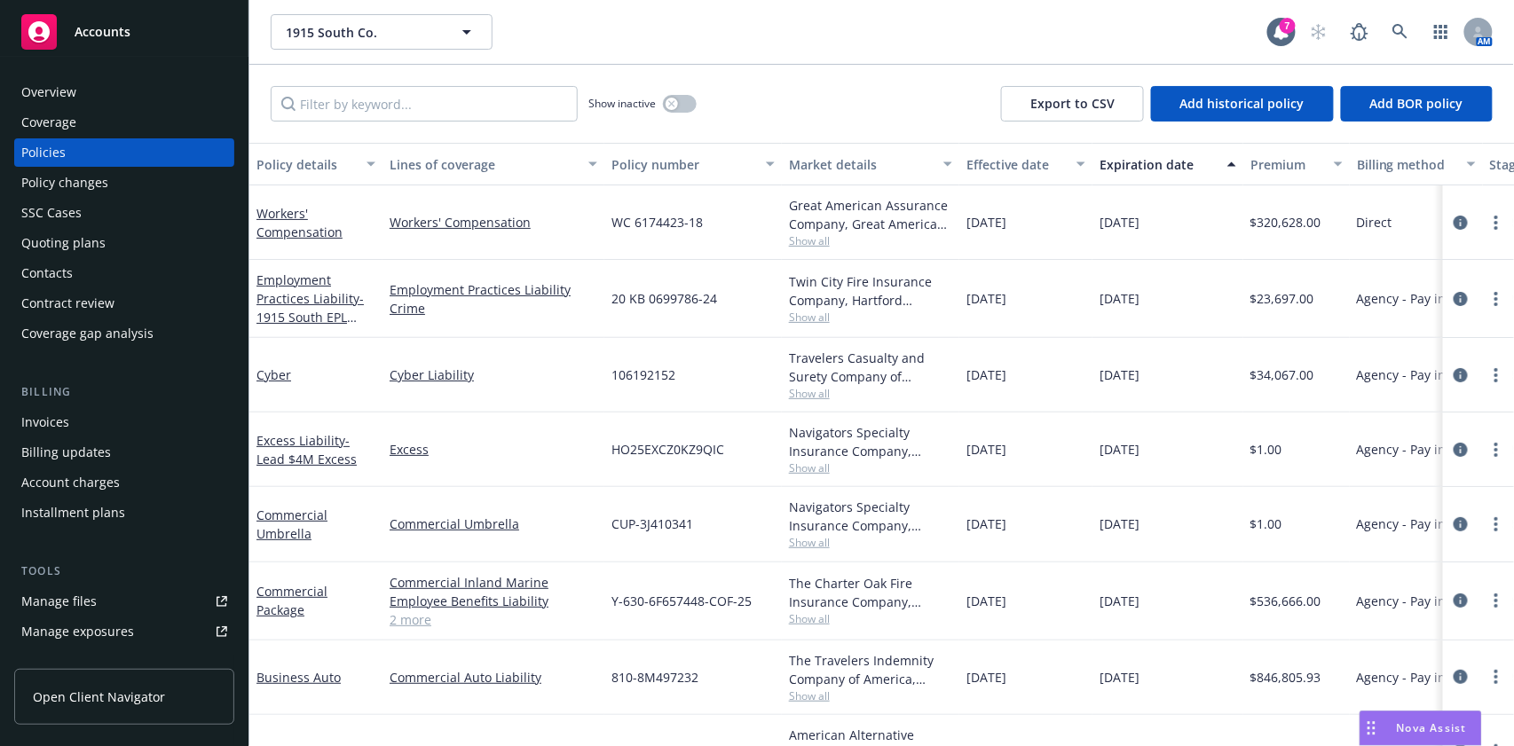
click at [81, 88] on div "Overview" at bounding box center [124, 92] width 206 height 28
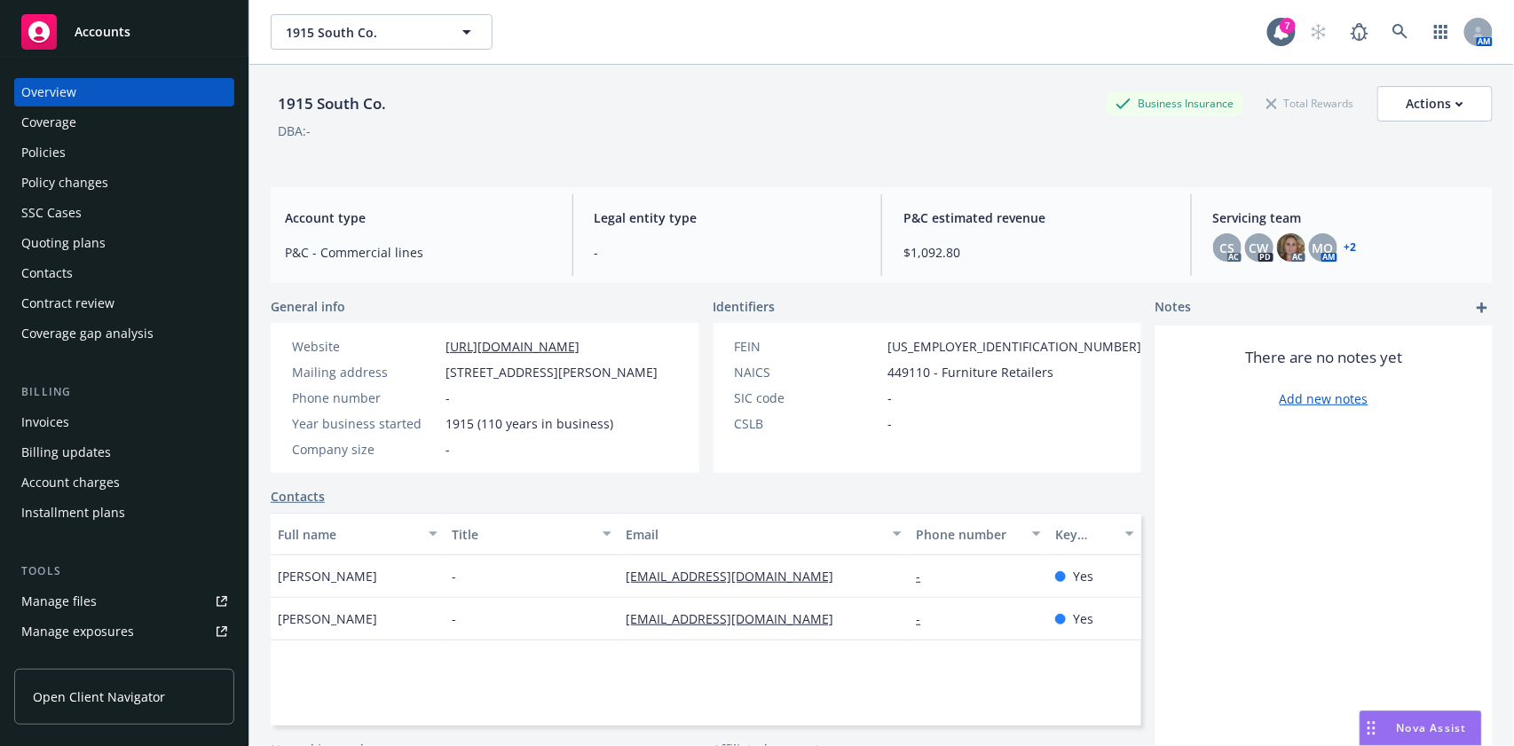
click at [47, 208] on div "SSC Cases" at bounding box center [51, 213] width 60 height 28
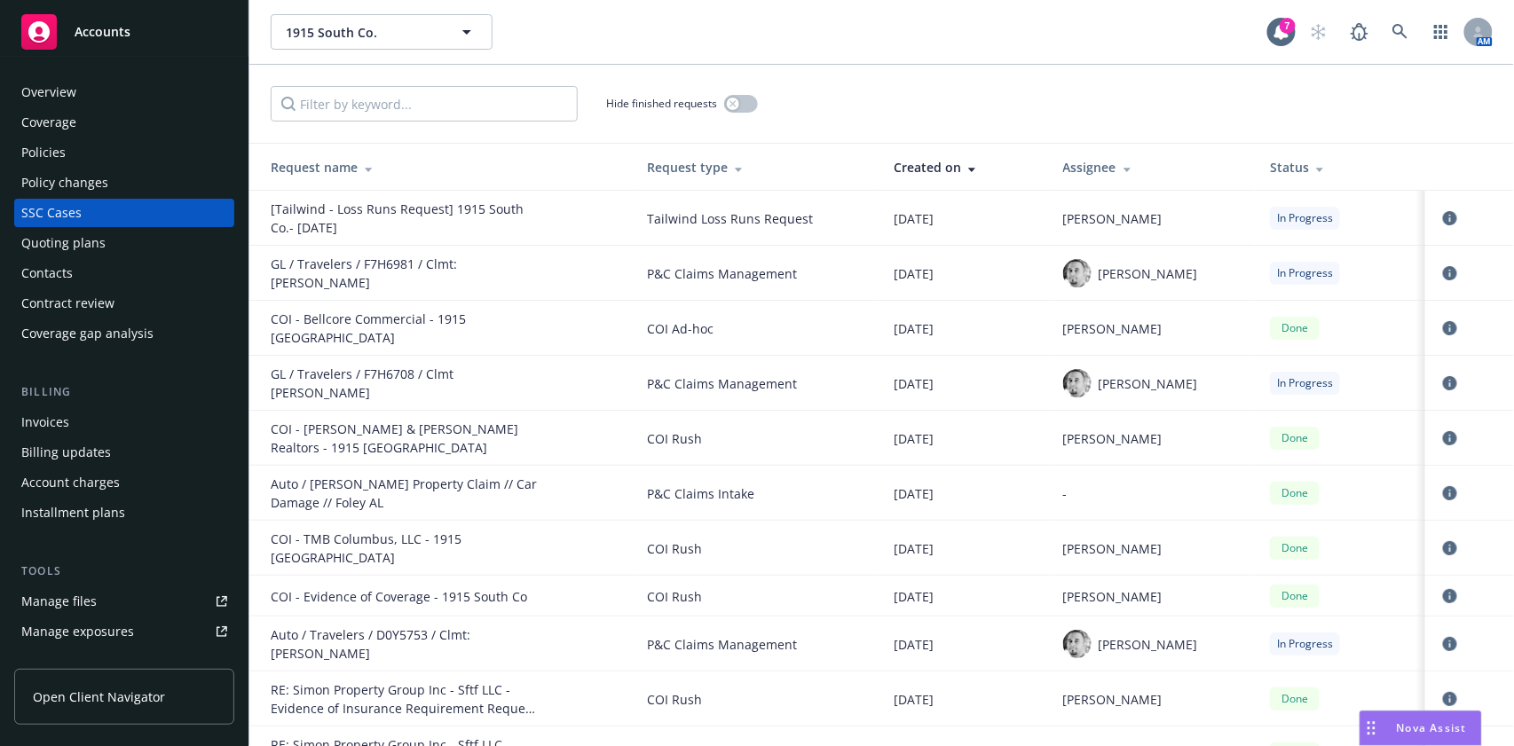
click at [66, 80] on div "Overview" at bounding box center [48, 92] width 55 height 28
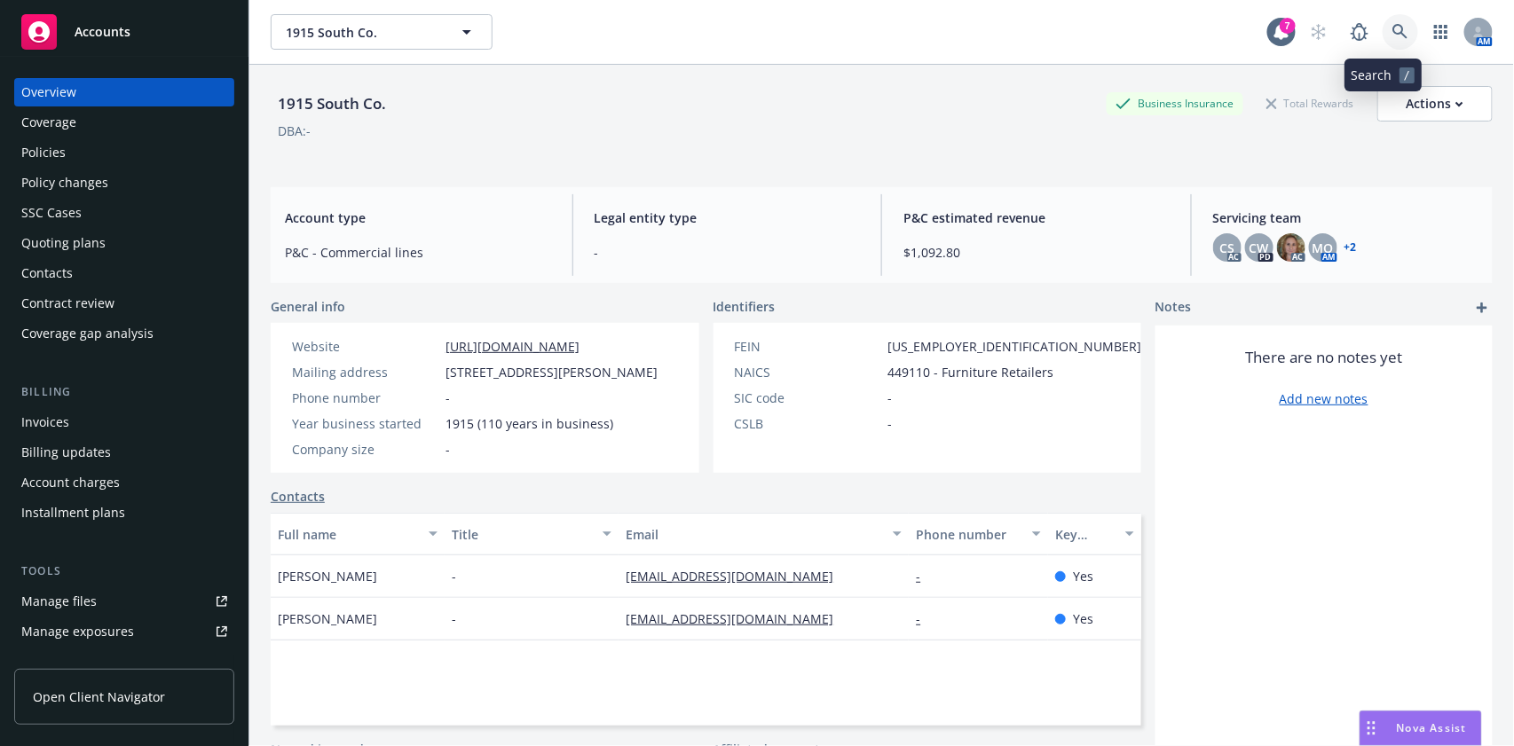
click at [1394, 43] on link at bounding box center [1401, 32] width 36 height 36
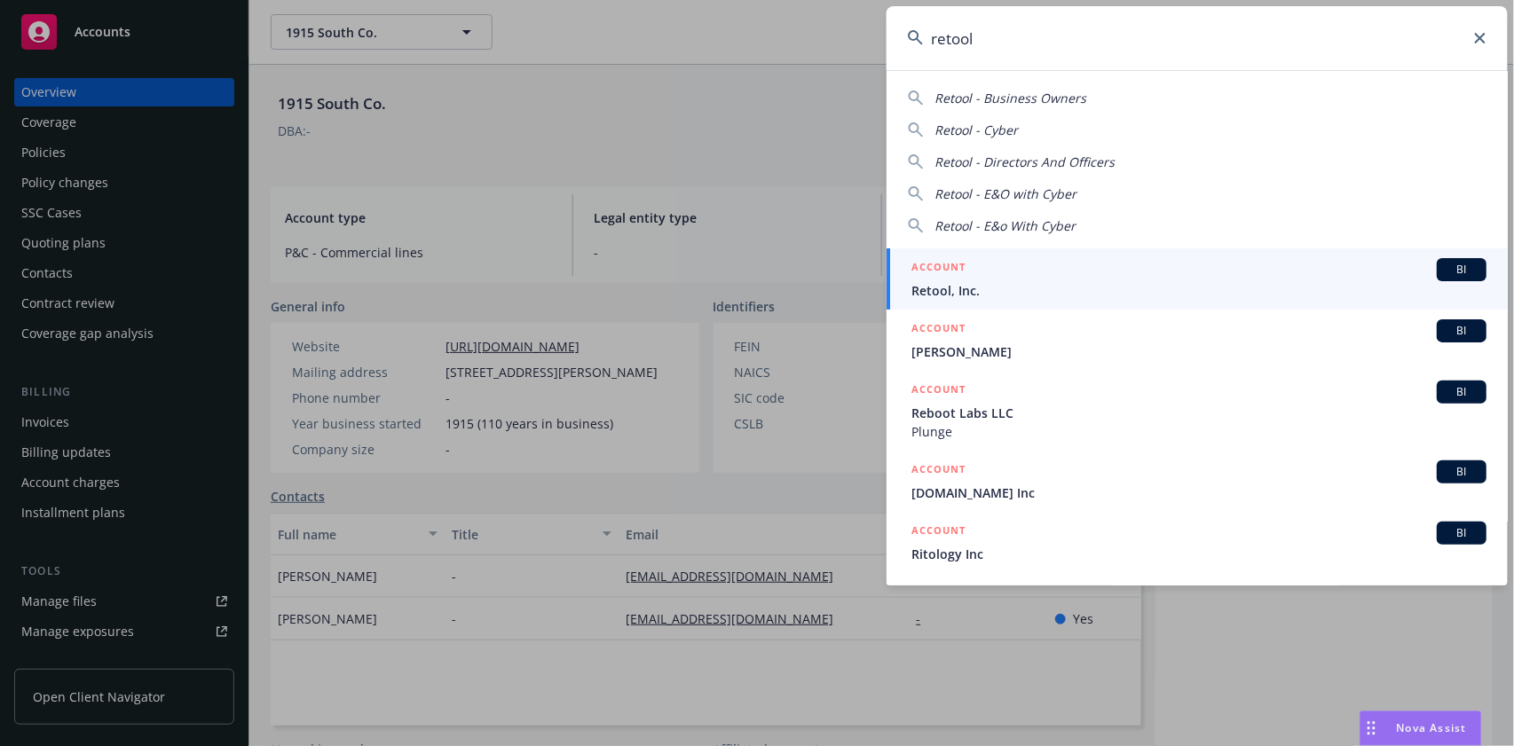
type input "retool"
click at [1006, 282] on span "Retool, Inc." at bounding box center [1199, 290] width 575 height 19
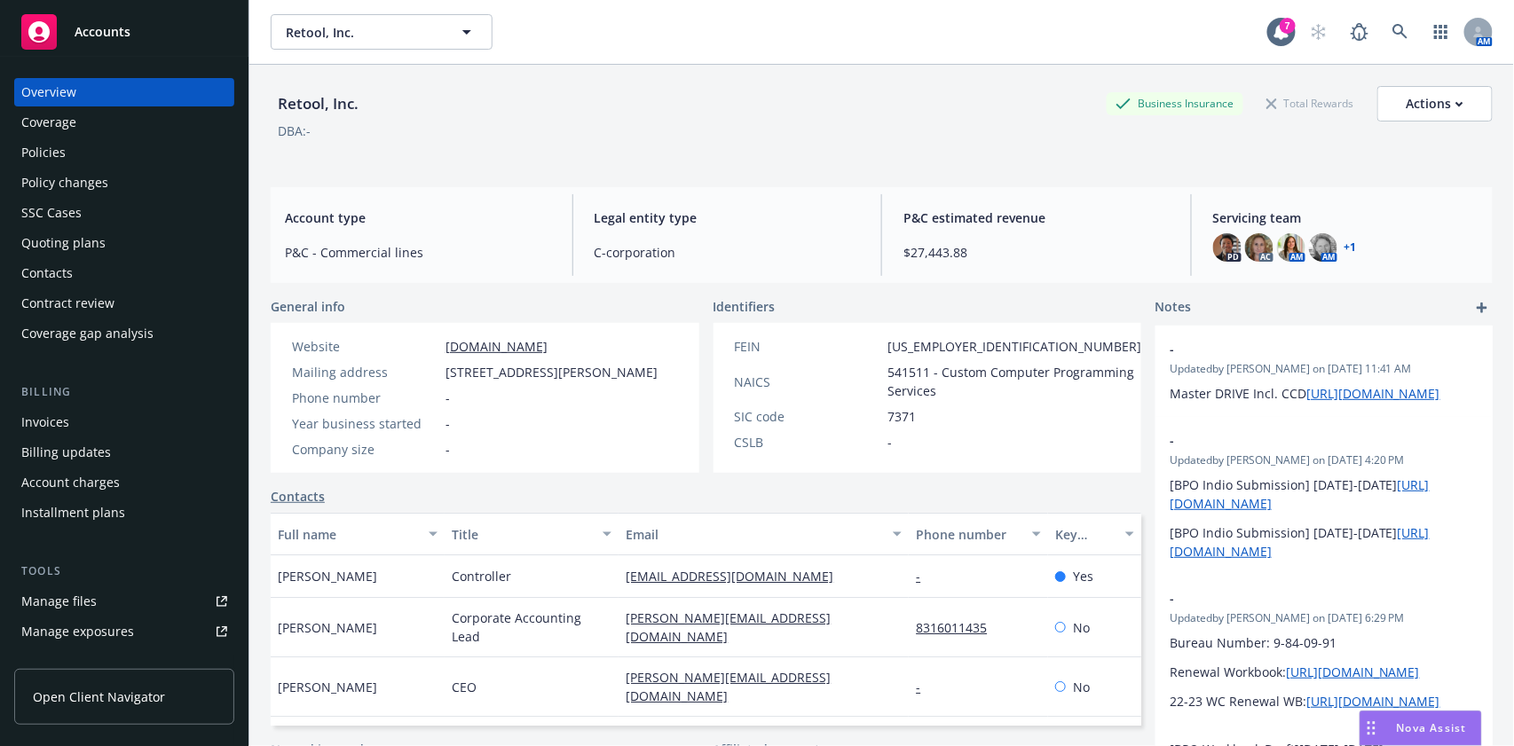
click at [103, 234] on div "Quoting plans" at bounding box center [124, 243] width 206 height 28
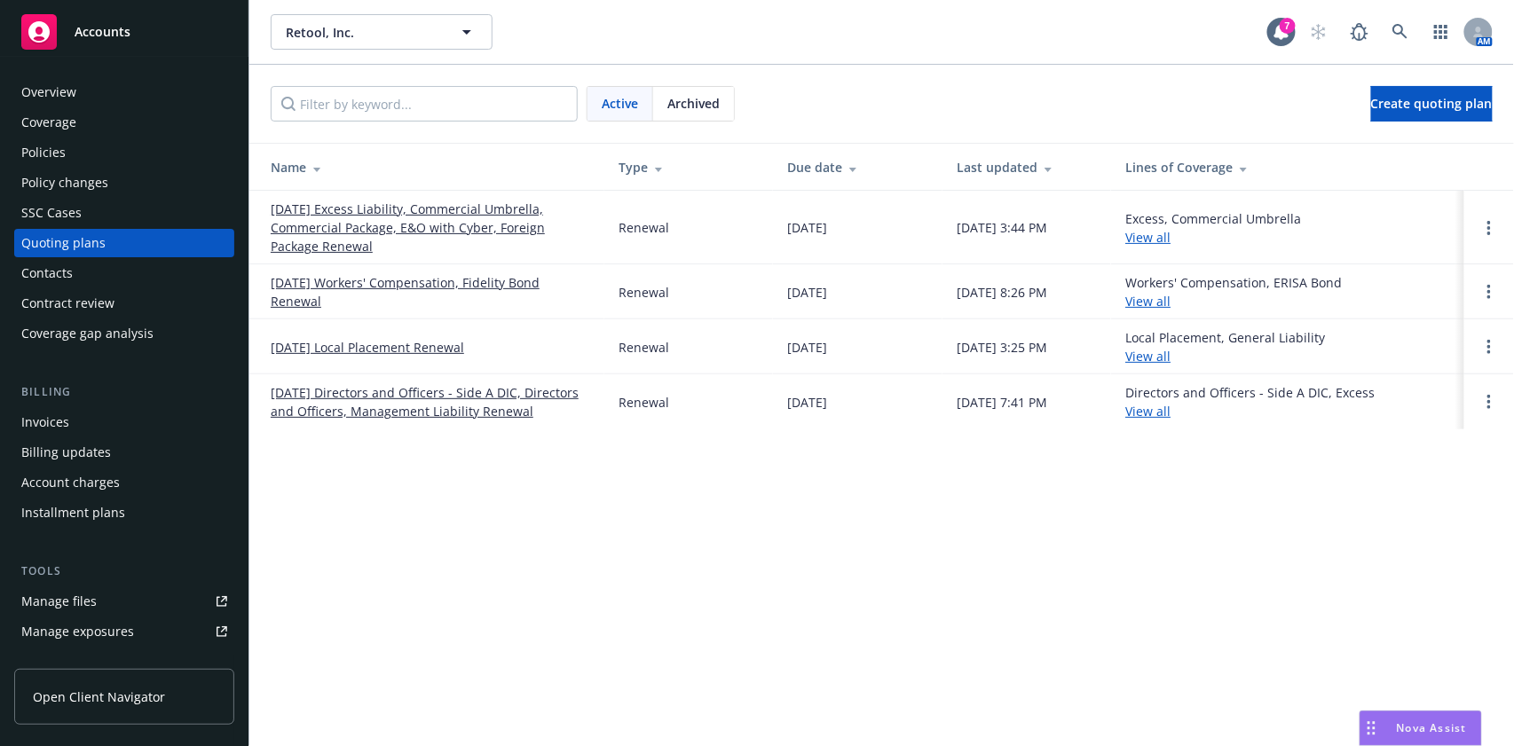
click at [383, 231] on link "[DATE] Excess Liability, Commercial Umbrella, Commercial Package, E&O with Cybe…" at bounding box center [431, 228] width 320 height 56
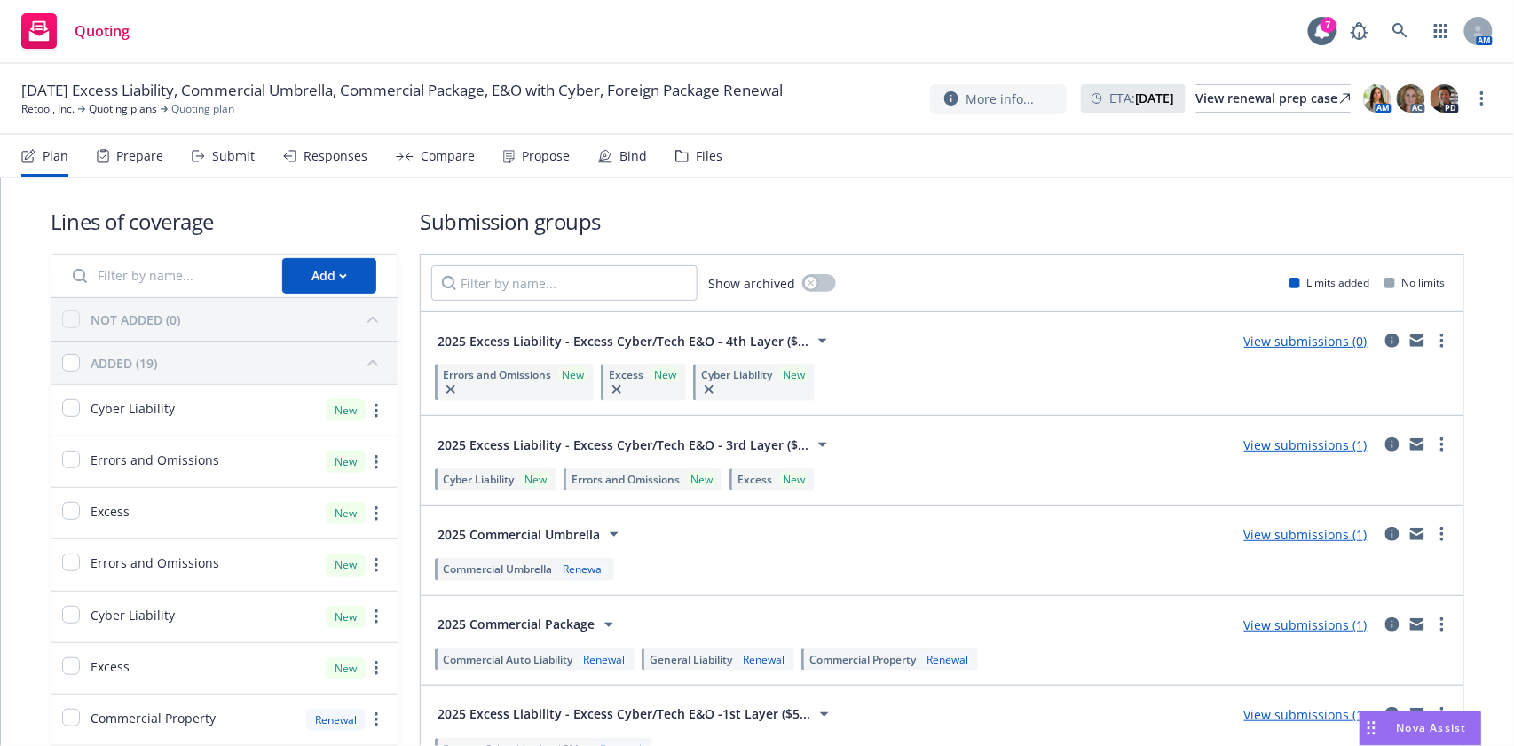
click at [677, 159] on icon at bounding box center [681, 156] width 13 height 12
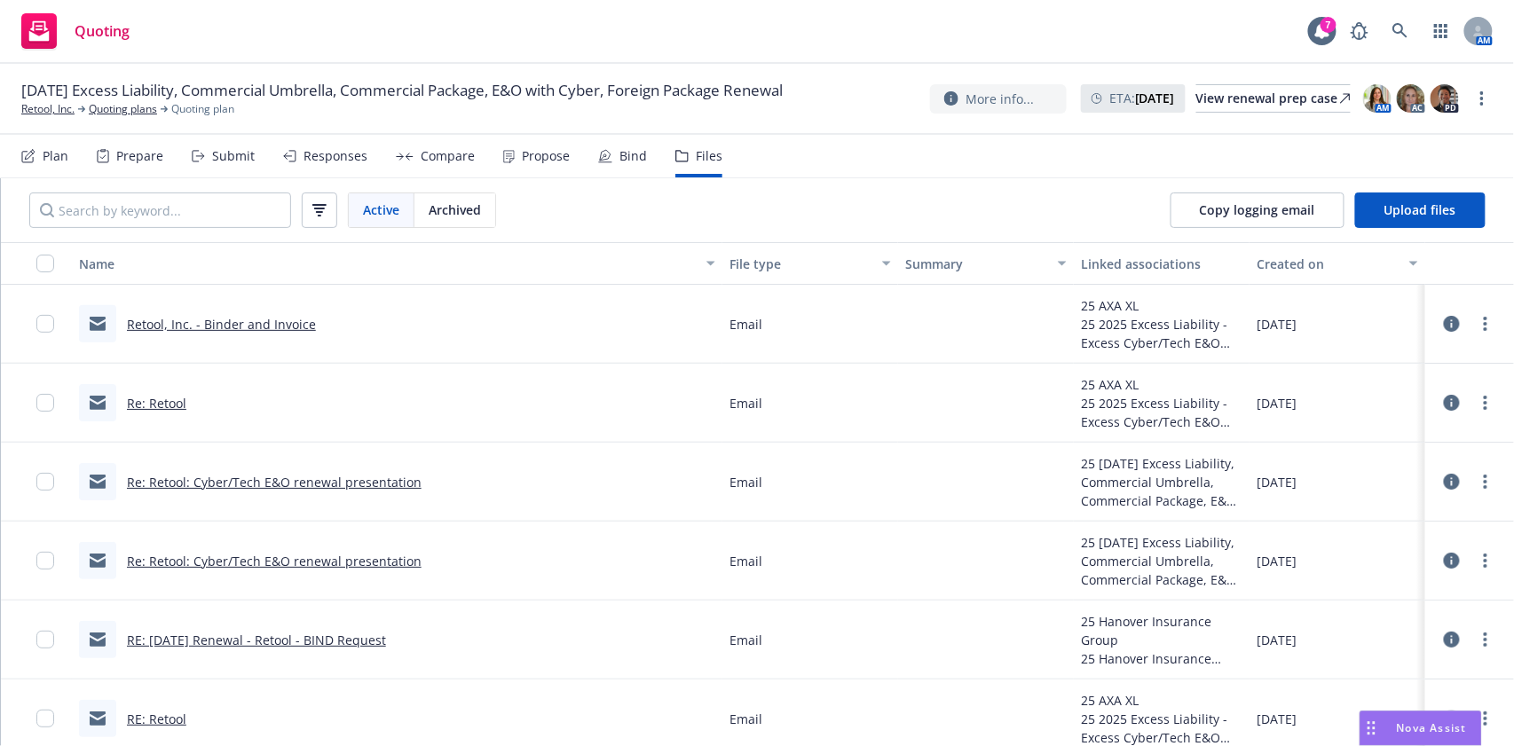
click at [224, 320] on link "Retool, Inc. - Binder and Invoice" at bounding box center [221, 324] width 189 height 17
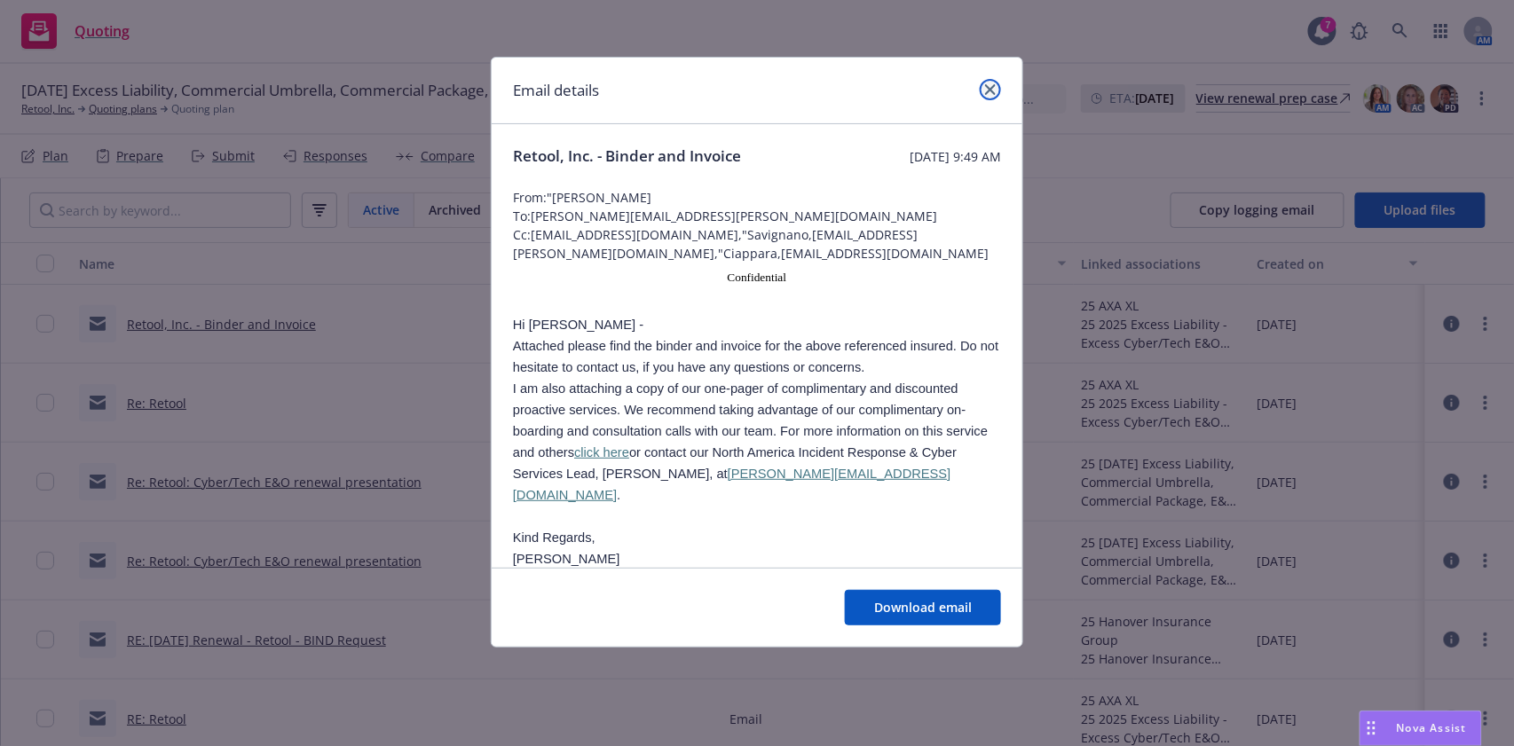
click at [994, 90] on icon "close" at bounding box center [990, 89] width 11 height 11
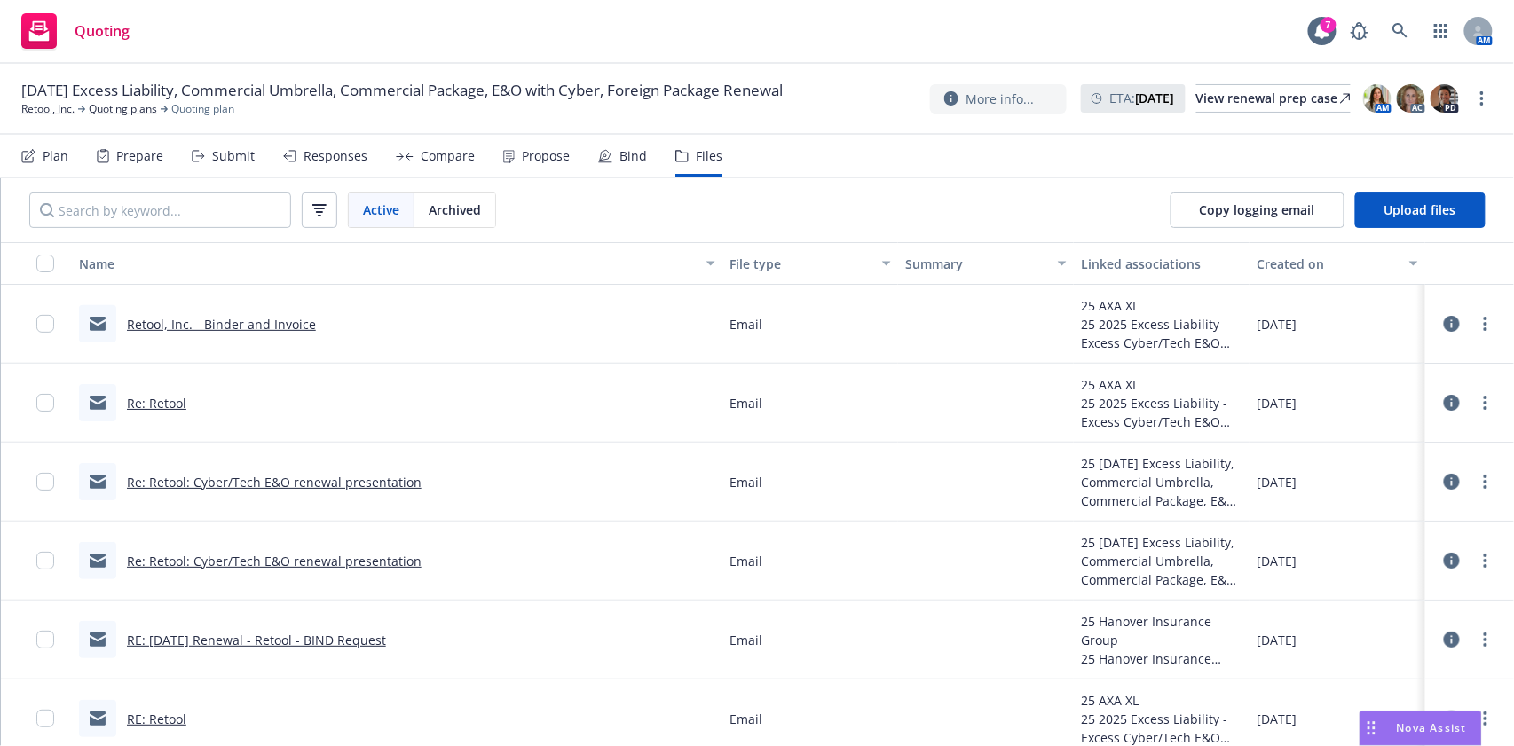
click at [627, 153] on div "Bind" at bounding box center [634, 156] width 28 height 14
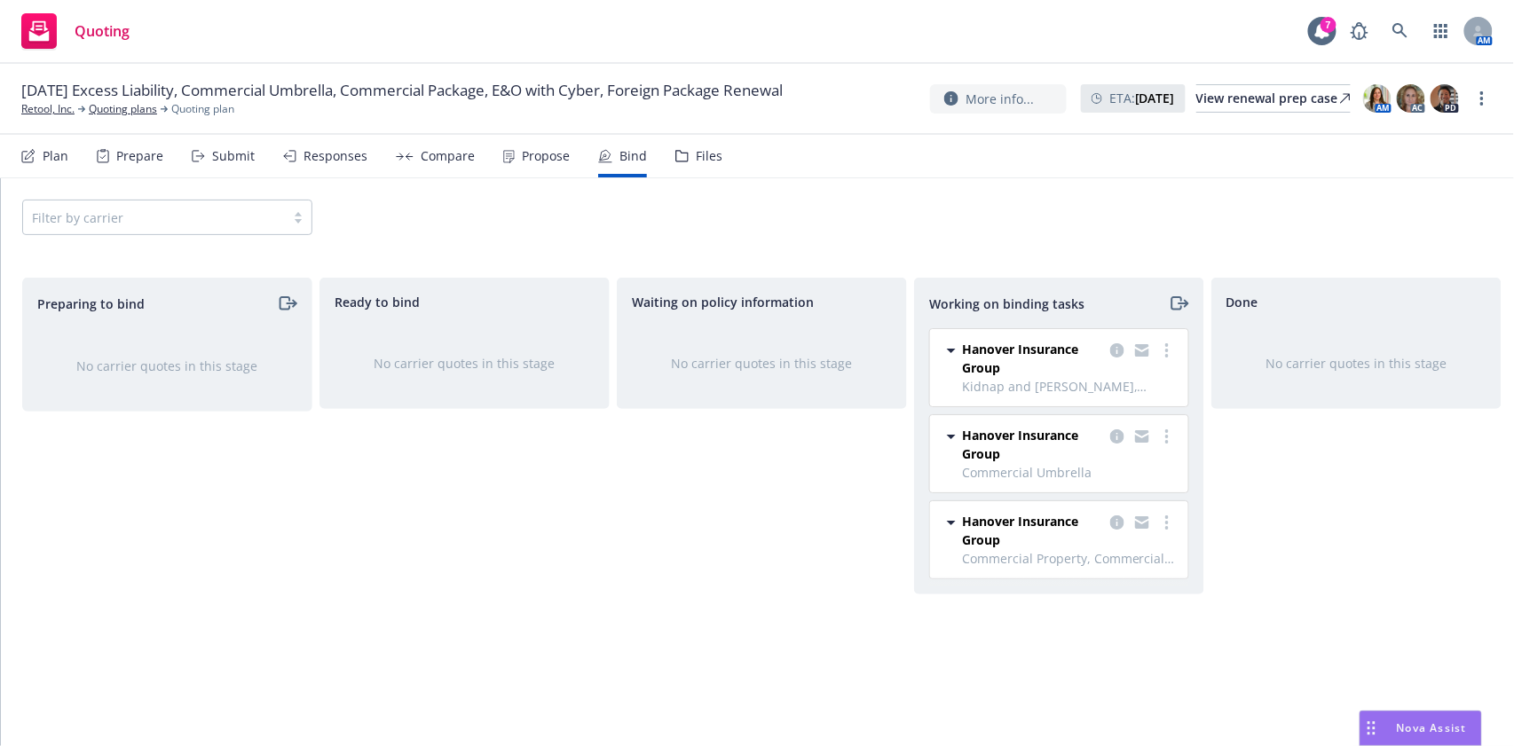
drag, startPoint x: 169, startPoint y: 159, endPoint x: 151, endPoint y: 156, distance: 17.9
click at [166, 159] on div "Plan Prepare Submit Responses Compare Propose Bind Files" at bounding box center [371, 156] width 701 height 43
click at [151, 156] on div "Prepare" at bounding box center [139, 156] width 47 height 14
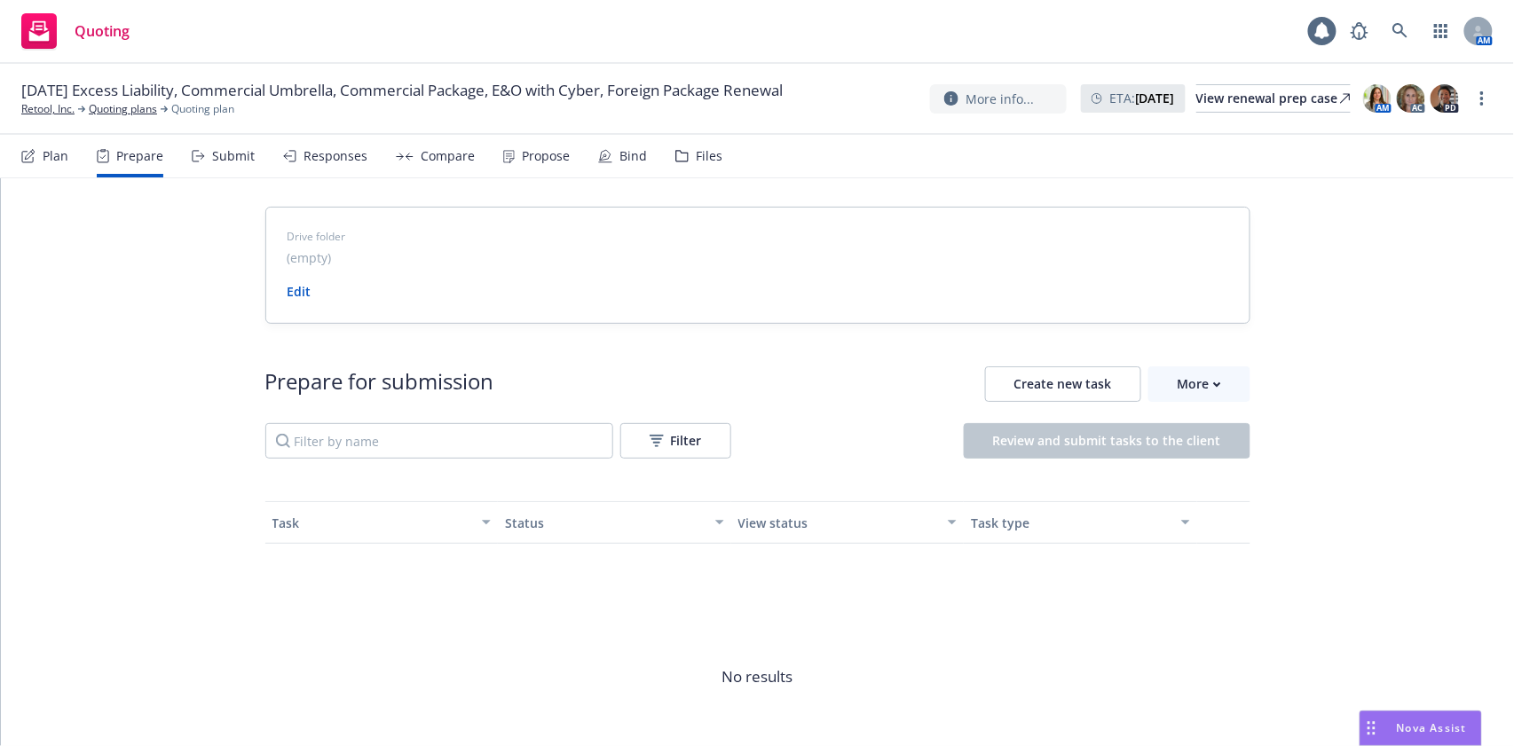
click at [250, 156] on div "Submit" at bounding box center [233, 156] width 43 height 14
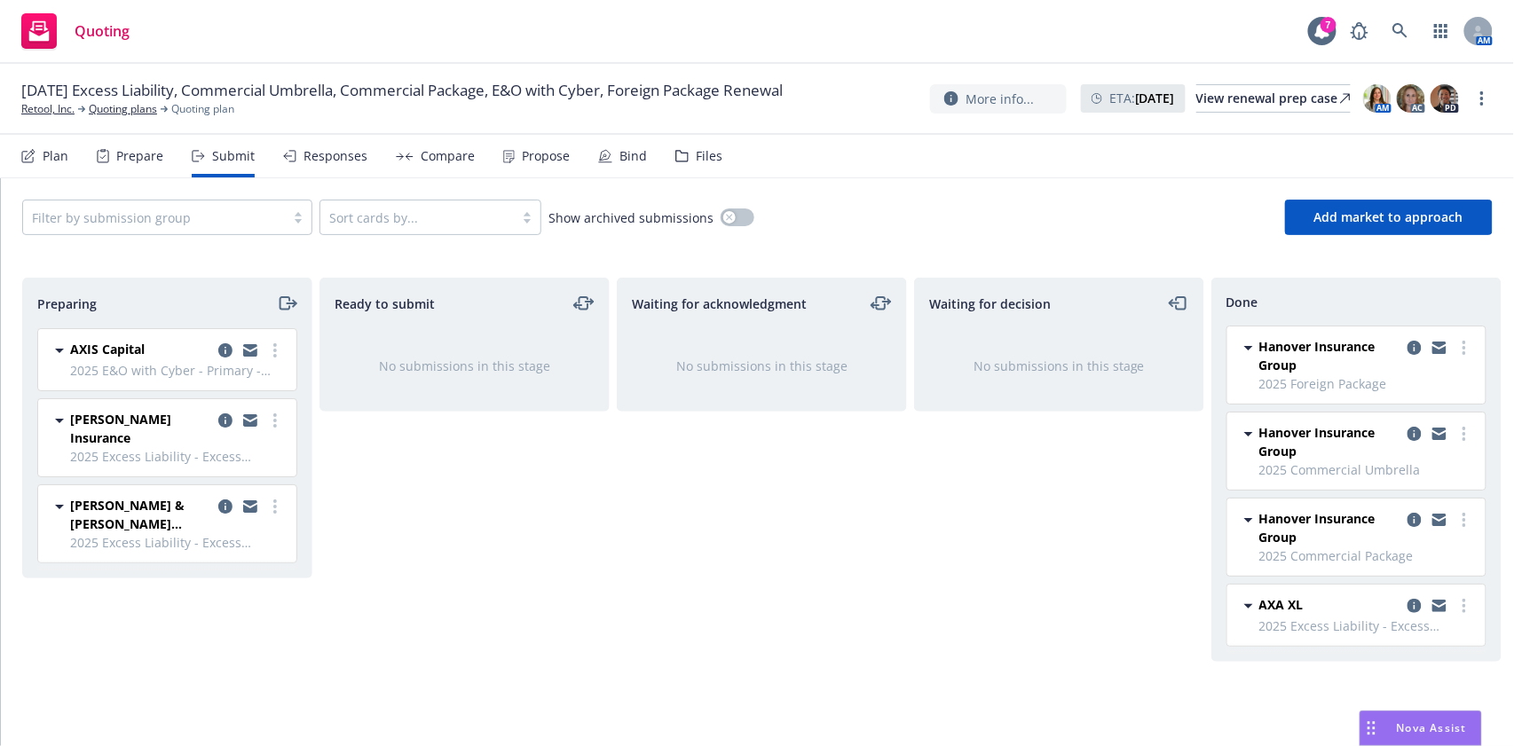
click at [684, 145] on div "Files" at bounding box center [698, 156] width 47 height 43
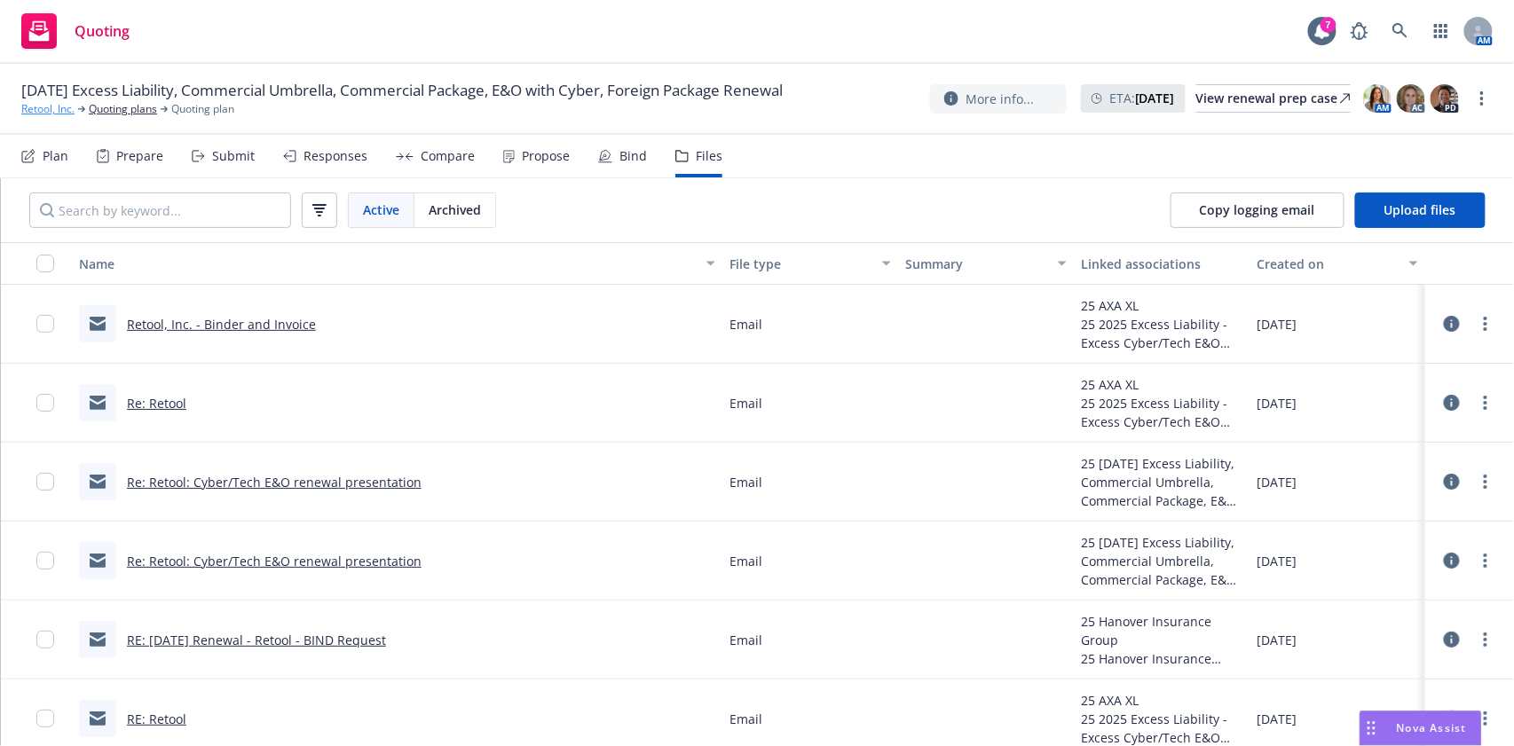
click at [54, 115] on link "Retool, Inc." at bounding box center [47, 109] width 53 height 16
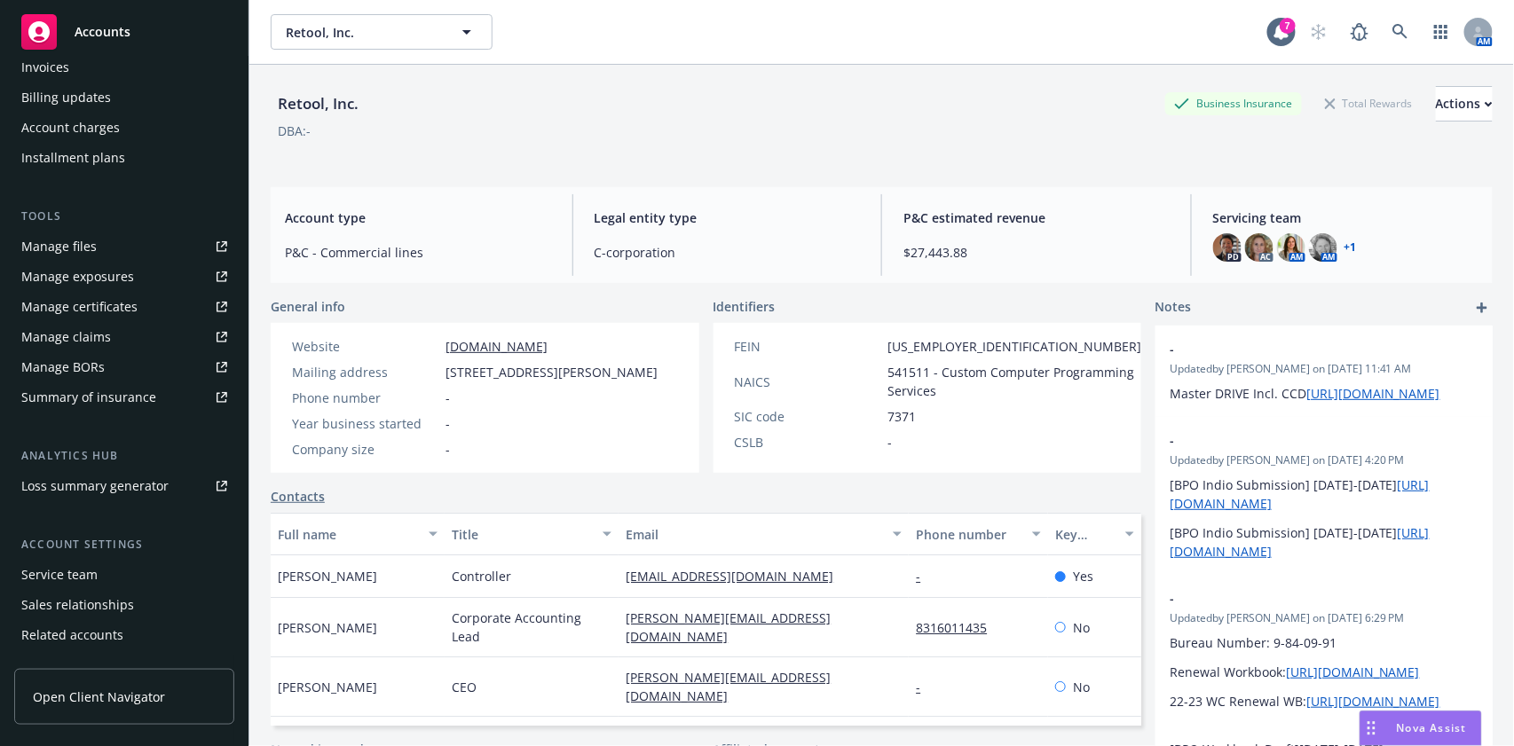
scroll to position [236, 0]
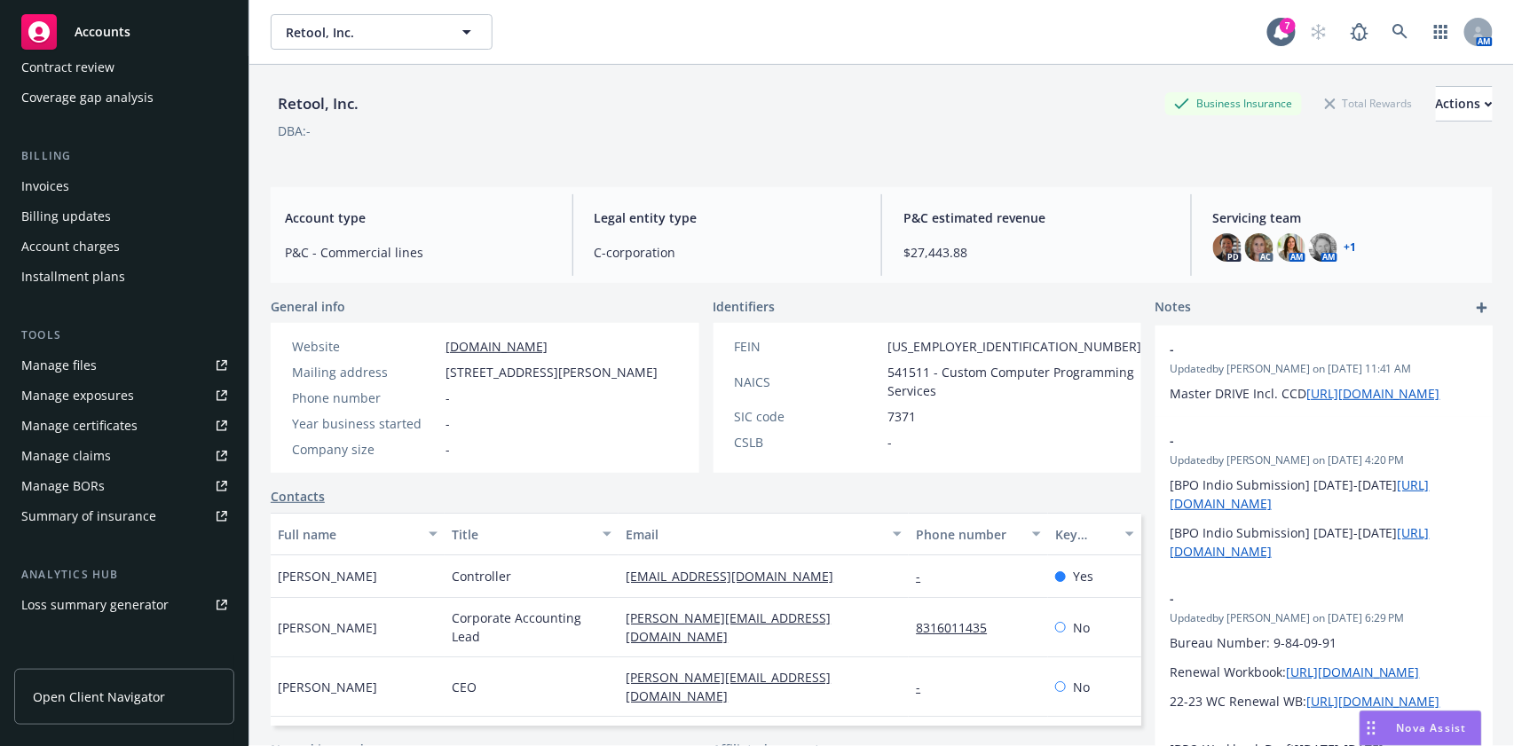
click at [88, 181] on div "Invoices" at bounding box center [124, 186] width 206 height 28
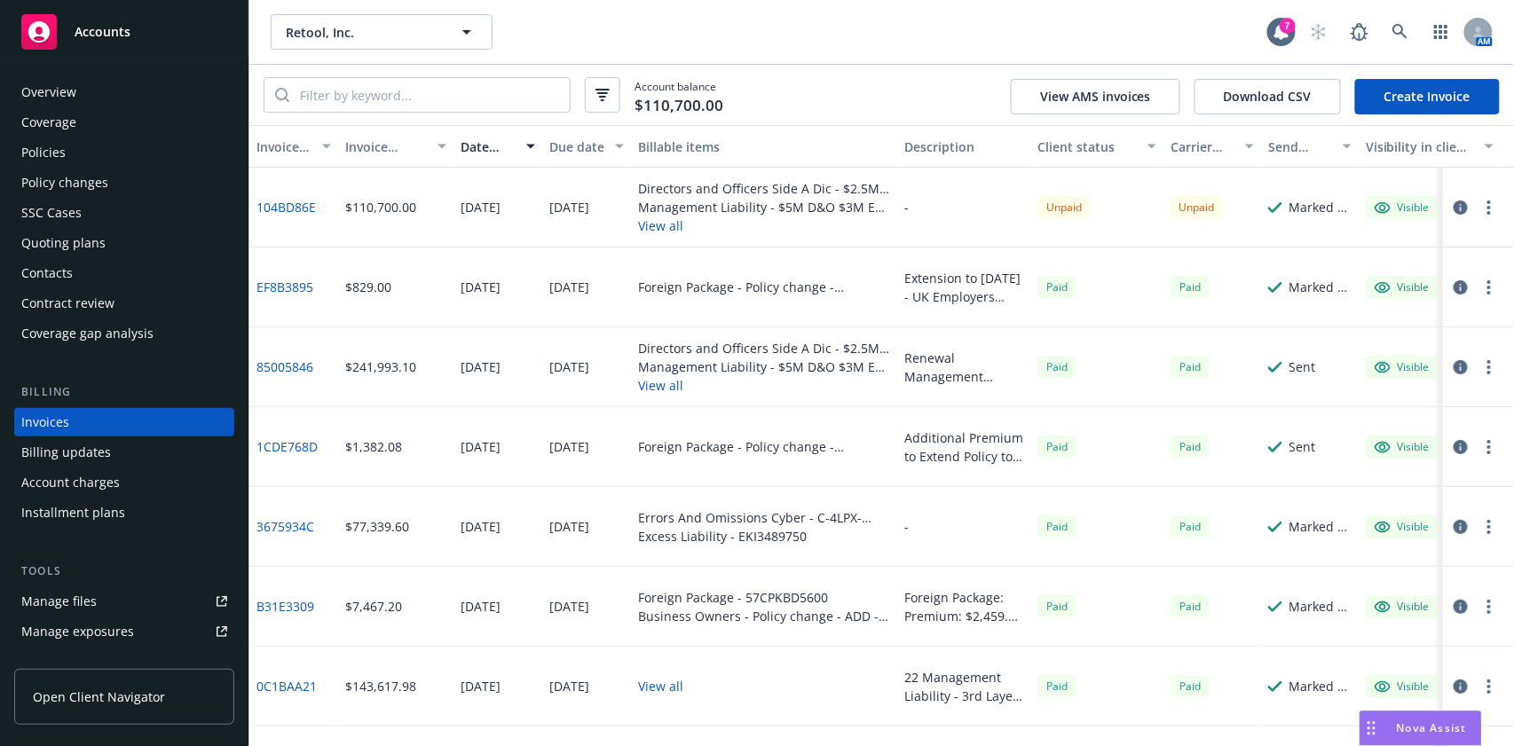
click at [77, 246] on div "Quoting plans" at bounding box center [63, 243] width 84 height 28
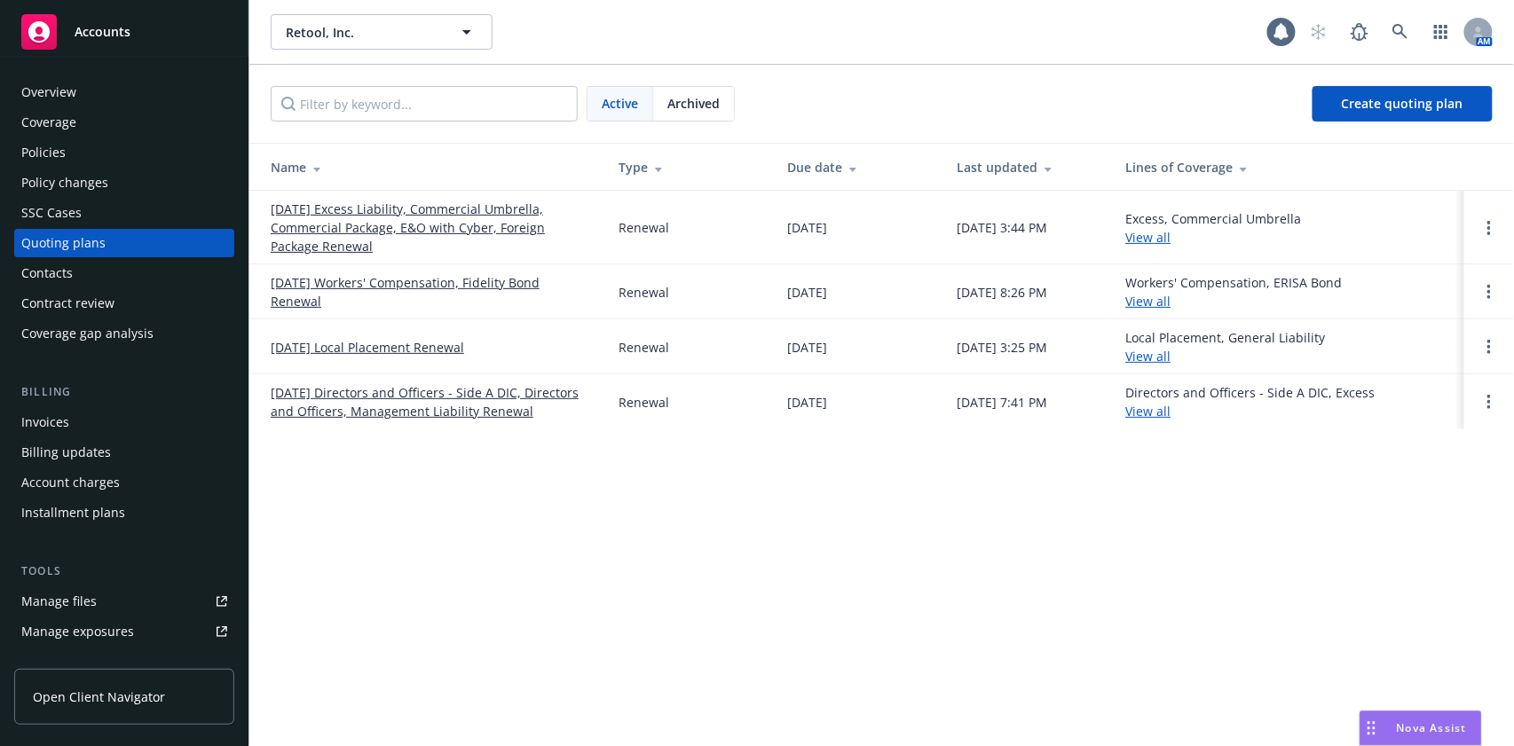
click at [431, 213] on link "08/07/25 Excess Liability, Commercial Umbrella, Commercial Package, E&O with Cy…" at bounding box center [431, 228] width 320 height 56
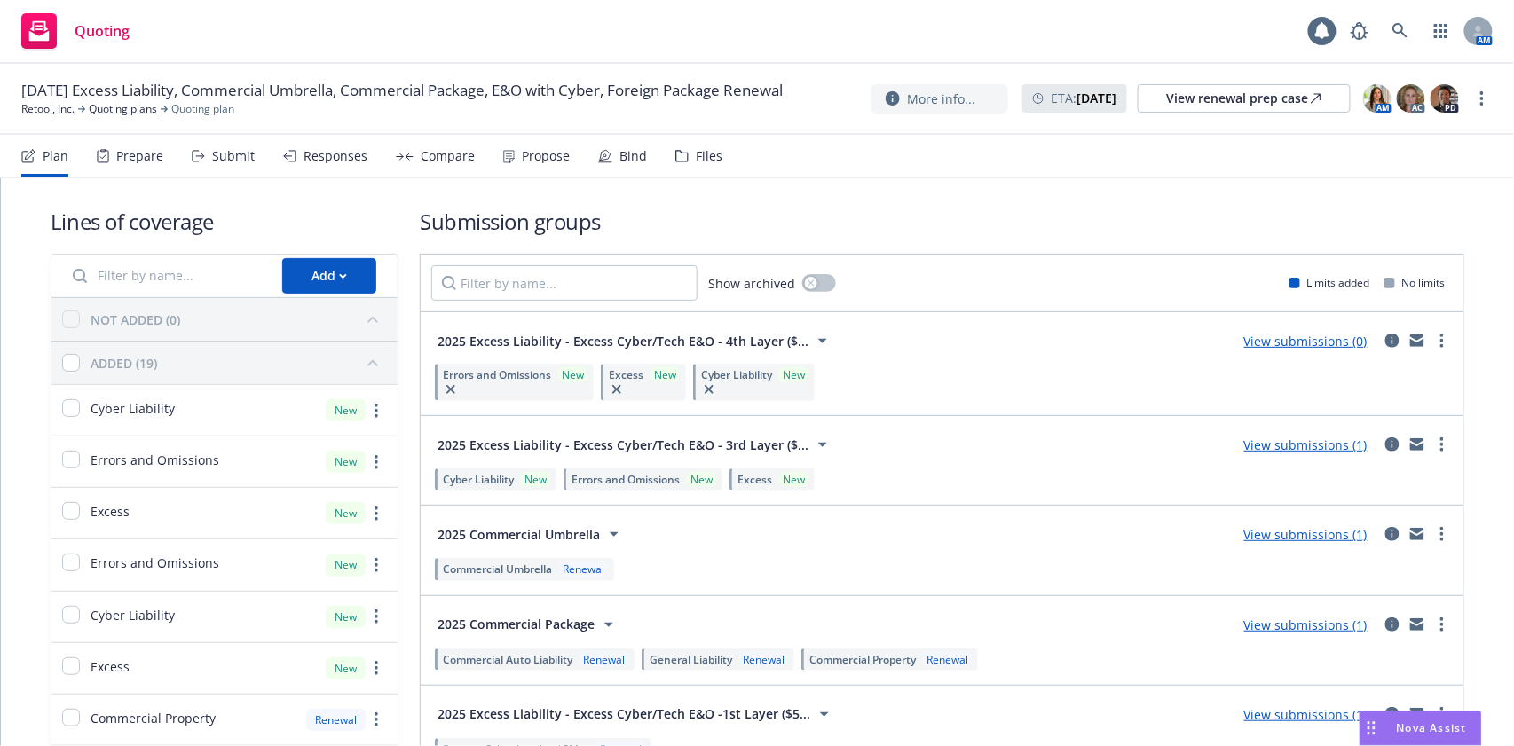
click at [709, 153] on div "Files" at bounding box center [709, 156] width 27 height 14
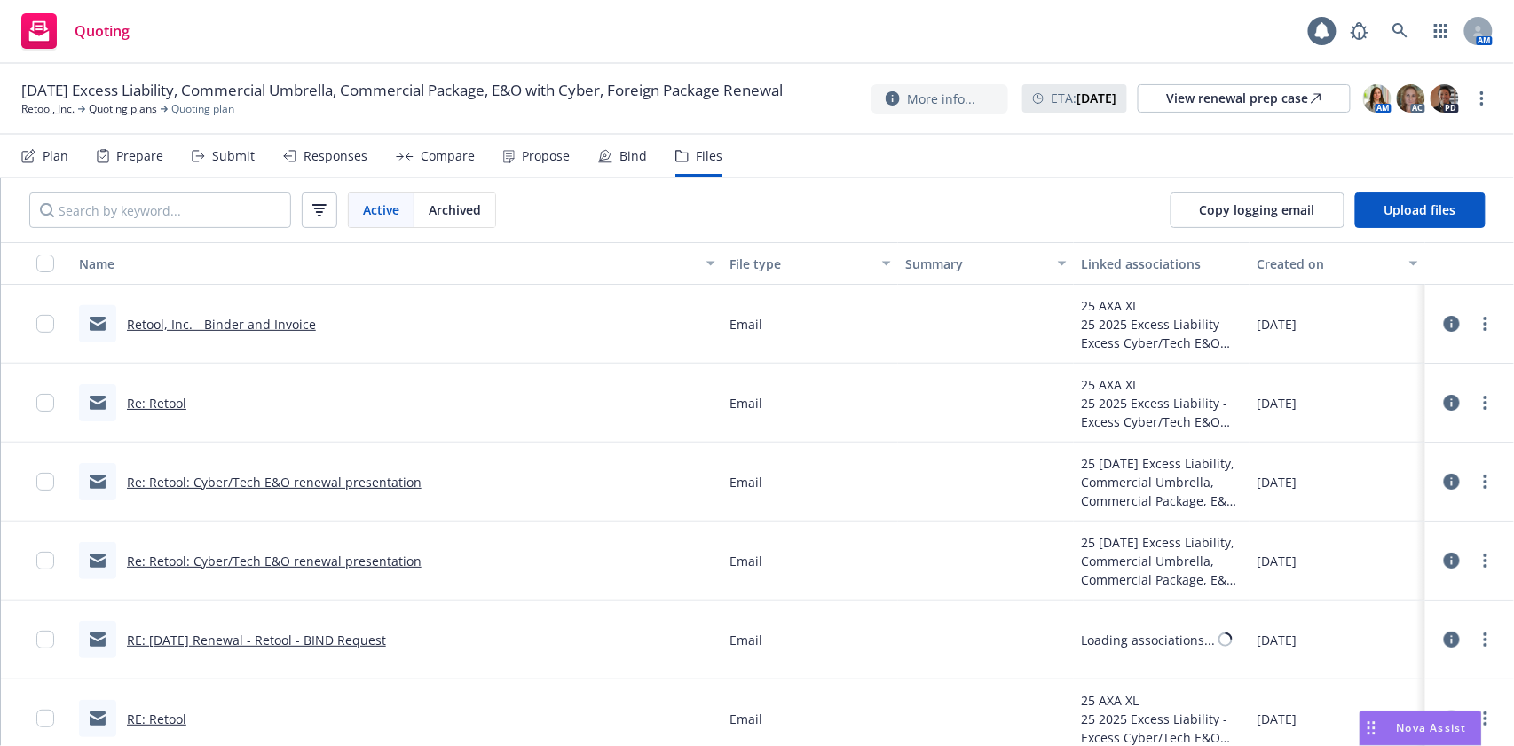
click at [192, 319] on link "Retool, Inc. - Binder and Invoice" at bounding box center [221, 324] width 189 height 17
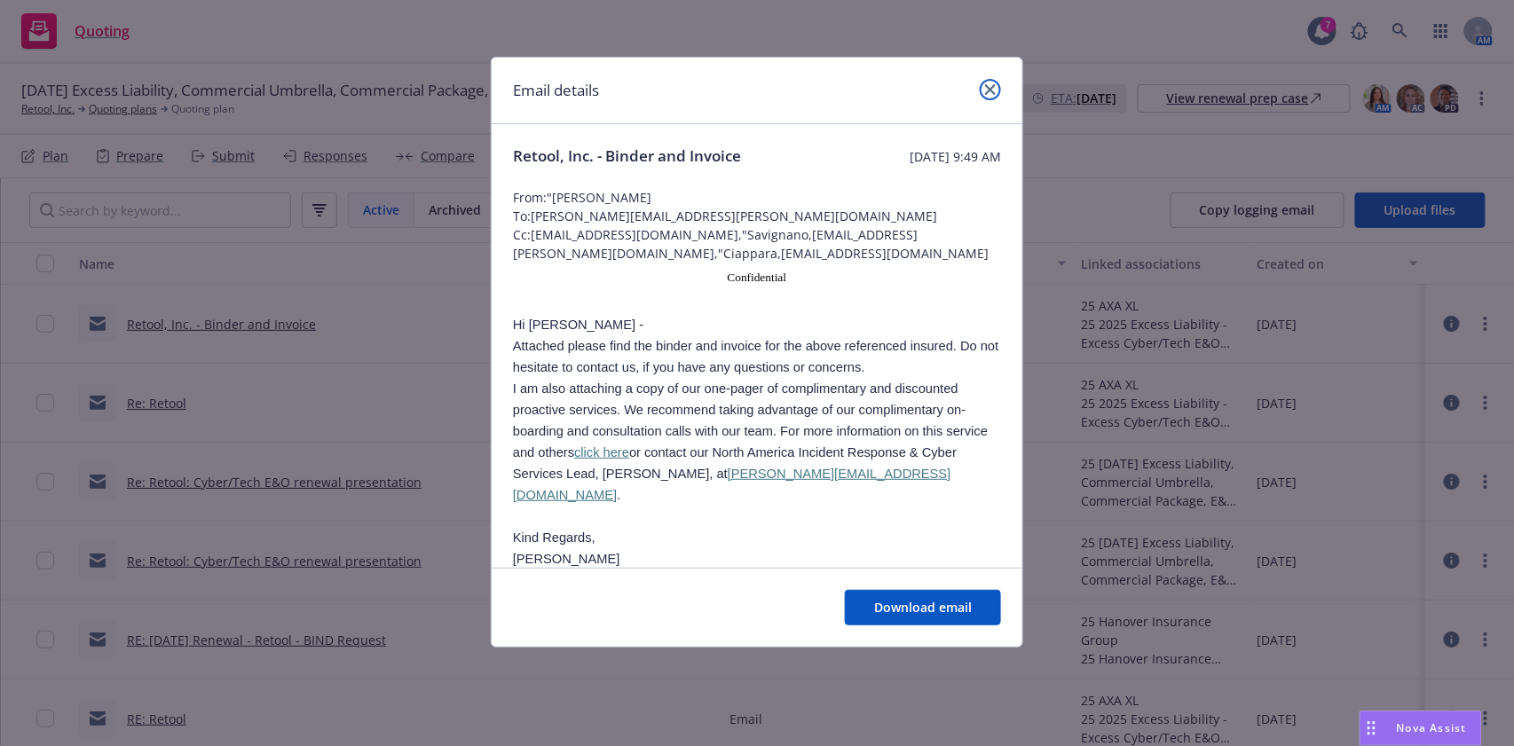
click at [990, 84] on icon "close" at bounding box center [990, 89] width 11 height 11
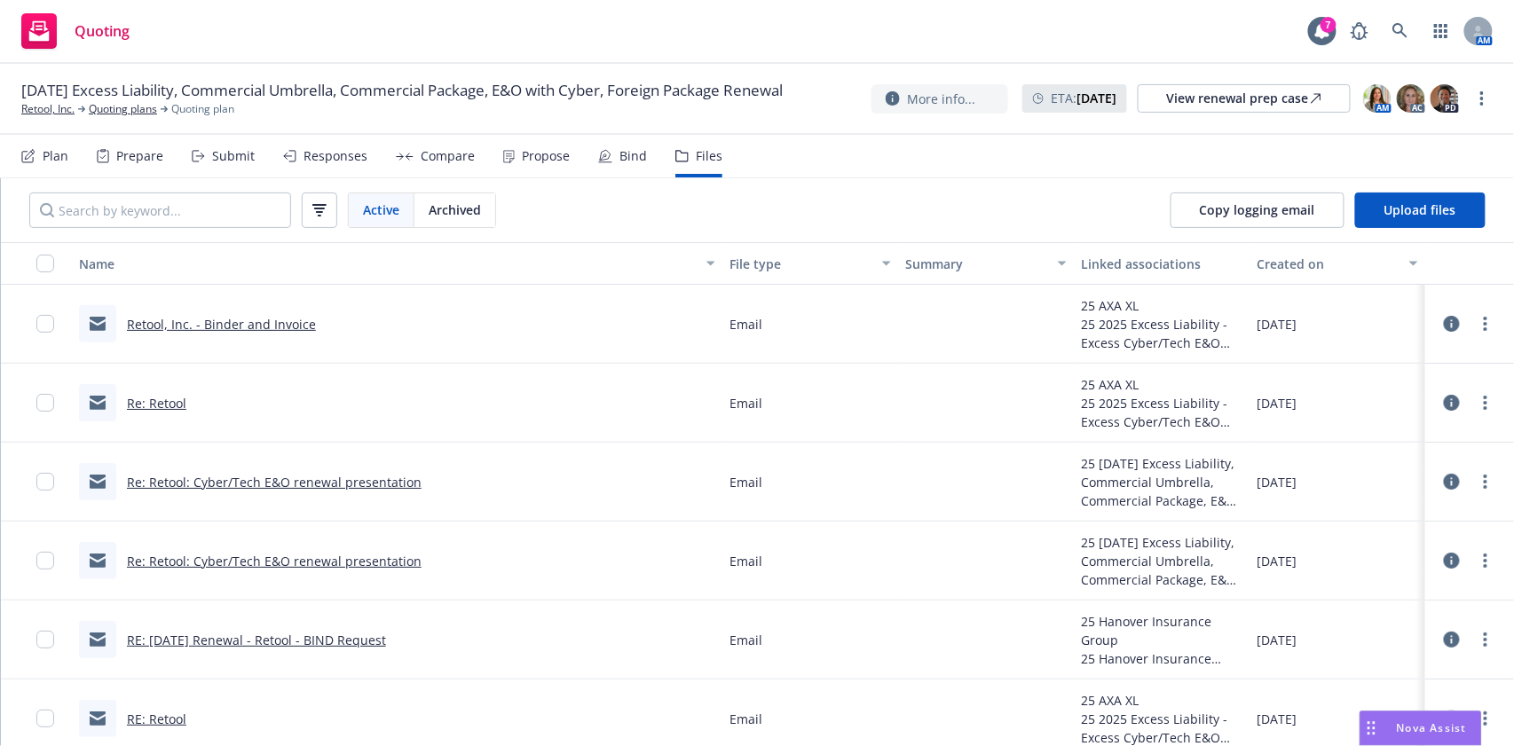
click at [153, 405] on link "Re: Retool" at bounding box center [156, 403] width 59 height 17
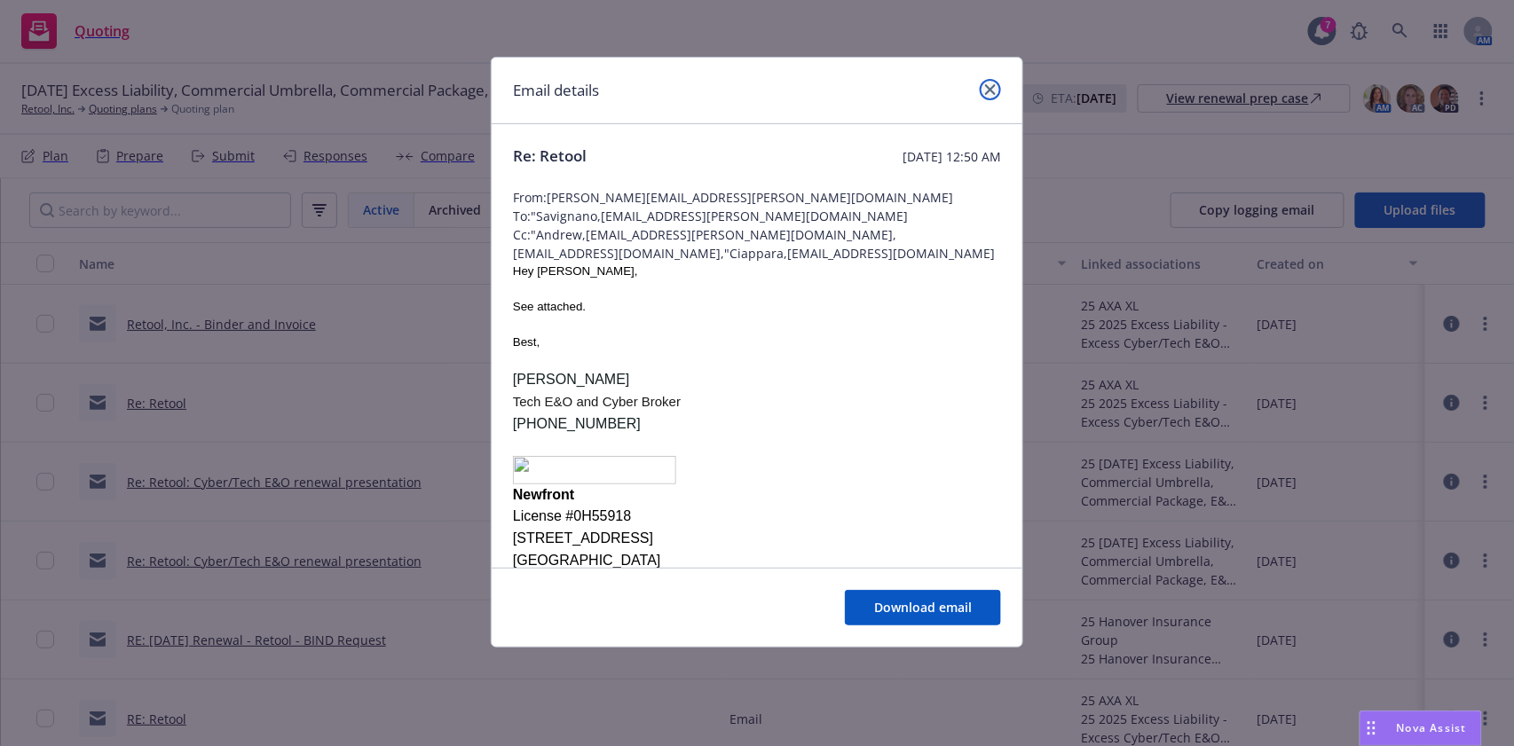
click at [994, 86] on icon "close" at bounding box center [990, 89] width 11 height 11
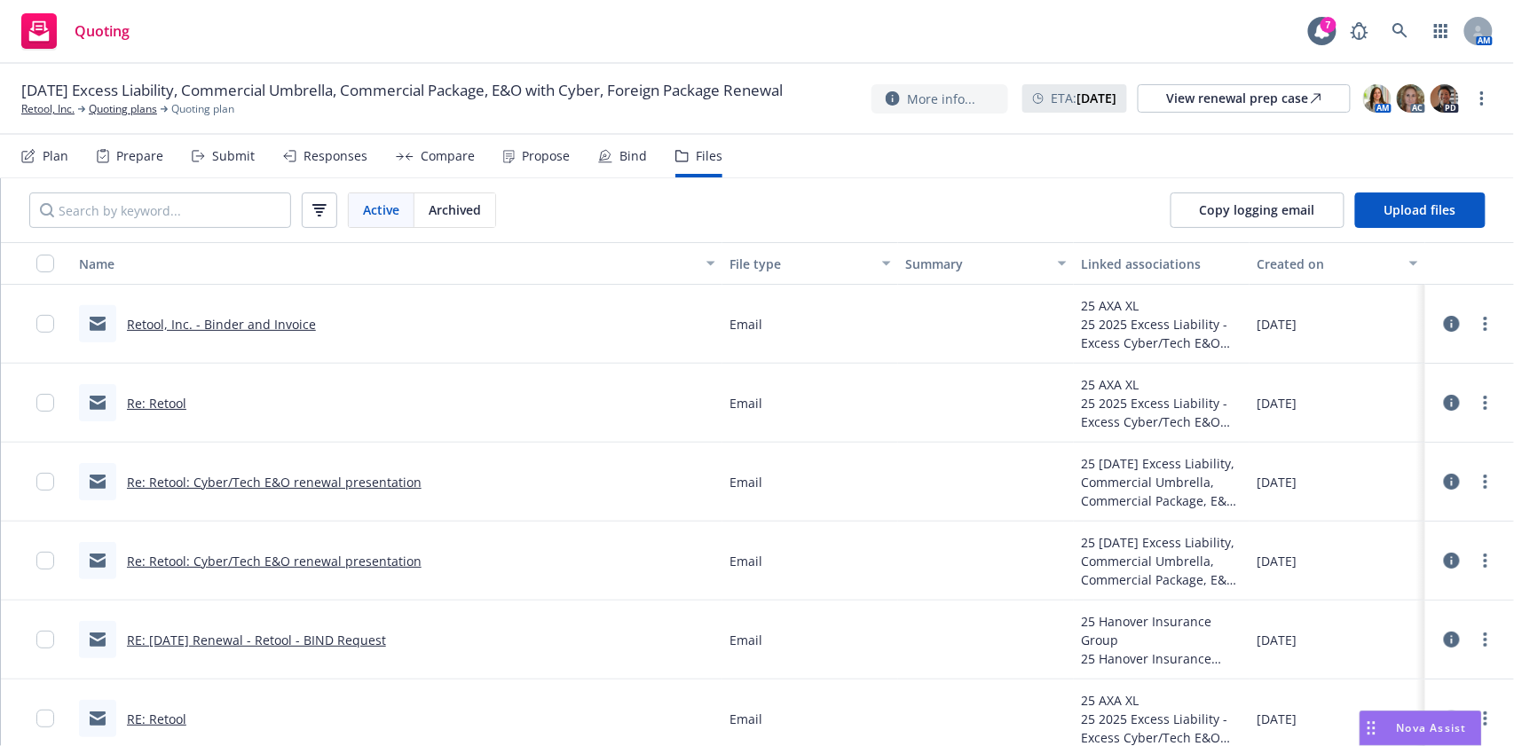
click at [227, 318] on link "Retool, Inc. - Binder and Invoice" at bounding box center [221, 324] width 189 height 17
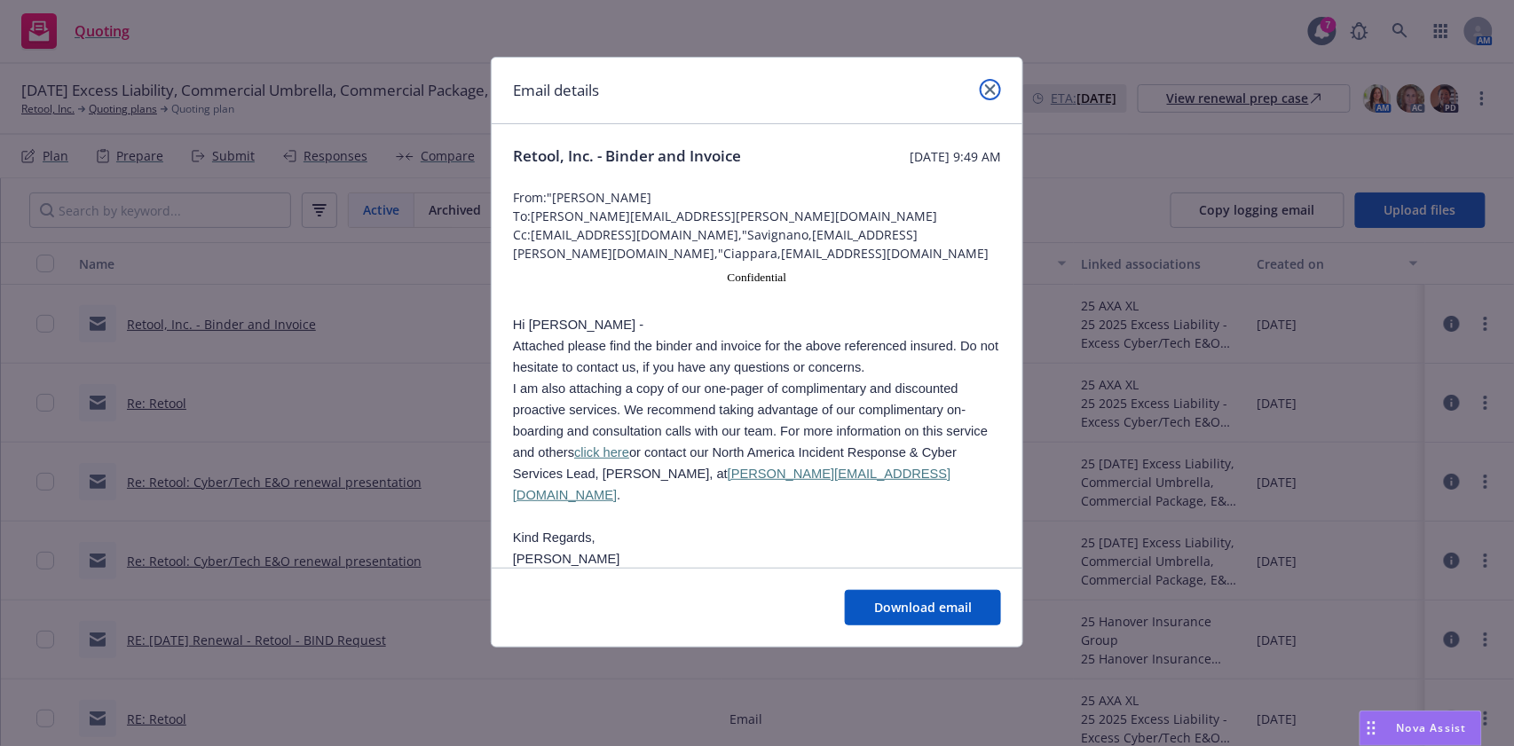
click at [990, 93] on icon "close" at bounding box center [990, 89] width 11 height 11
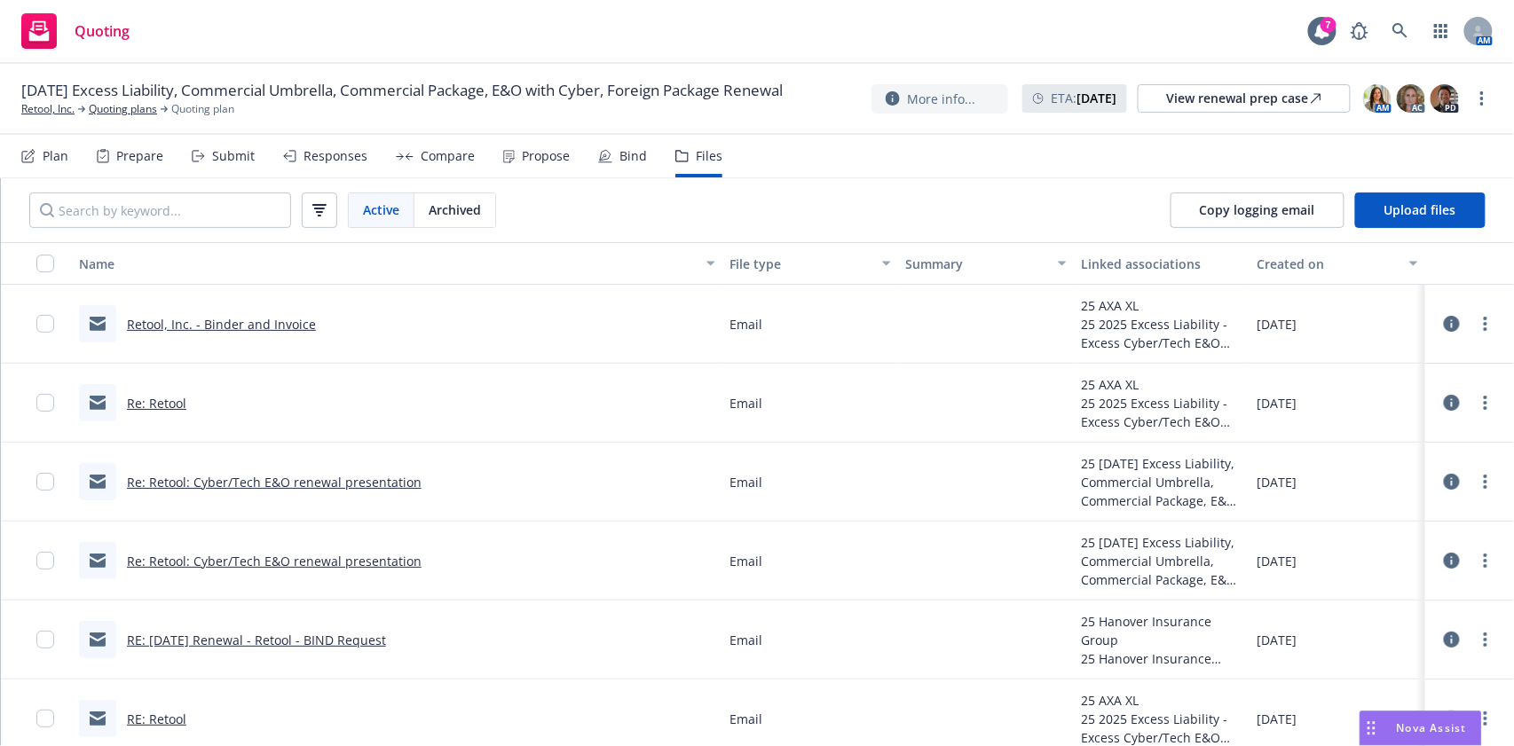
click at [184, 328] on link "Retool, Inc. - Binder and Invoice" at bounding box center [221, 324] width 189 height 17
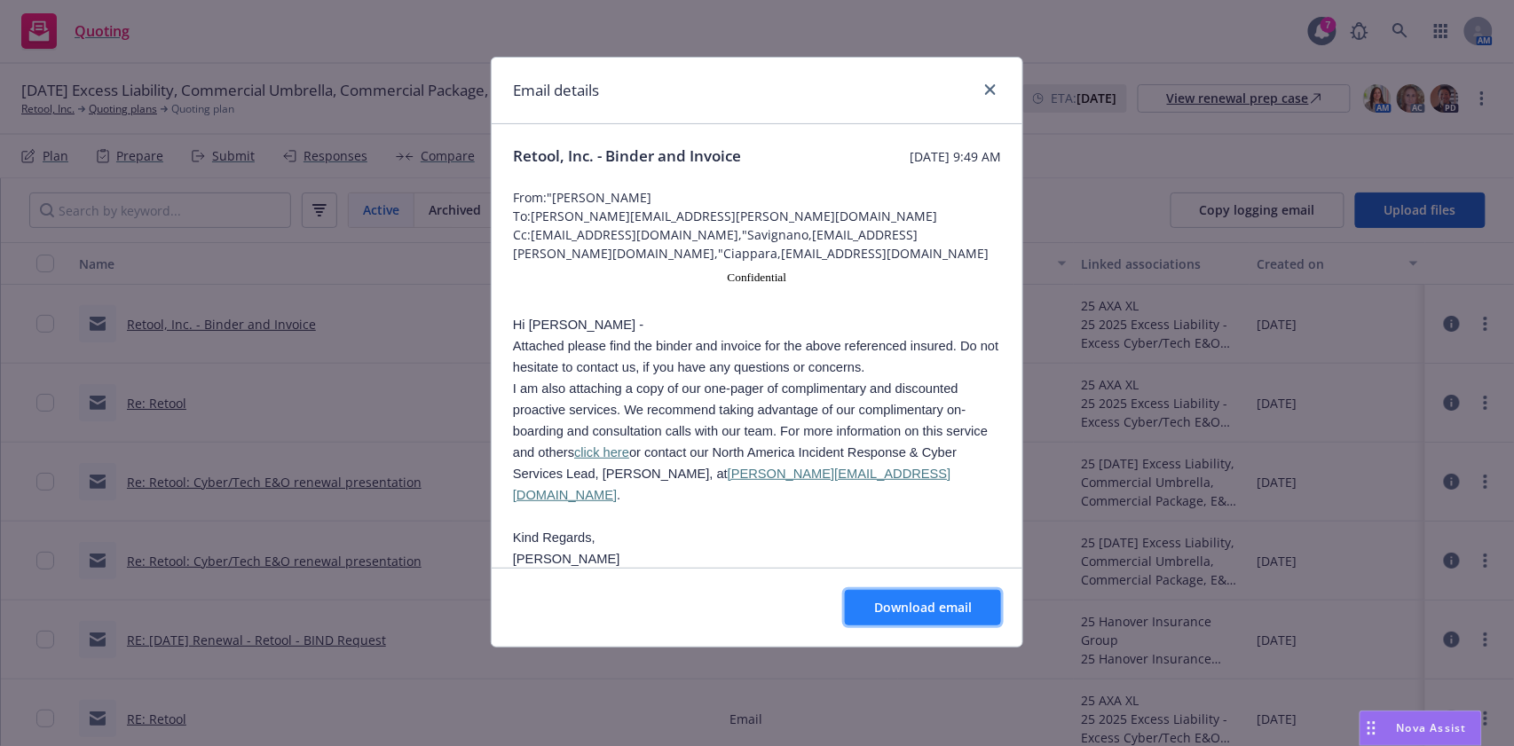
click at [910, 596] on button "Download email" at bounding box center [923, 608] width 156 height 36
click at [990, 91] on icon "close" at bounding box center [990, 89] width 11 height 11
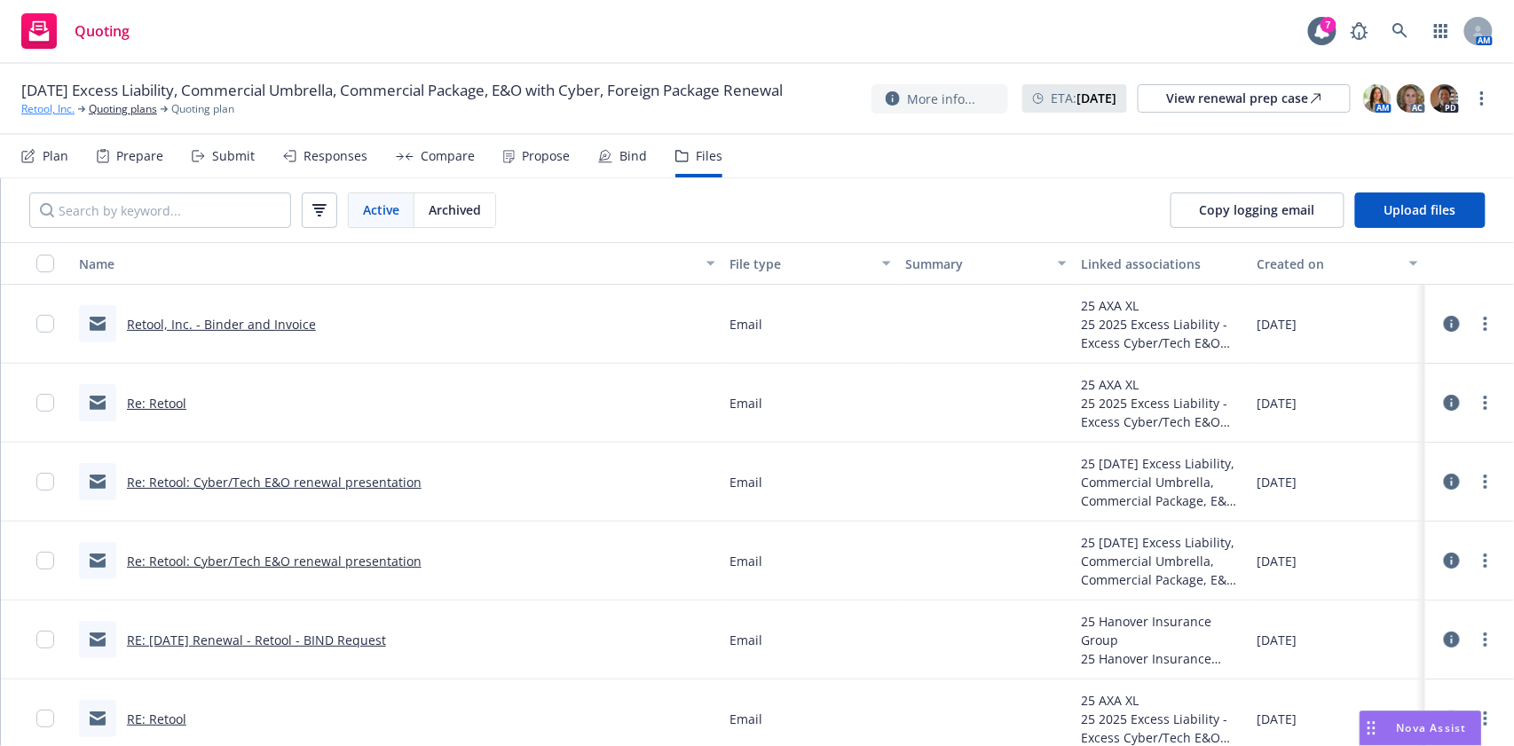
click at [60, 108] on link "Retool, Inc." at bounding box center [47, 109] width 53 height 16
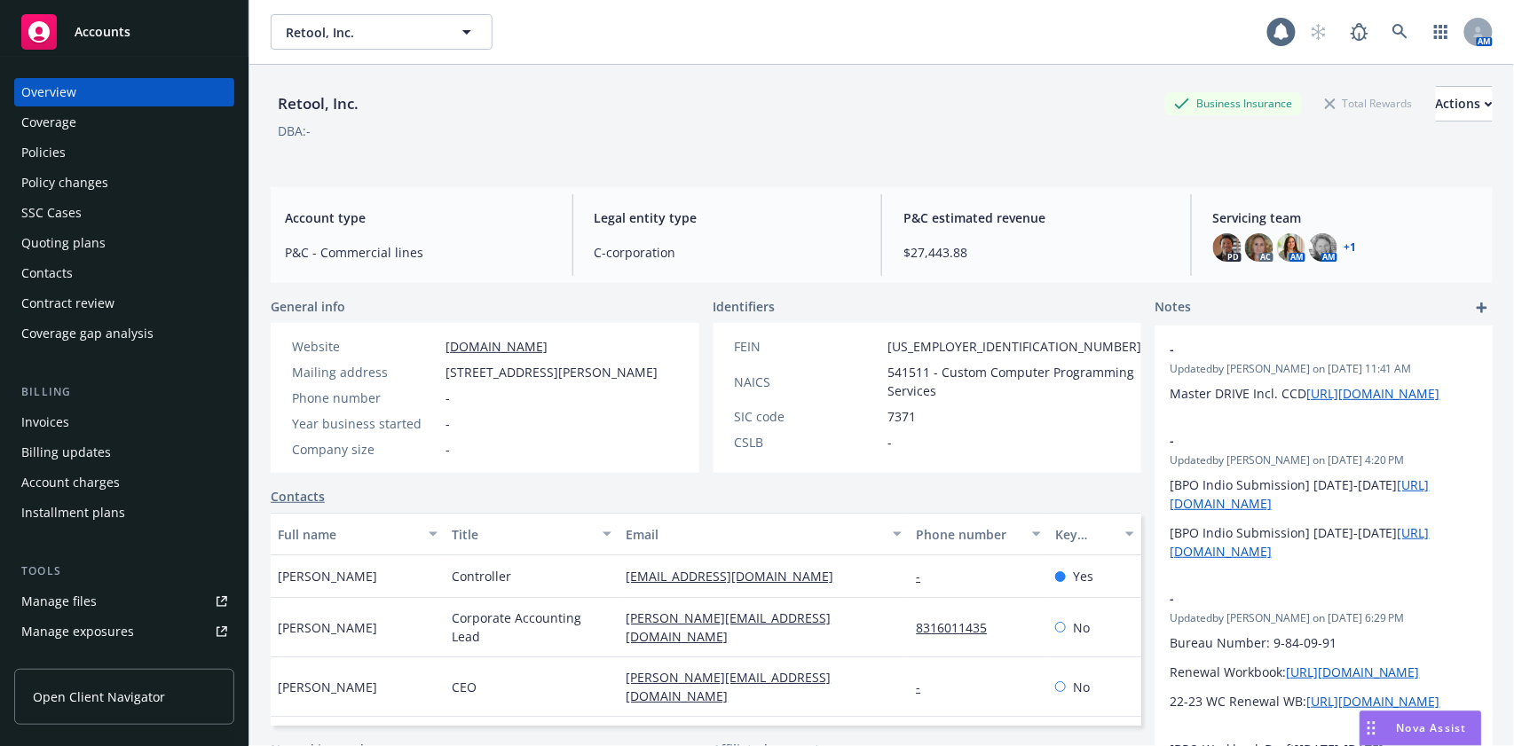
click at [53, 159] on div "Policies" at bounding box center [43, 152] width 44 height 28
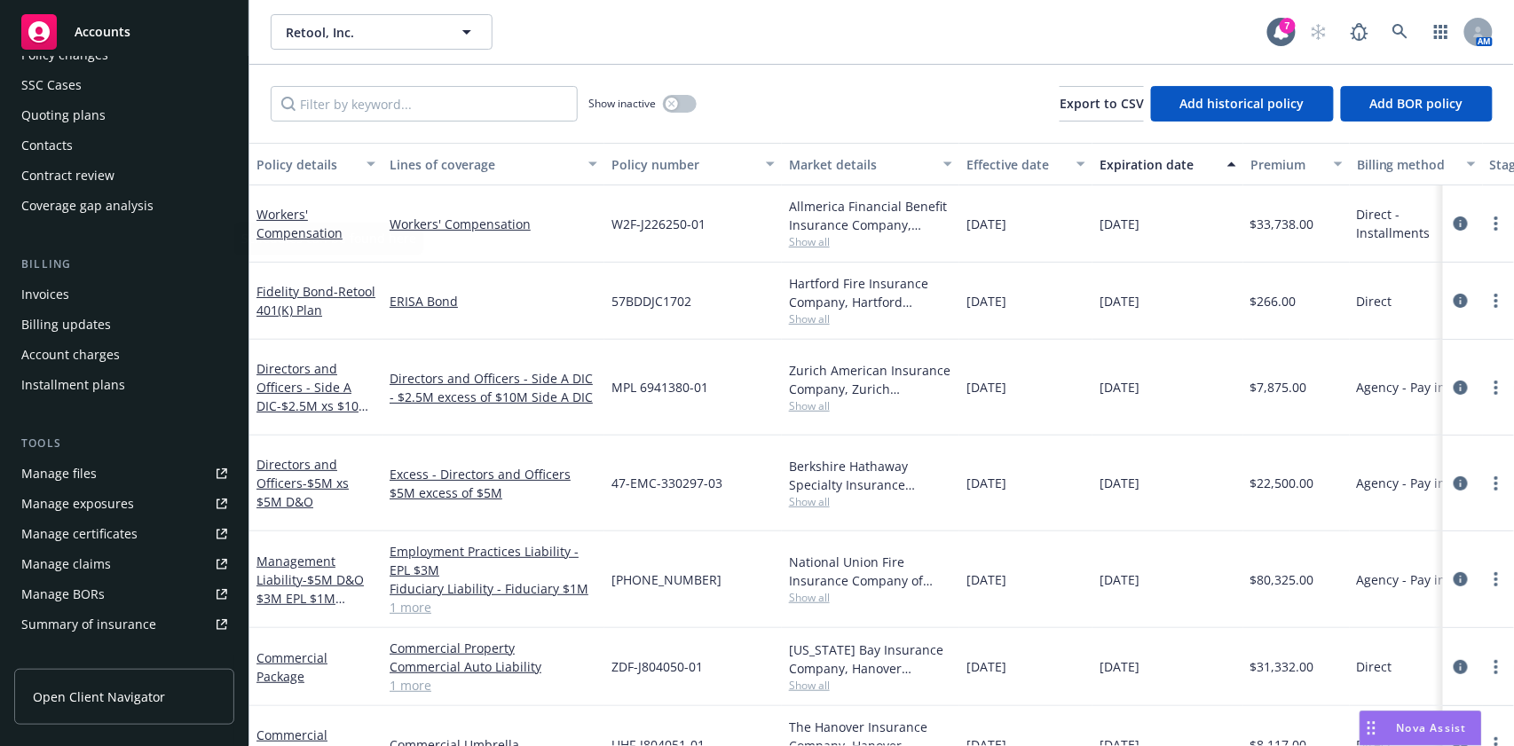
scroll to position [409, 0]
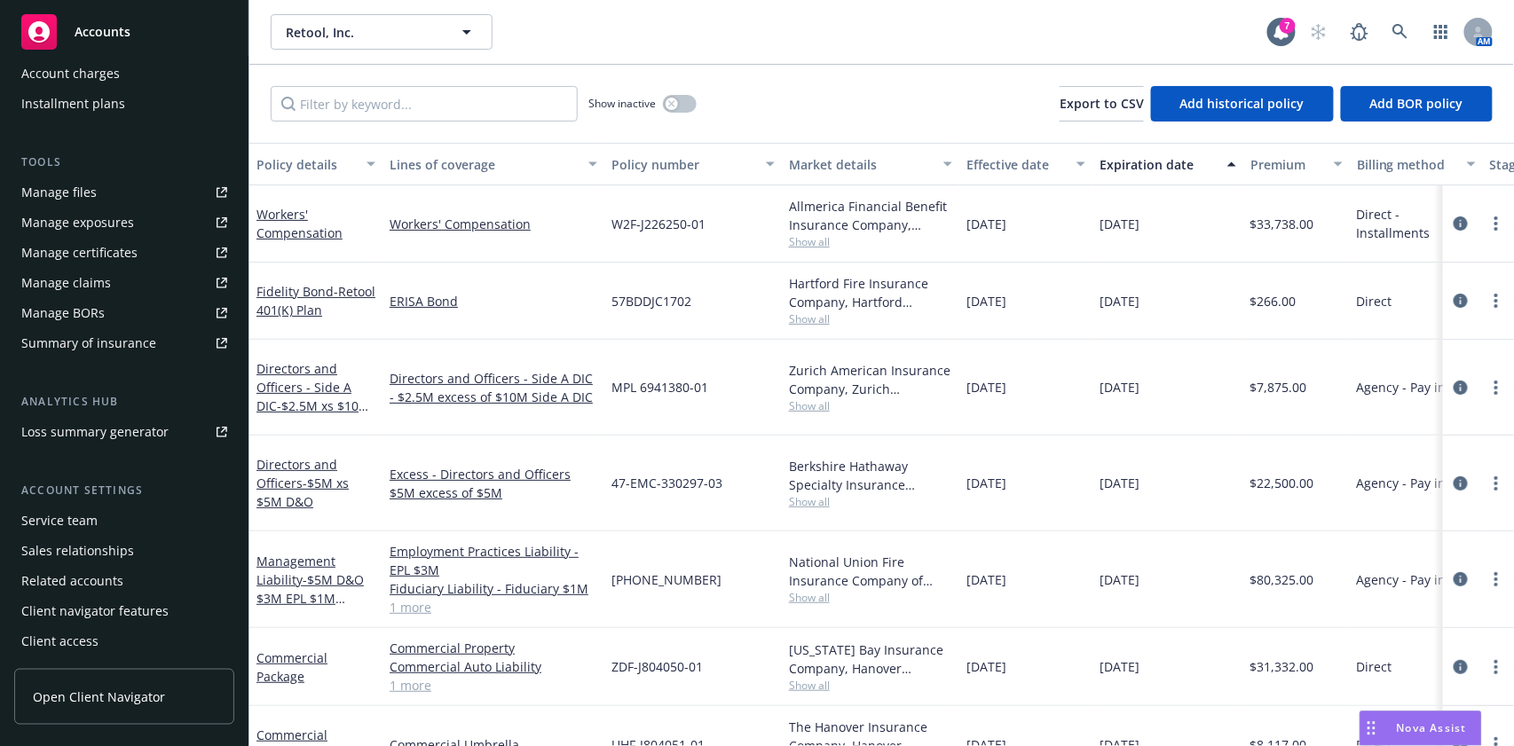
click at [110, 520] on div "Service team" at bounding box center [124, 521] width 206 height 28
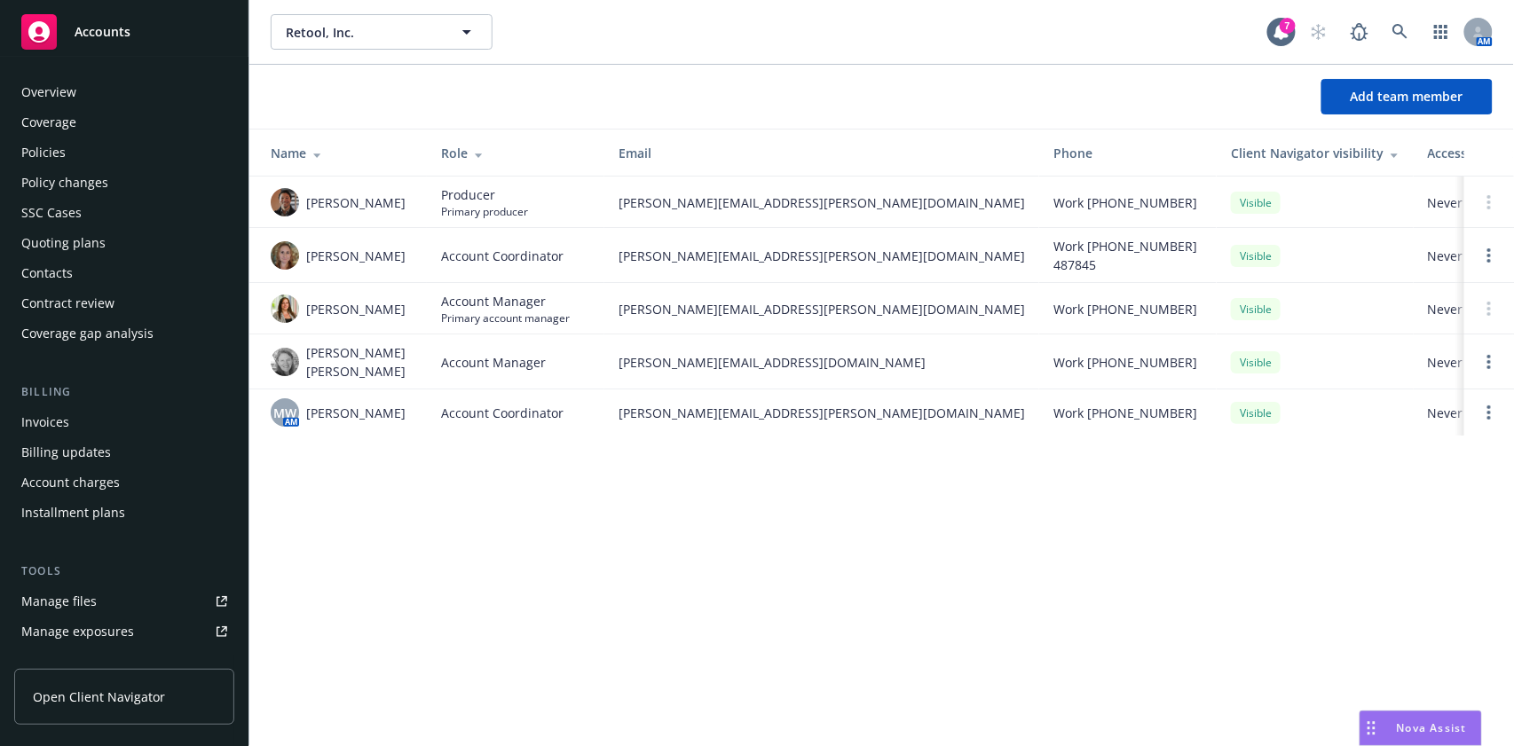
click at [98, 249] on div "Quoting plans" at bounding box center [63, 243] width 84 height 28
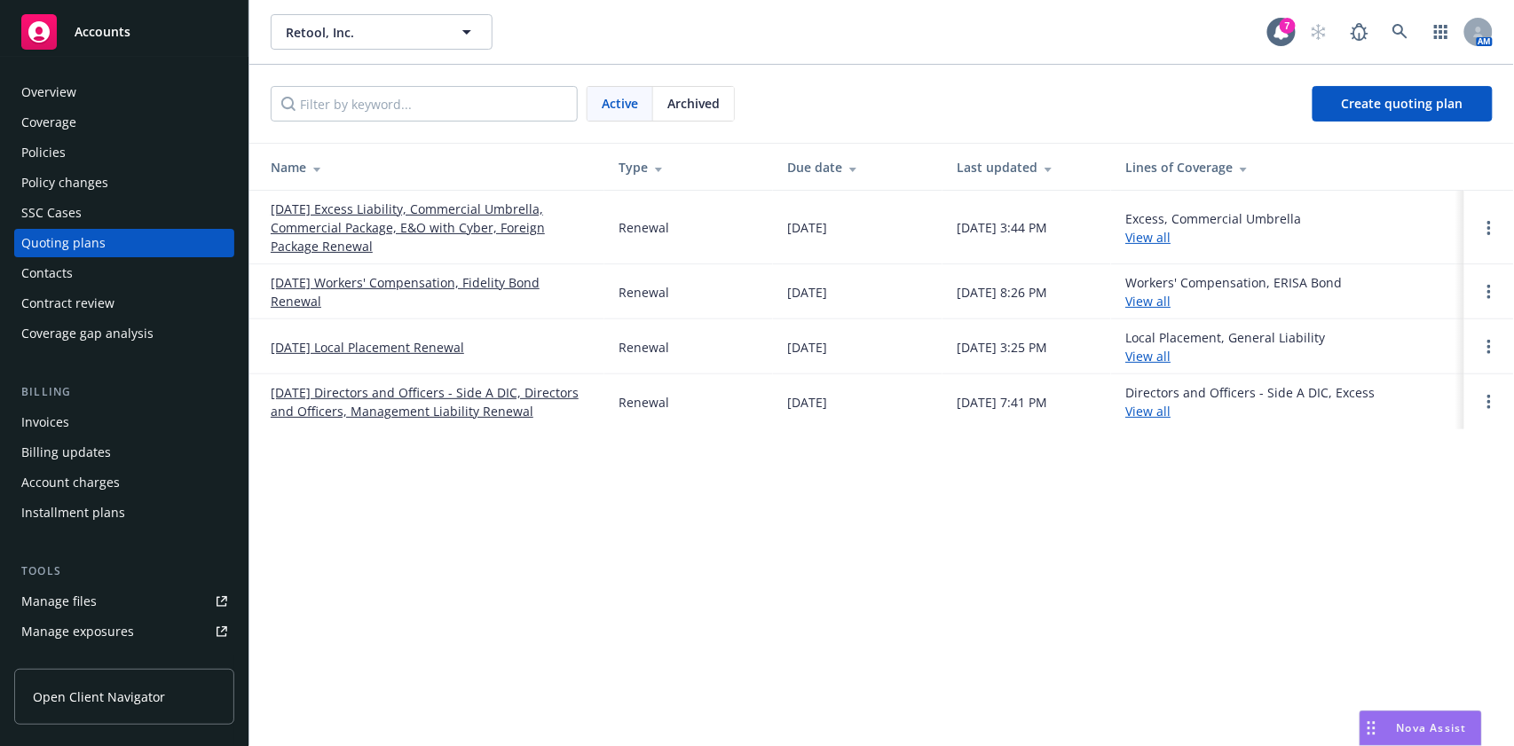
click at [399, 215] on link "[DATE] Excess Liability, Commercial Umbrella, Commercial Package, E&O with Cybe…" at bounding box center [431, 228] width 320 height 56
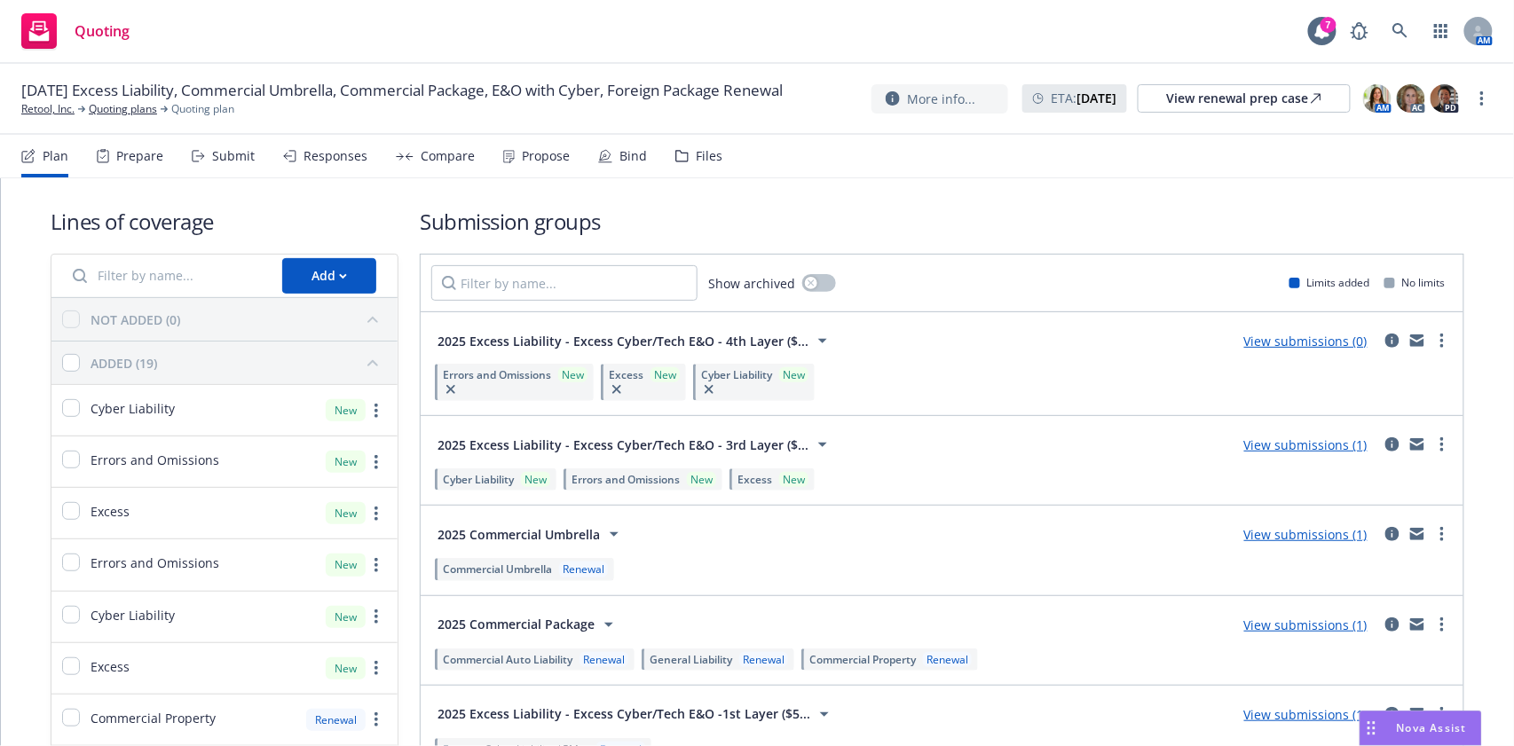
click at [683, 161] on div "Files" at bounding box center [698, 156] width 47 height 43
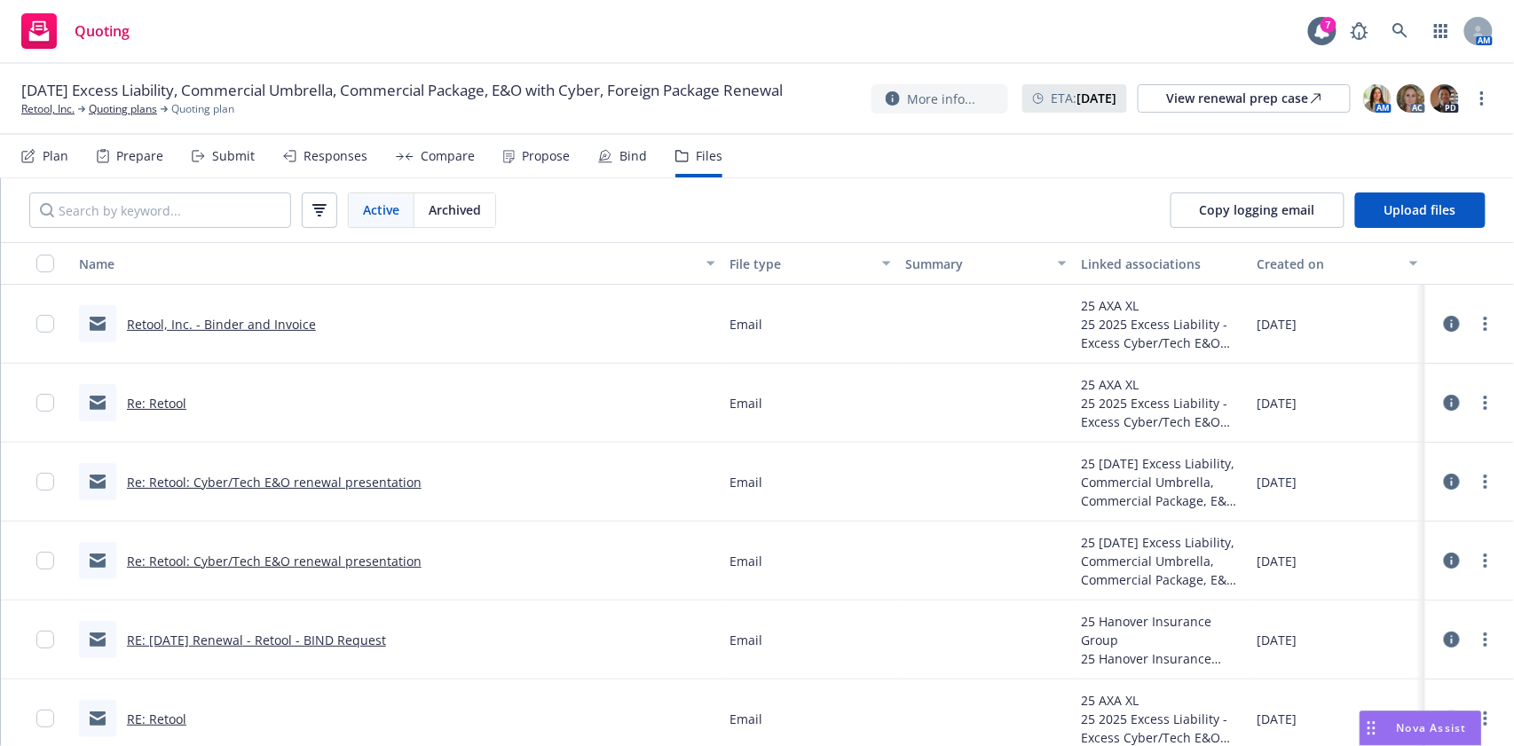
click at [145, 403] on link "Re: Retool" at bounding box center [156, 403] width 59 height 17
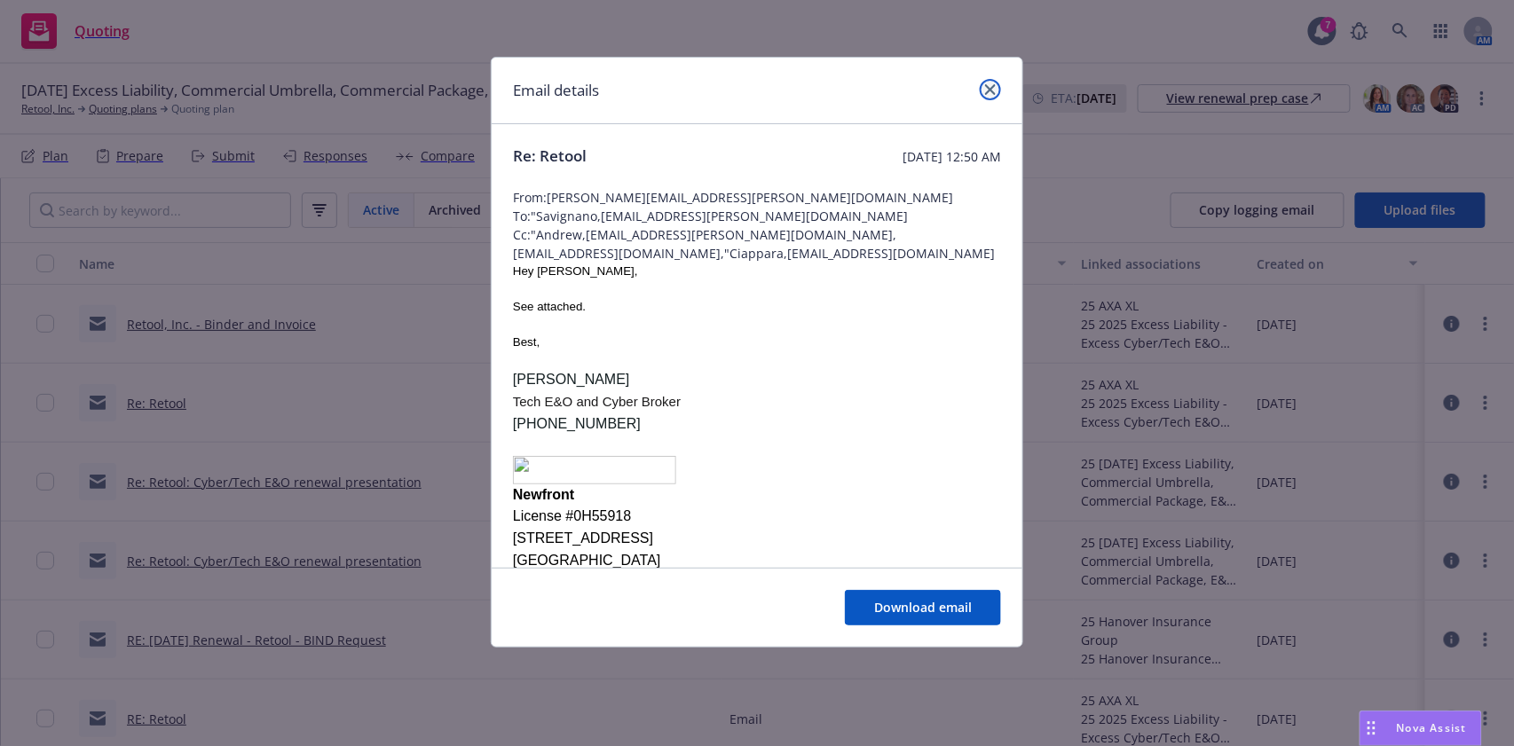
click at [991, 89] on icon "close" at bounding box center [990, 89] width 11 height 11
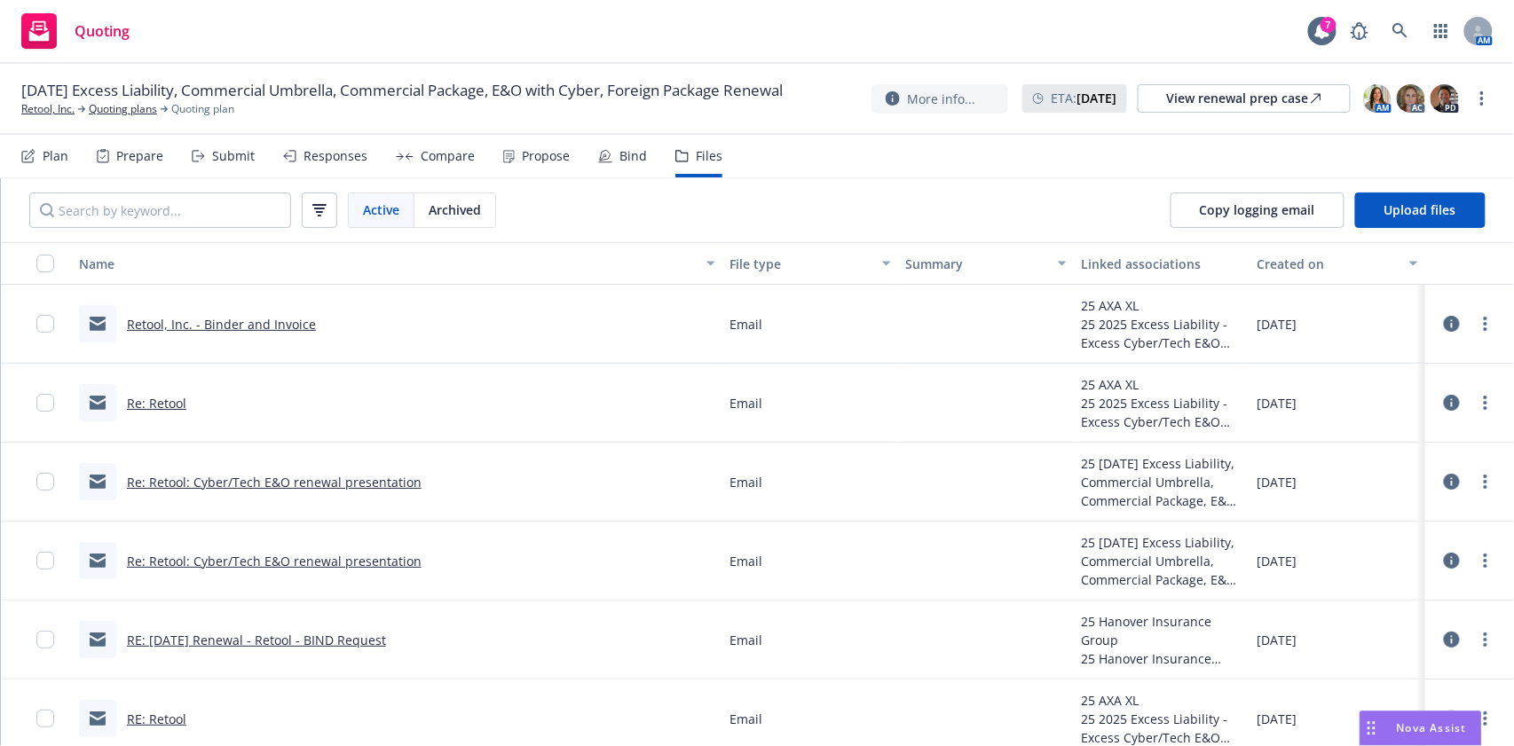
click at [252, 315] on div "Retool, Inc. - Binder and Invoice" at bounding box center [221, 324] width 189 height 19
click at [249, 320] on link "Retool, Inc. - Binder and Invoice" at bounding box center [221, 324] width 189 height 17
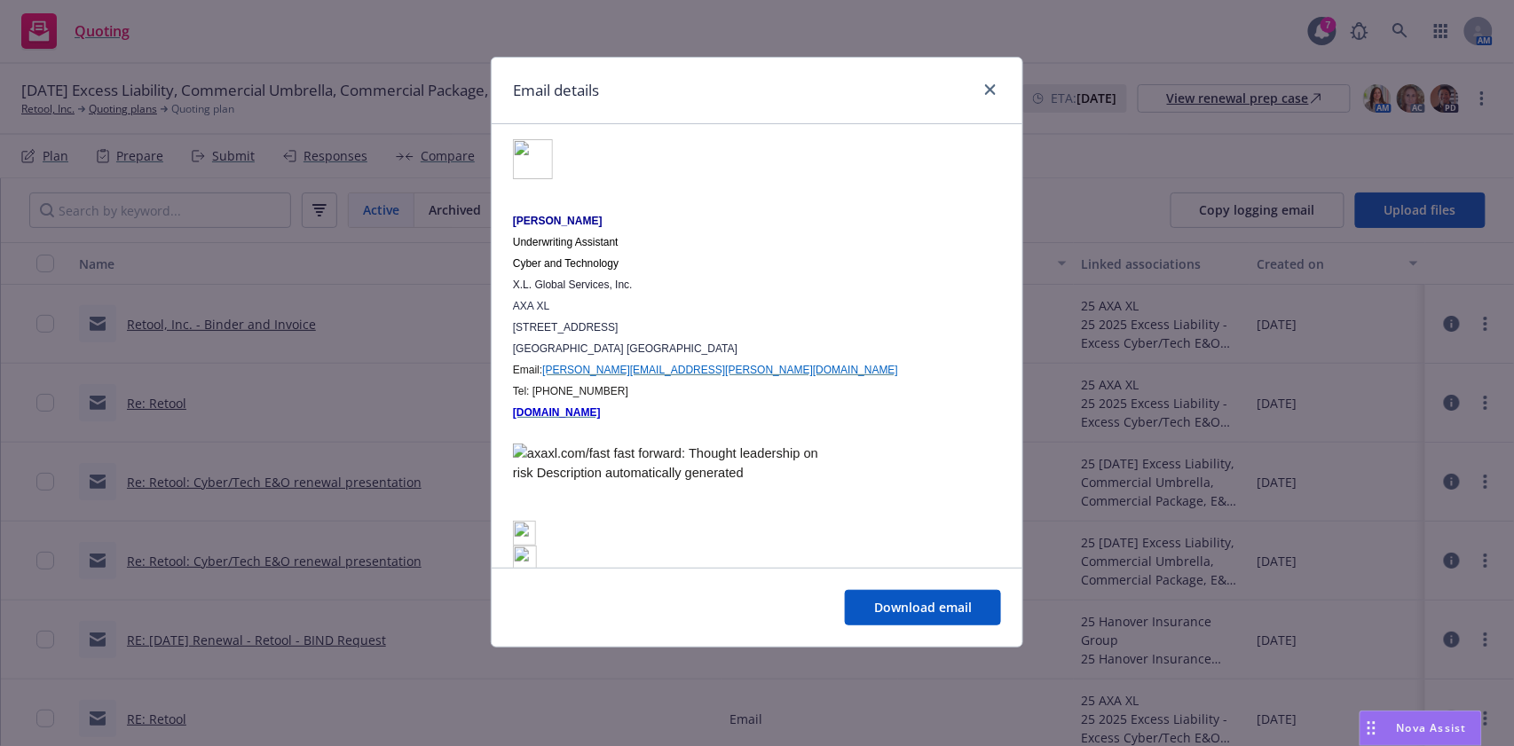
scroll to position [946, 0]
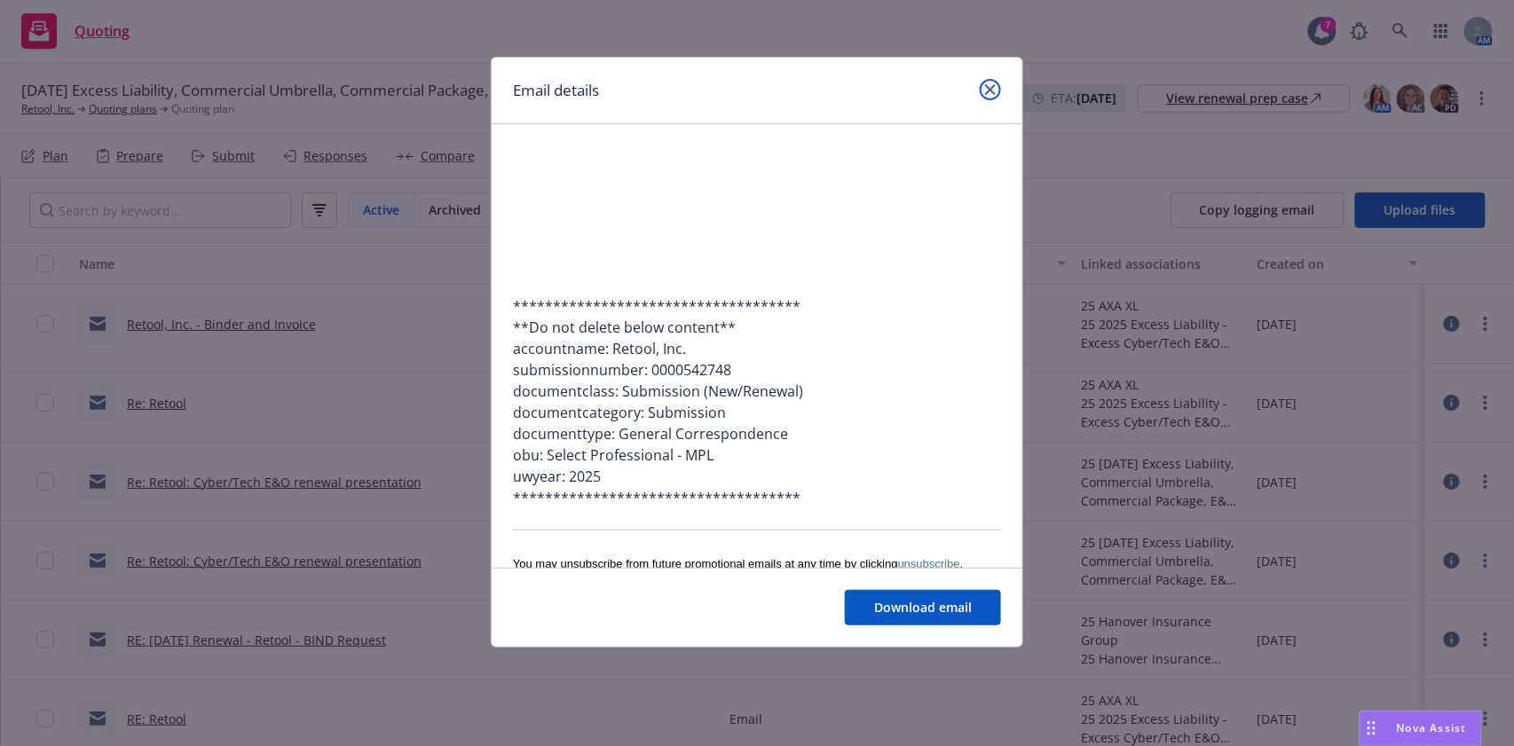
click at [983, 82] on link "close" at bounding box center [990, 89] width 21 height 21
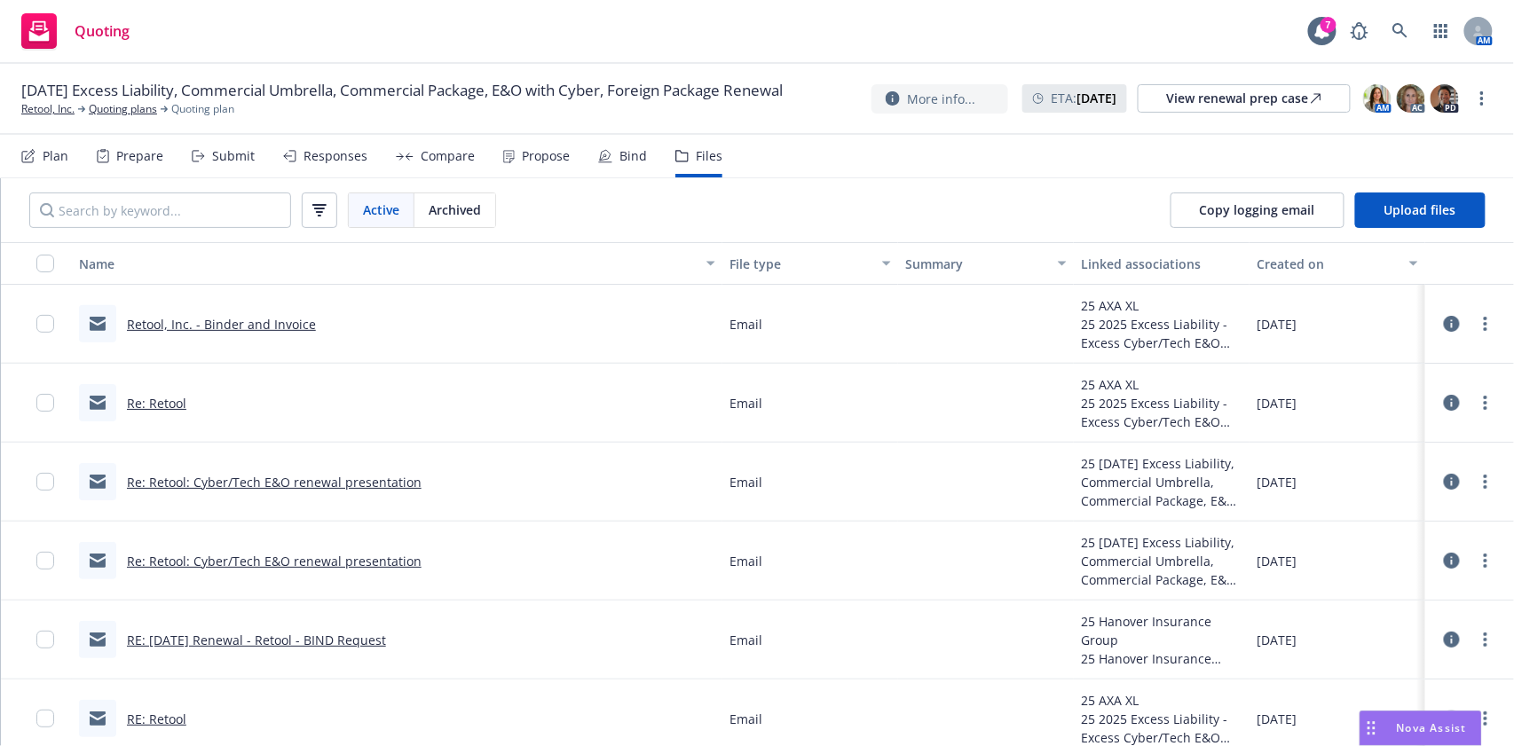
click at [165, 408] on link "Re: Retool" at bounding box center [156, 403] width 59 height 17
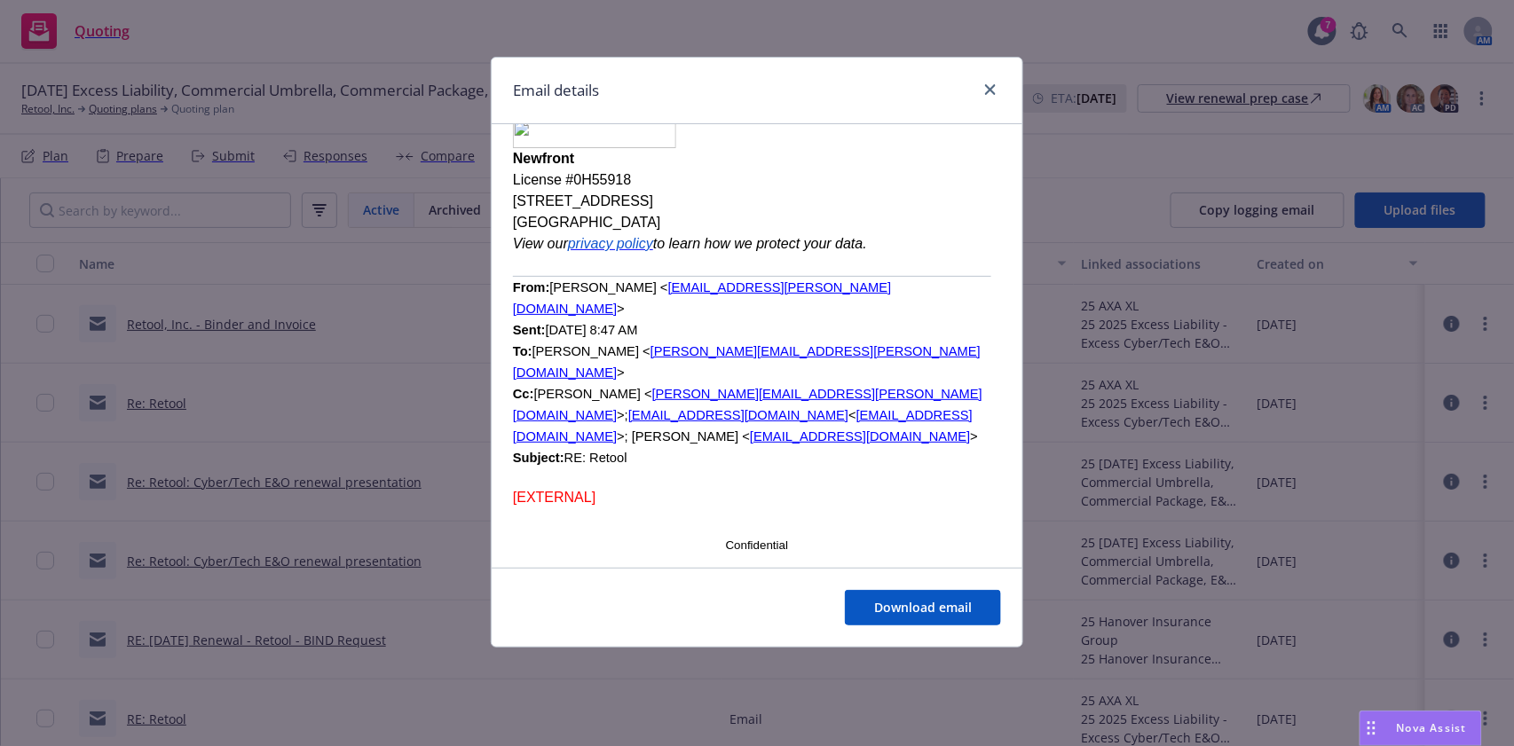
scroll to position [3195, 0]
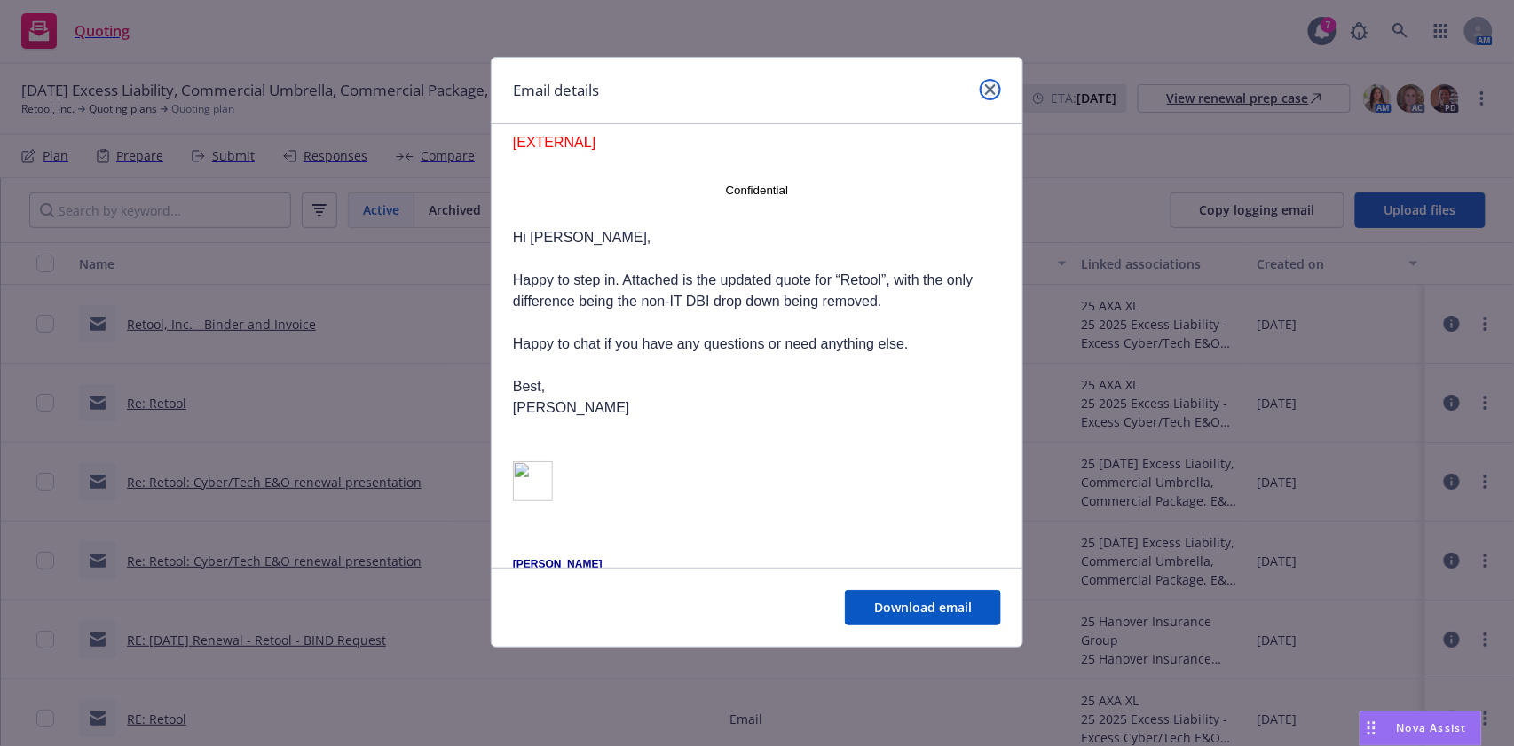
click at [986, 89] on icon "close" at bounding box center [990, 89] width 11 height 11
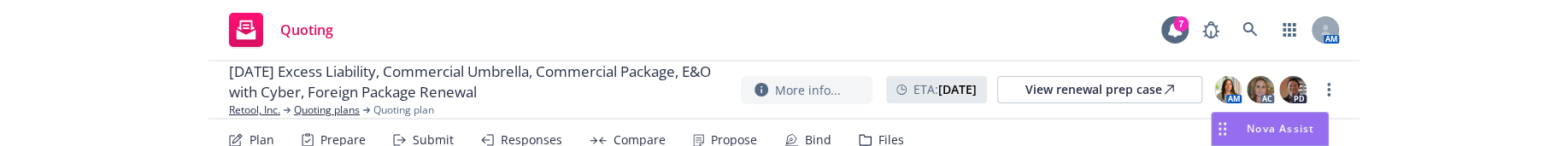
scroll to position [341, 0]
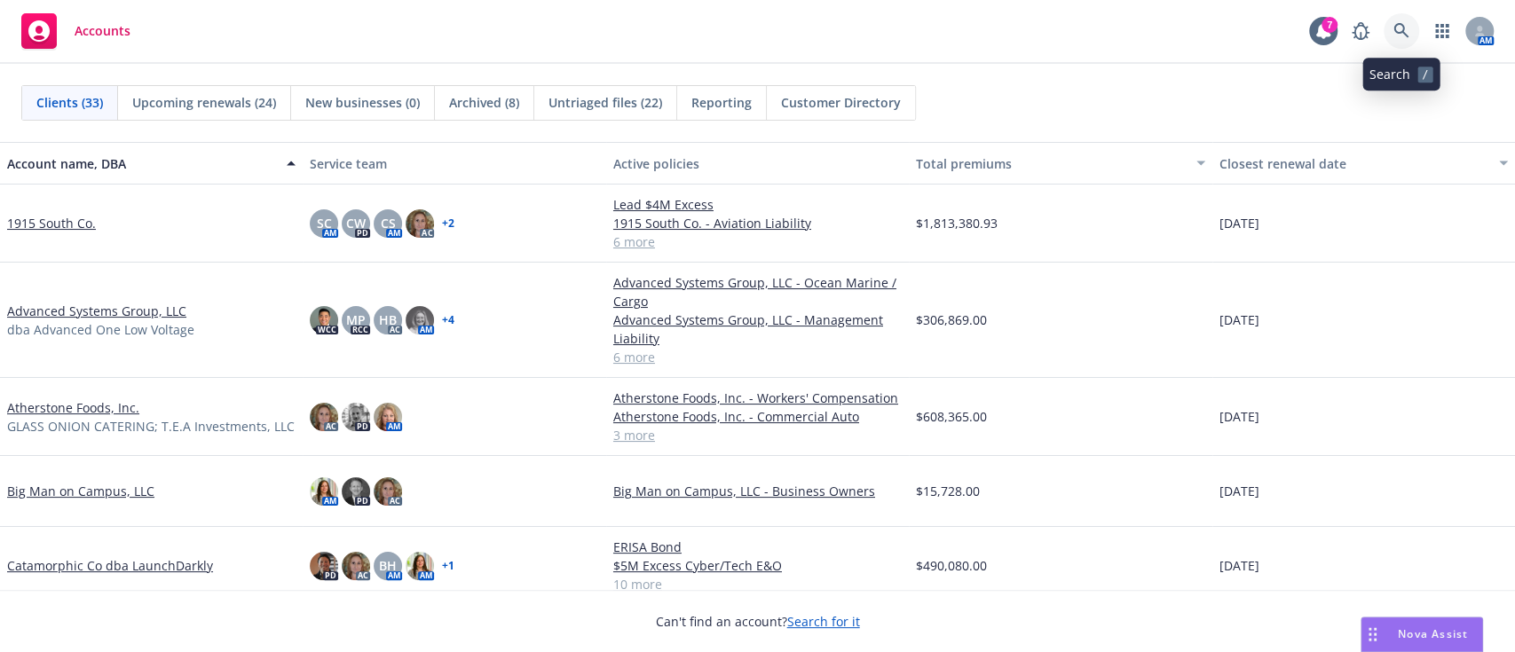
click at [1413, 35] on link at bounding box center [1402, 31] width 36 height 36
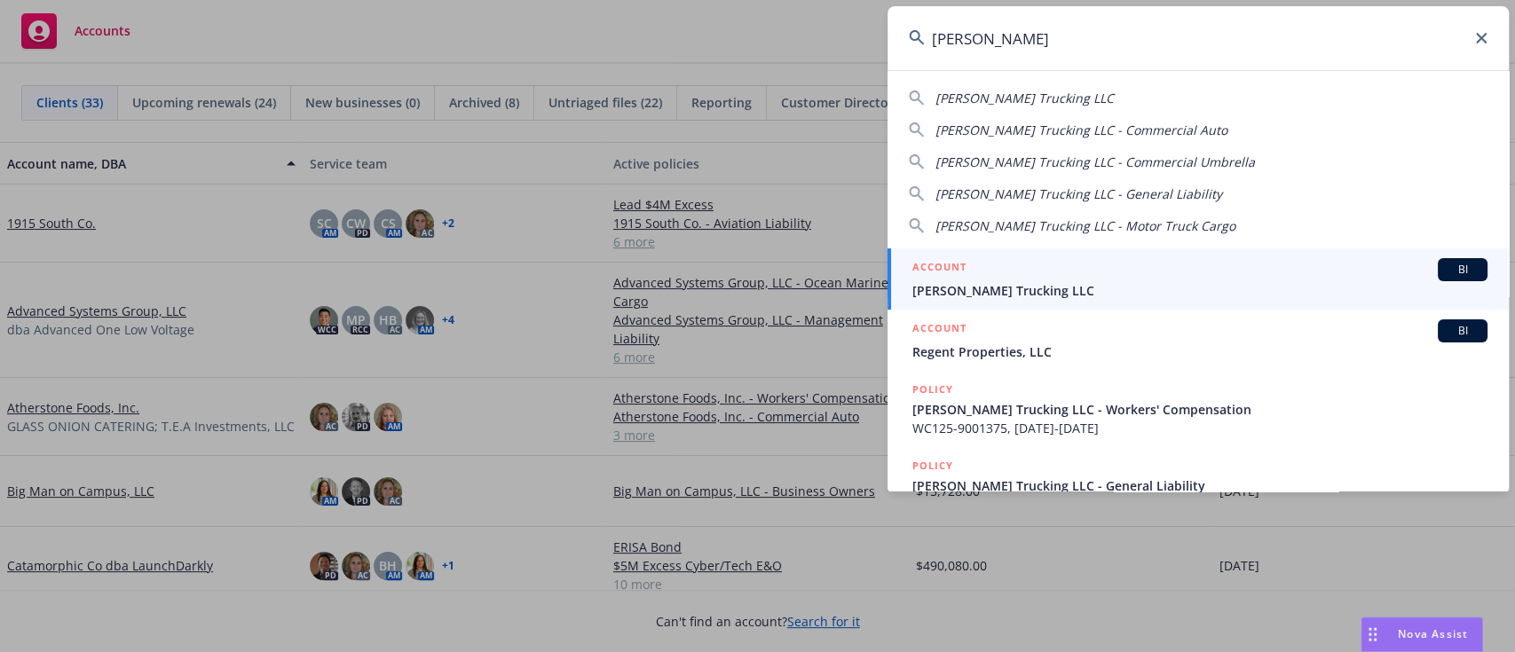
type input "[PERSON_NAME]"
click at [1095, 266] on div "ACCOUNT BI" at bounding box center [1199, 269] width 575 height 23
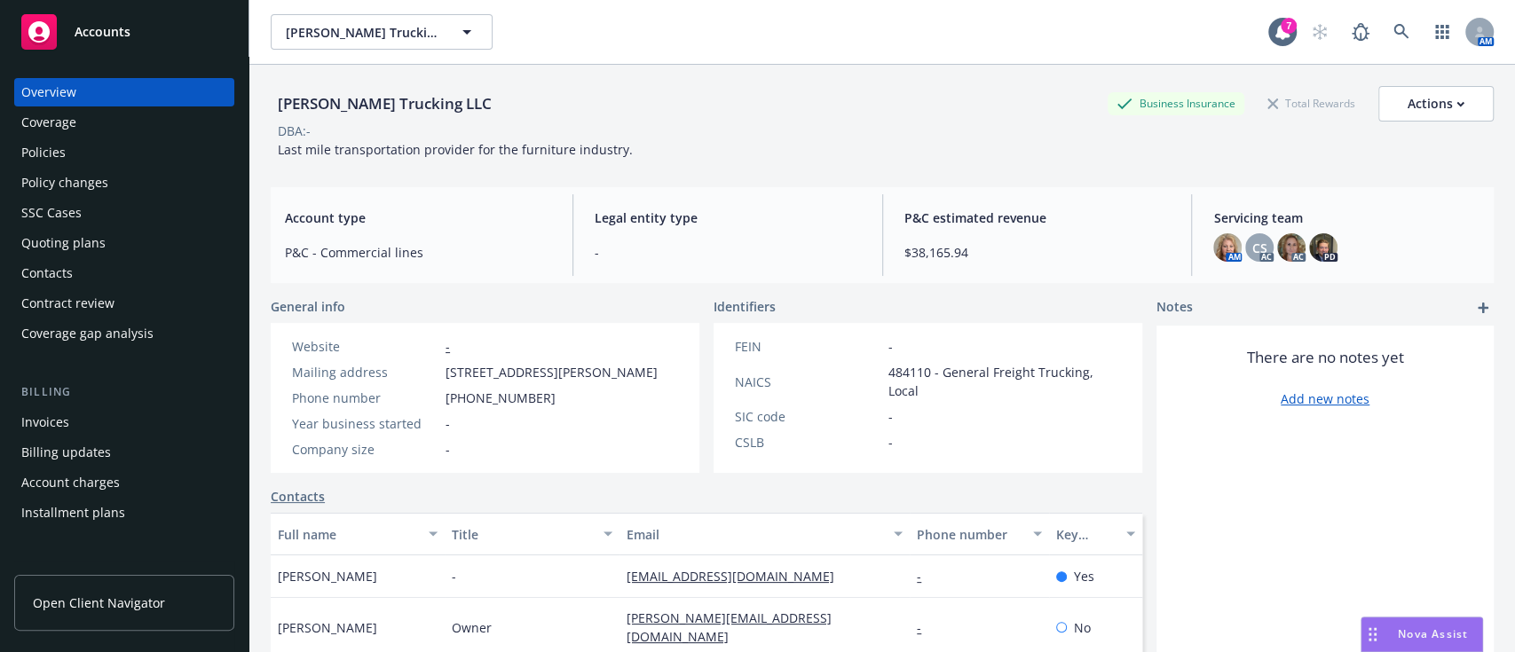
click at [95, 152] on div "Policies" at bounding box center [124, 152] width 206 height 28
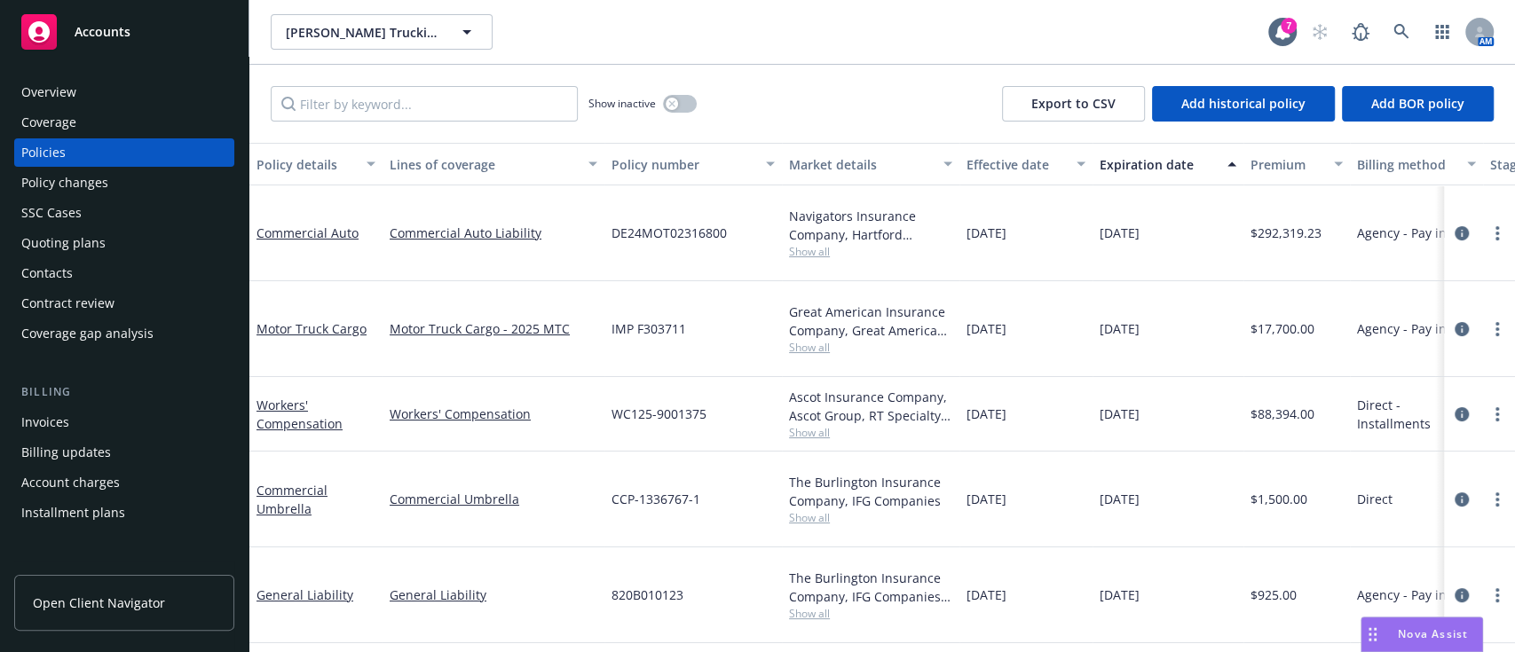
click at [823, 425] on span "Show all" at bounding box center [870, 432] width 163 height 15
click at [1464, 407] on icon "circleInformation" at bounding box center [1462, 414] width 14 height 14
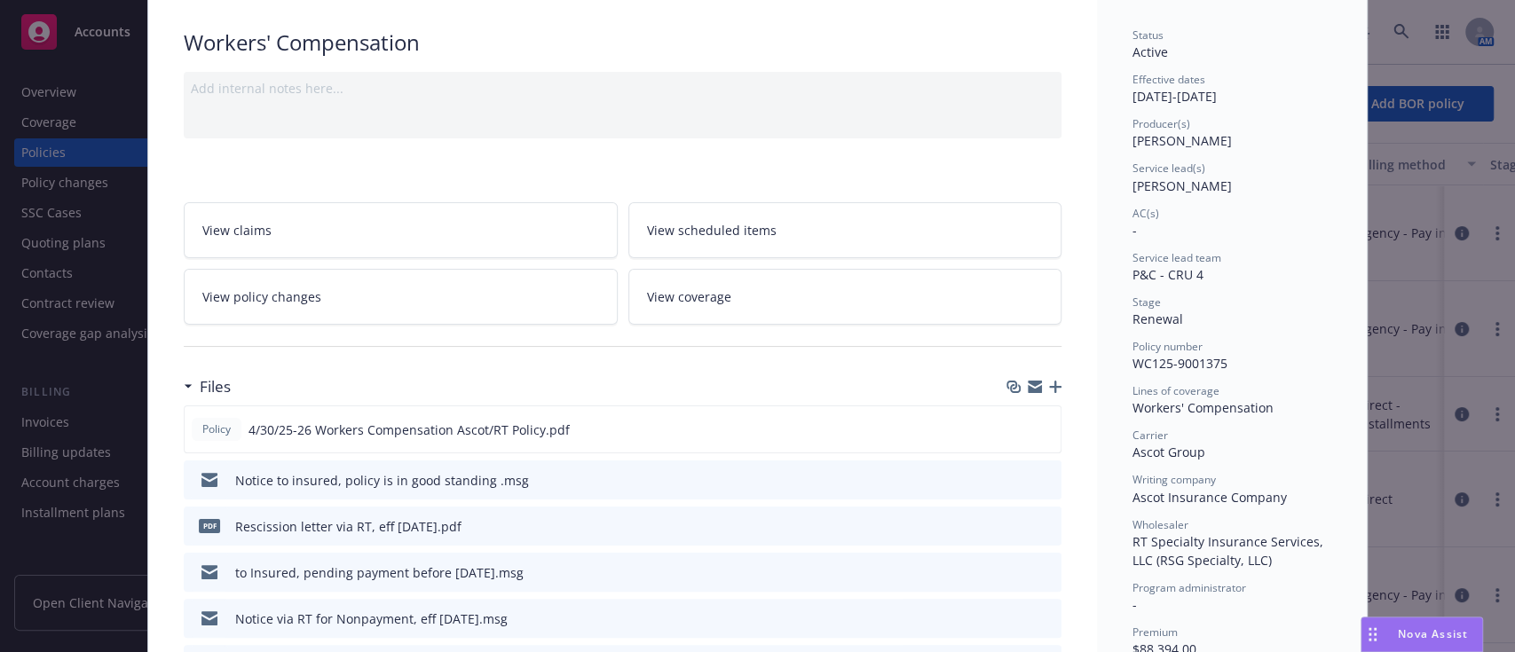
scroll to position [236, 0]
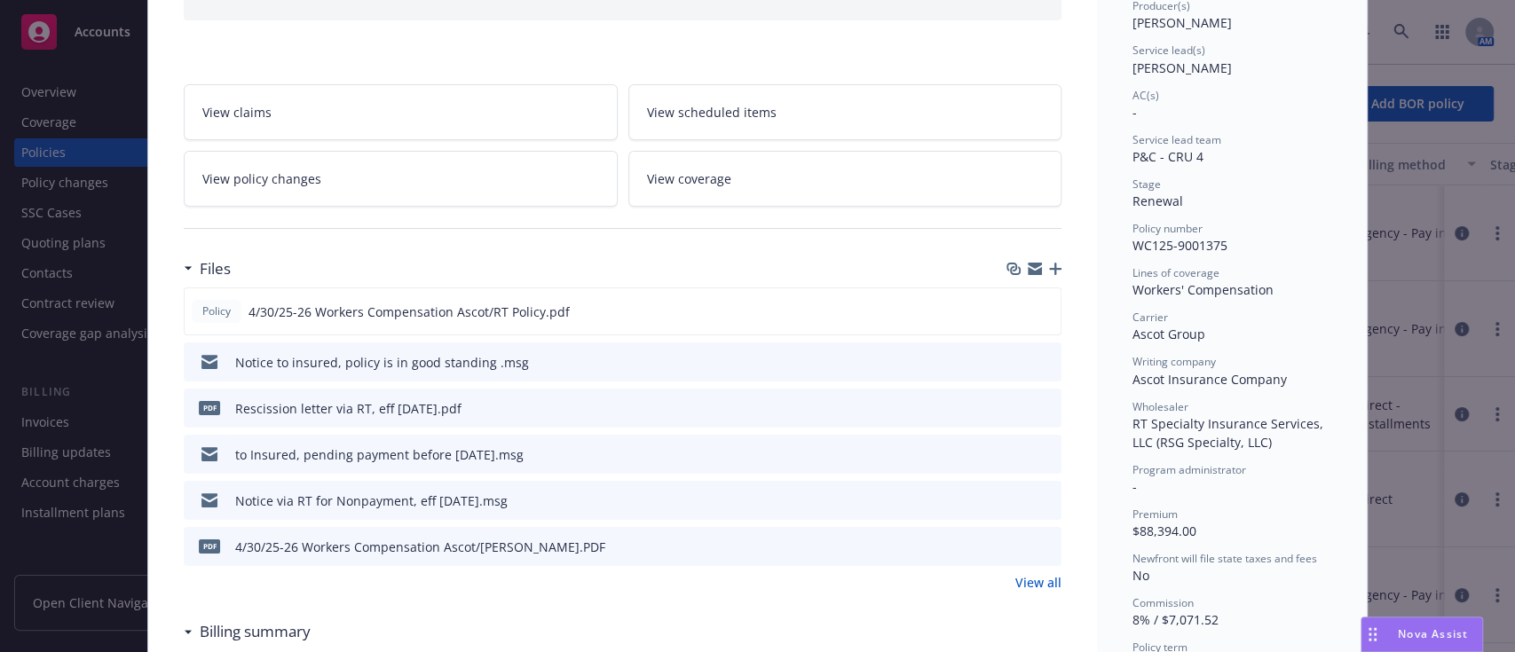
click at [1039, 357] on icon "preview file" at bounding box center [1045, 361] width 16 height 12
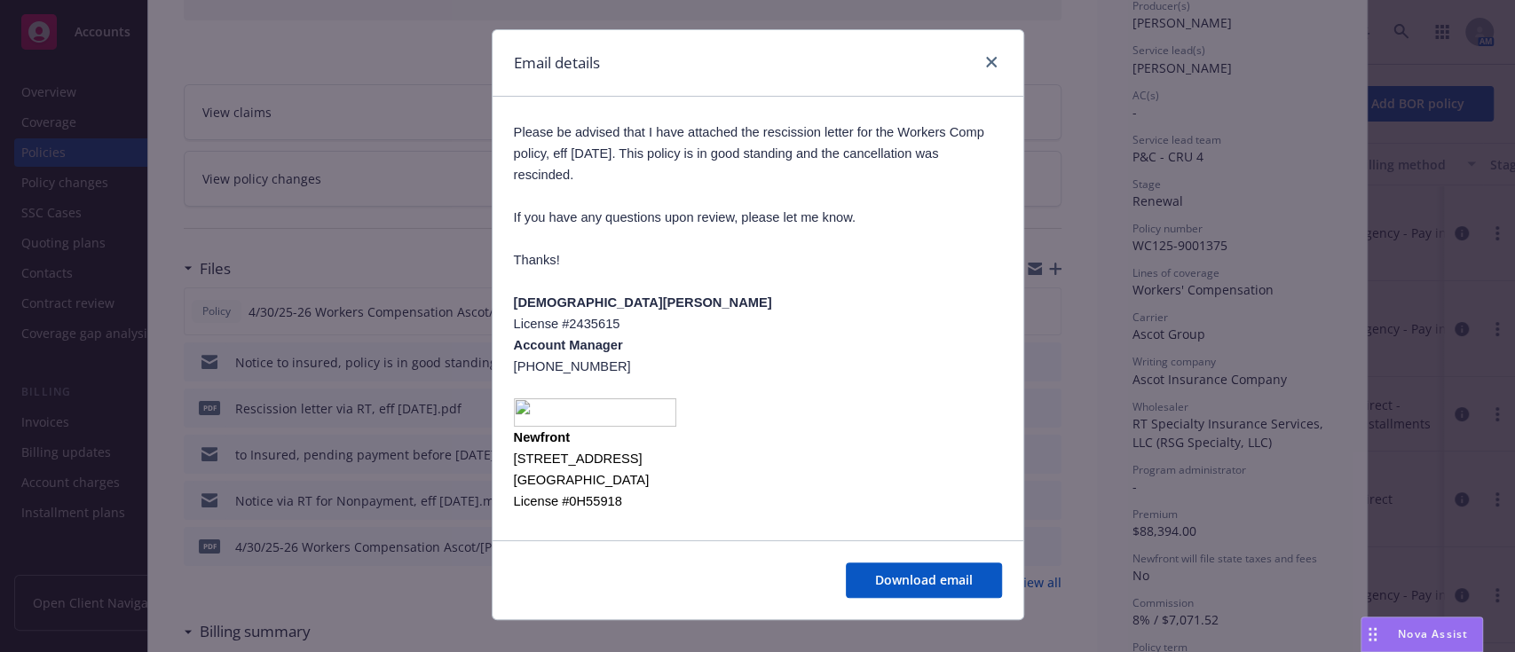
scroll to position [51, 0]
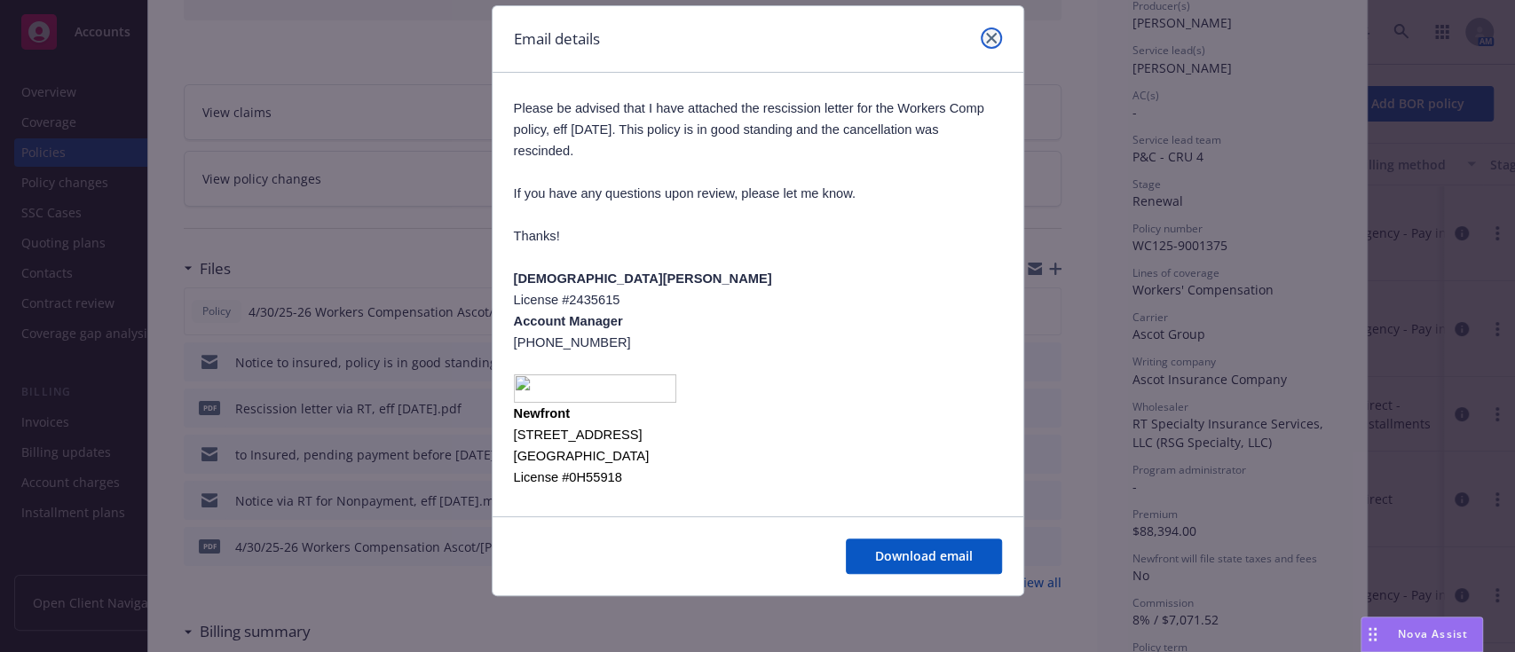
click at [981, 44] on link "close" at bounding box center [991, 38] width 21 height 21
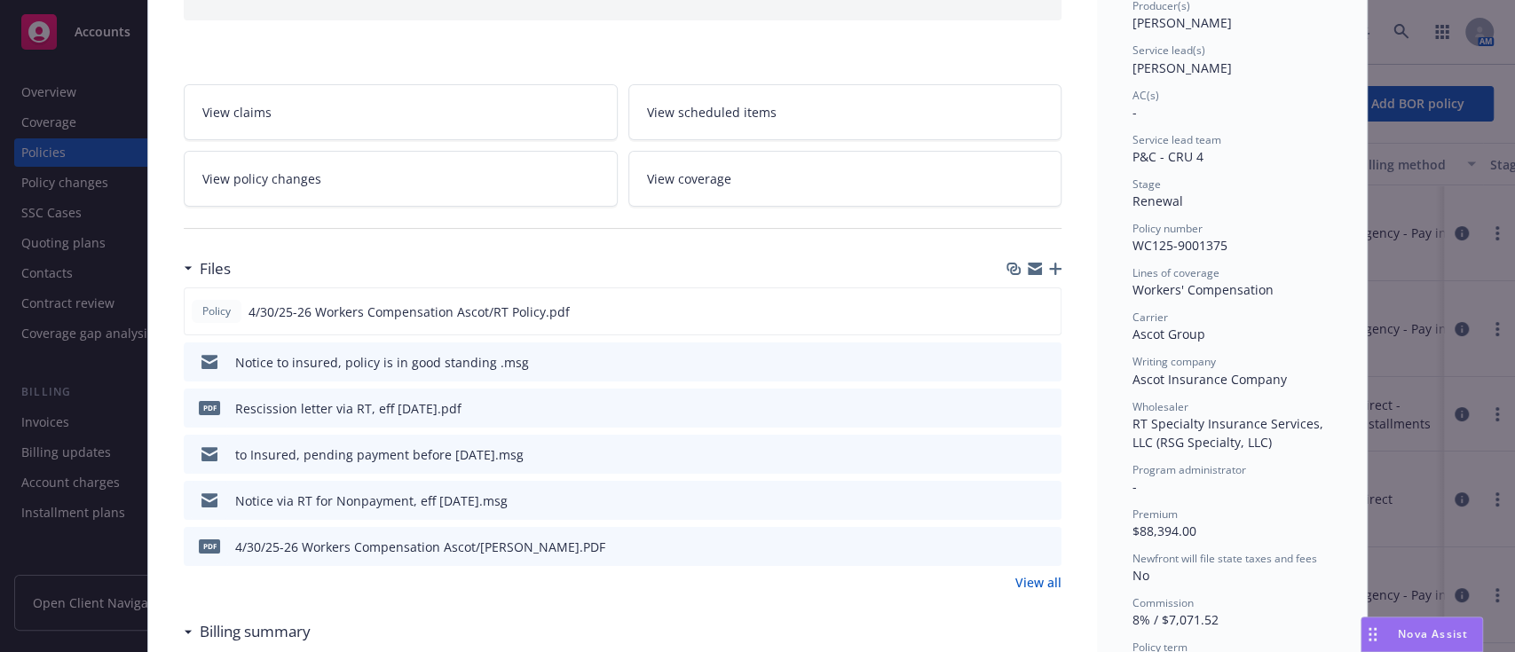
click at [1037, 405] on icon "preview file" at bounding box center [1045, 407] width 16 height 12
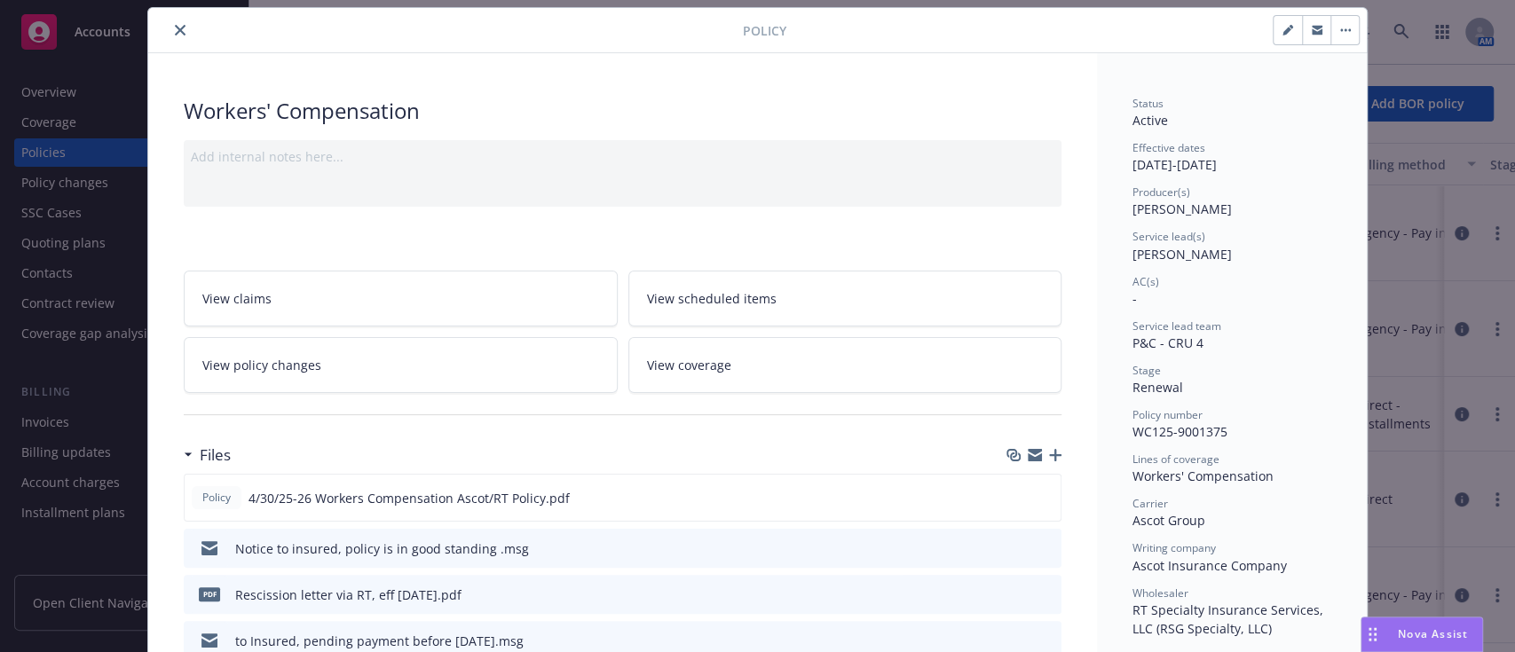
scroll to position [0, 0]
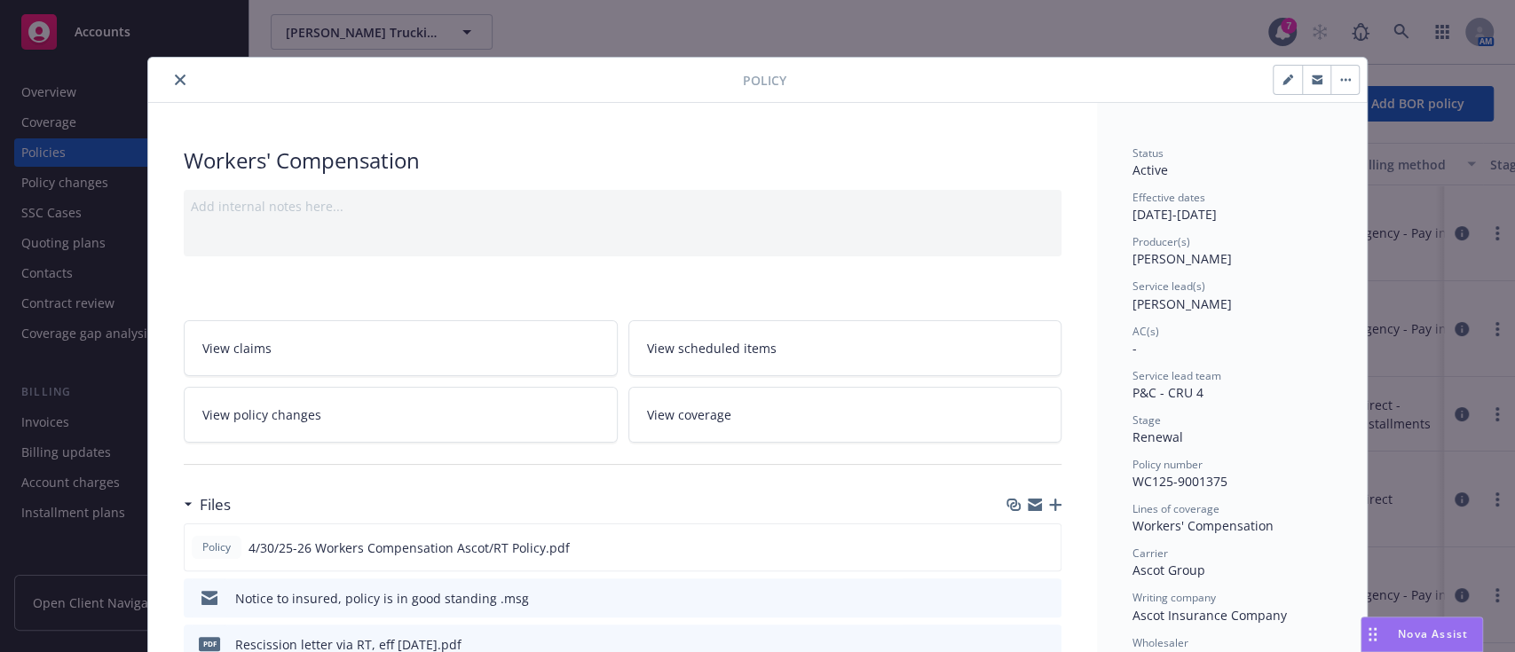
click at [175, 75] on icon "close" at bounding box center [180, 80] width 11 height 11
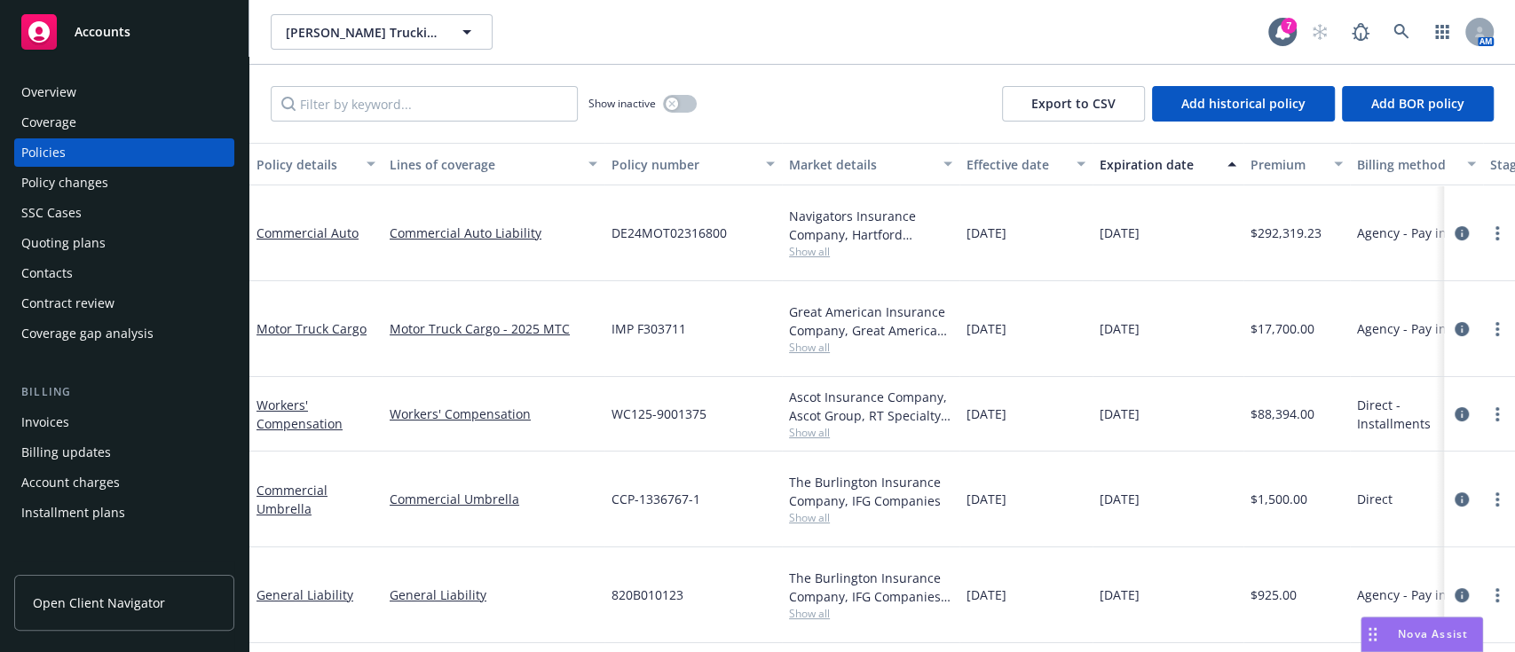
click at [170, 17] on div "Accounts" at bounding box center [124, 32] width 206 height 36
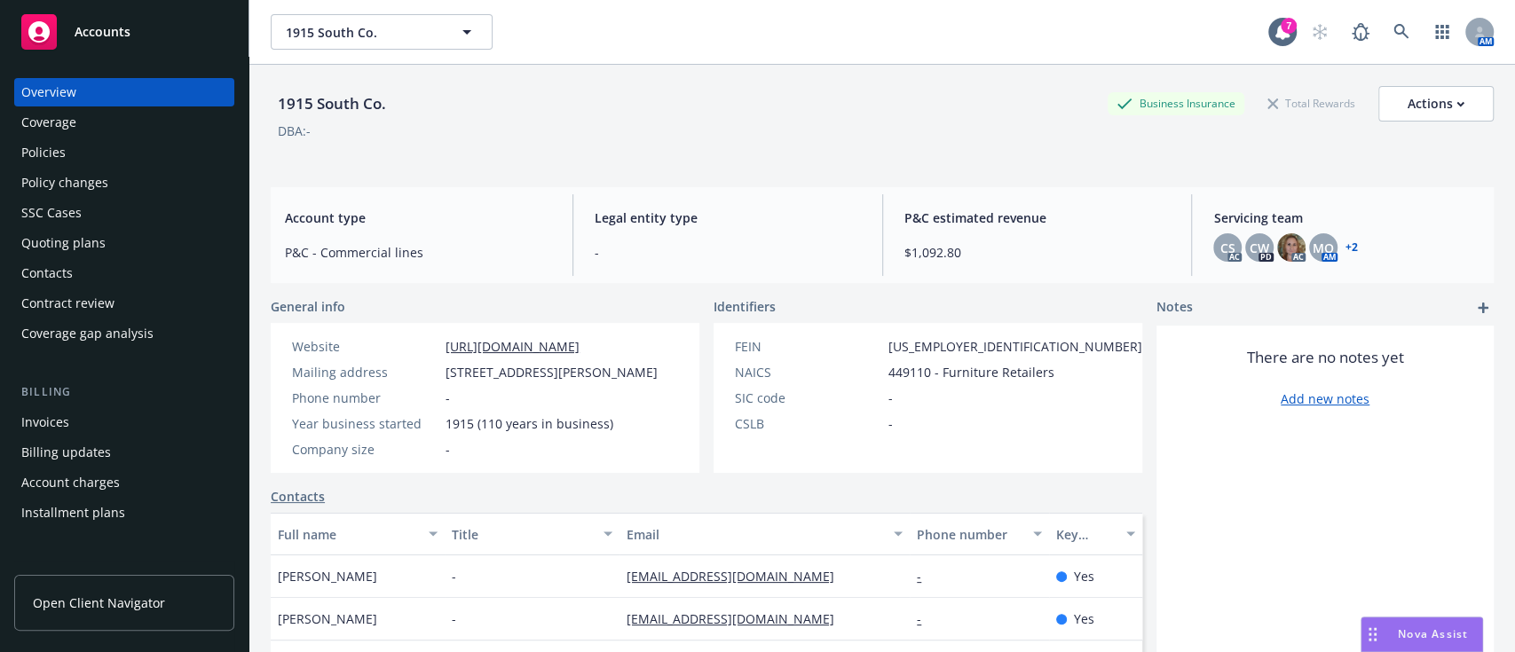
click at [75, 148] on div "Policies" at bounding box center [124, 152] width 206 height 28
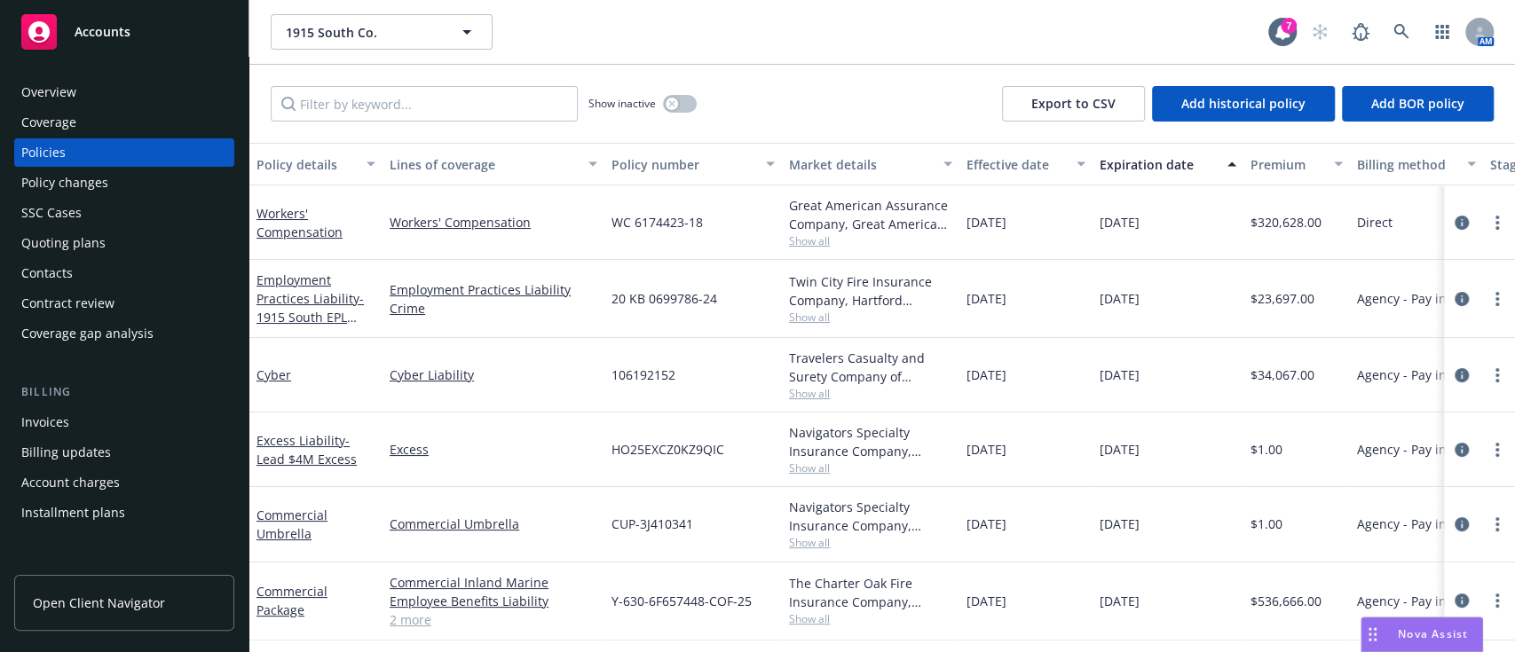
click at [813, 243] on span "Show all" at bounding box center [870, 240] width 163 height 15
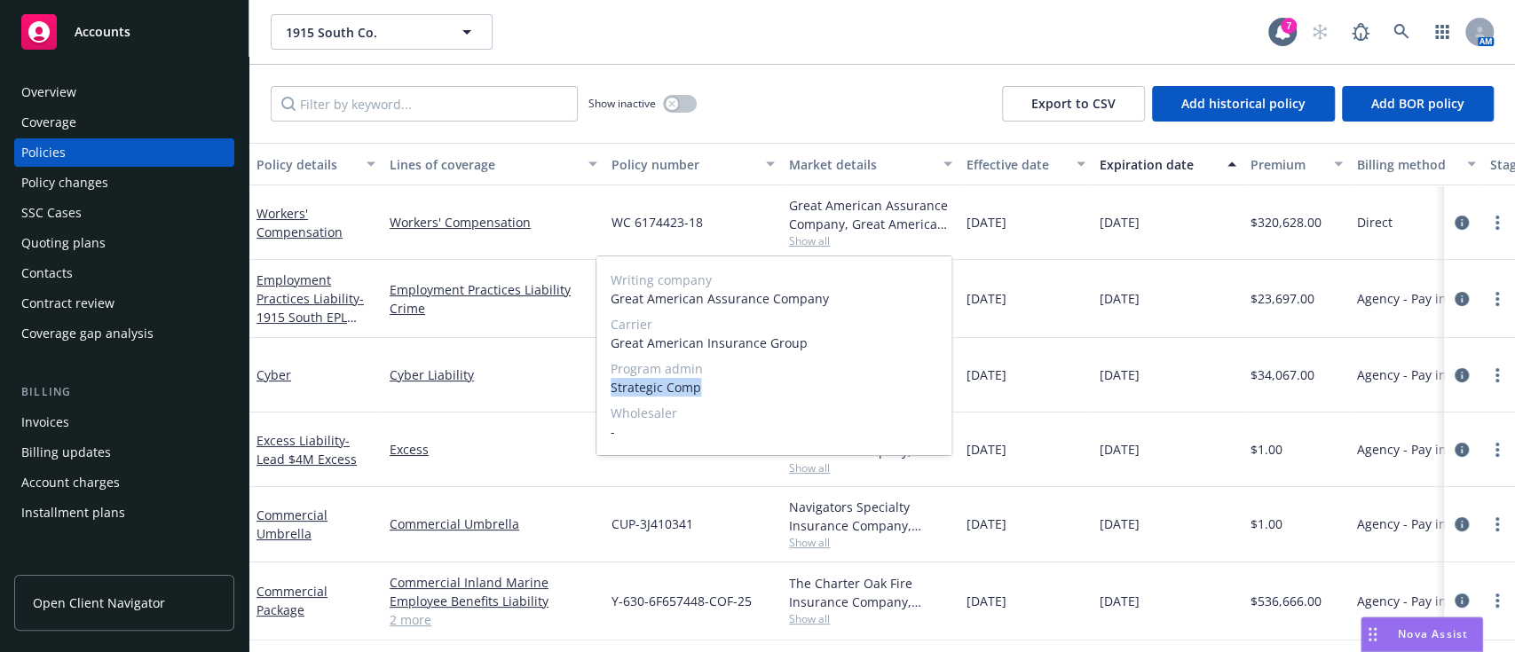
drag, startPoint x: 706, startPoint y: 384, endPoint x: 607, endPoint y: 388, distance: 99.5
click at [608, 388] on div "Writing company Great American Assurance Company Carrier Great American Insuran…" at bounding box center [773, 355] width 355 height 199
copy span "Strategic Comp"
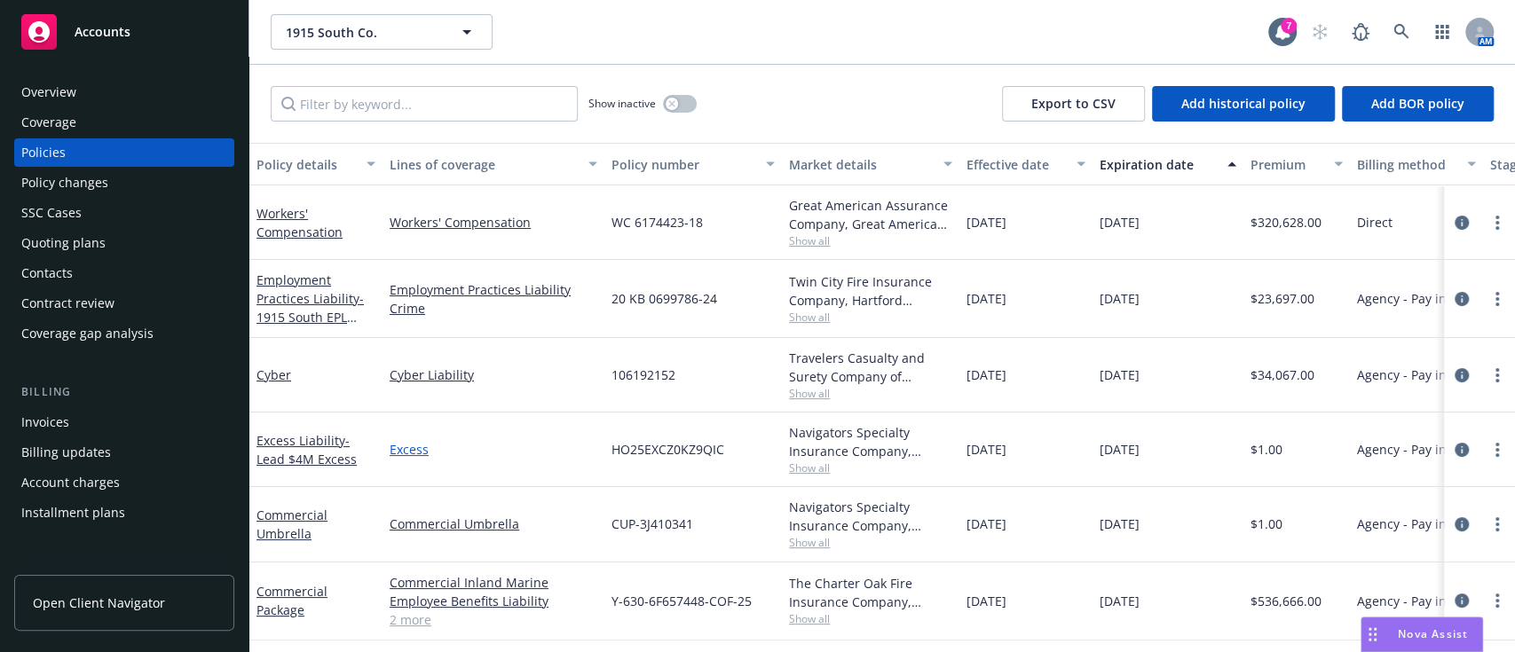
click at [516, 453] on link "Excess" at bounding box center [494, 449] width 208 height 19
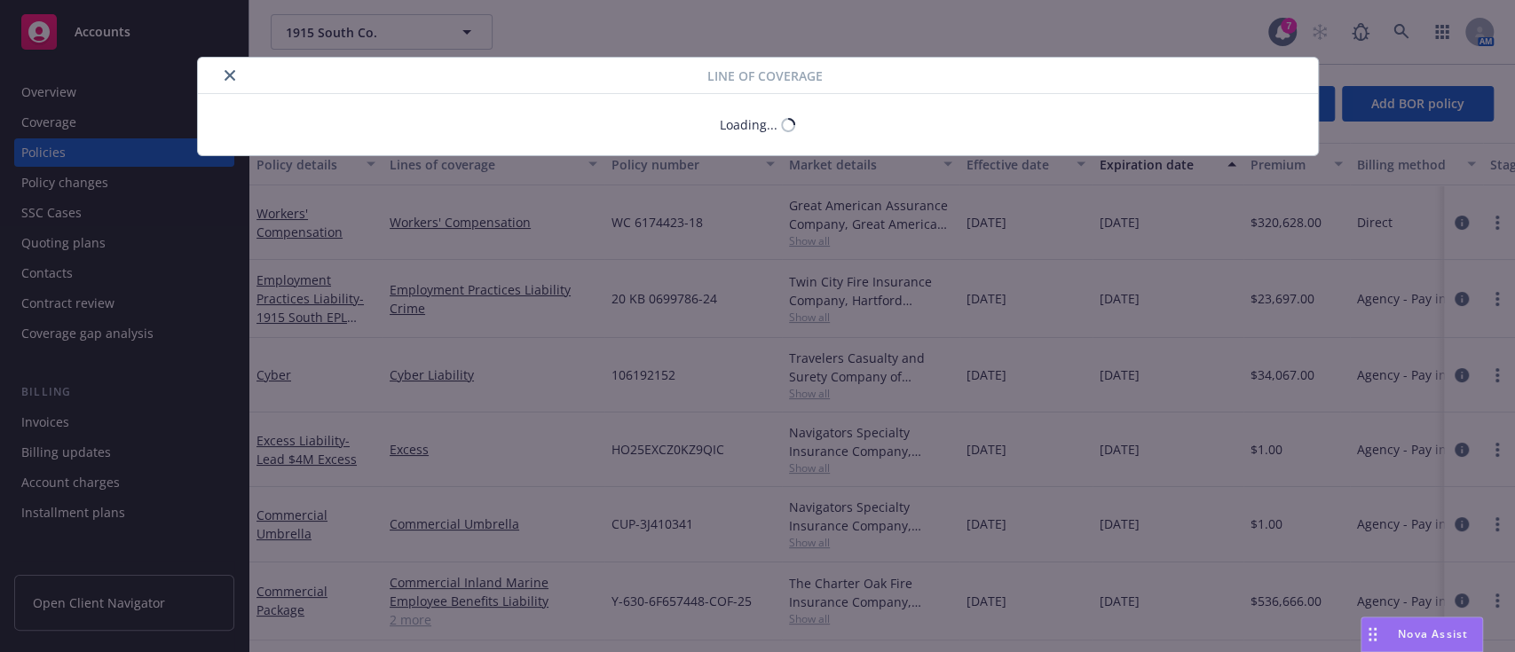
scroll to position [150, 0]
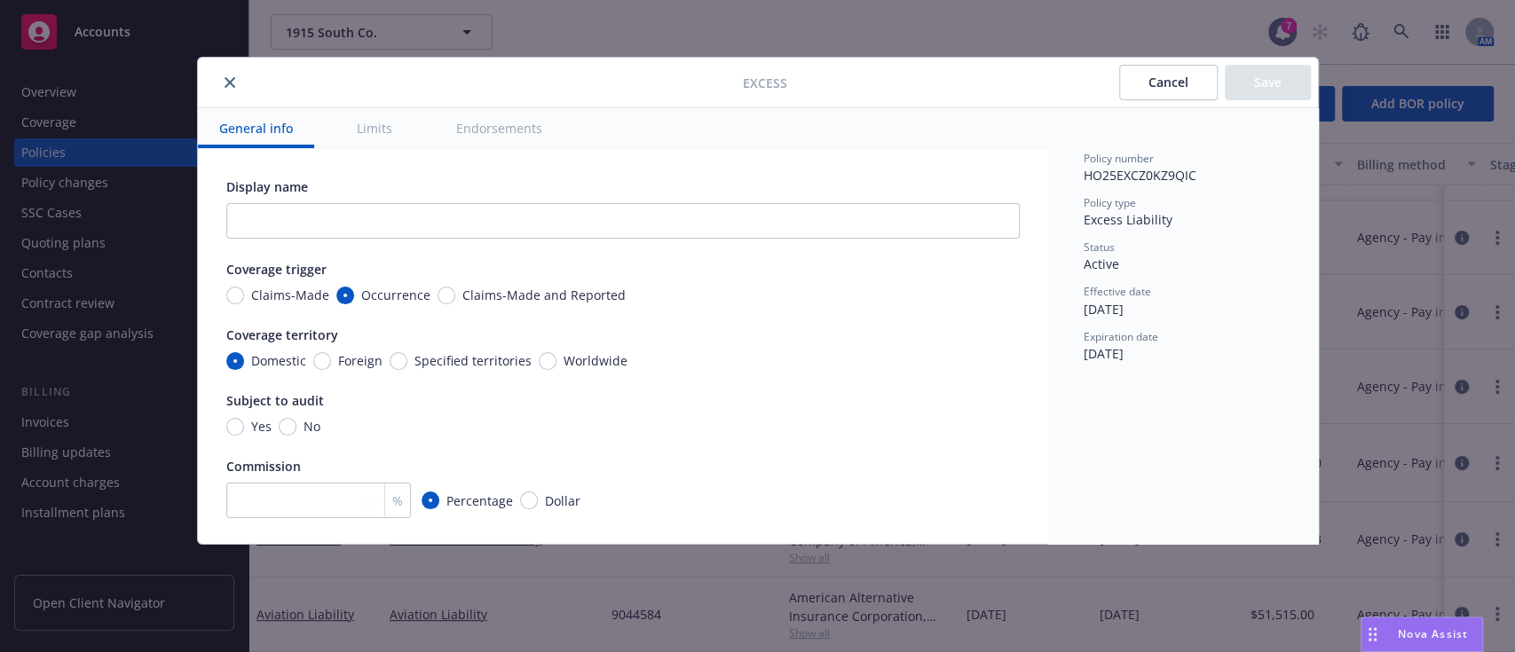
click at [233, 86] on icon "close" at bounding box center [230, 82] width 11 height 11
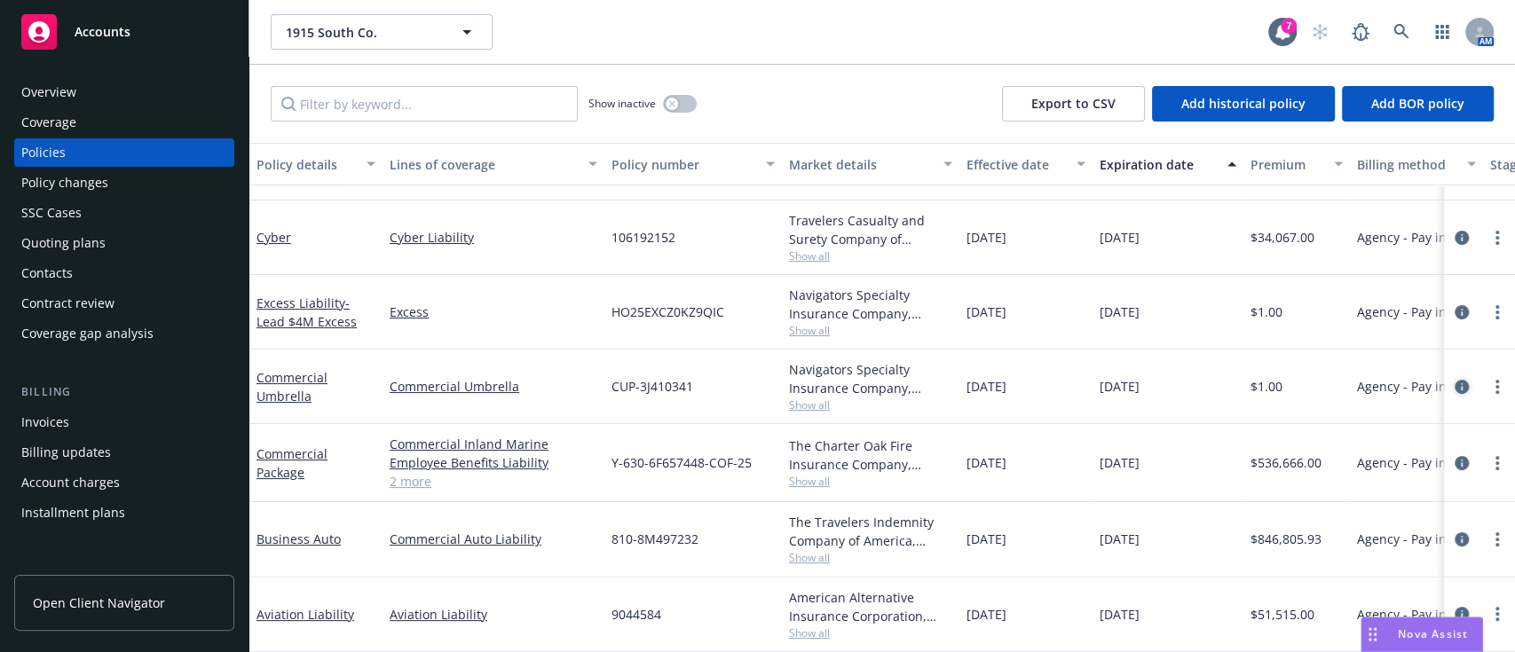
click at [1455, 380] on icon "circleInformation" at bounding box center [1462, 387] width 14 height 14
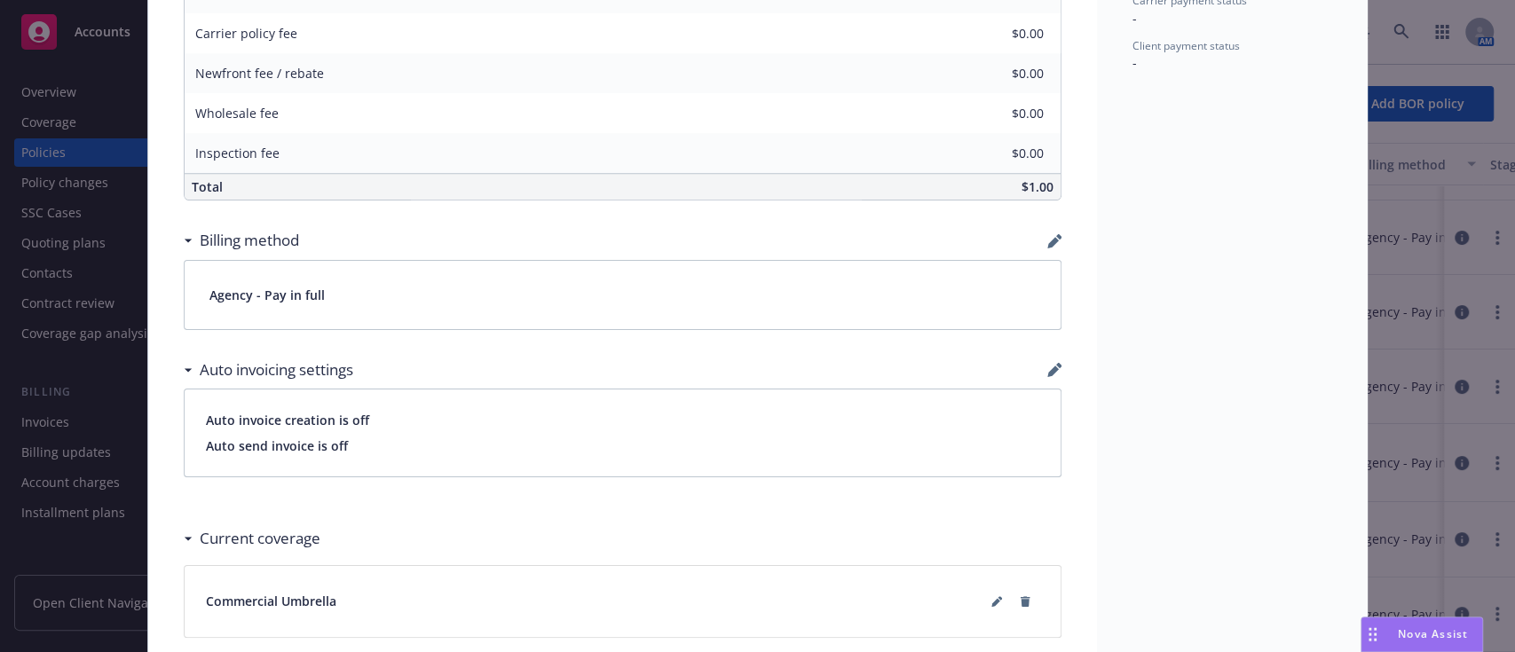
scroll to position [1051, 0]
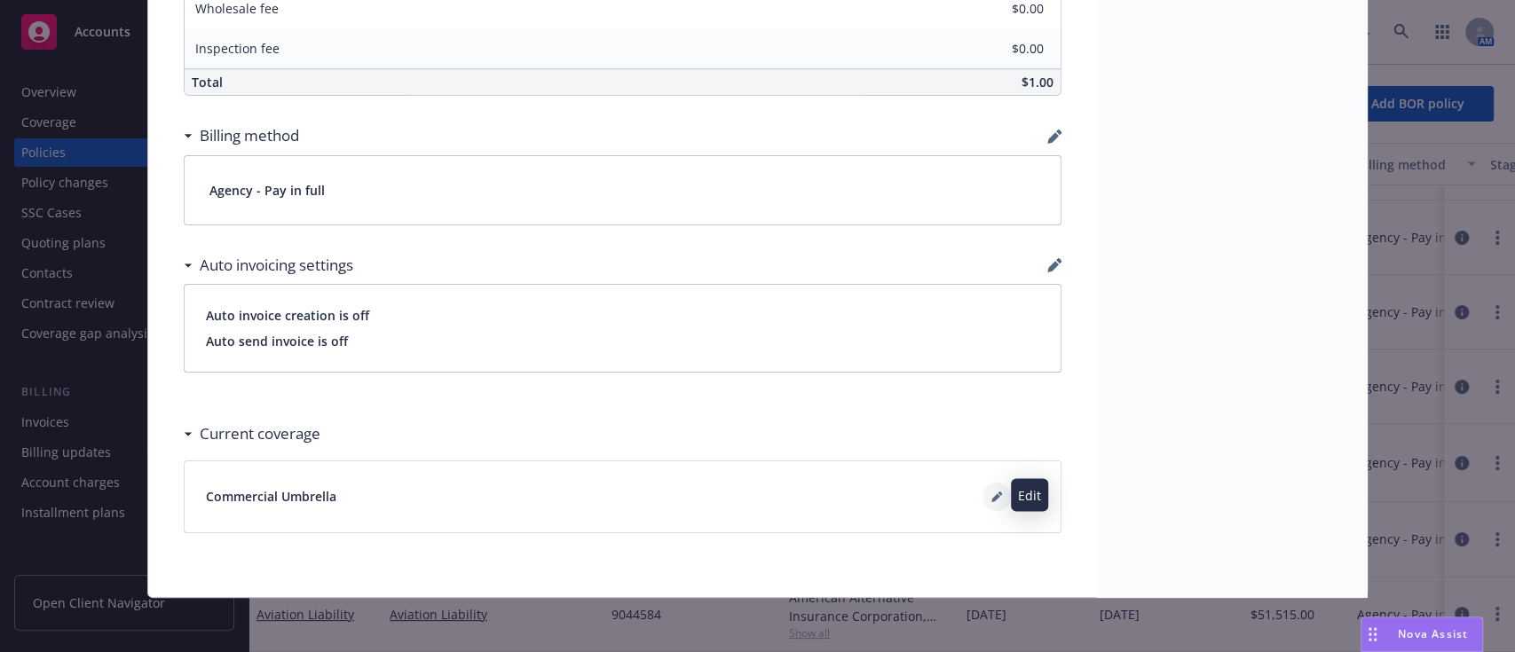
click at [991, 493] on icon at bounding box center [996, 497] width 11 height 11
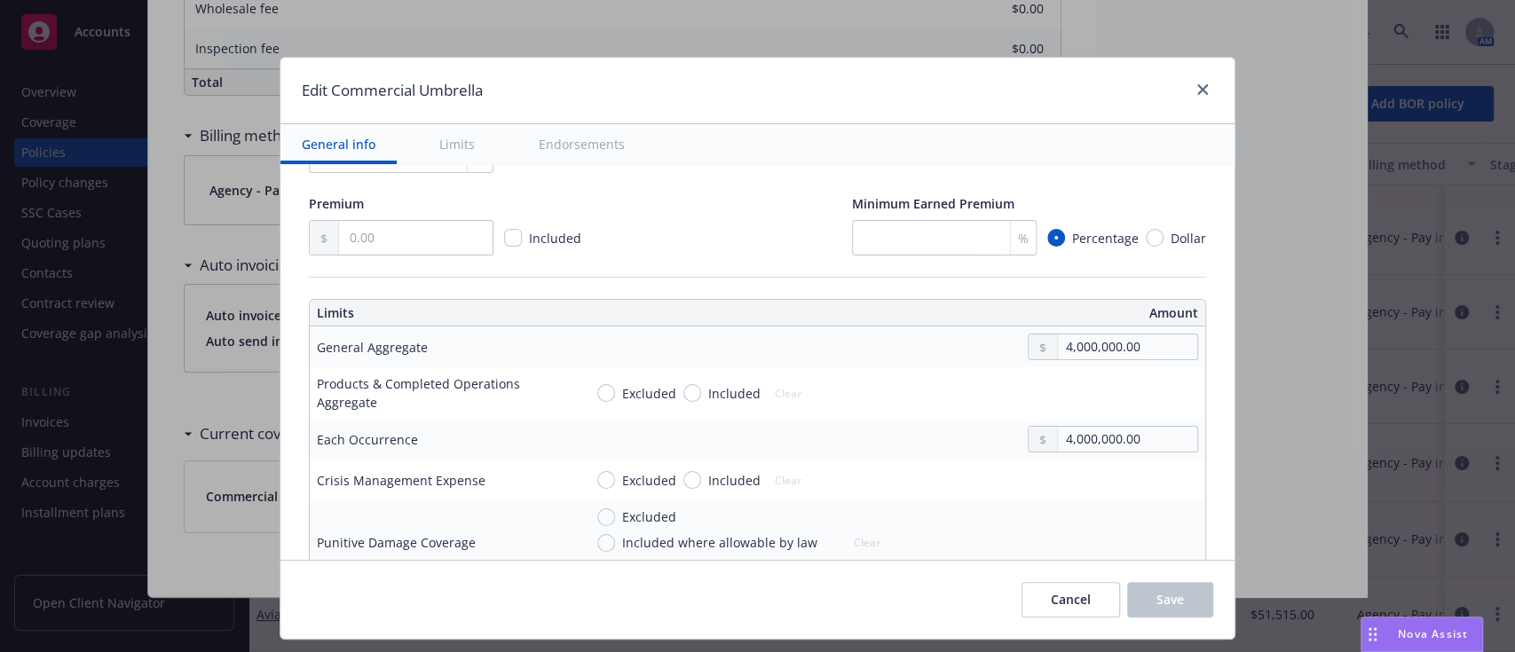
scroll to position [473, 0]
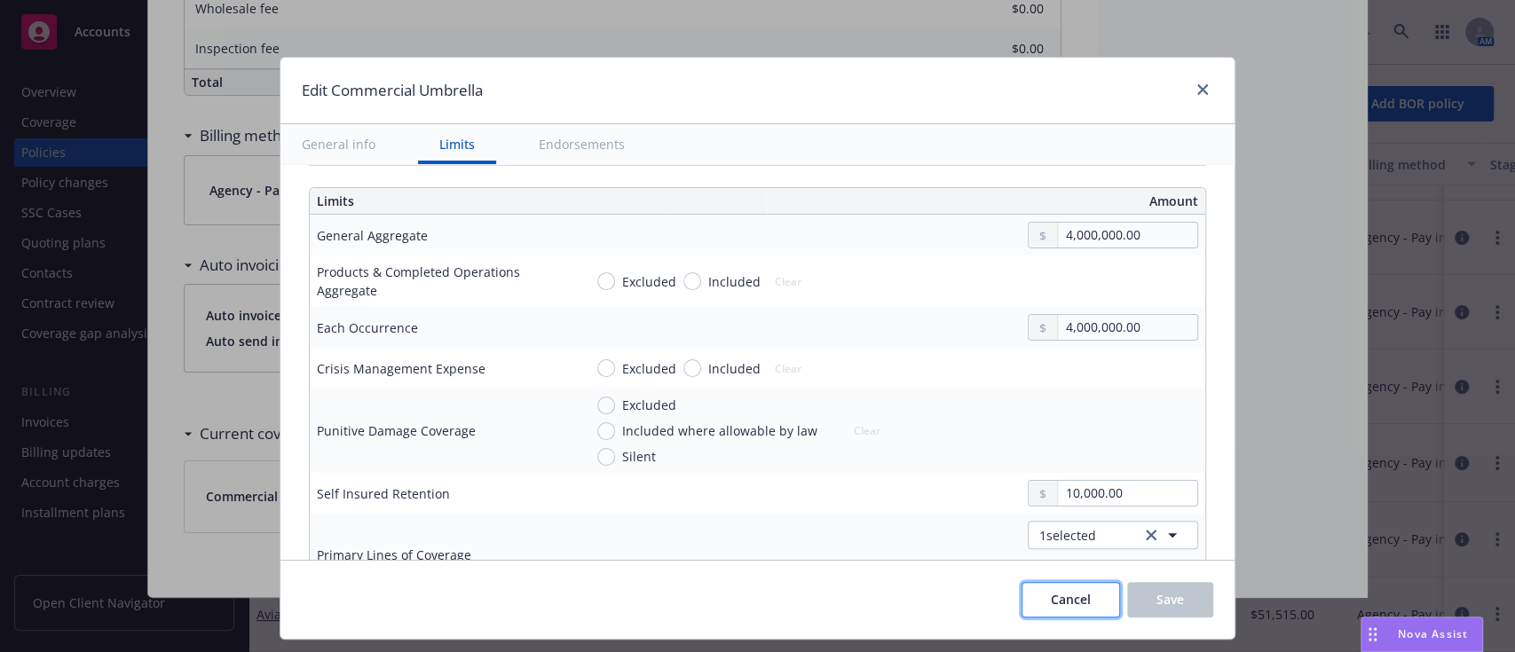
drag, startPoint x: 1071, startPoint y: 599, endPoint x: 874, endPoint y: 462, distance: 239.8
click at [1071, 598] on span "Cancel" at bounding box center [1071, 599] width 40 height 17
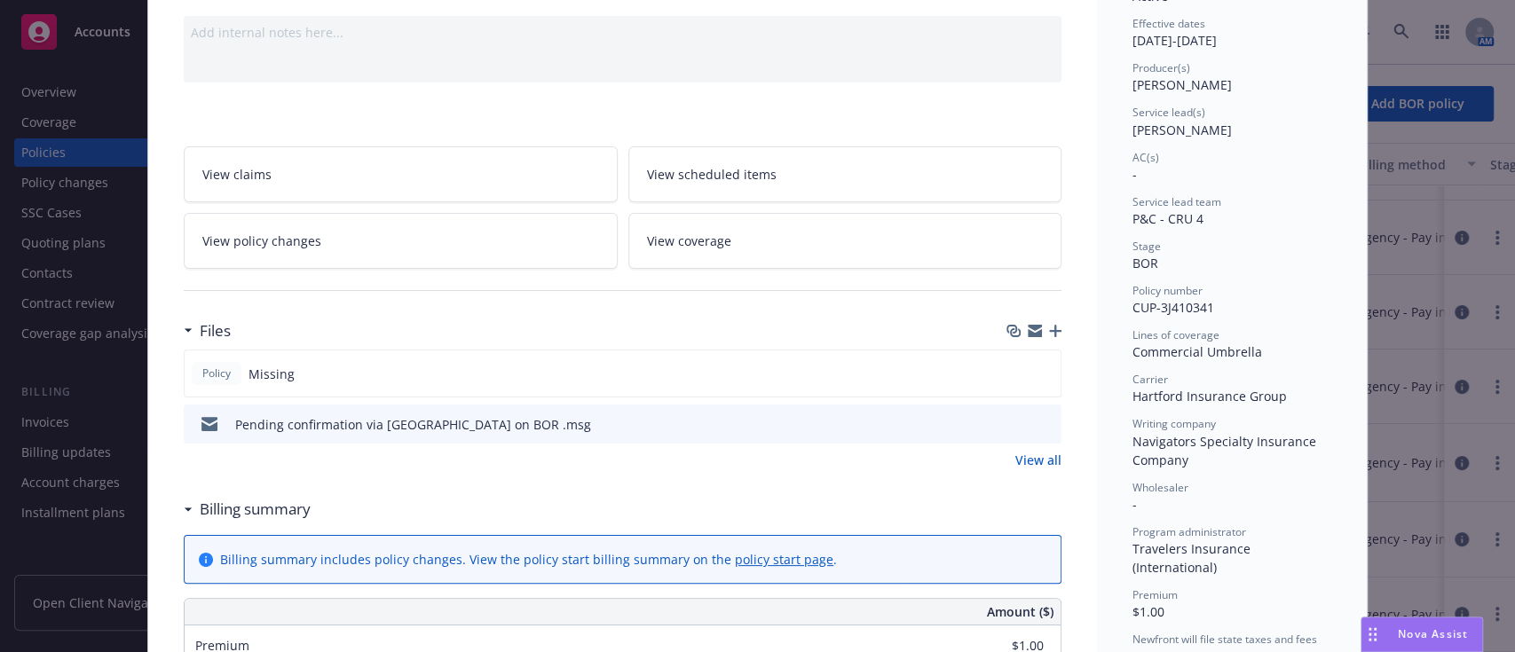
scroll to position [0, 0]
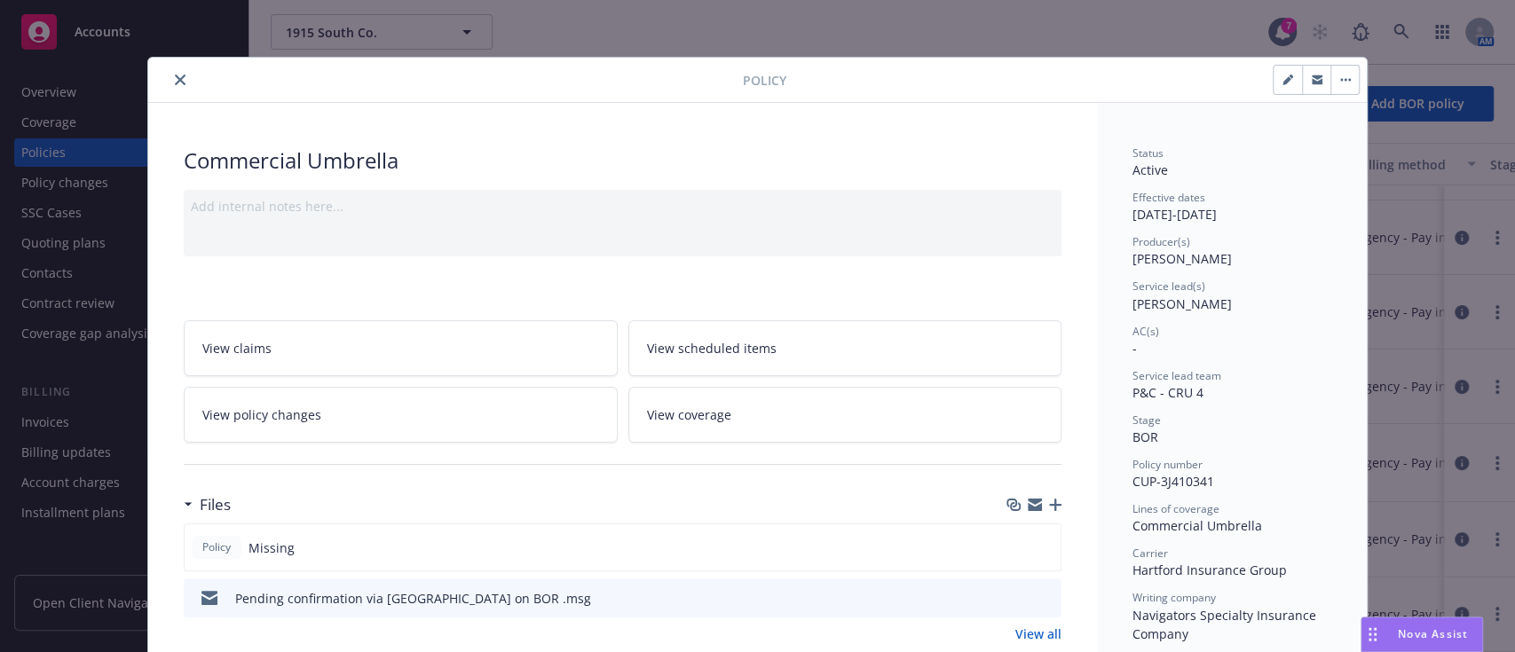
click at [175, 80] on icon "close" at bounding box center [180, 80] width 11 height 11
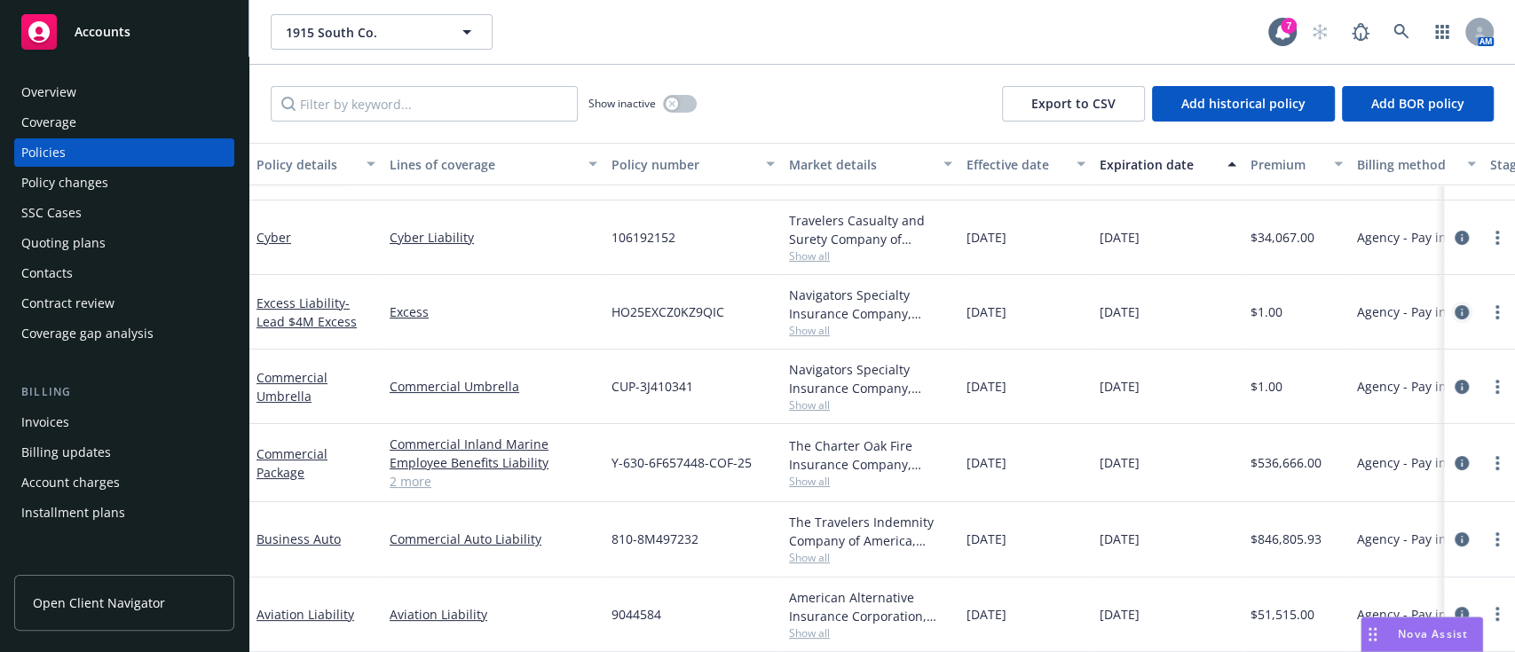
click at [1455, 305] on icon "circleInformation" at bounding box center [1462, 312] width 14 height 14
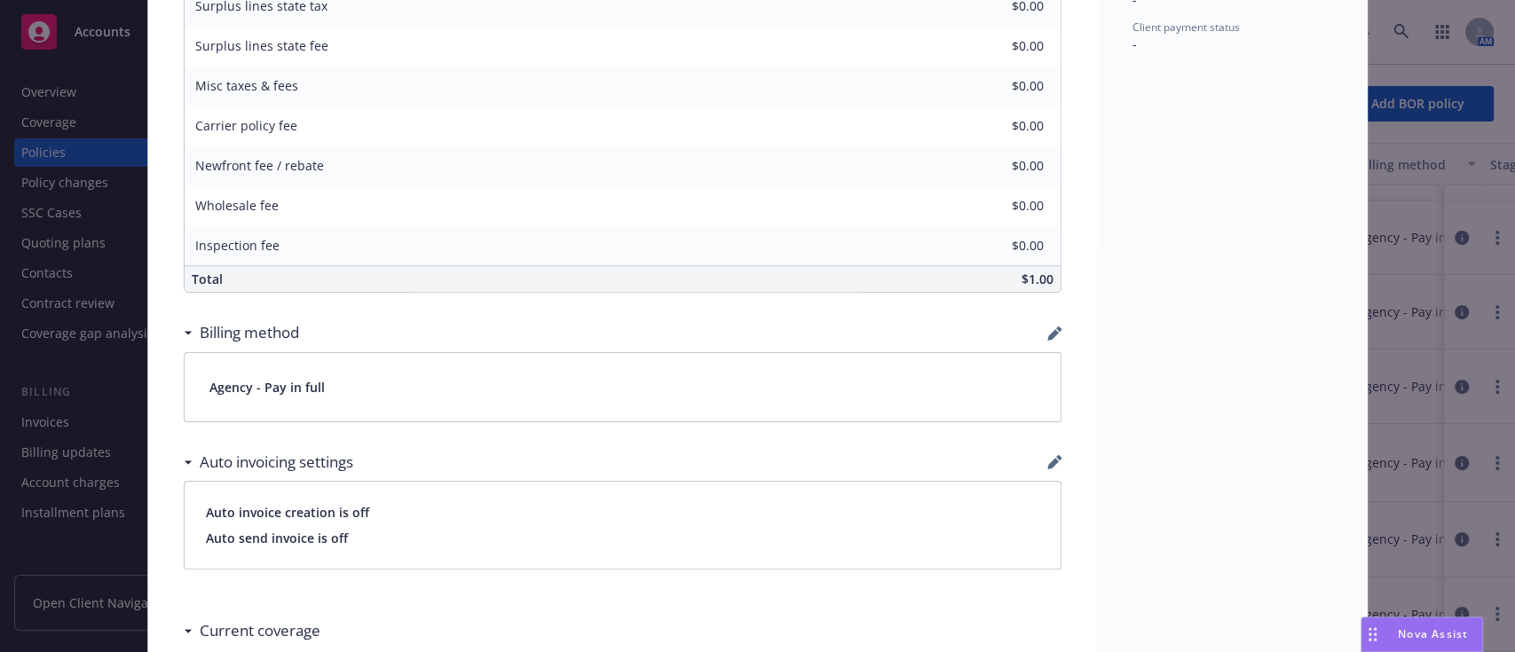
scroll to position [1065, 0]
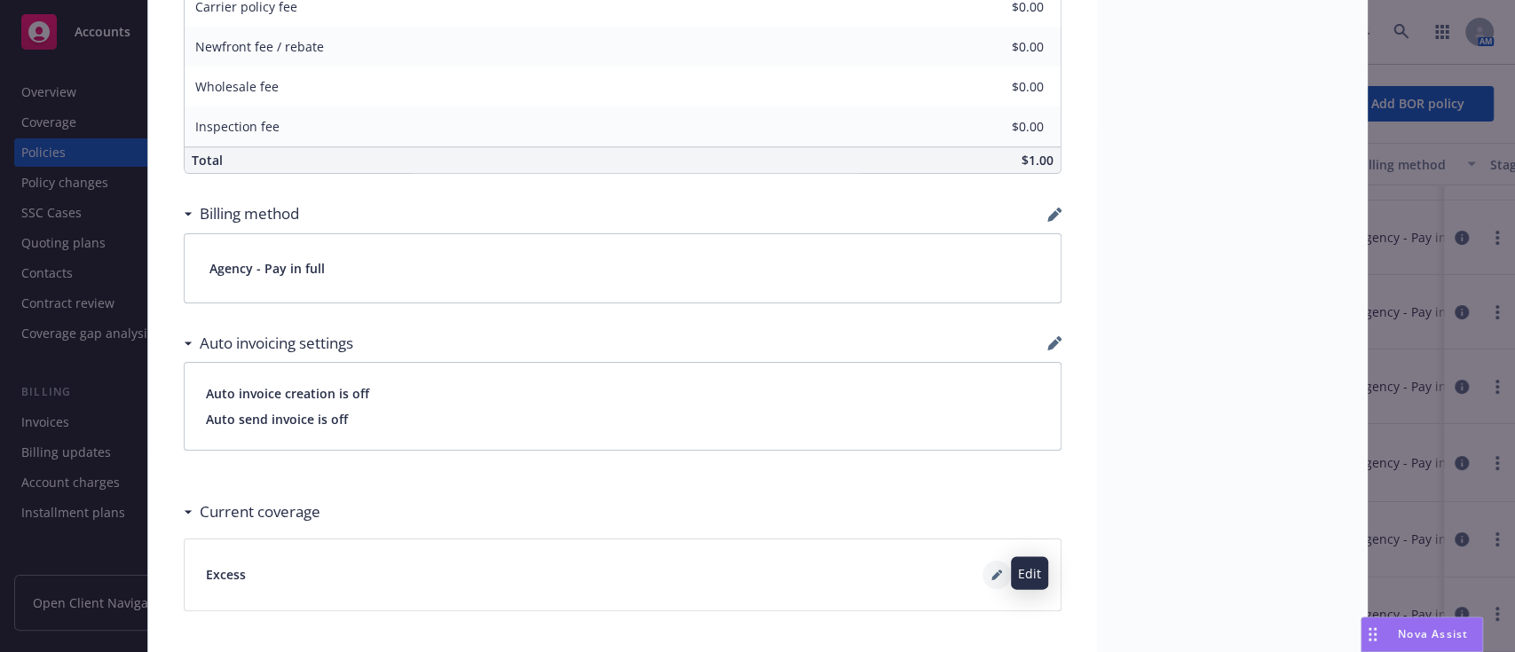
click at [986, 579] on button at bounding box center [997, 575] width 28 height 28
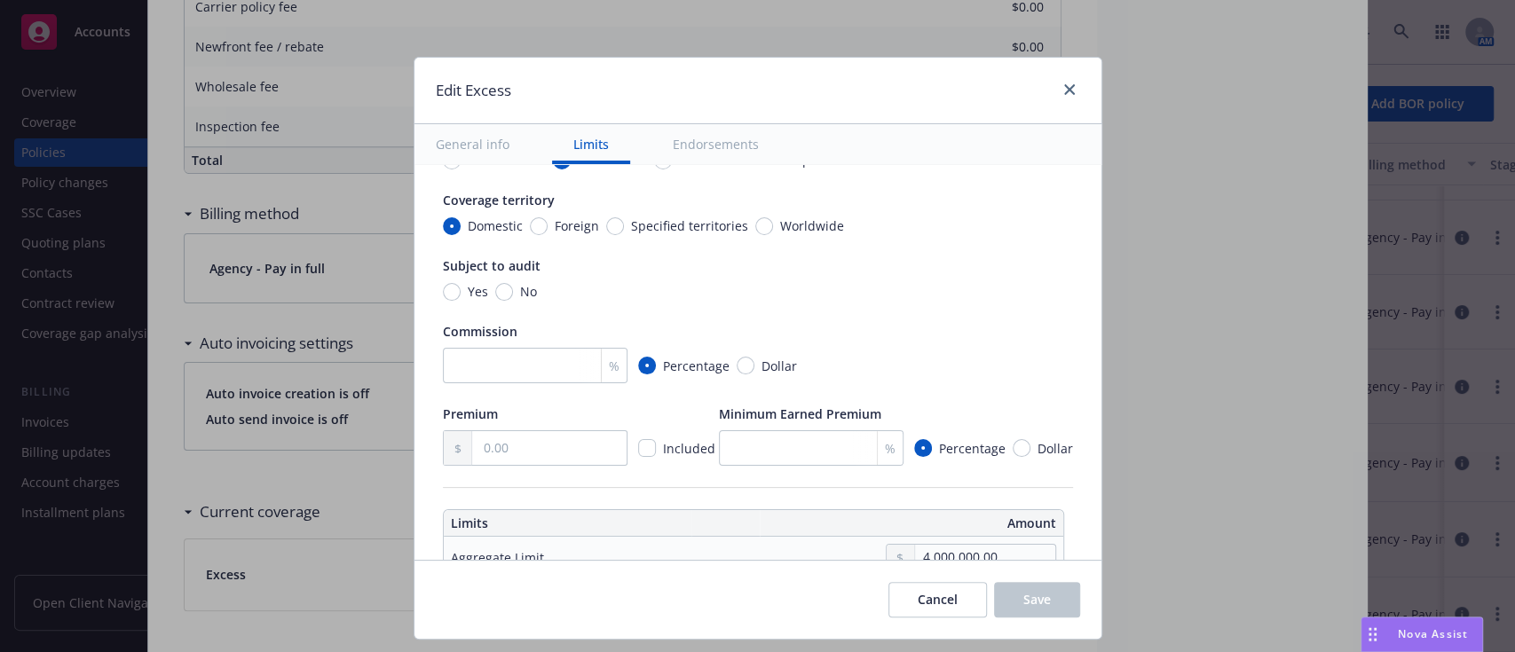
scroll to position [236, 0]
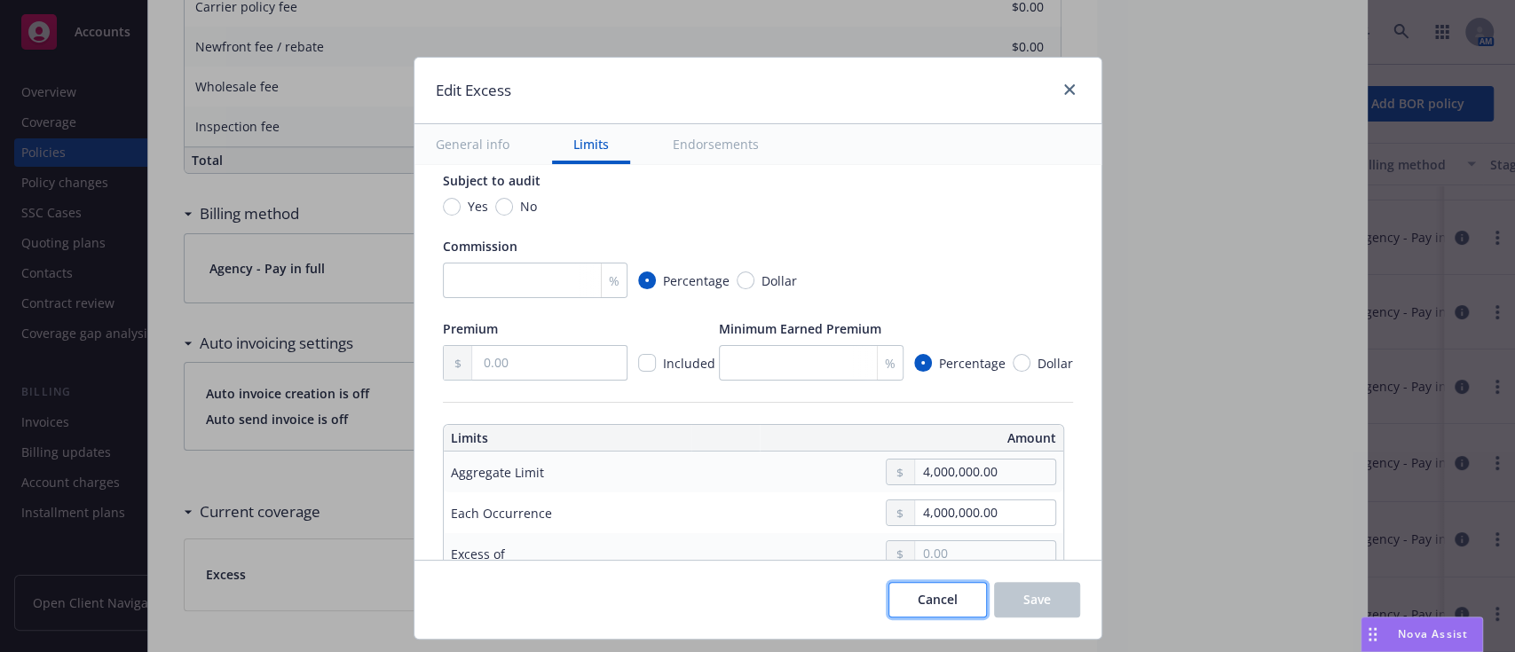
click at [910, 616] on button "Cancel" at bounding box center [937, 600] width 99 height 36
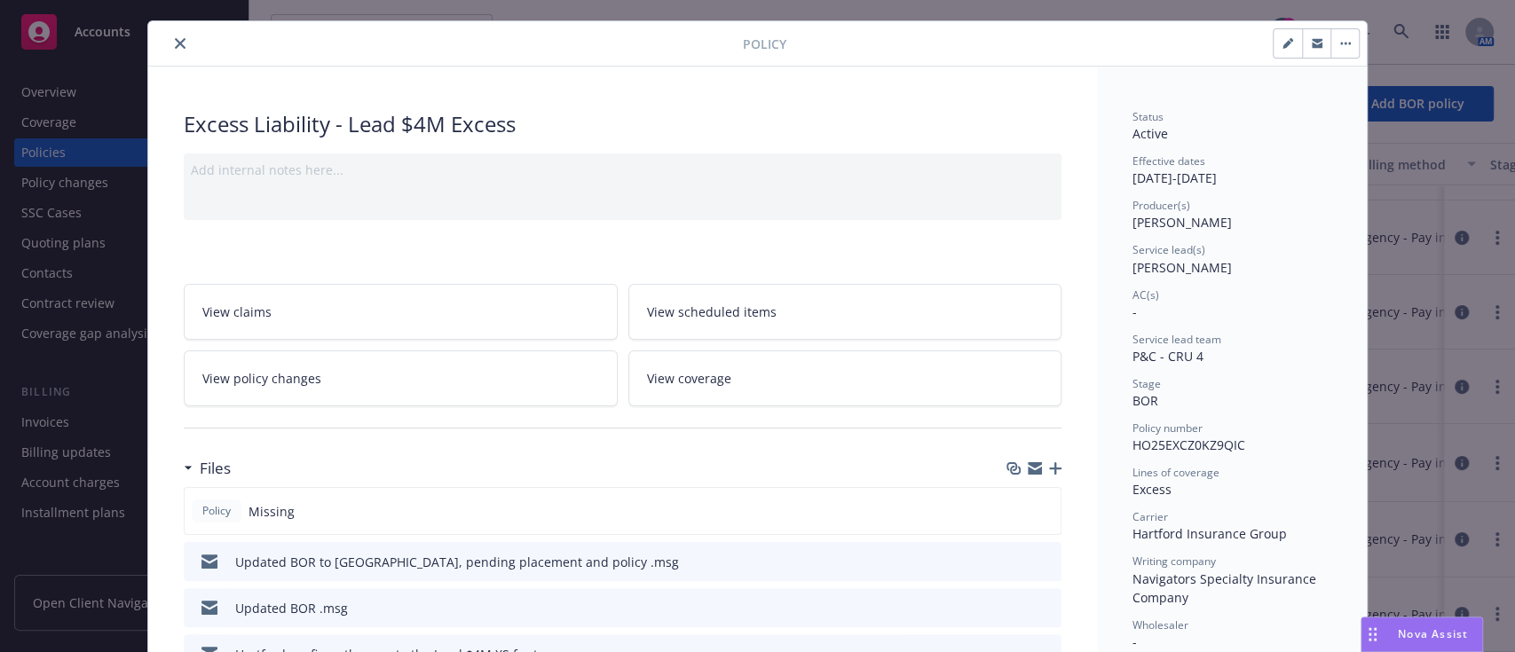
scroll to position [0, 0]
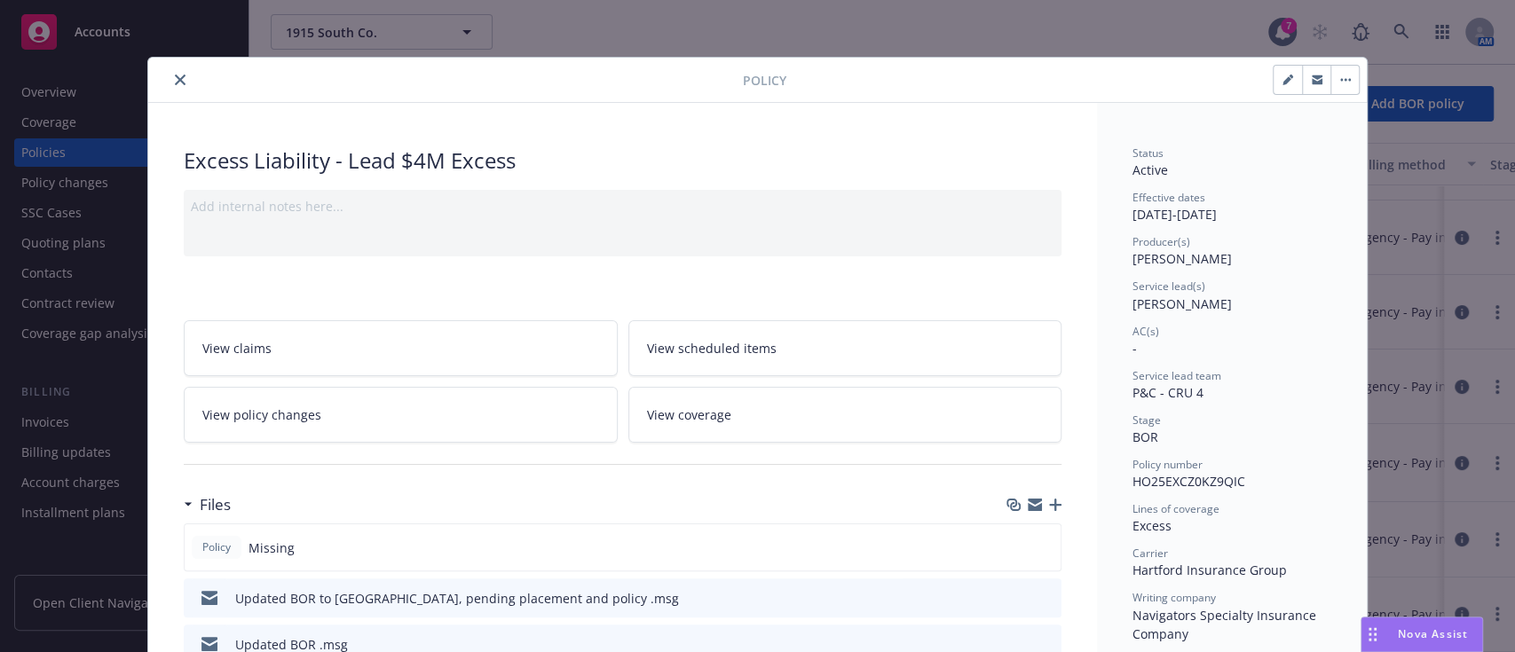
click at [175, 77] on icon "close" at bounding box center [180, 80] width 11 height 11
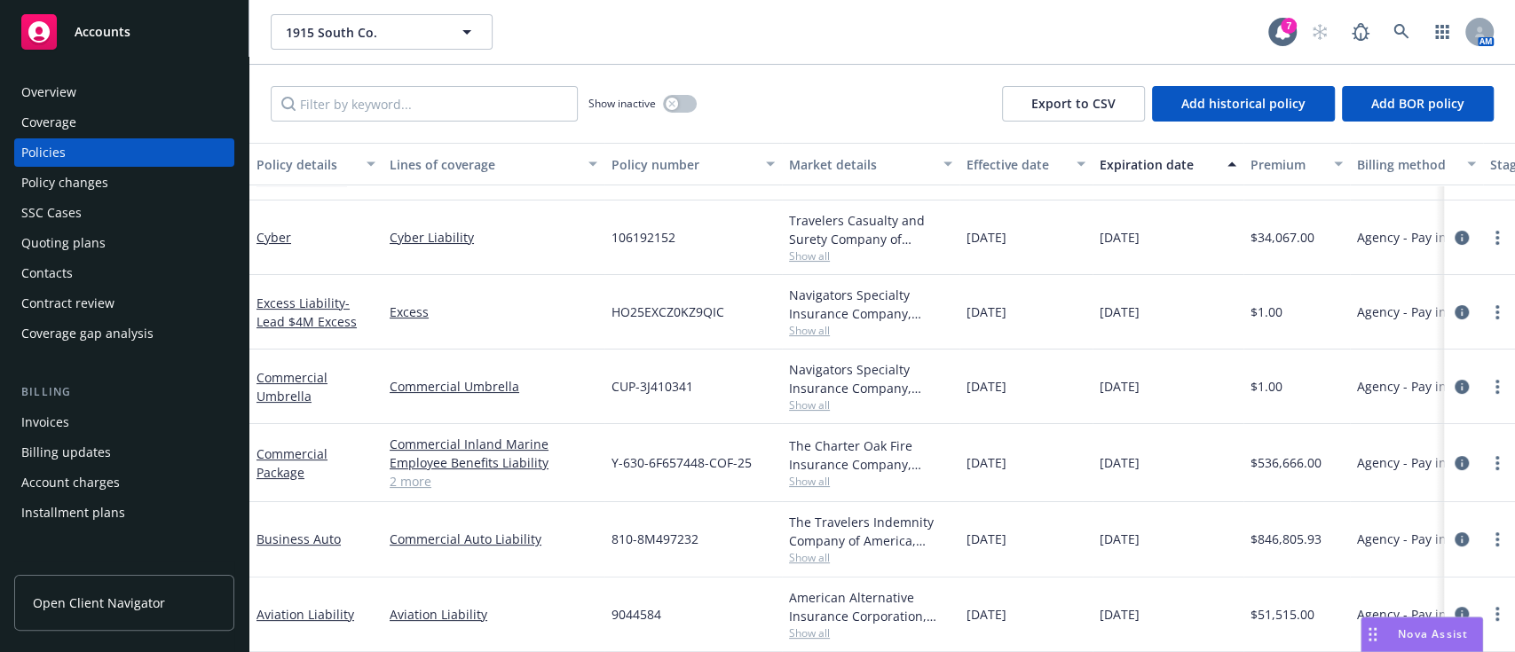
click at [808, 323] on span "Show all" at bounding box center [870, 330] width 163 height 15
drag, startPoint x: 563, startPoint y: 492, endPoint x: 634, endPoint y: 488, distance: 71.1
click at [563, 502] on div "Commercial Auto Liability" at bounding box center [494, 539] width 222 height 75
click at [821, 474] on span "Show all" at bounding box center [870, 481] width 163 height 15
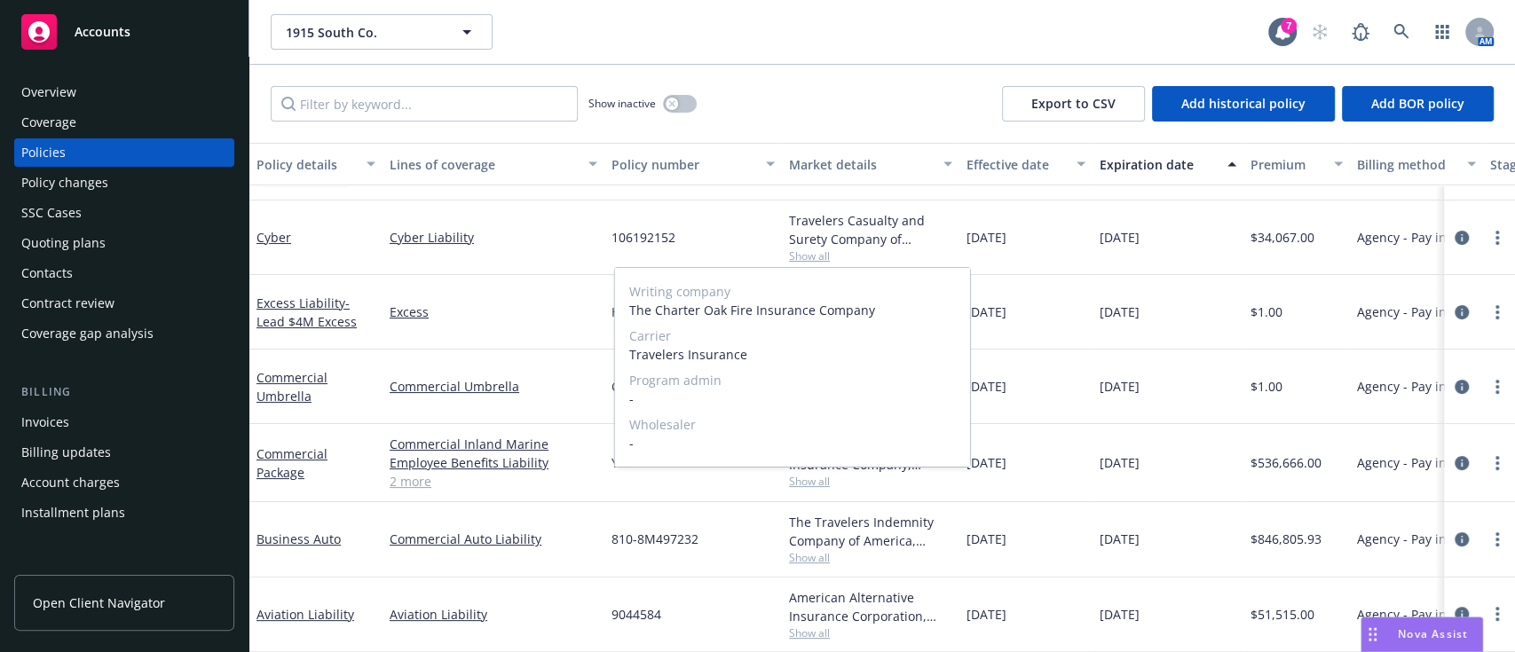
click at [821, 474] on span "Show all" at bounding box center [870, 481] width 163 height 15
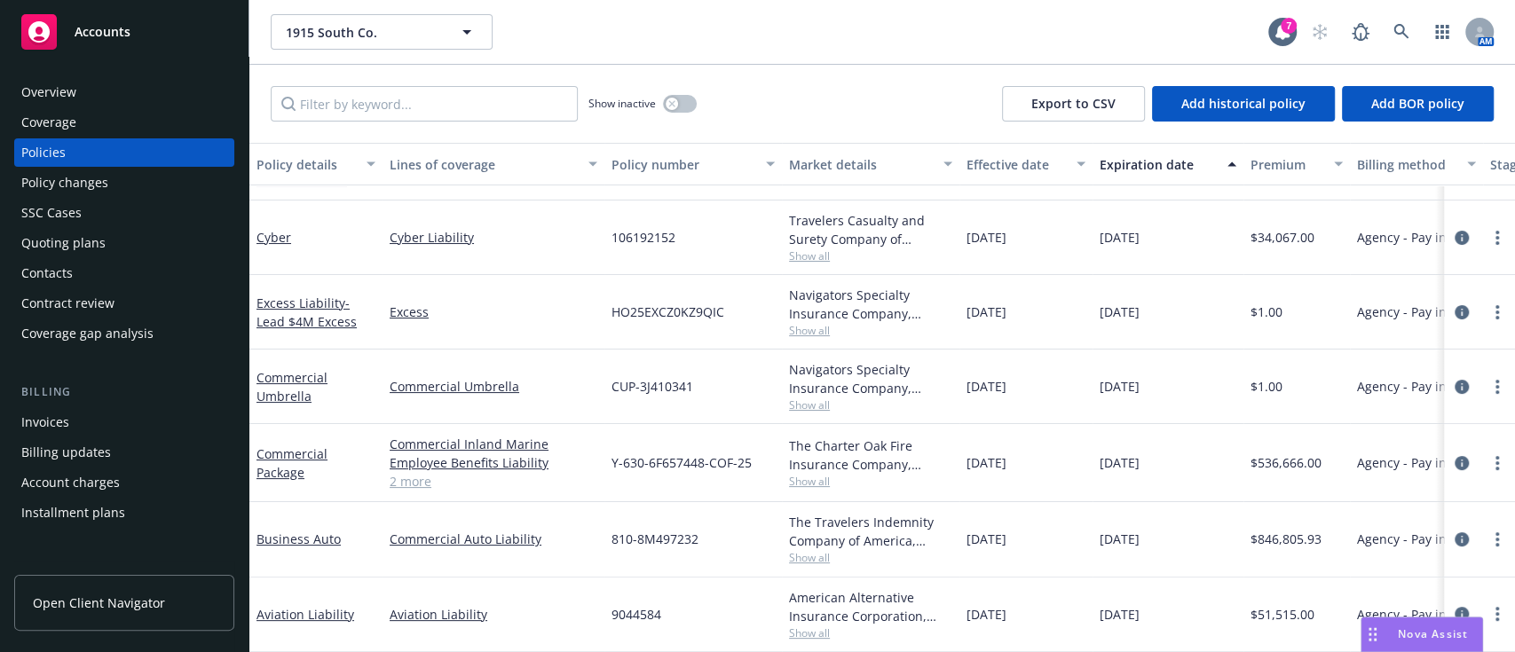
click at [833, 550] on span "Show all" at bounding box center [870, 557] width 163 height 15
click at [831, 509] on span "Wholesaler" at bounding box center [792, 501] width 327 height 19
click at [816, 626] on span "Show all" at bounding box center [870, 633] width 163 height 15
click at [375, 578] on div "Aviation Liability" at bounding box center [315, 615] width 133 height 75
click at [817, 398] on span "Show all" at bounding box center [870, 405] width 163 height 15
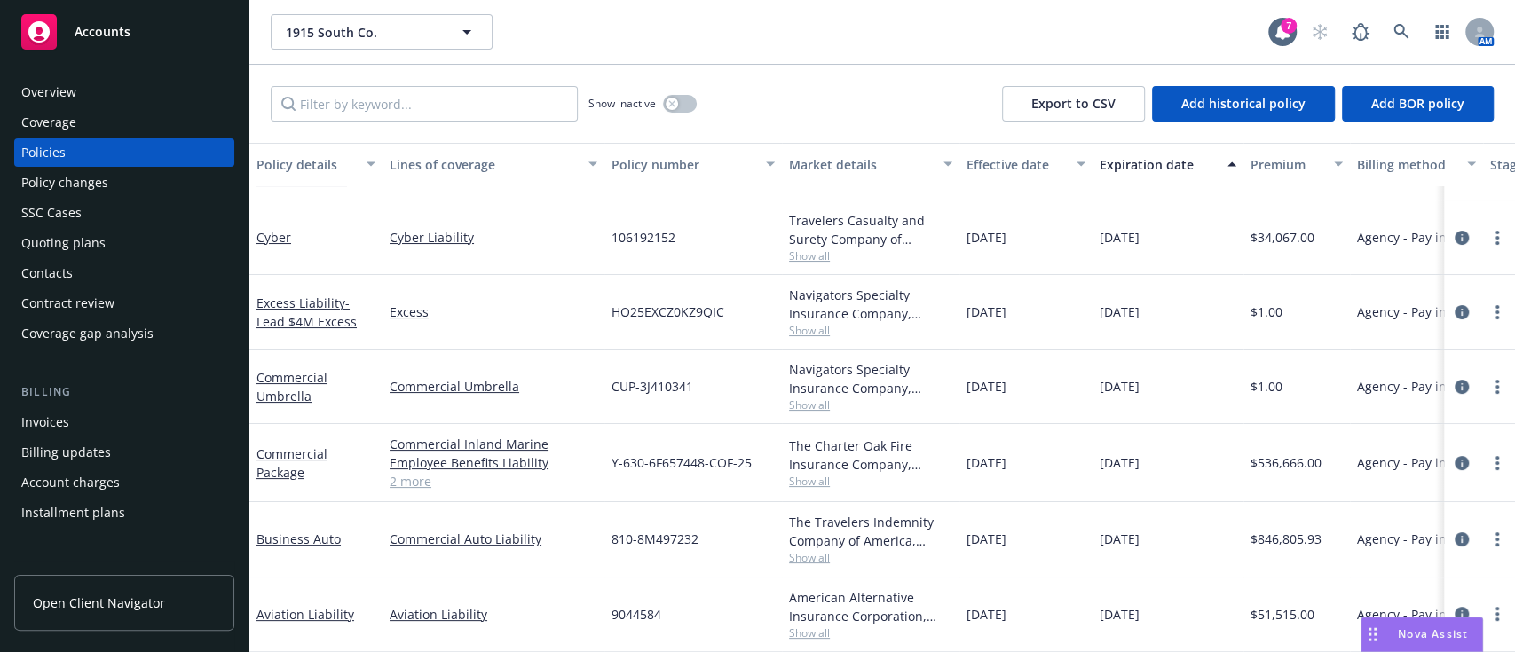
click at [801, 360] on div "Navigators Specialty Insurance Company, Hartford Insurance Group, Travelers Ins…" at bounding box center [870, 378] width 163 height 37
click at [817, 474] on span "Show all" at bounding box center [870, 481] width 163 height 15
click at [817, 354] on span "Program admin" at bounding box center [774, 362] width 327 height 19
click at [1447, 359] on div at bounding box center [1479, 387] width 71 height 75
click at [1455, 380] on icon "circleInformation" at bounding box center [1462, 387] width 14 height 14
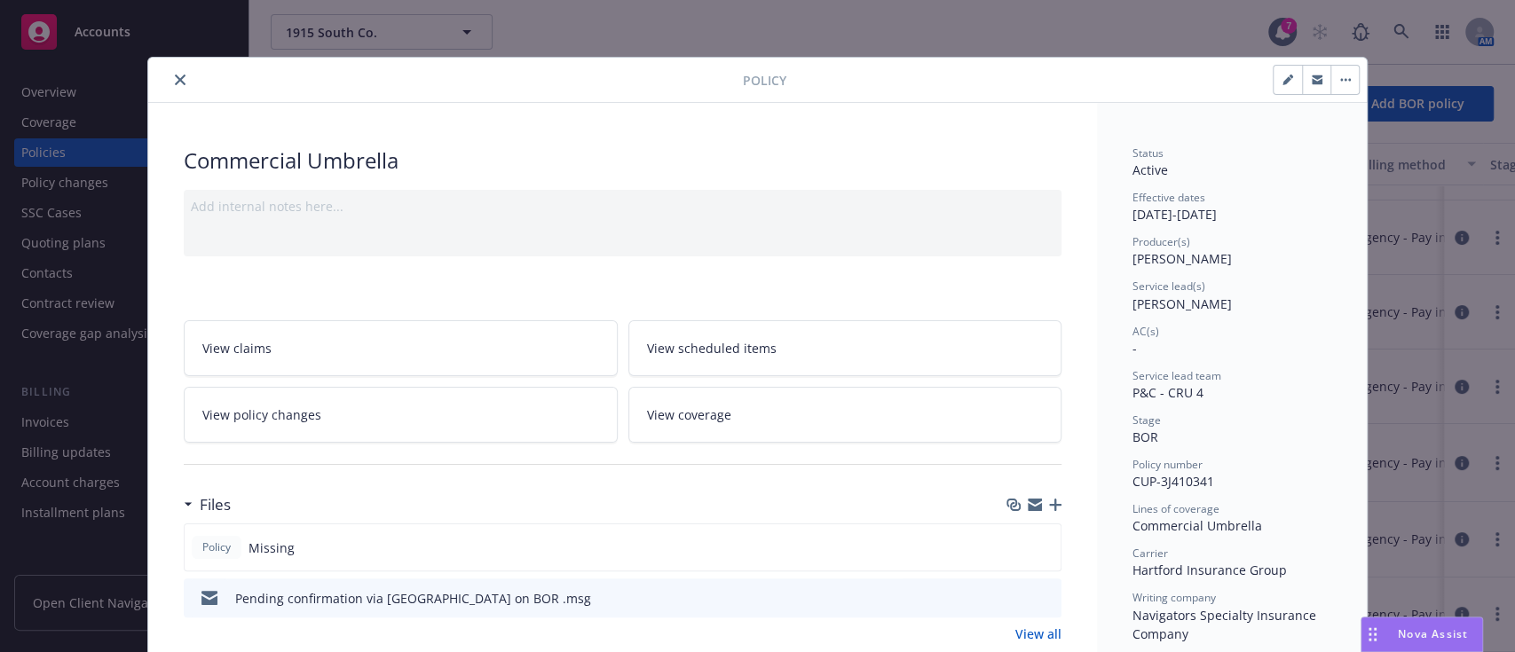
scroll to position [52, 0]
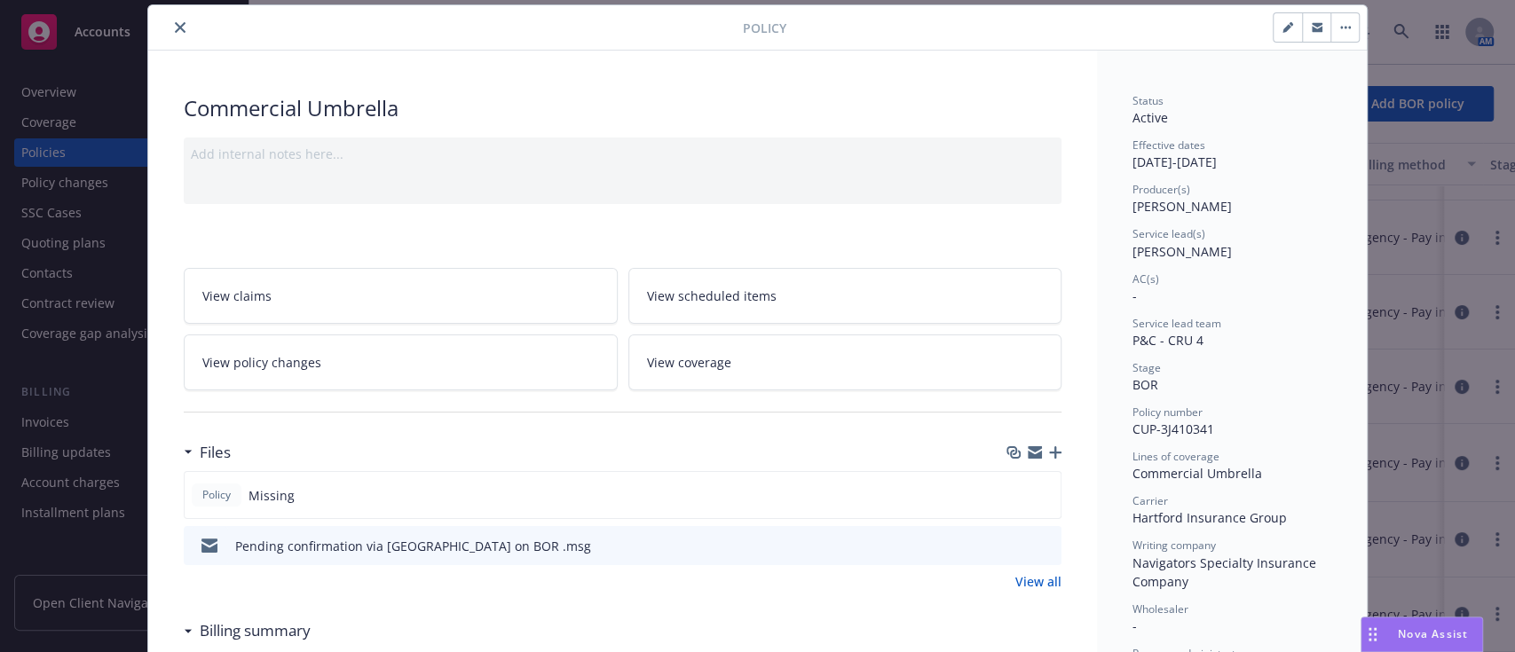
click at [1038, 541] on icon "preview file" at bounding box center [1045, 545] width 16 height 12
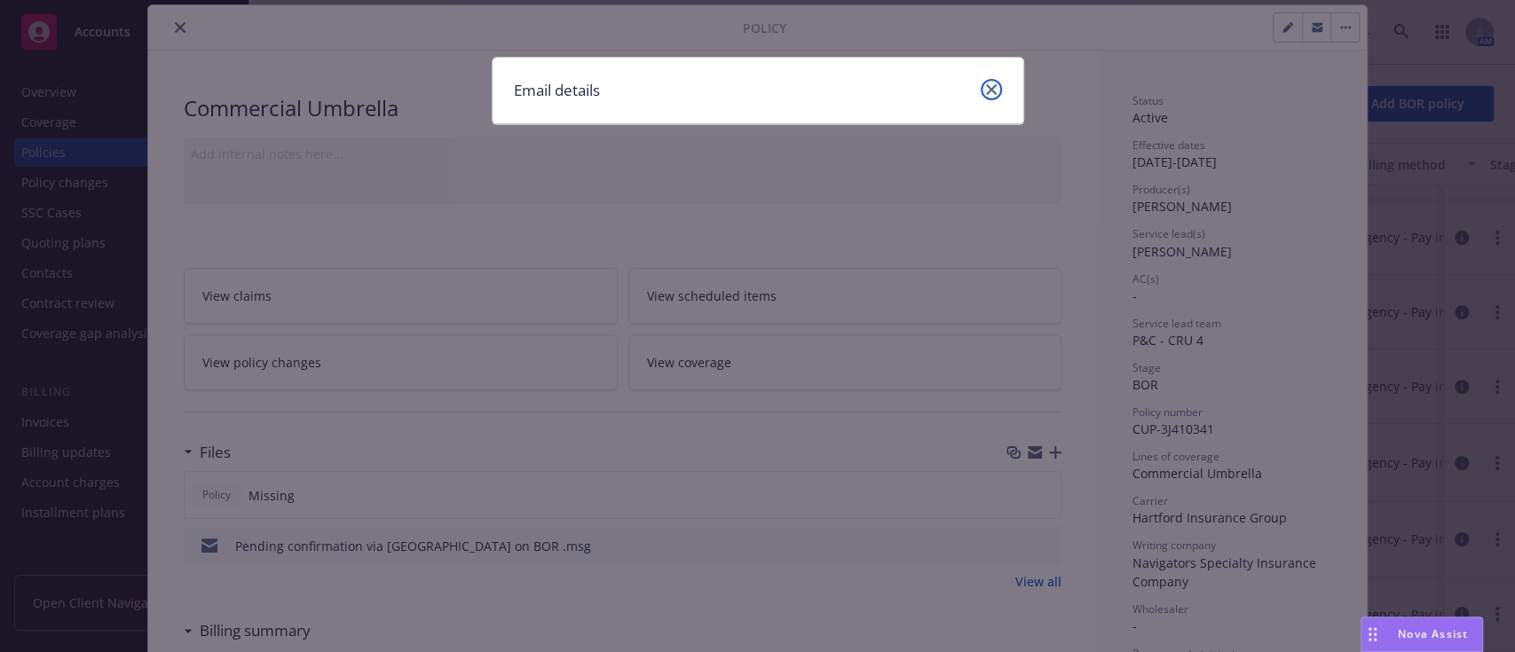
click at [992, 89] on icon "close" at bounding box center [991, 89] width 11 height 11
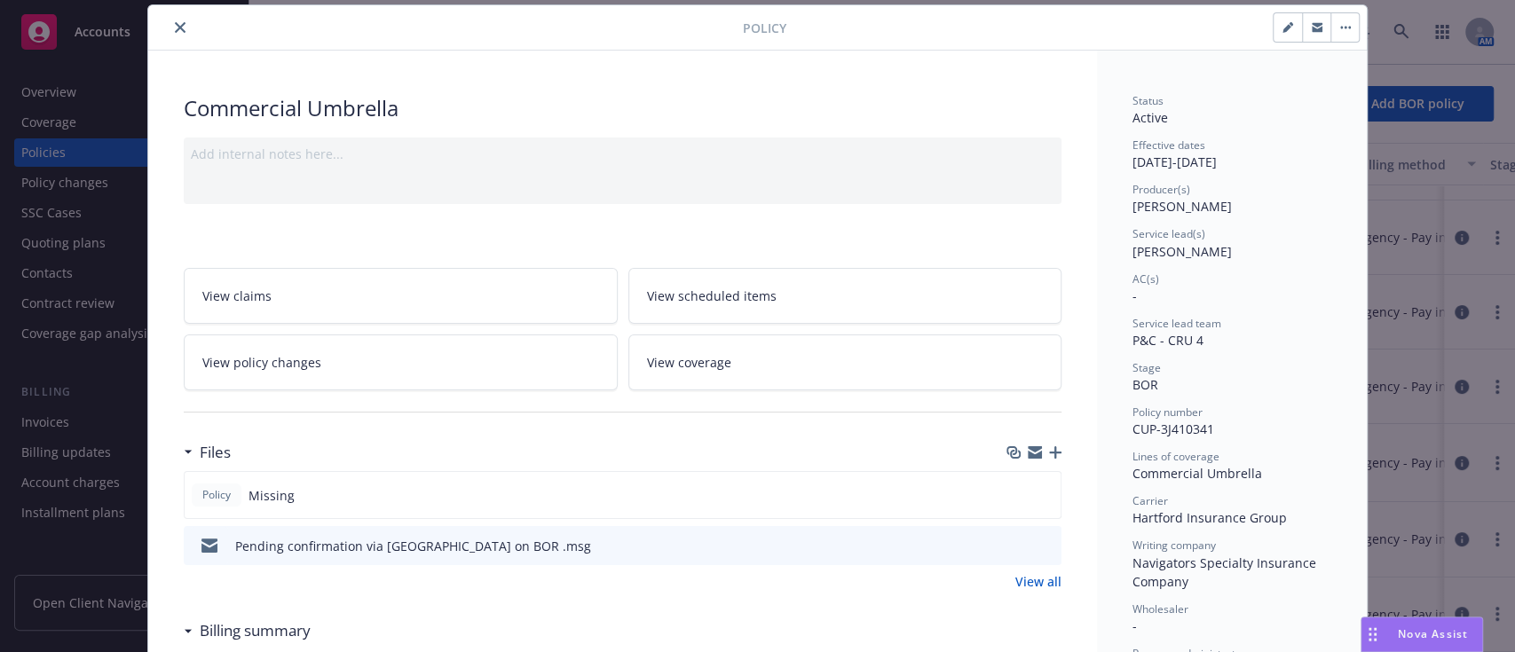
click at [1008, 543] on icon "download file" at bounding box center [1015, 545] width 14 height 14
click at [170, 28] on button "close" at bounding box center [180, 27] width 21 height 21
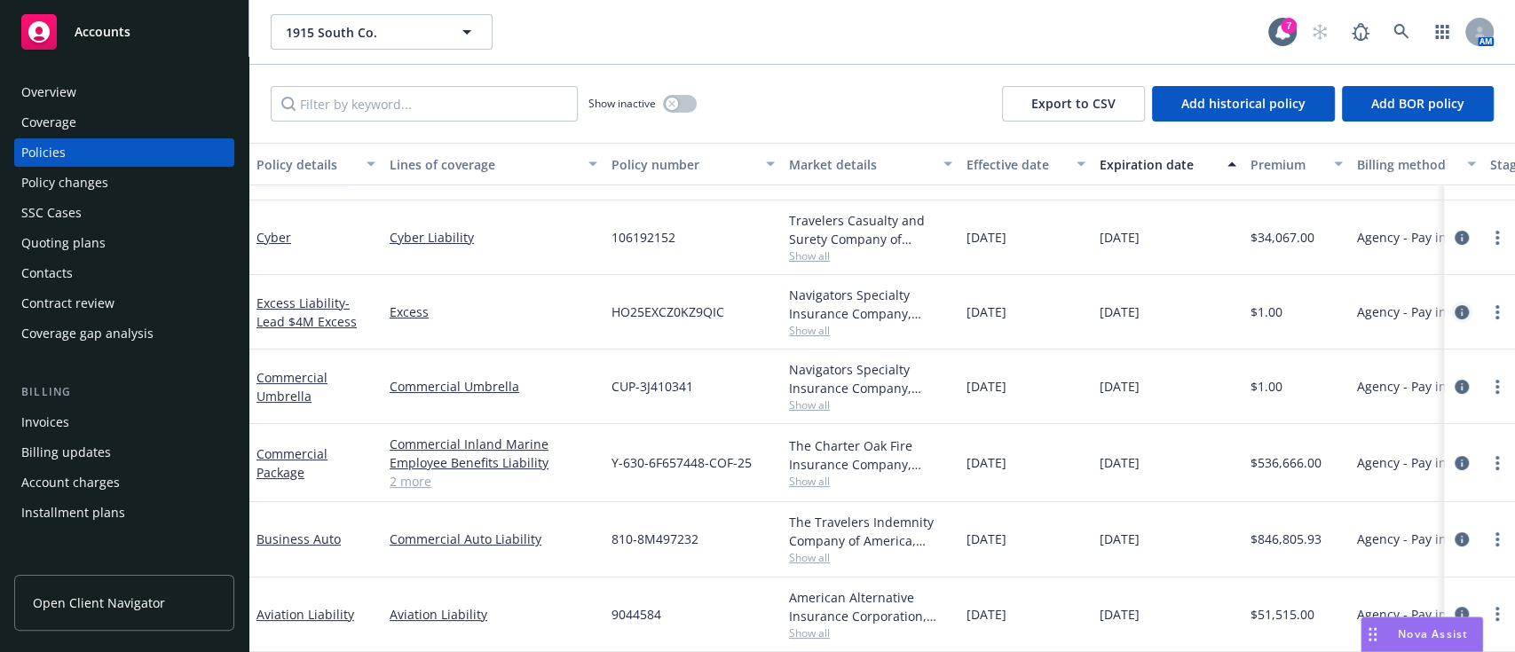
click at [1455, 305] on icon "circleInformation" at bounding box center [1462, 312] width 14 height 14
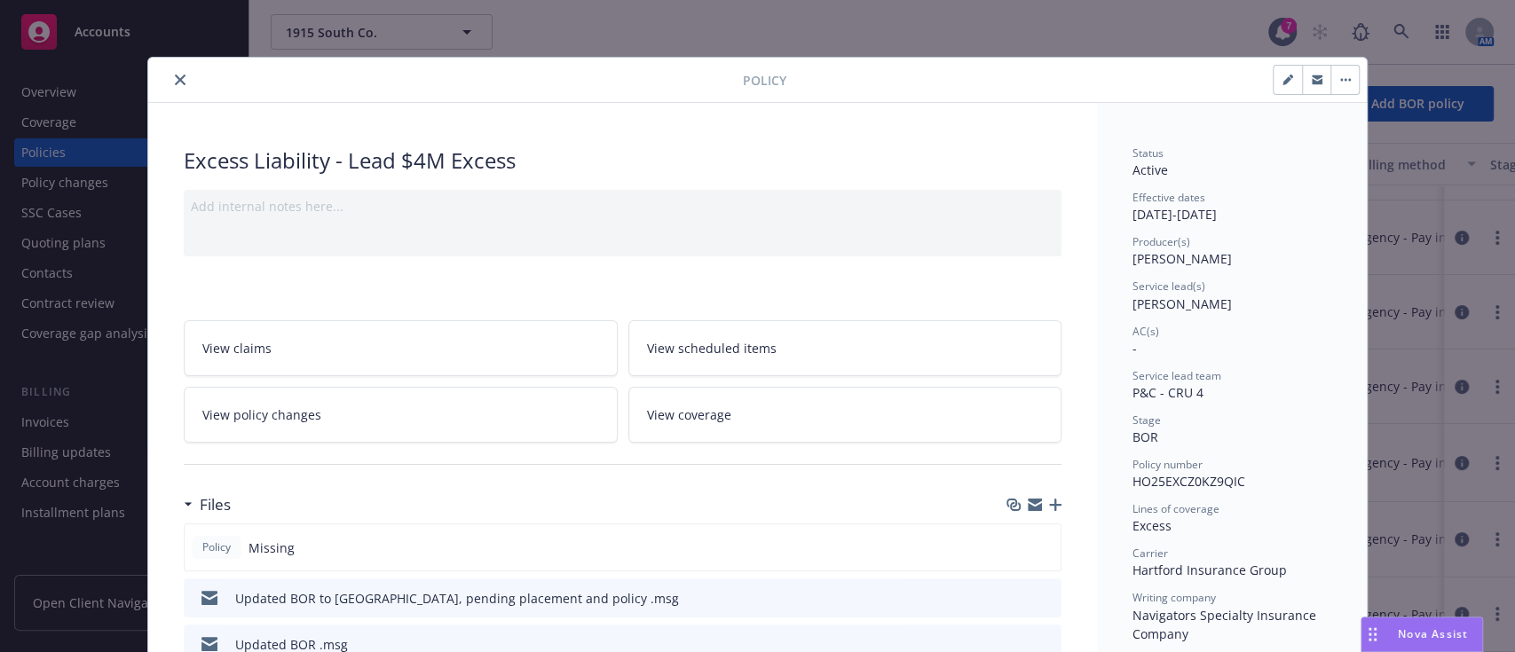
scroll to position [52, 0]
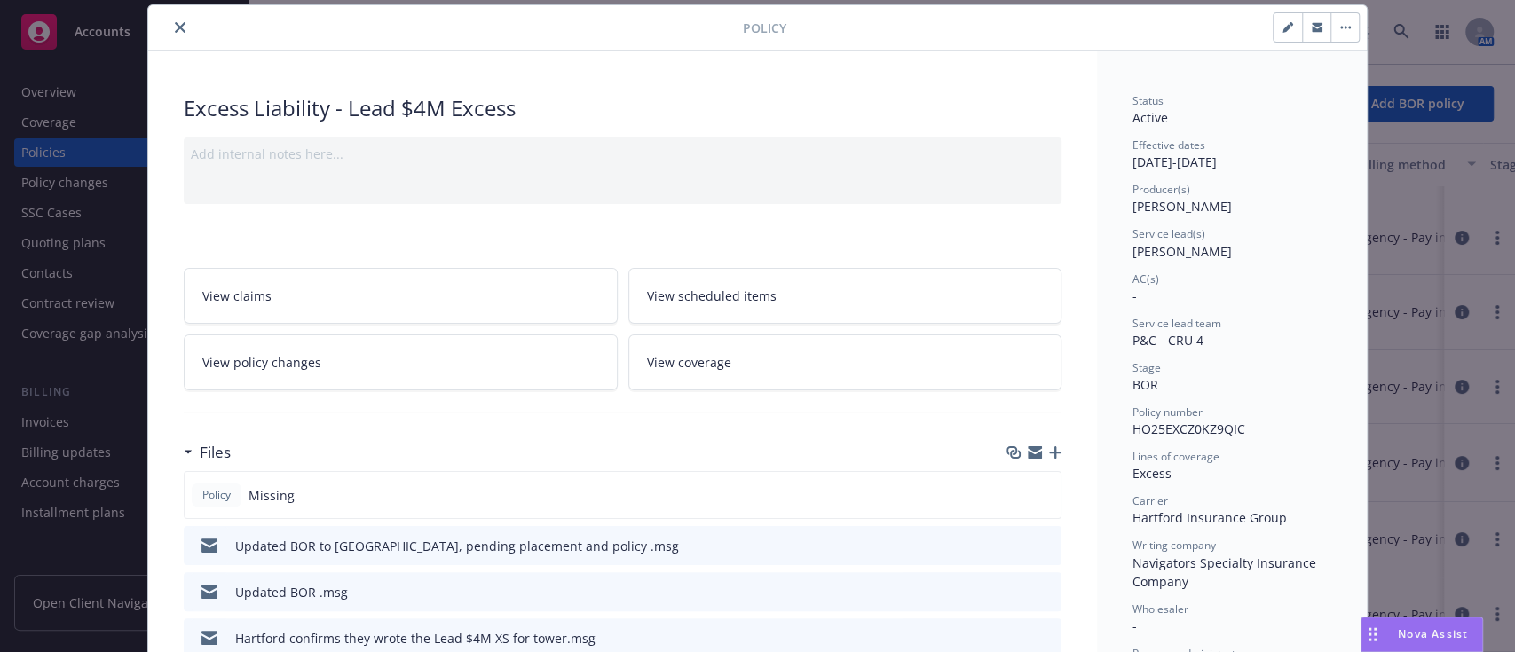
click at [1040, 540] on icon "preview file" at bounding box center [1045, 545] width 16 height 12
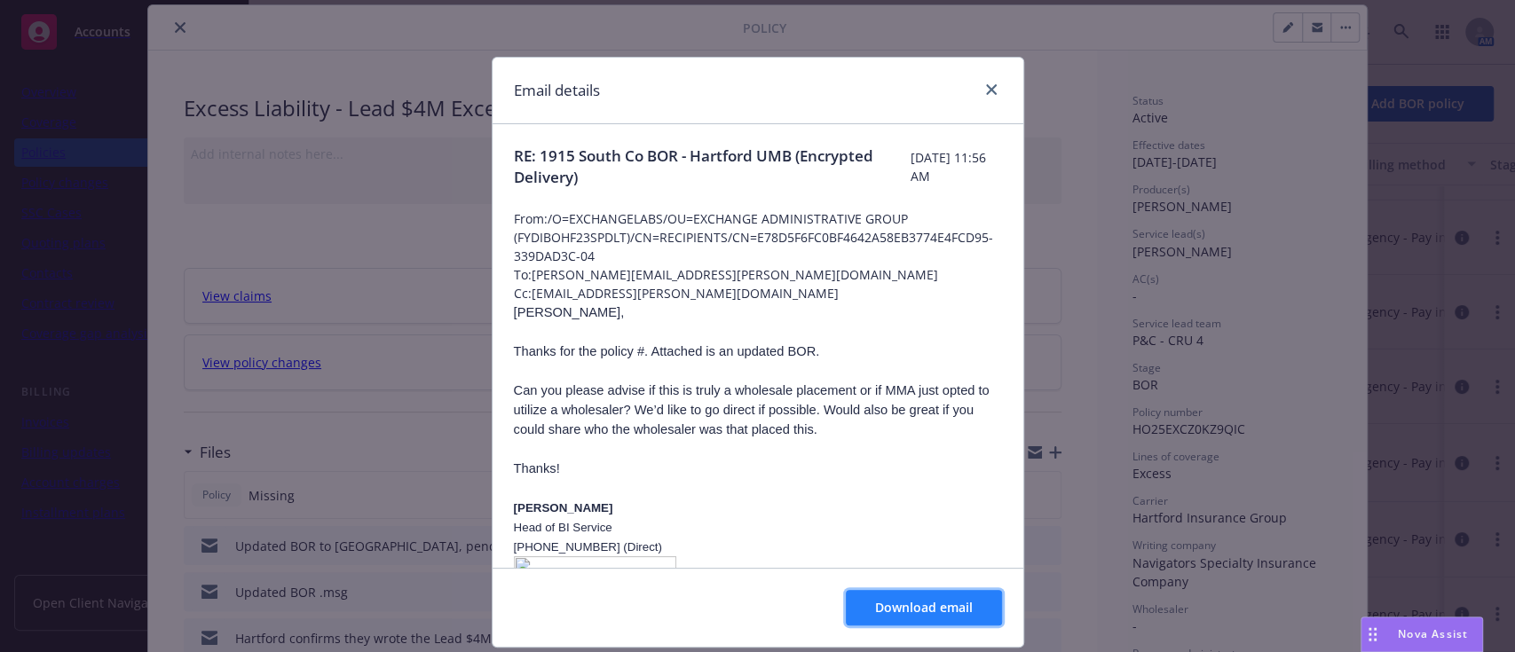
click at [902, 614] on span "Download email" at bounding box center [924, 607] width 98 height 17
click at [986, 90] on icon "close" at bounding box center [991, 89] width 11 height 11
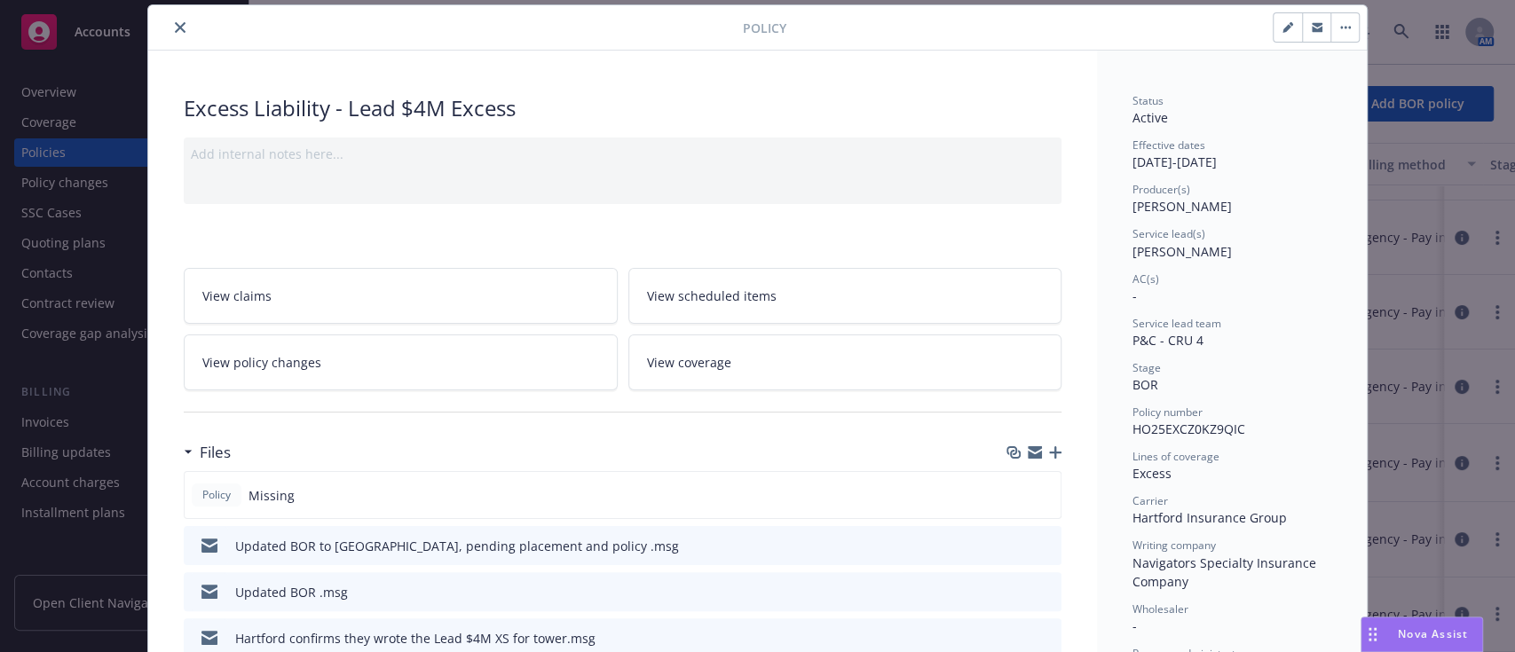
click at [175, 28] on icon "close" at bounding box center [180, 27] width 11 height 11
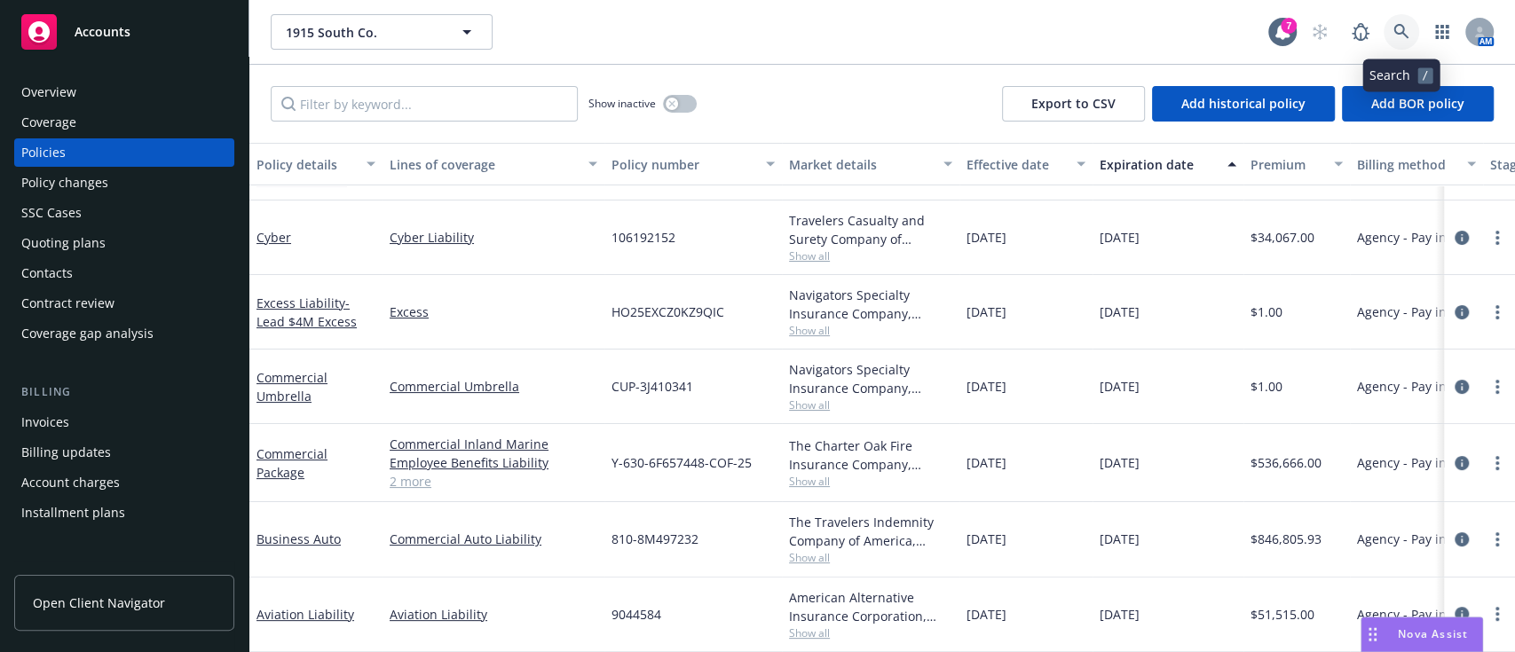
click at [1407, 34] on icon at bounding box center [1401, 32] width 16 height 16
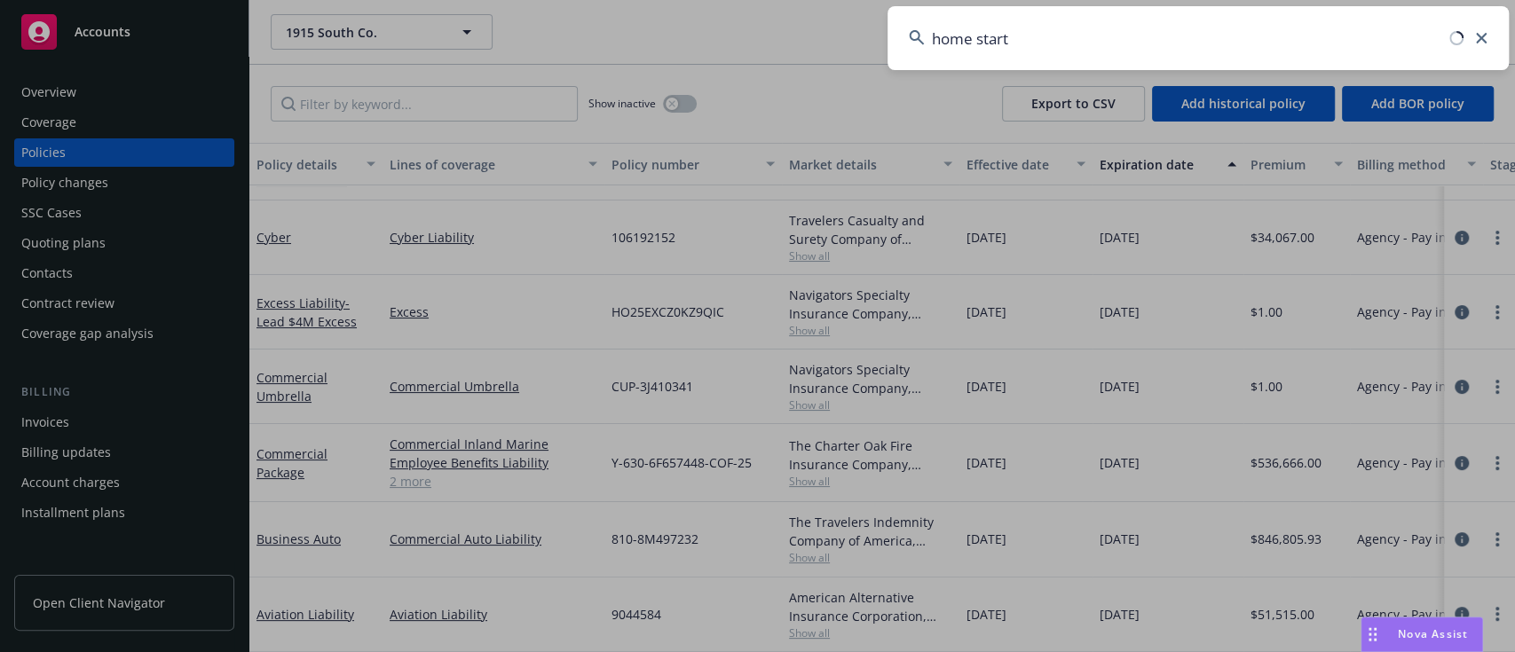
click at [980, 35] on input "home start" at bounding box center [1198, 38] width 621 height 64
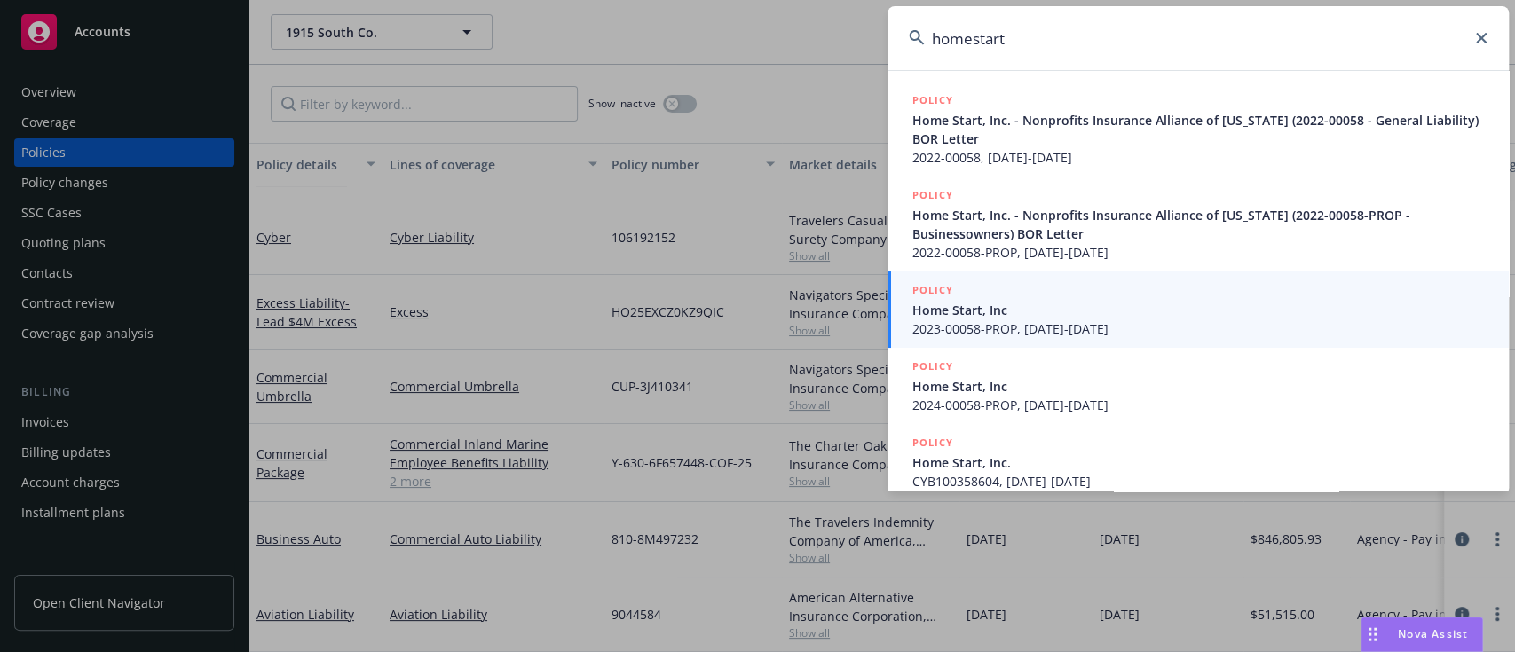
type input "homestart"
click at [1083, 302] on span "Home Start, Inc" at bounding box center [1199, 310] width 575 height 19
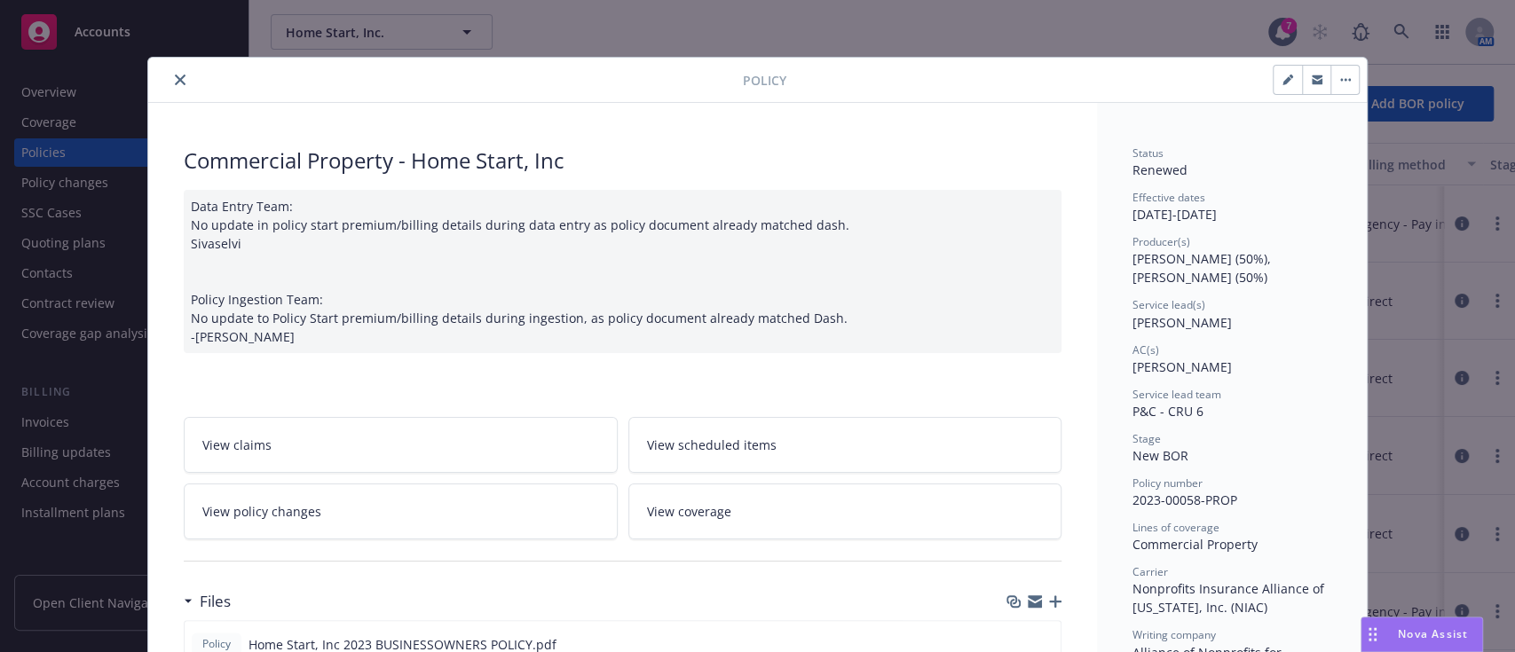
click at [175, 77] on icon "close" at bounding box center [180, 80] width 11 height 11
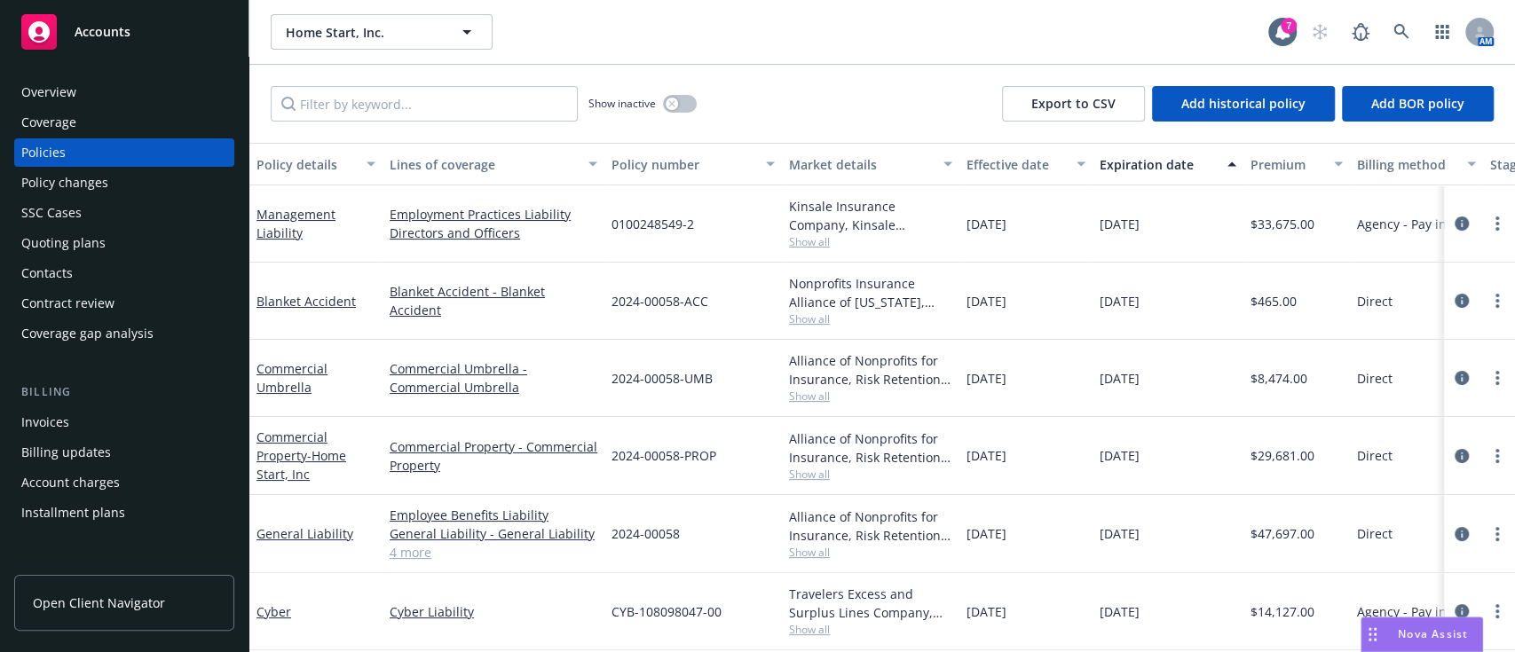
click at [61, 91] on div "Overview" at bounding box center [48, 92] width 55 height 28
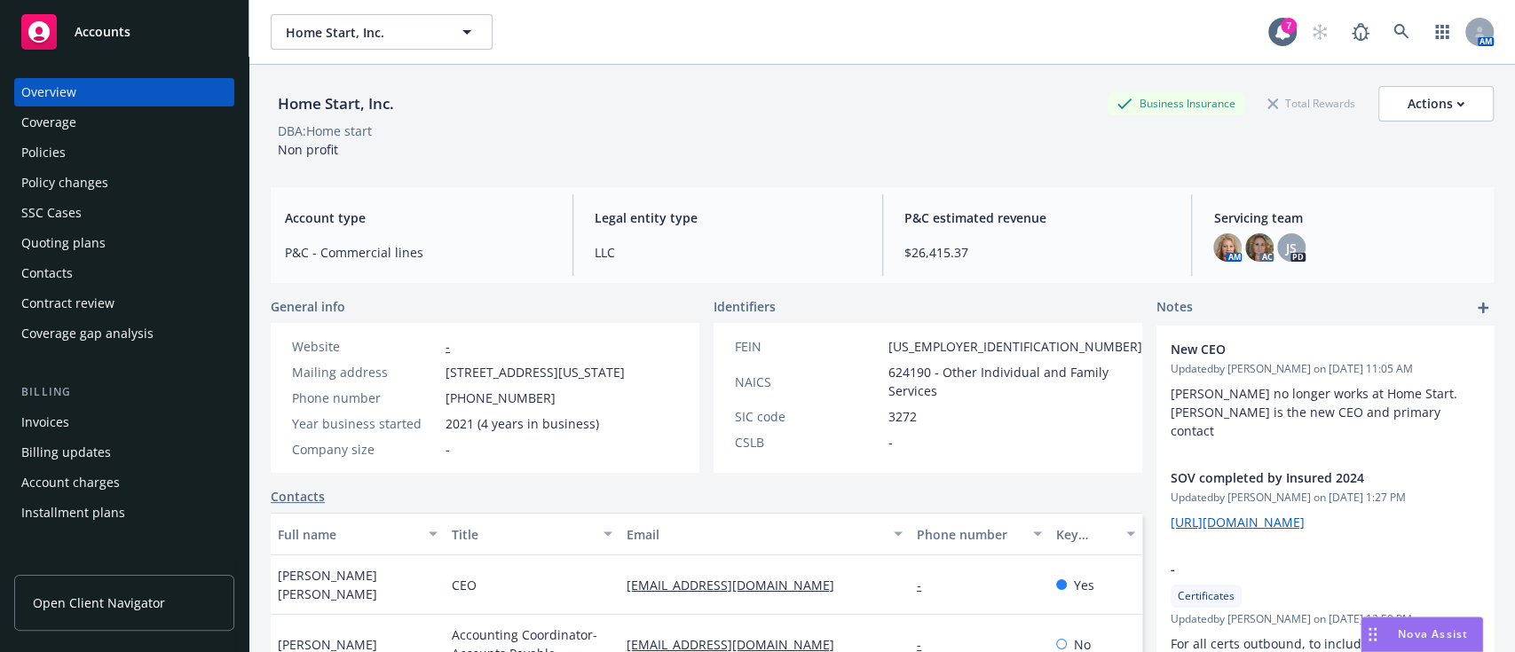
click at [68, 160] on div "Policies" at bounding box center [124, 152] width 206 height 28
